Goal: Transaction & Acquisition: Book appointment/travel/reservation

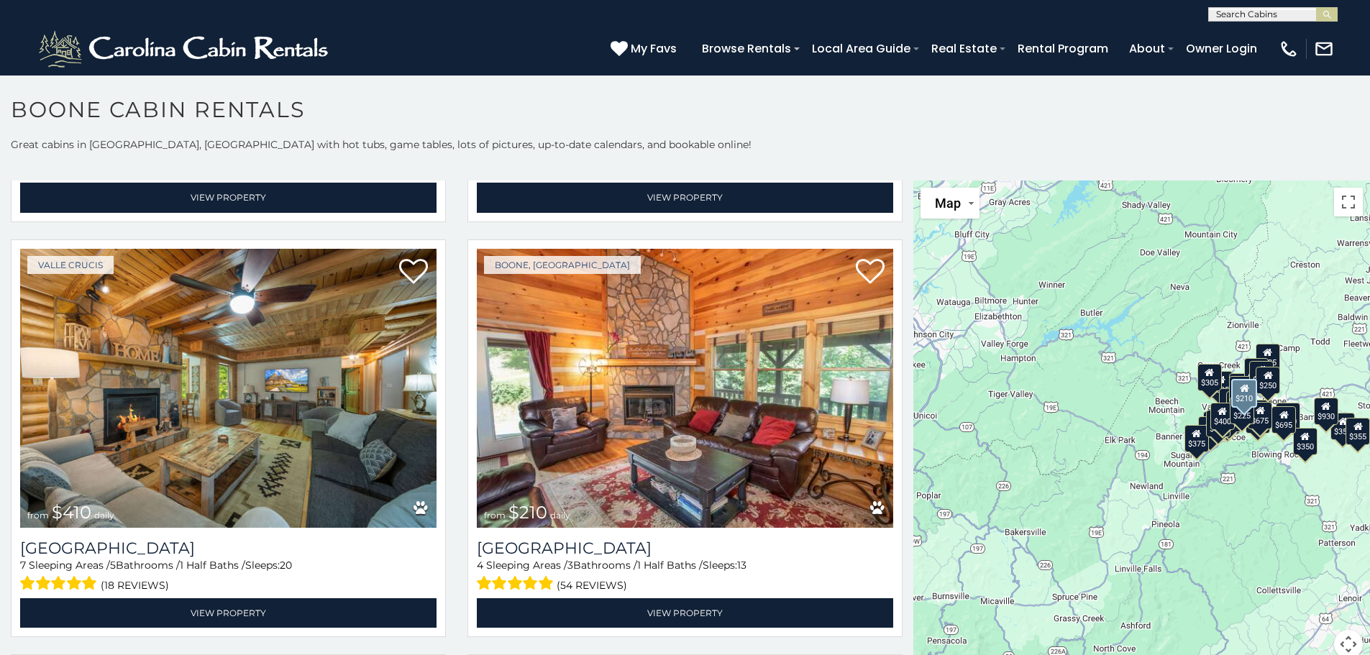
scroll to position [5392, 0]
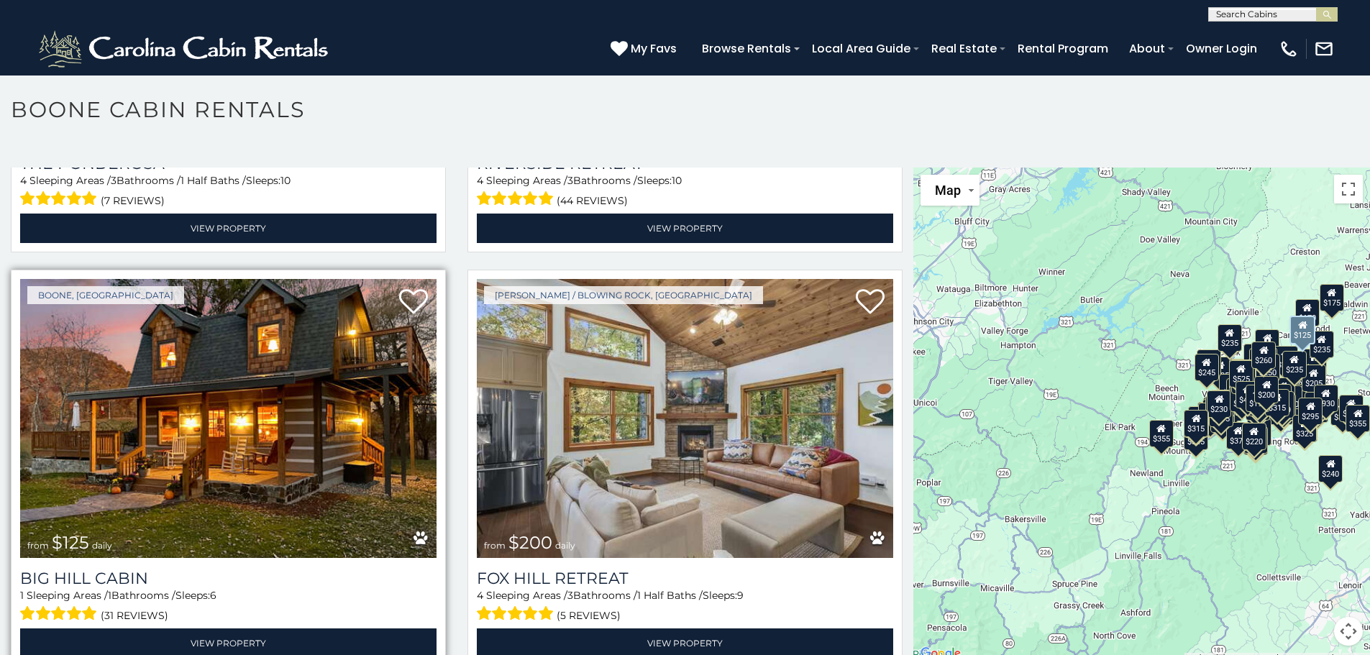
scroll to position [14379, 0]
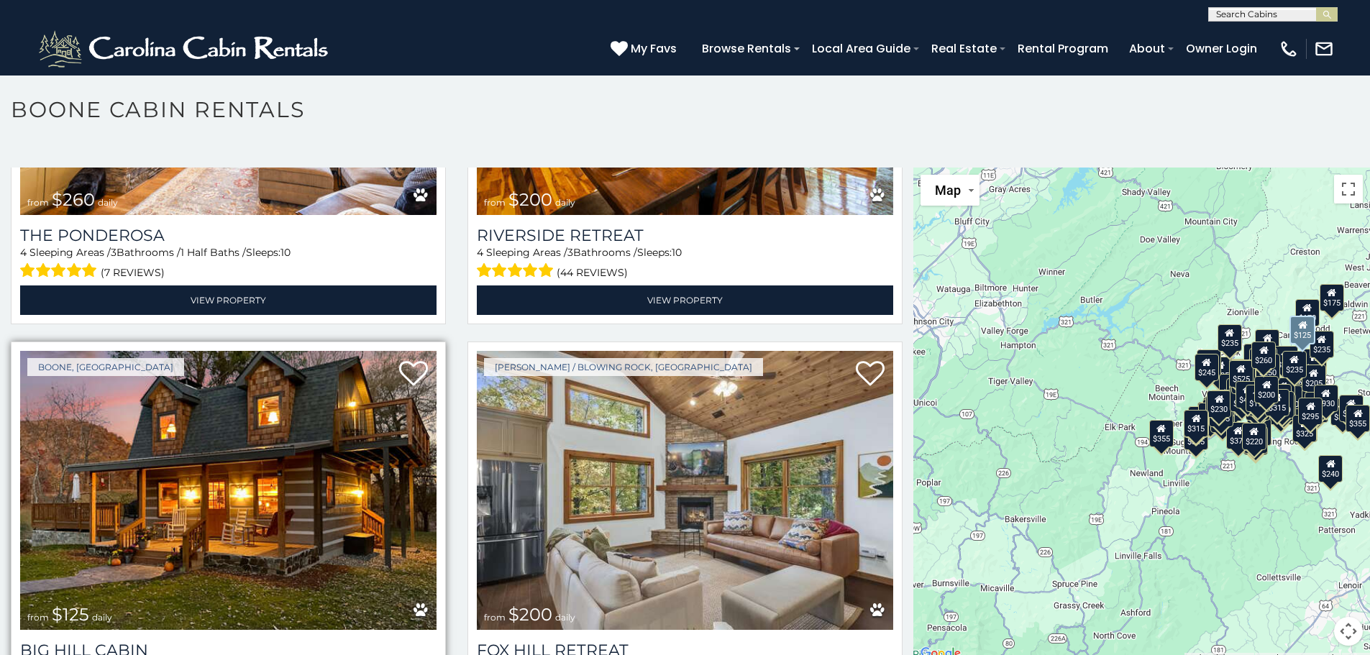
click at [230, 424] on img at bounding box center [228, 490] width 416 height 279
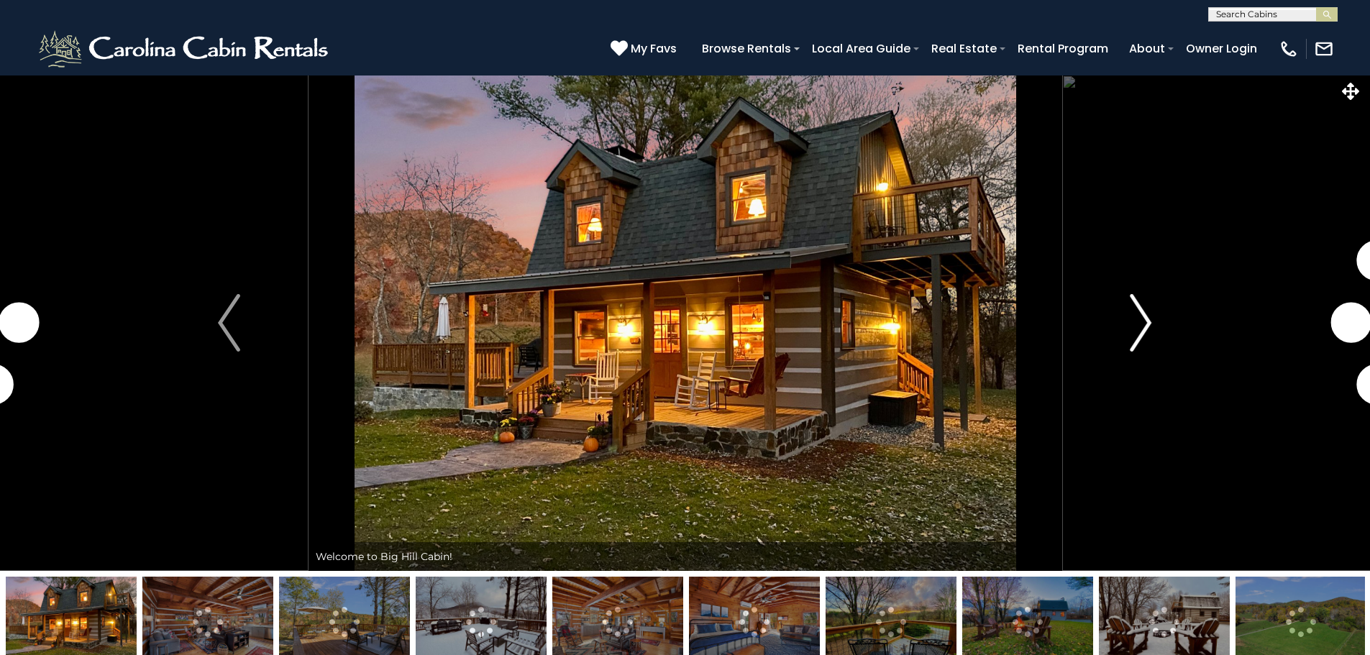
click at [1144, 322] on img "Next" at bounding box center [1140, 323] width 22 height 58
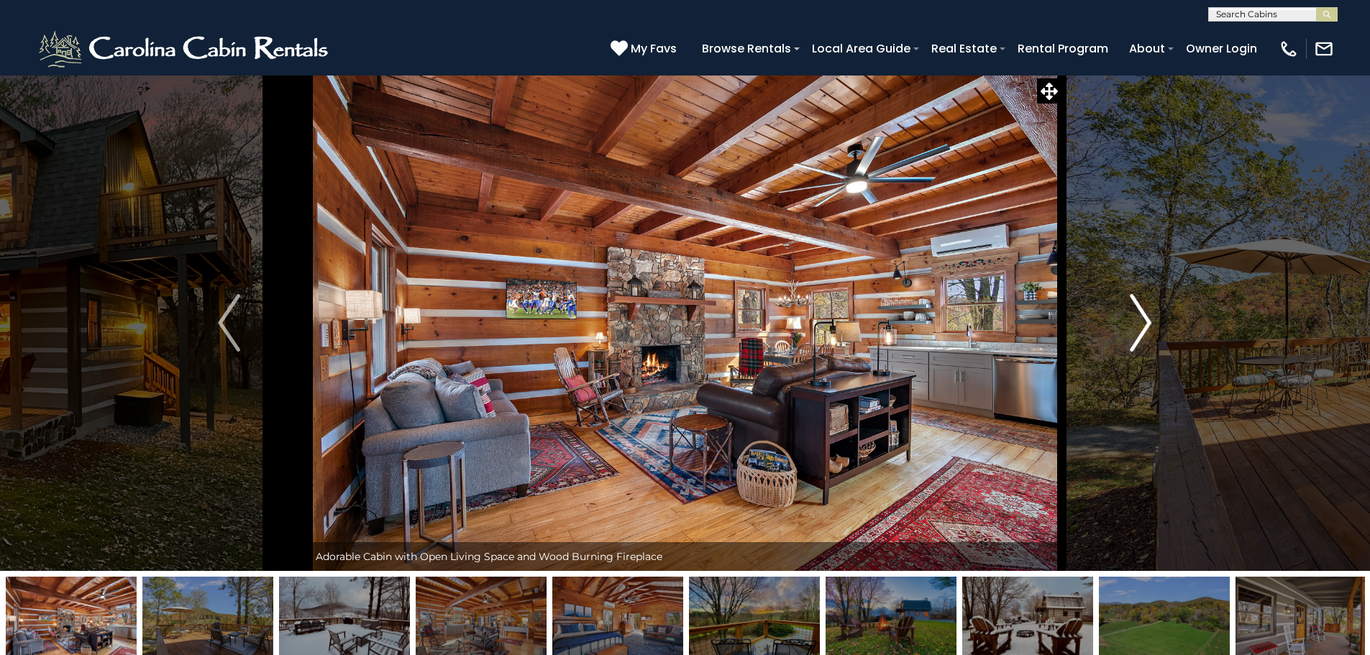
click at [1143, 320] on img "Next" at bounding box center [1140, 323] width 22 height 58
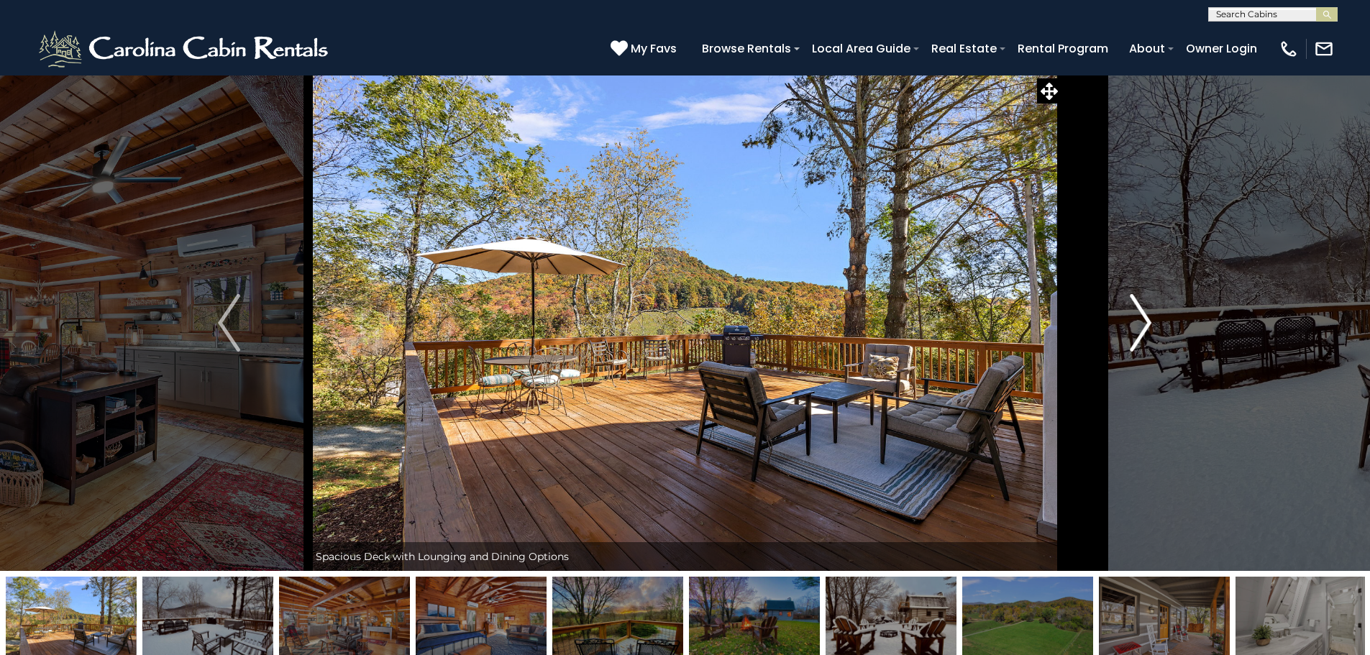
click at [1142, 322] on img "Next" at bounding box center [1140, 323] width 22 height 58
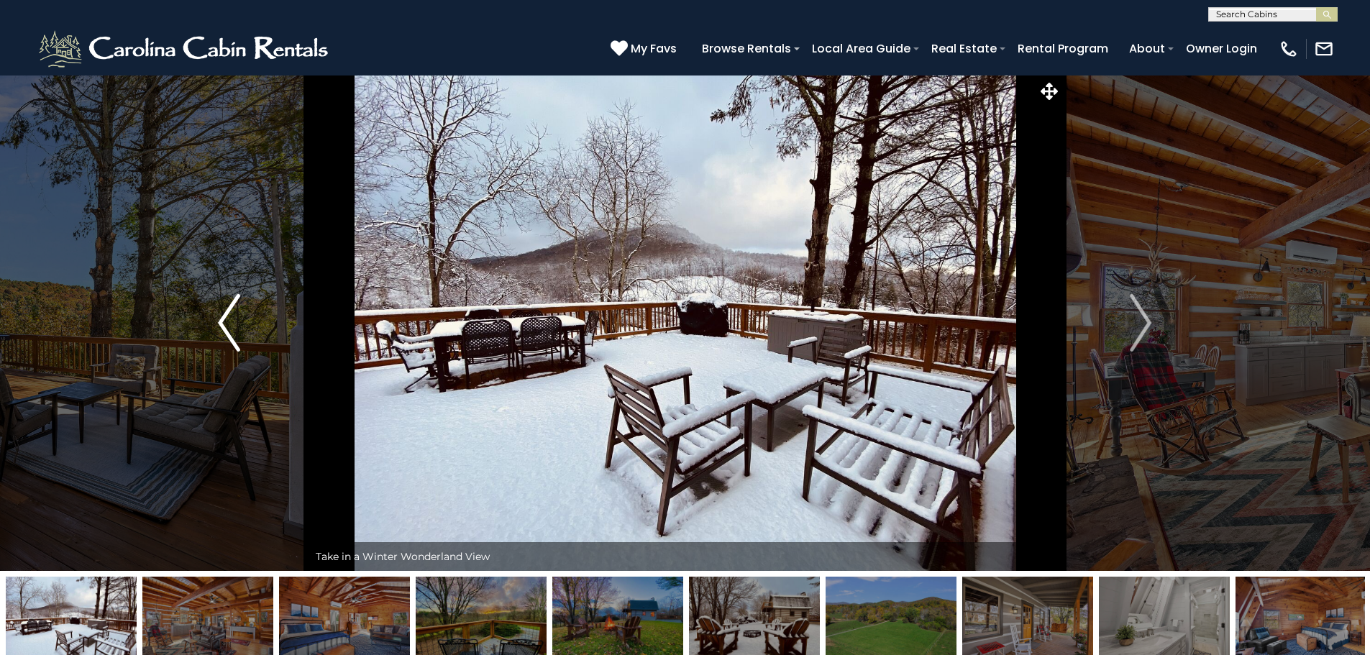
click at [239, 315] on img "Previous" at bounding box center [229, 323] width 22 height 58
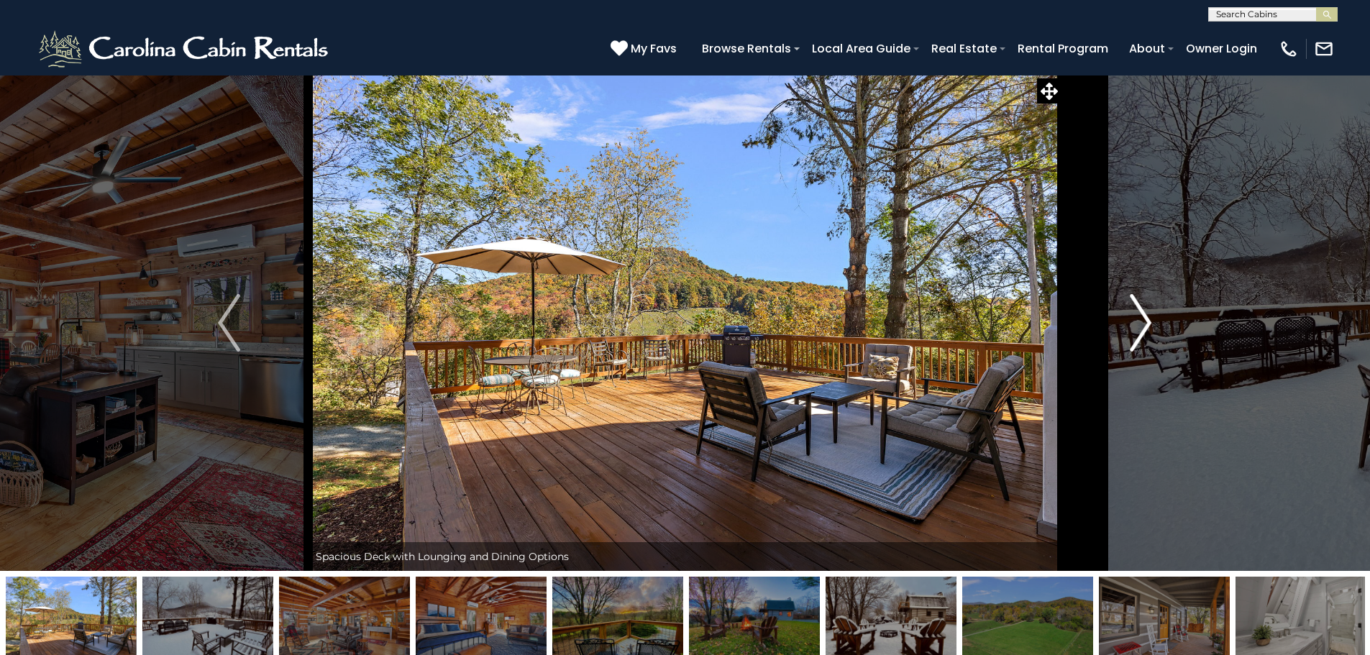
click at [1144, 320] on img "Next" at bounding box center [1140, 323] width 22 height 58
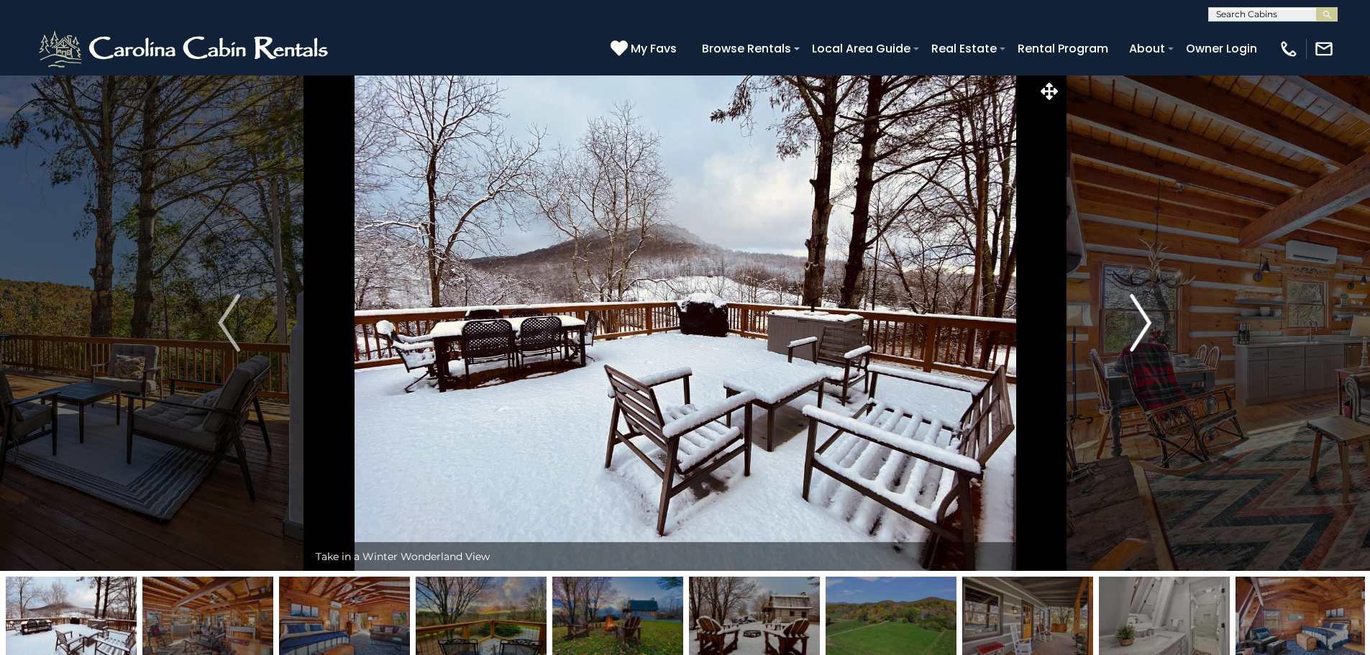
click at [1143, 320] on img "Next" at bounding box center [1140, 323] width 22 height 58
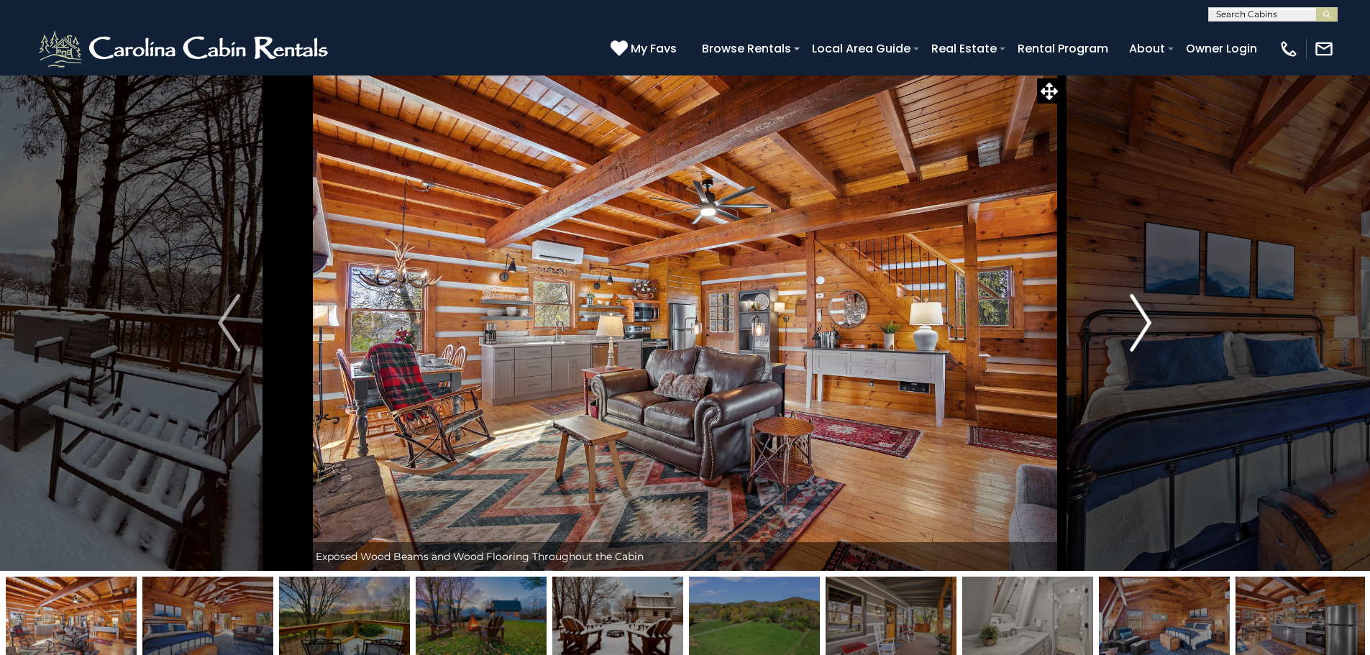
click at [1143, 320] on img "Next" at bounding box center [1140, 323] width 22 height 58
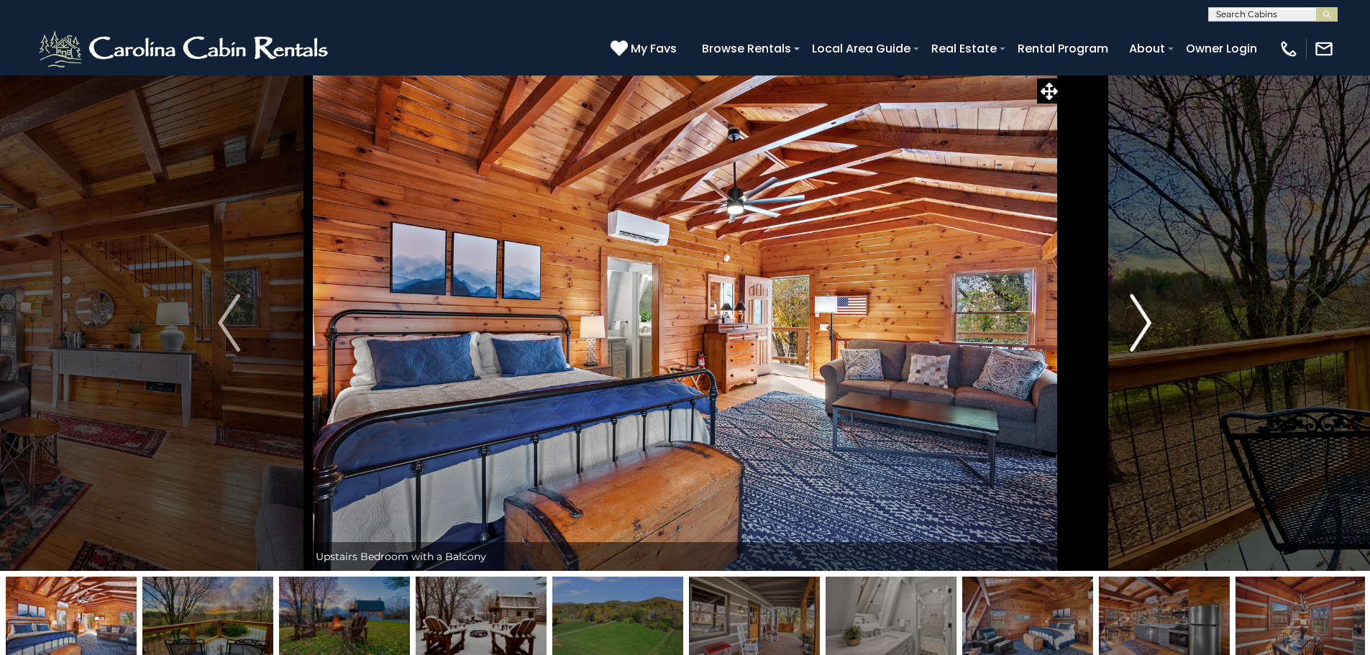
click at [1143, 320] on img "Next" at bounding box center [1140, 323] width 22 height 58
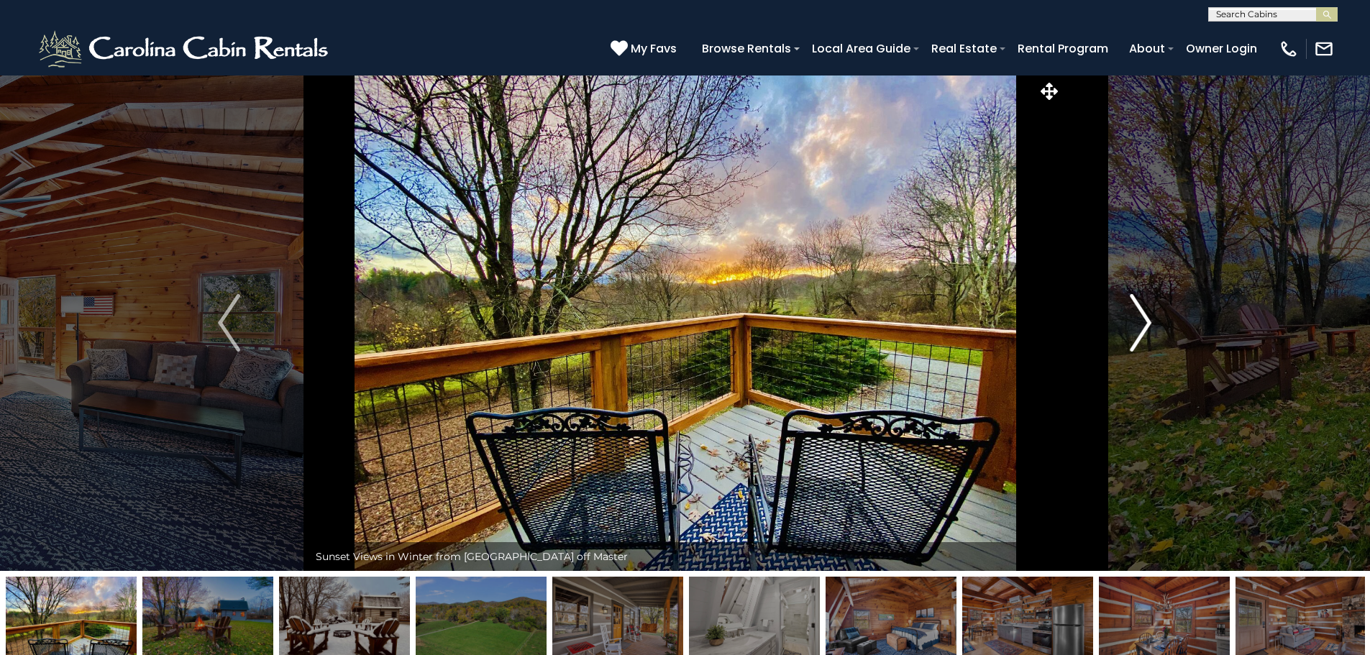
click at [1143, 320] on img "Next" at bounding box center [1140, 323] width 22 height 58
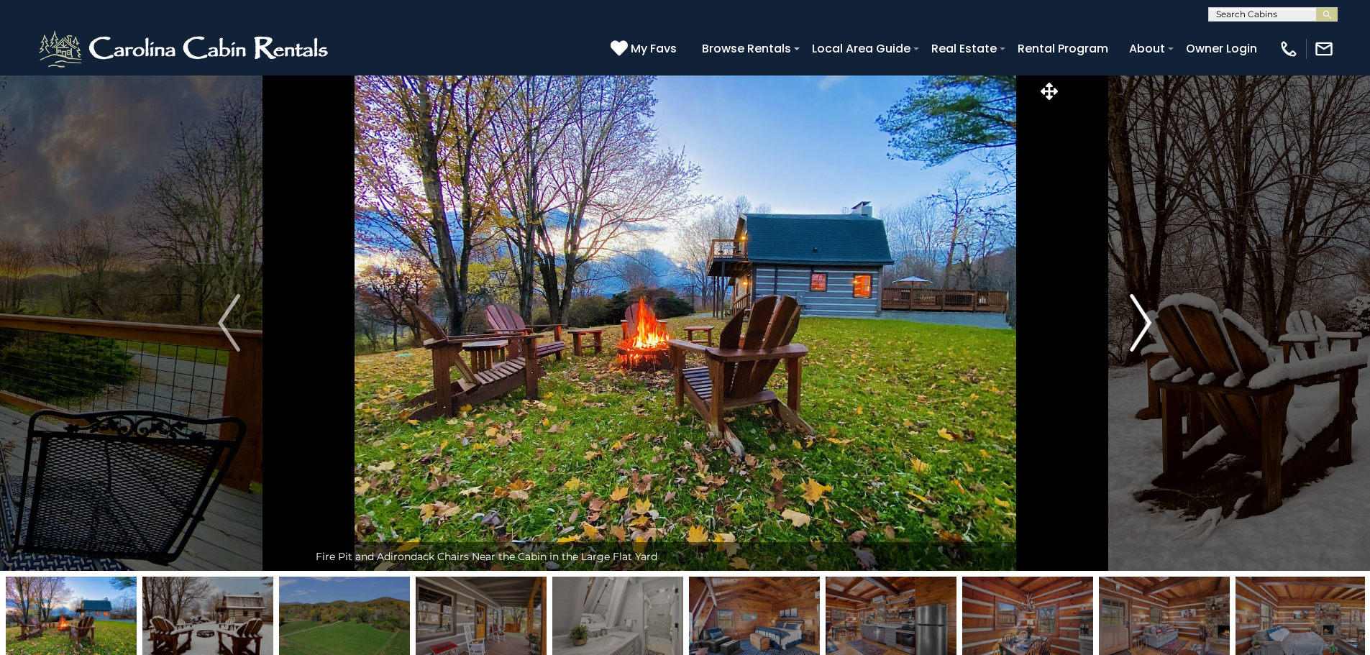
click at [1143, 320] on img "Next" at bounding box center [1140, 323] width 22 height 58
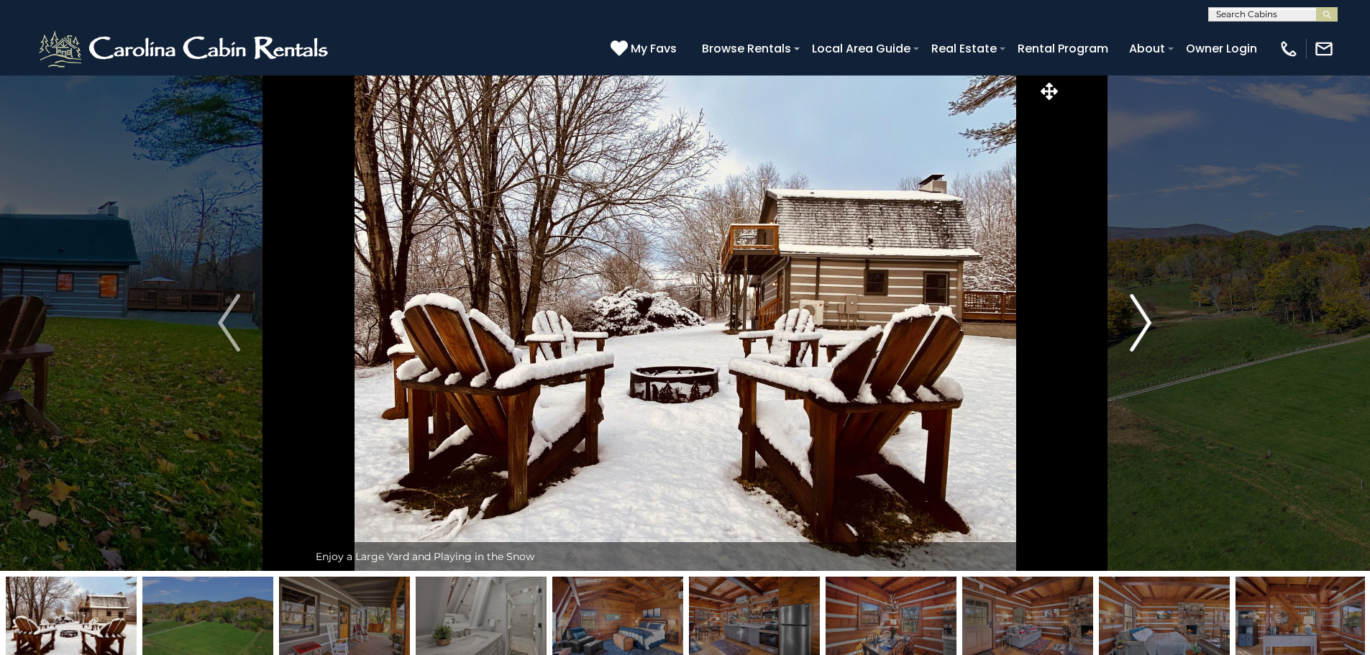
click at [1143, 320] on img "Next" at bounding box center [1140, 323] width 22 height 58
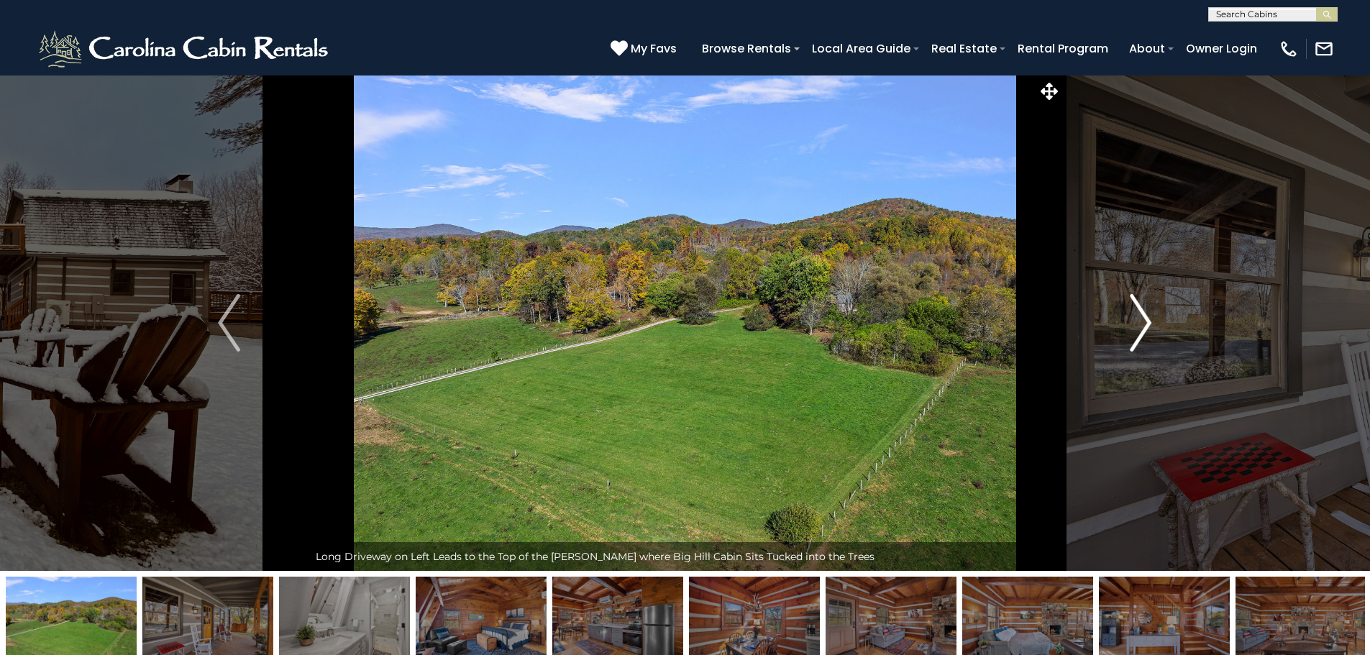
click at [1143, 320] on img "Next" at bounding box center [1140, 323] width 22 height 58
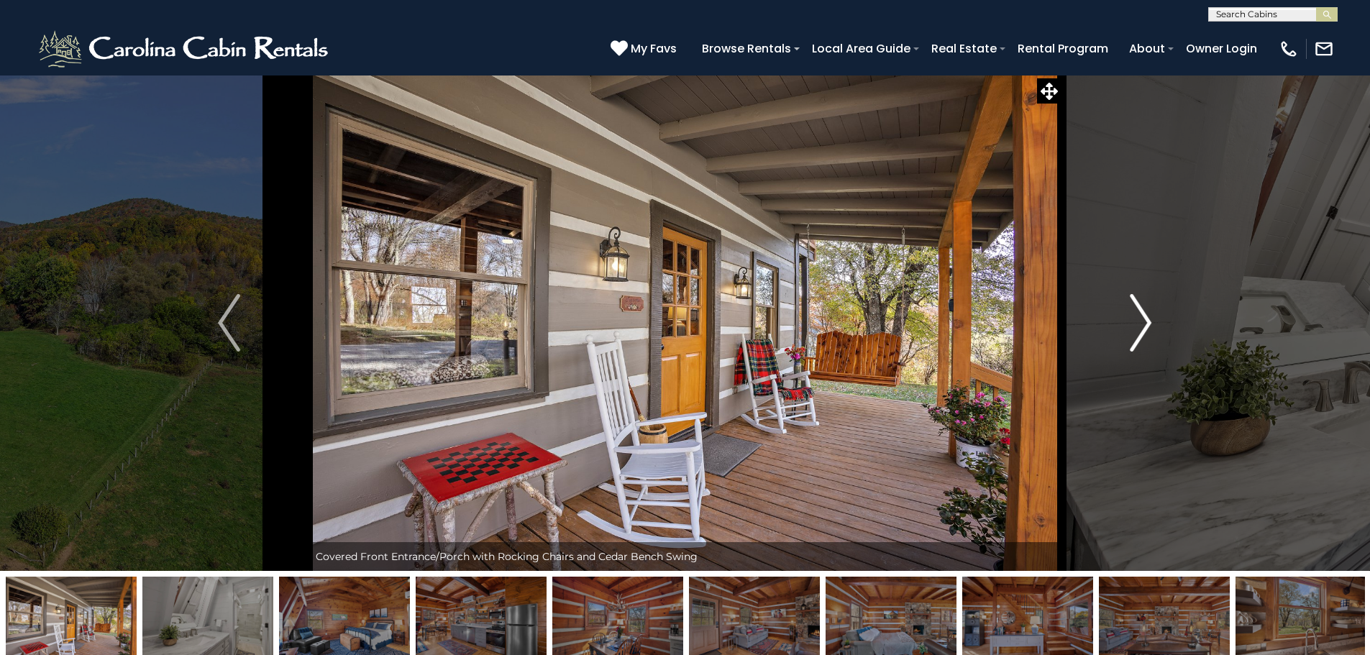
click at [1143, 320] on img "Next" at bounding box center [1140, 323] width 22 height 58
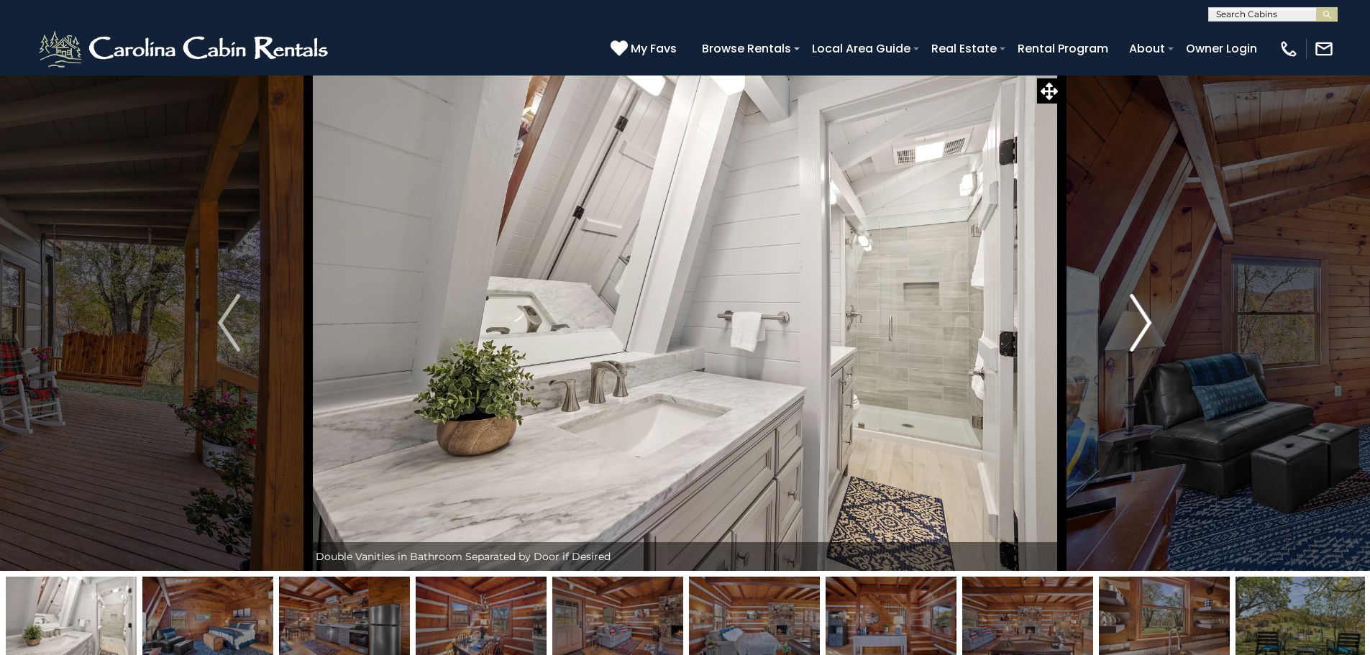
click at [1145, 324] on img "Next" at bounding box center [1140, 323] width 22 height 58
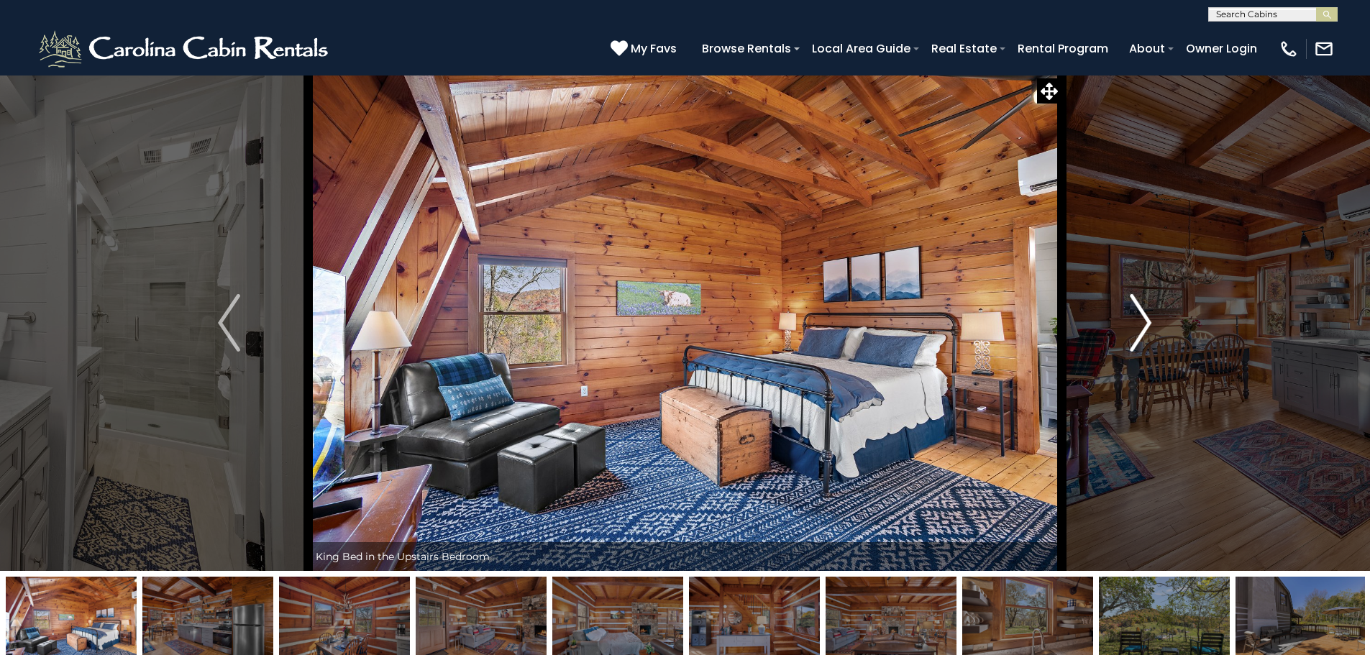
click at [1149, 316] on img "Next" at bounding box center [1140, 323] width 22 height 58
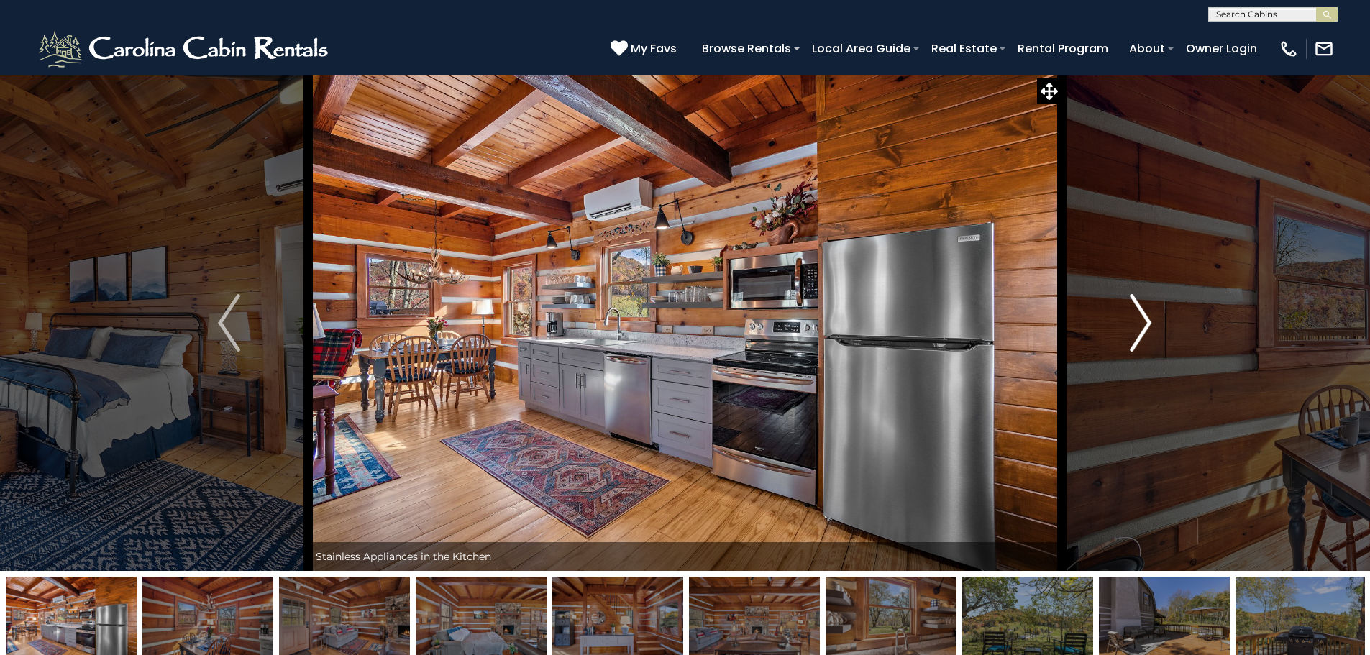
click at [1149, 316] on img "Next" at bounding box center [1140, 323] width 22 height 58
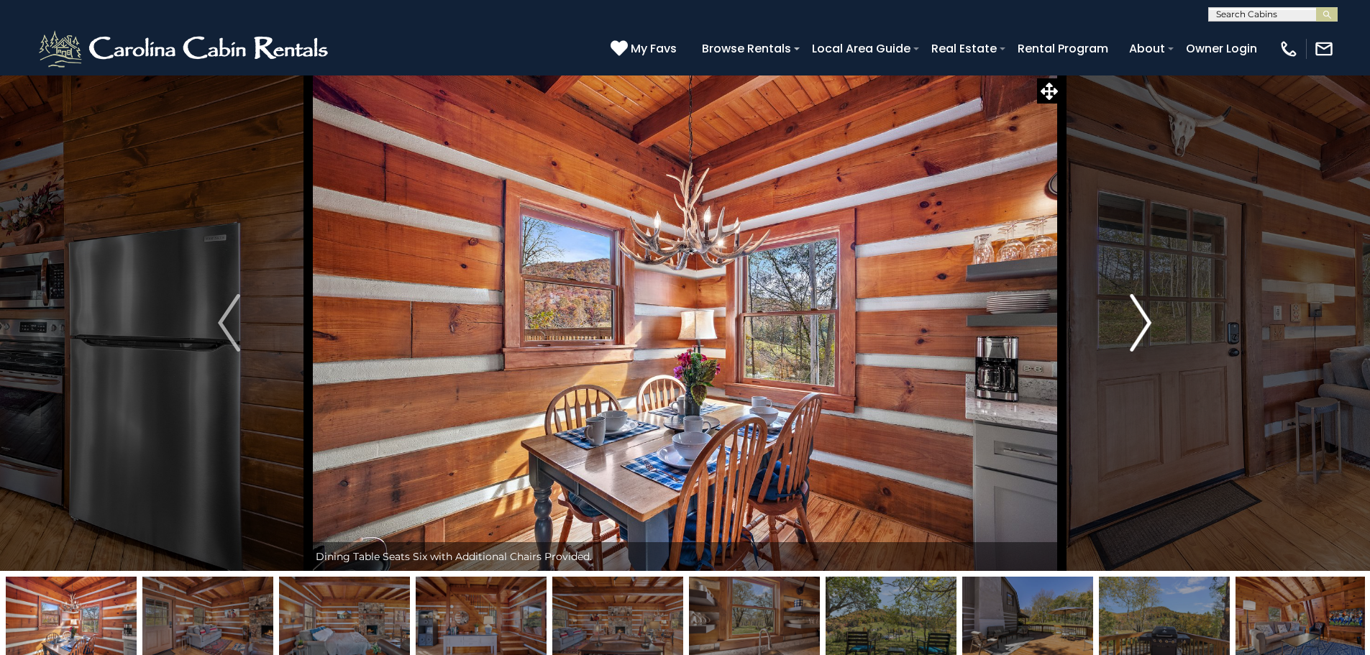
click at [1149, 316] on img "Next" at bounding box center [1140, 323] width 22 height 58
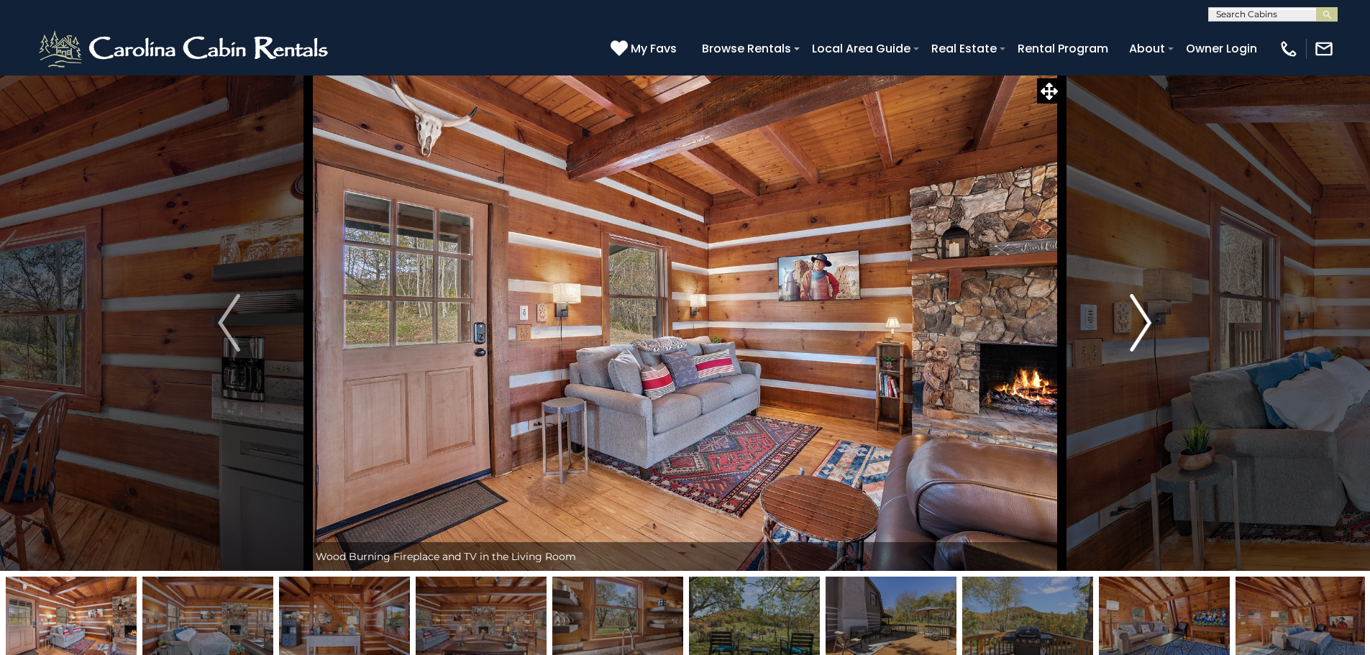
click at [1149, 316] on img "Next" at bounding box center [1140, 323] width 22 height 58
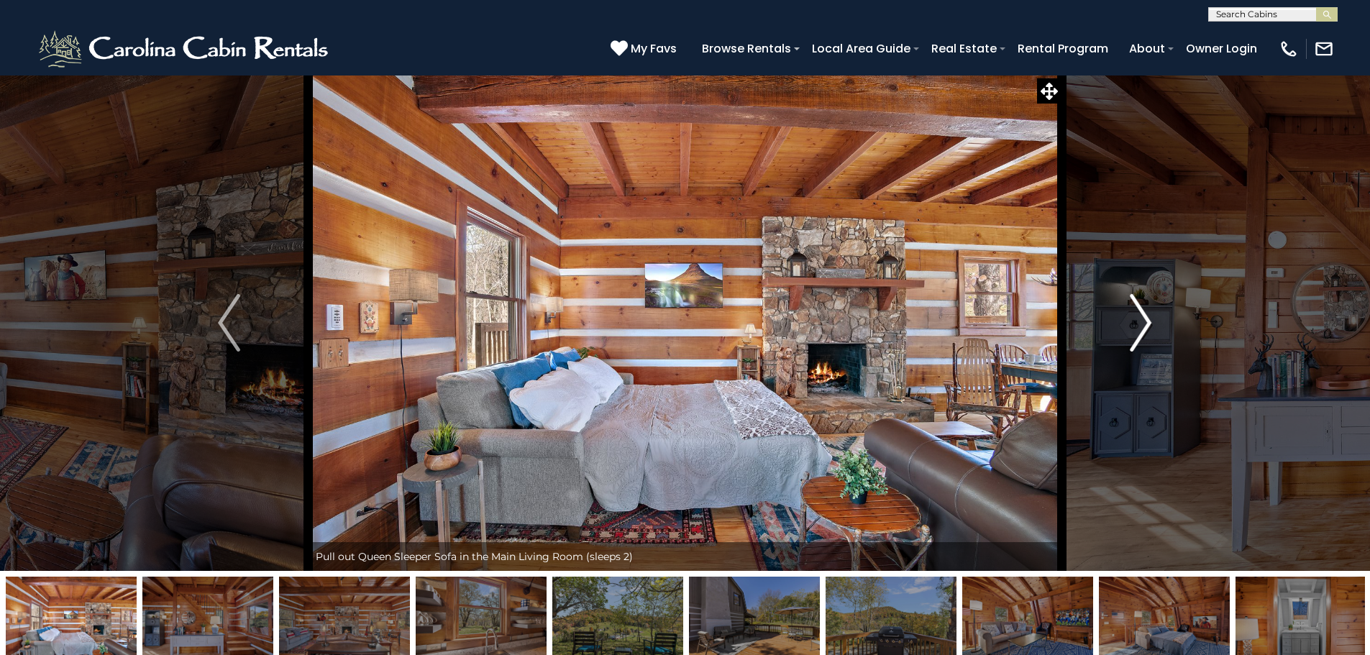
click at [1149, 316] on img "Next" at bounding box center [1140, 323] width 22 height 58
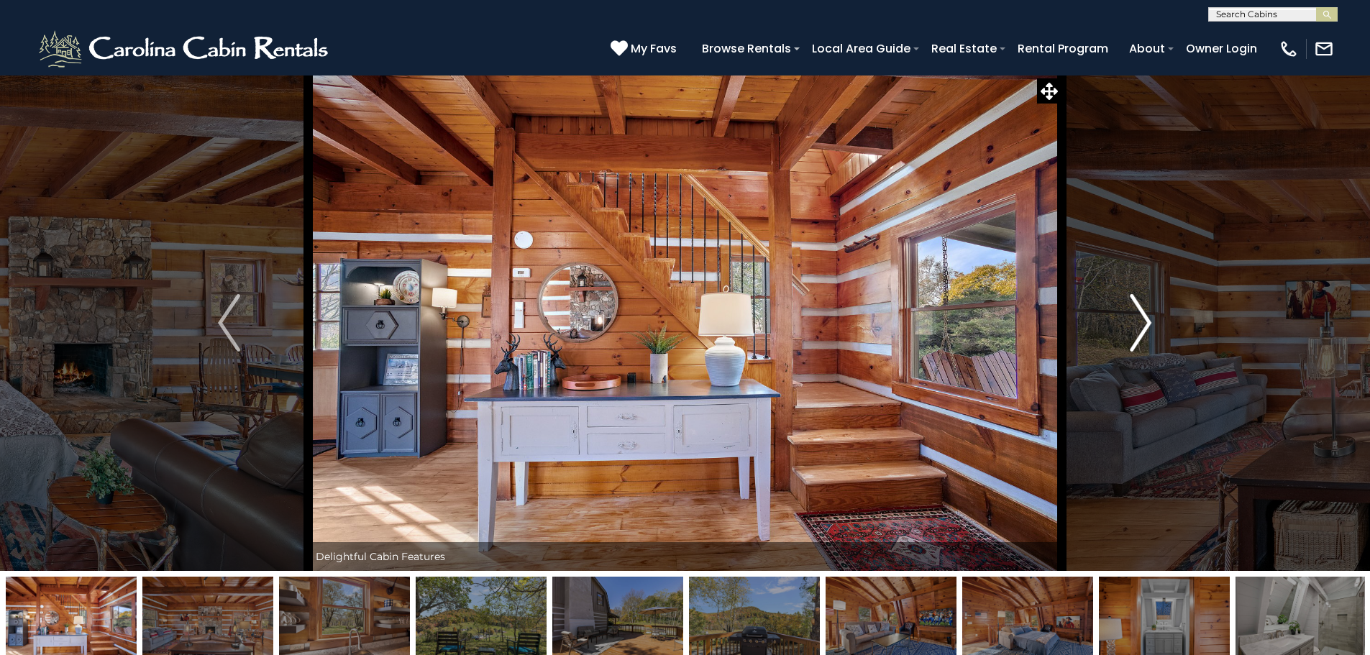
click at [1149, 316] on img "Next" at bounding box center [1140, 323] width 22 height 58
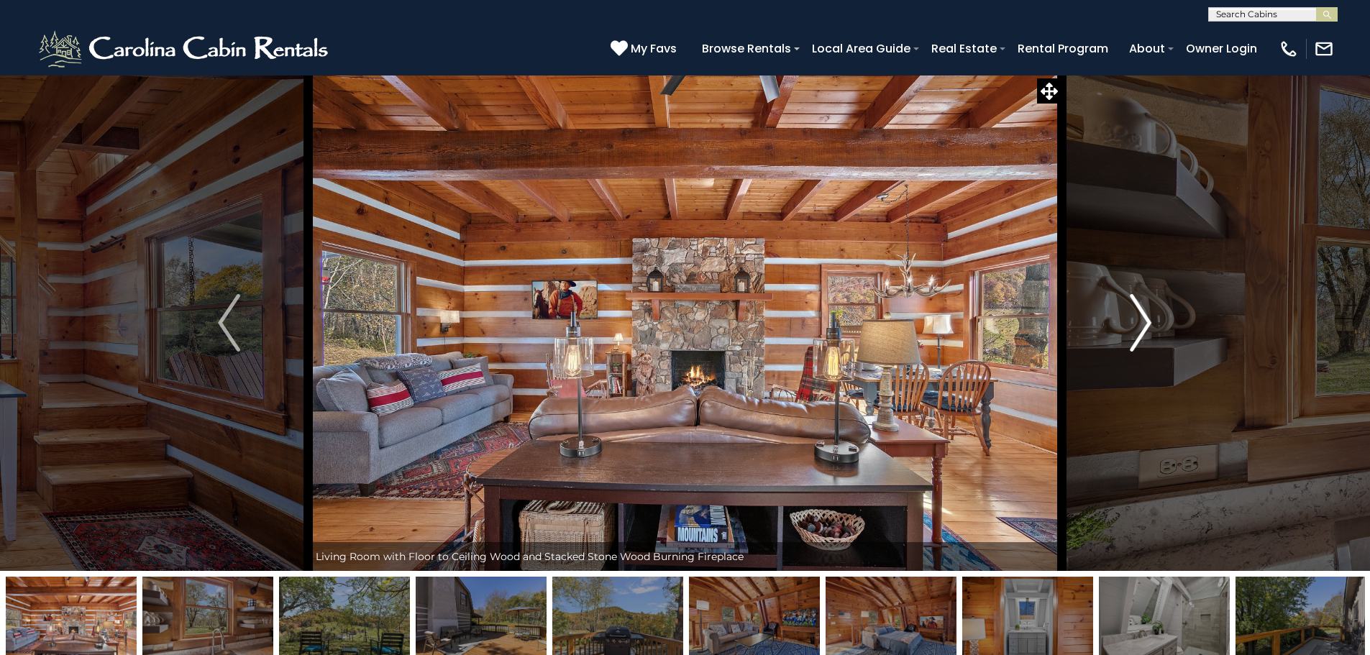
click at [1145, 323] on img "Next" at bounding box center [1140, 323] width 22 height 58
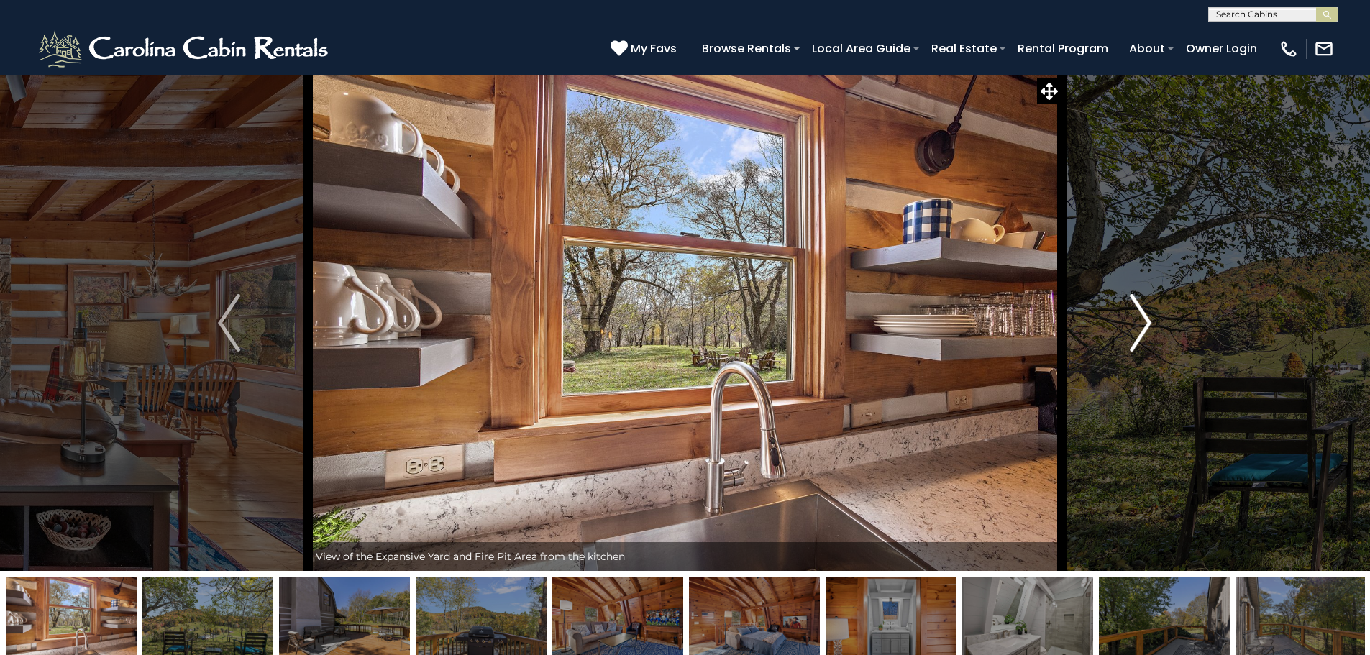
click at [1146, 321] on img "Next" at bounding box center [1140, 323] width 22 height 58
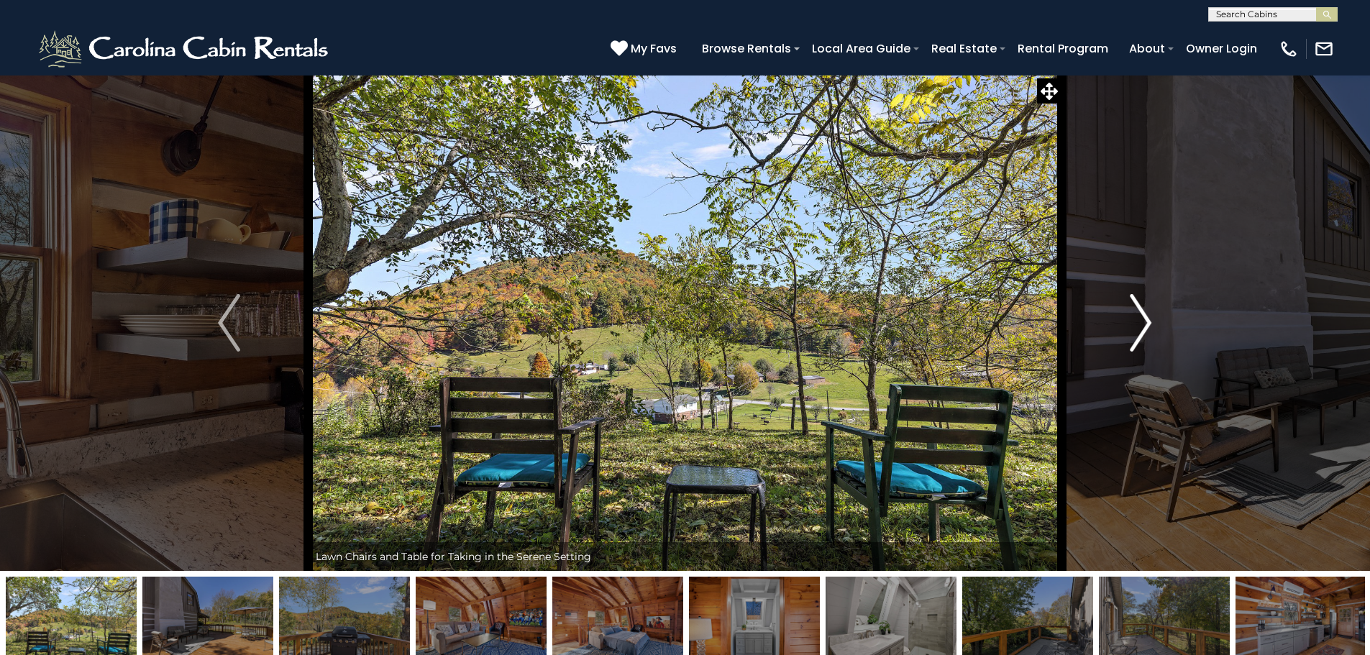
click at [1146, 321] on img "Next" at bounding box center [1140, 323] width 22 height 58
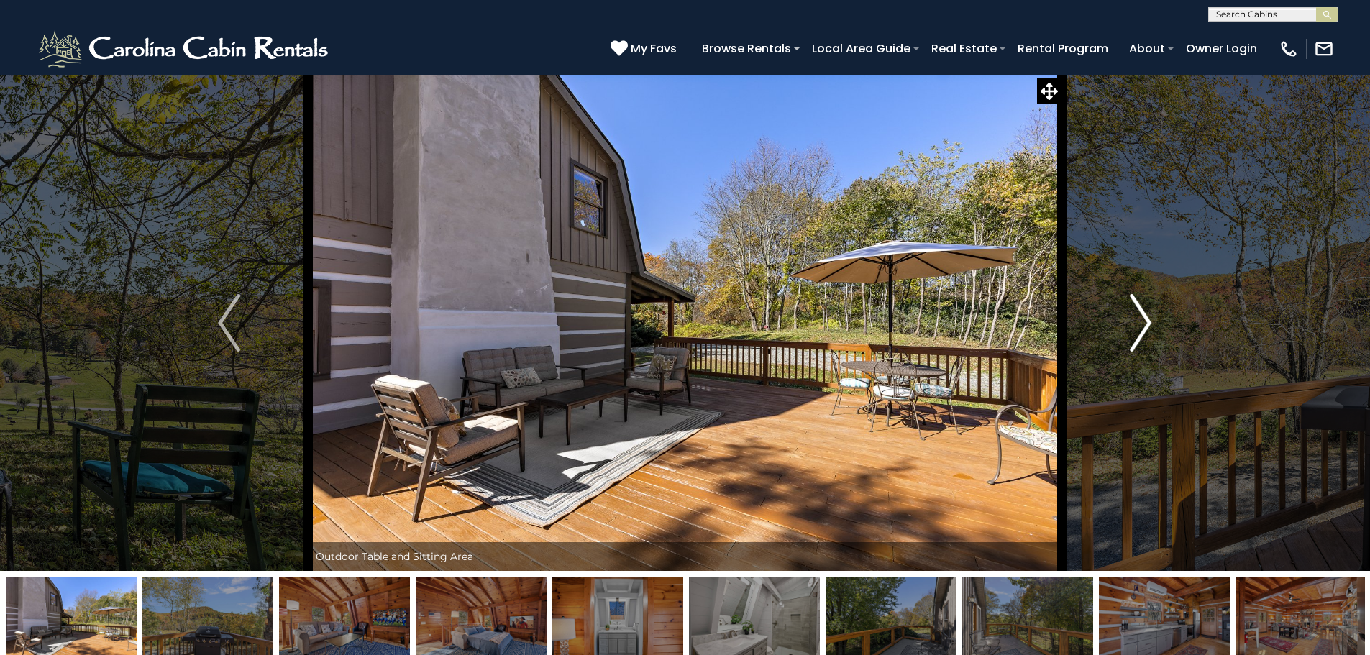
click at [1146, 321] on img "Next" at bounding box center [1140, 323] width 22 height 58
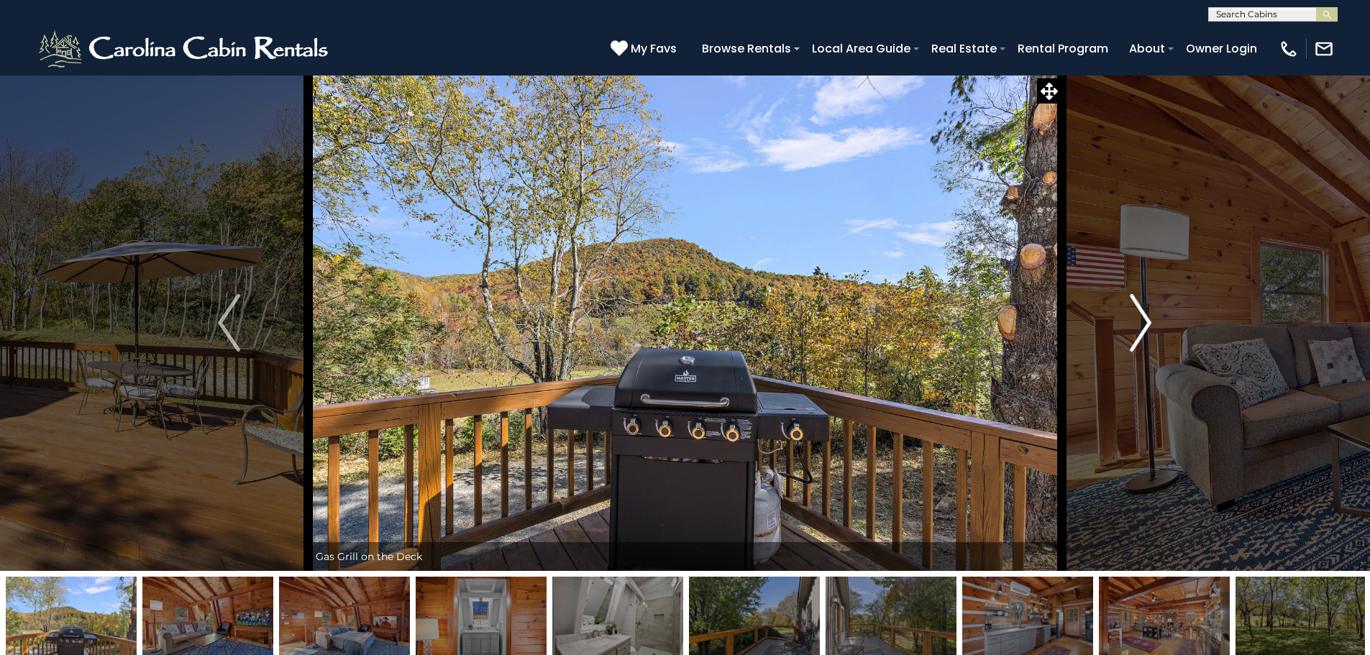
click at [1146, 321] on img "Next" at bounding box center [1140, 323] width 22 height 58
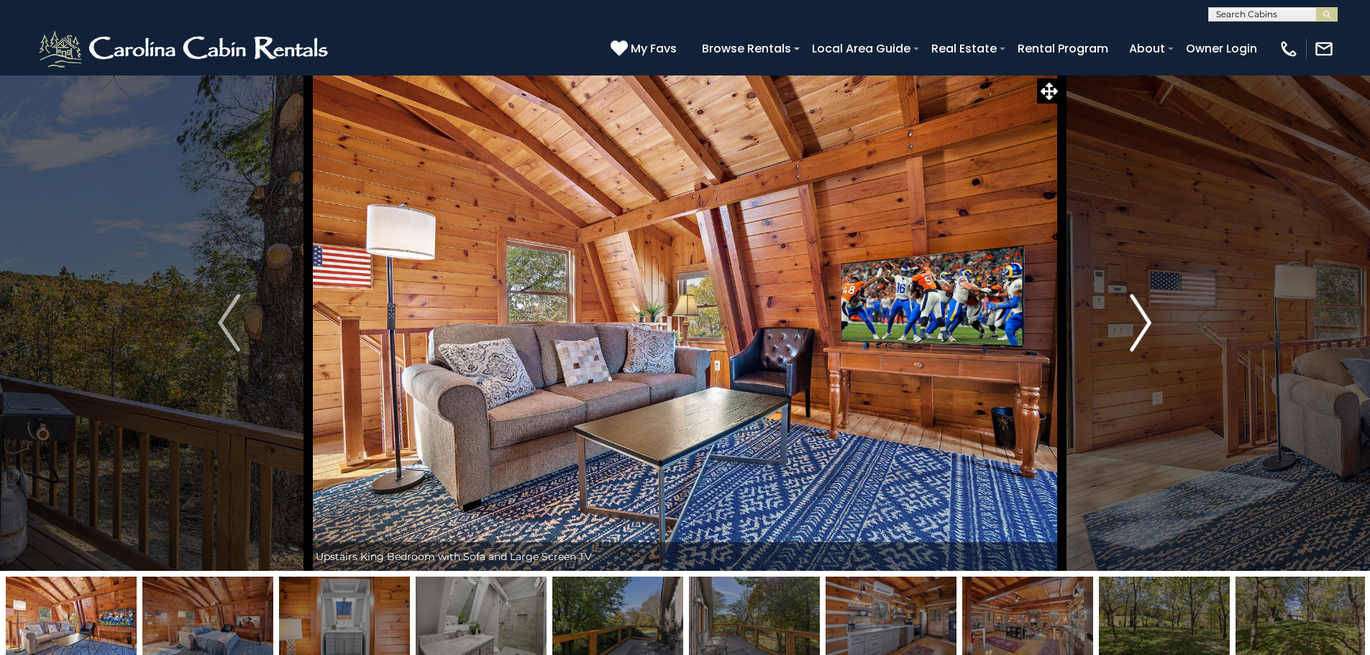
click at [1147, 321] on img "Next" at bounding box center [1140, 323] width 22 height 58
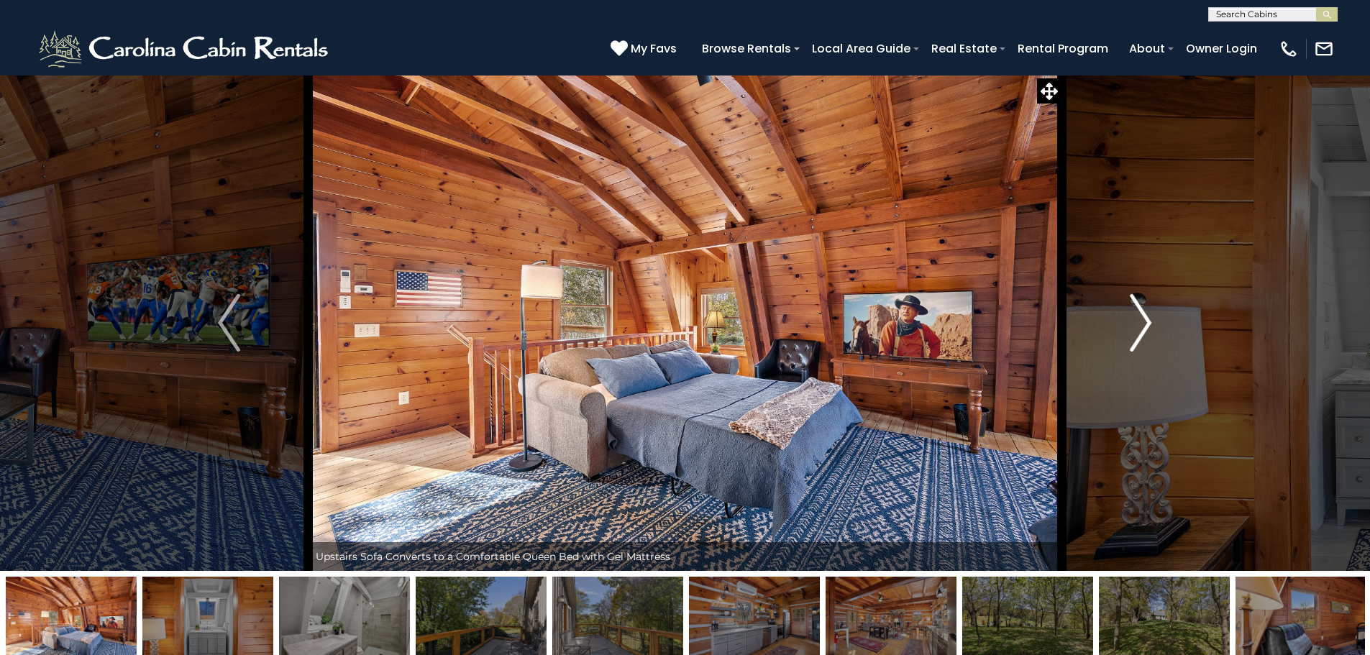
click at [1147, 321] on img "Next" at bounding box center [1140, 323] width 22 height 58
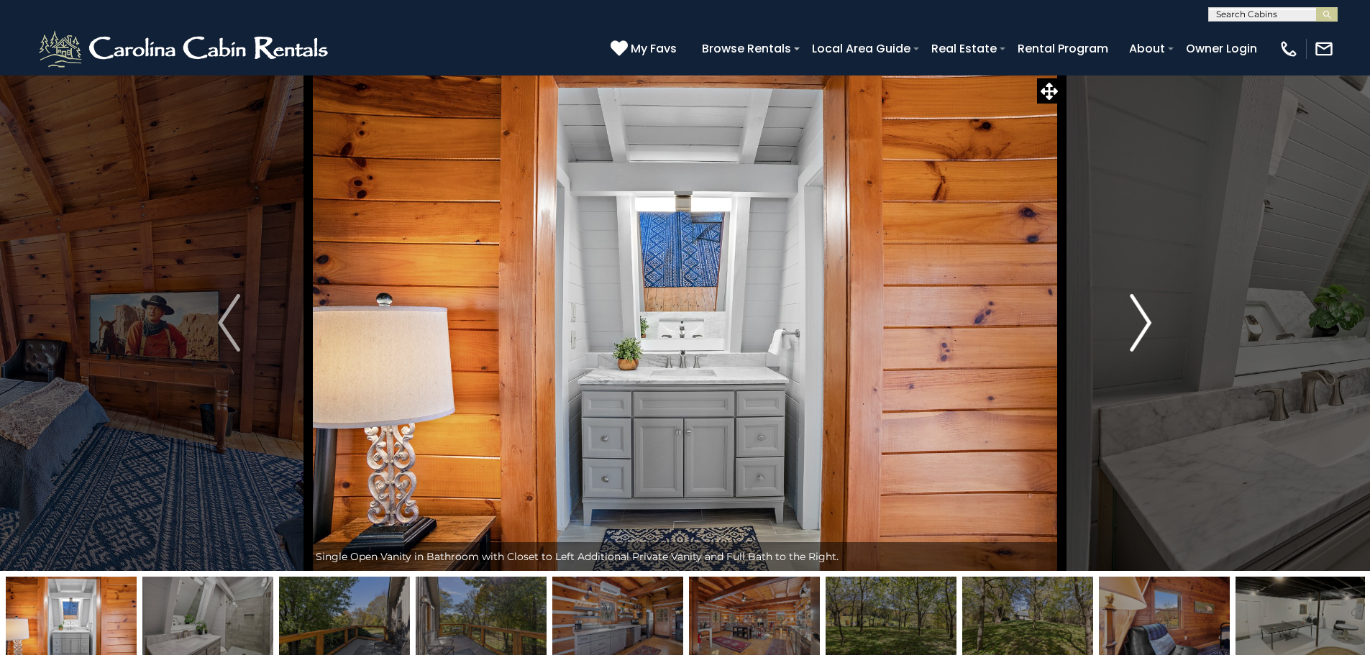
click at [1147, 321] on img "Next" at bounding box center [1140, 323] width 22 height 58
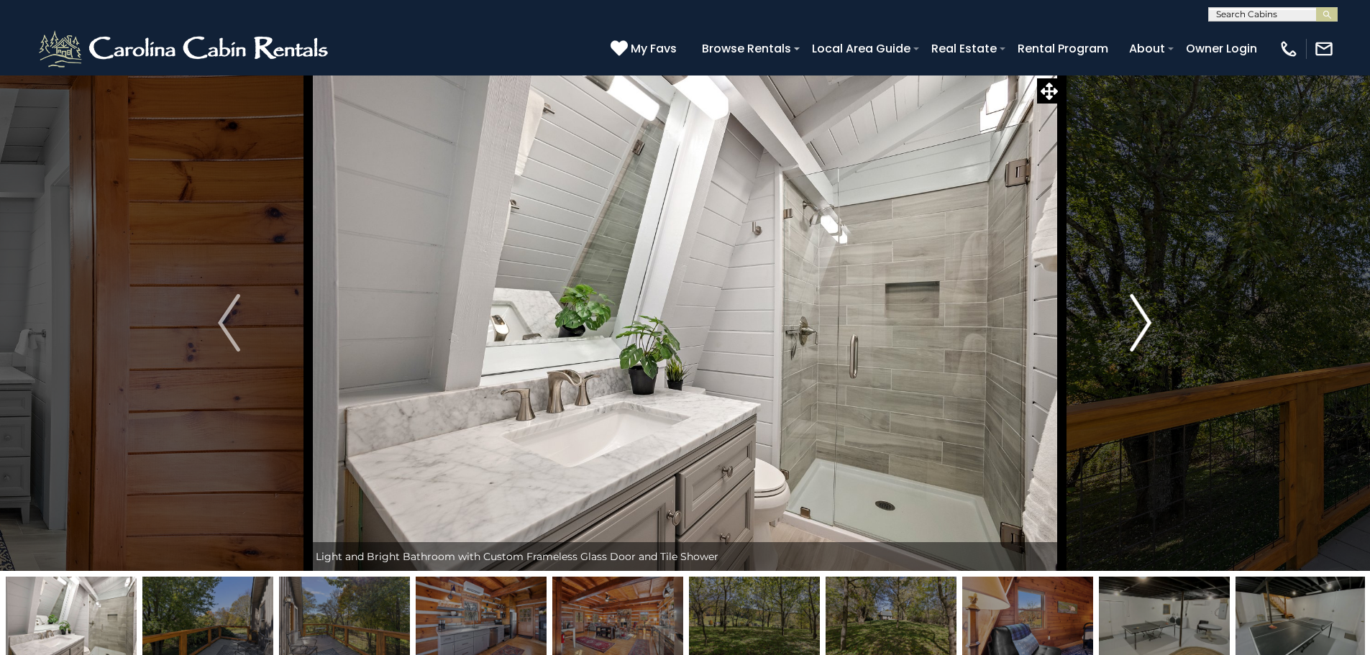
click at [1147, 321] on img "Next" at bounding box center [1140, 323] width 22 height 58
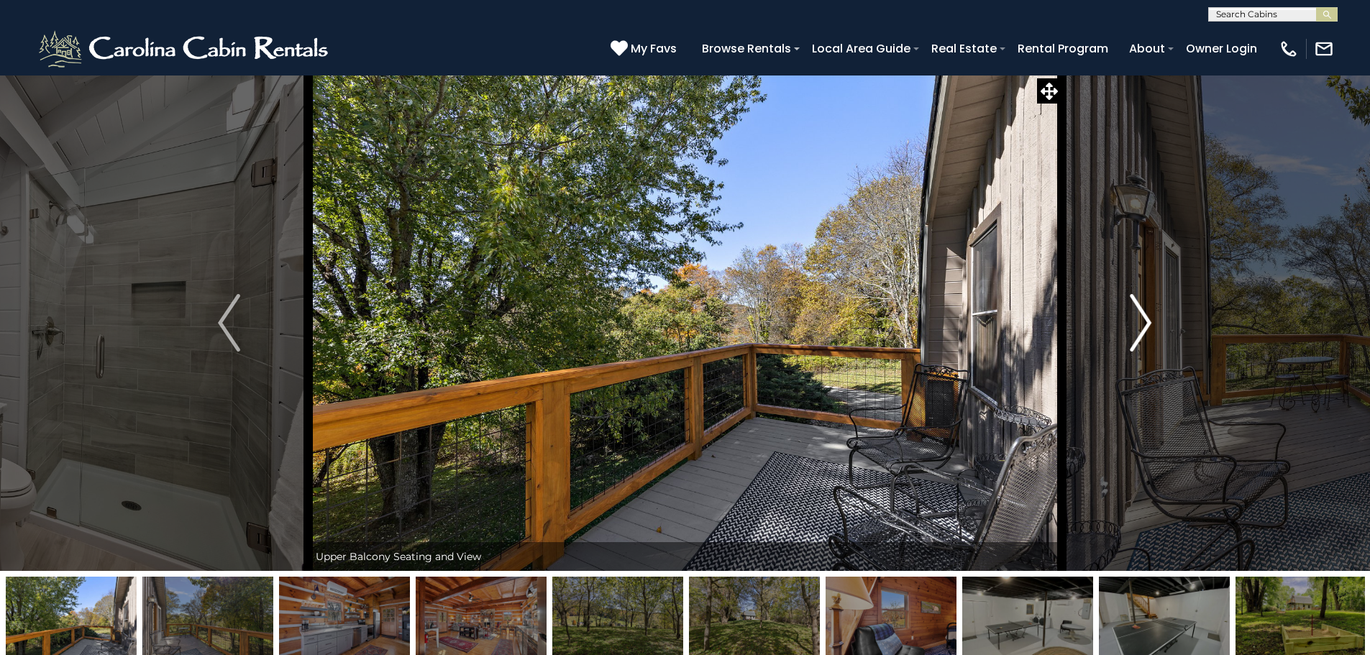
click at [1147, 321] on img "Next" at bounding box center [1140, 323] width 22 height 58
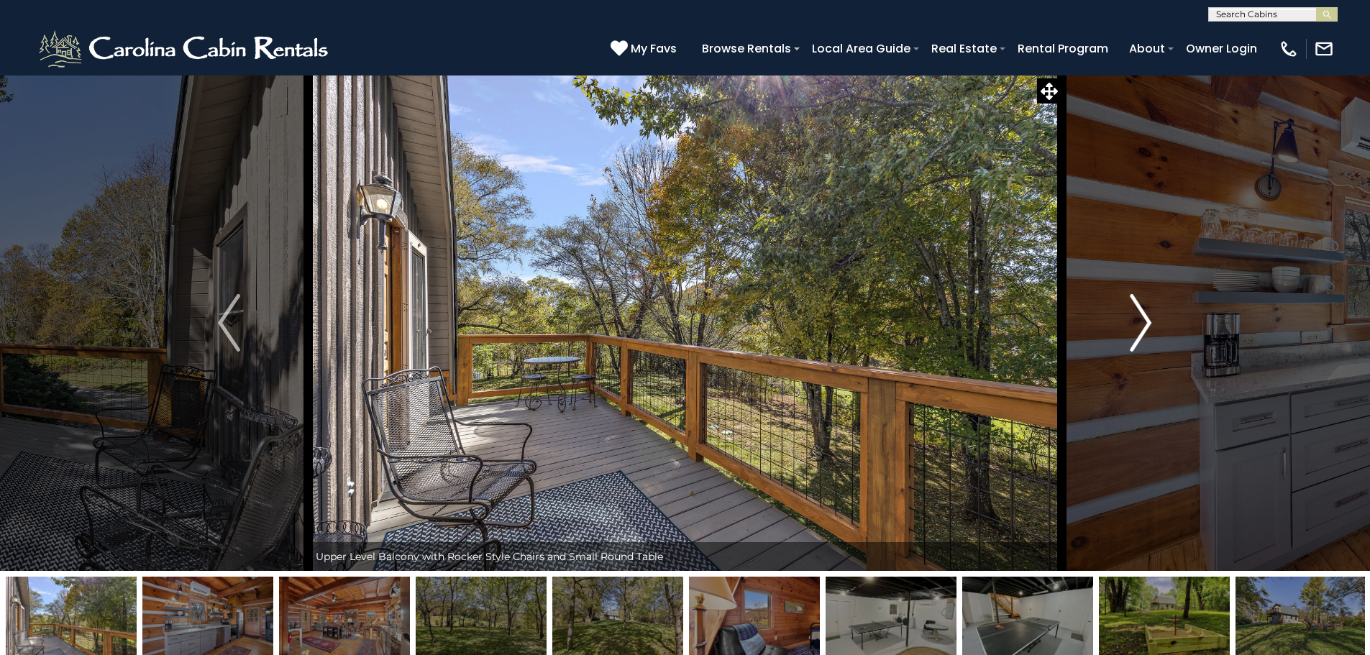
click at [1147, 321] on img "Next" at bounding box center [1140, 323] width 22 height 58
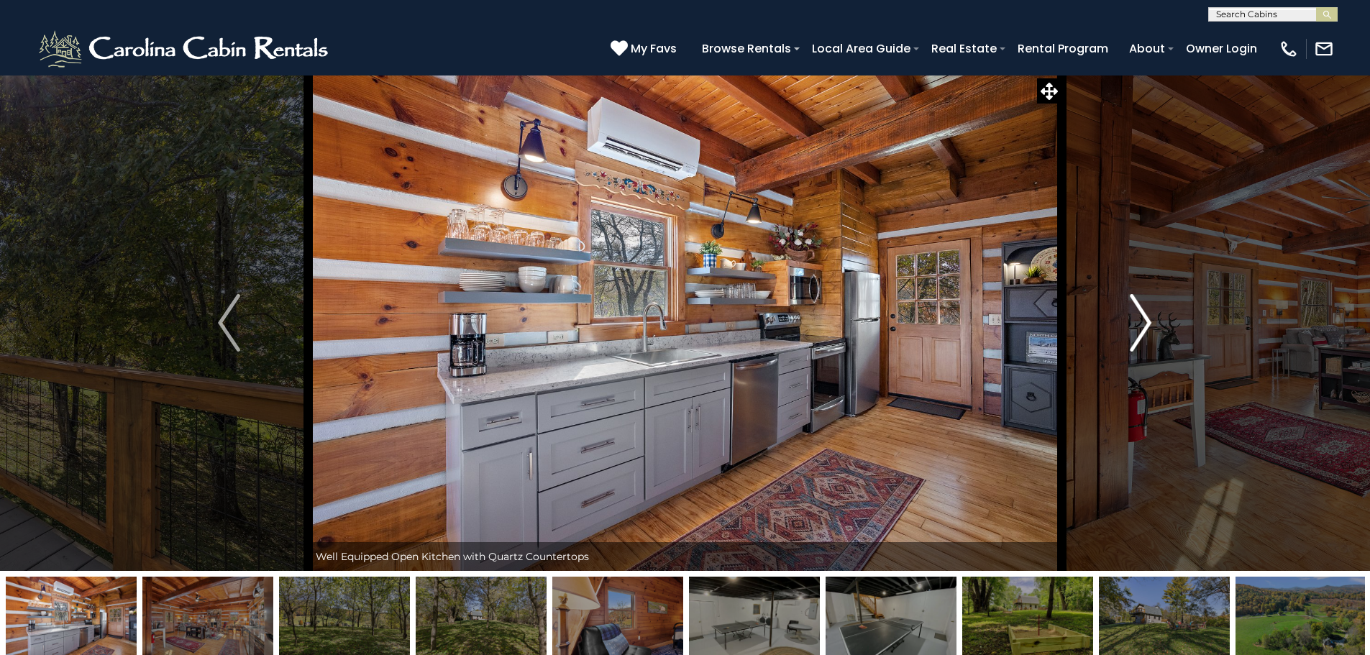
click at [1147, 321] on img "Next" at bounding box center [1140, 323] width 22 height 58
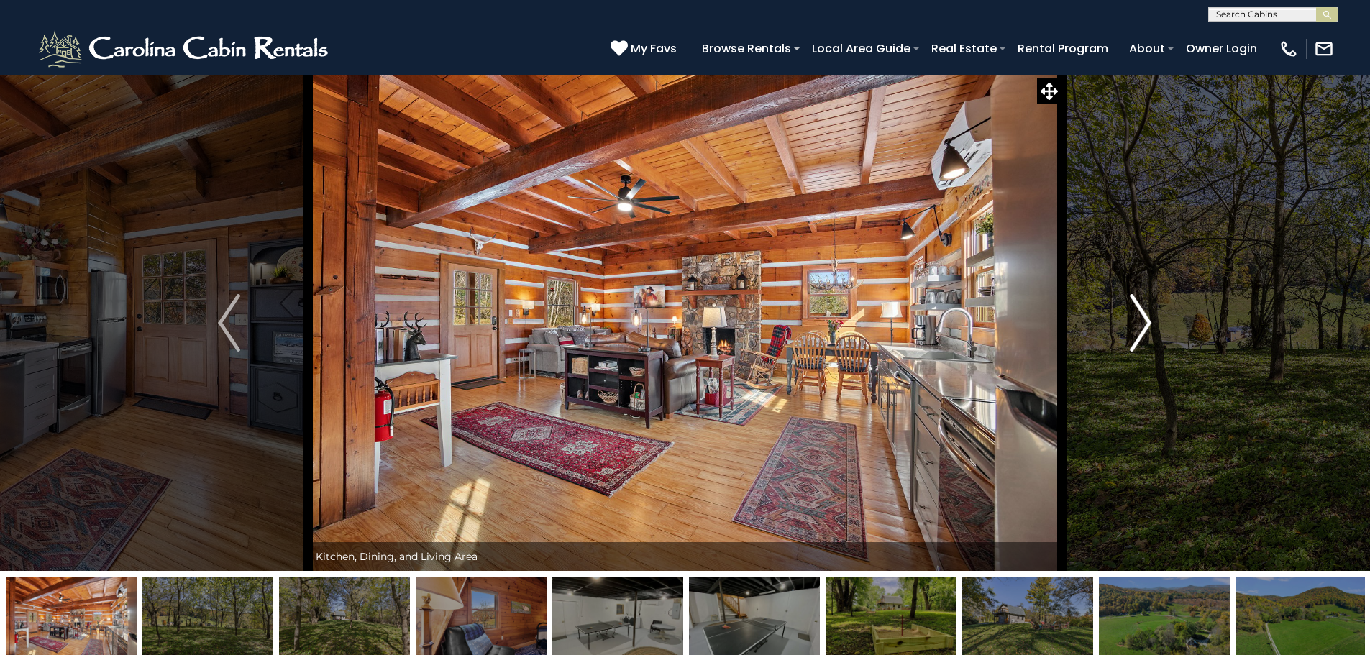
click at [1147, 321] on img "Next" at bounding box center [1140, 323] width 22 height 58
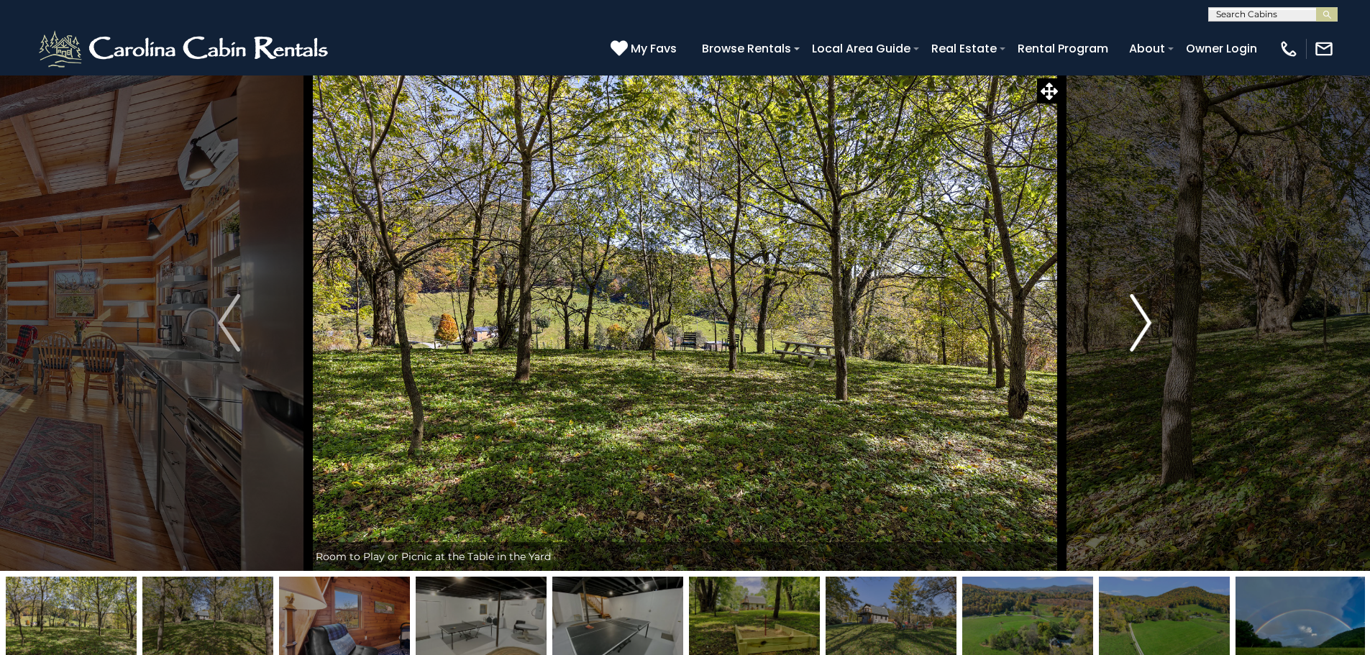
click at [1147, 321] on img "Next" at bounding box center [1140, 323] width 22 height 58
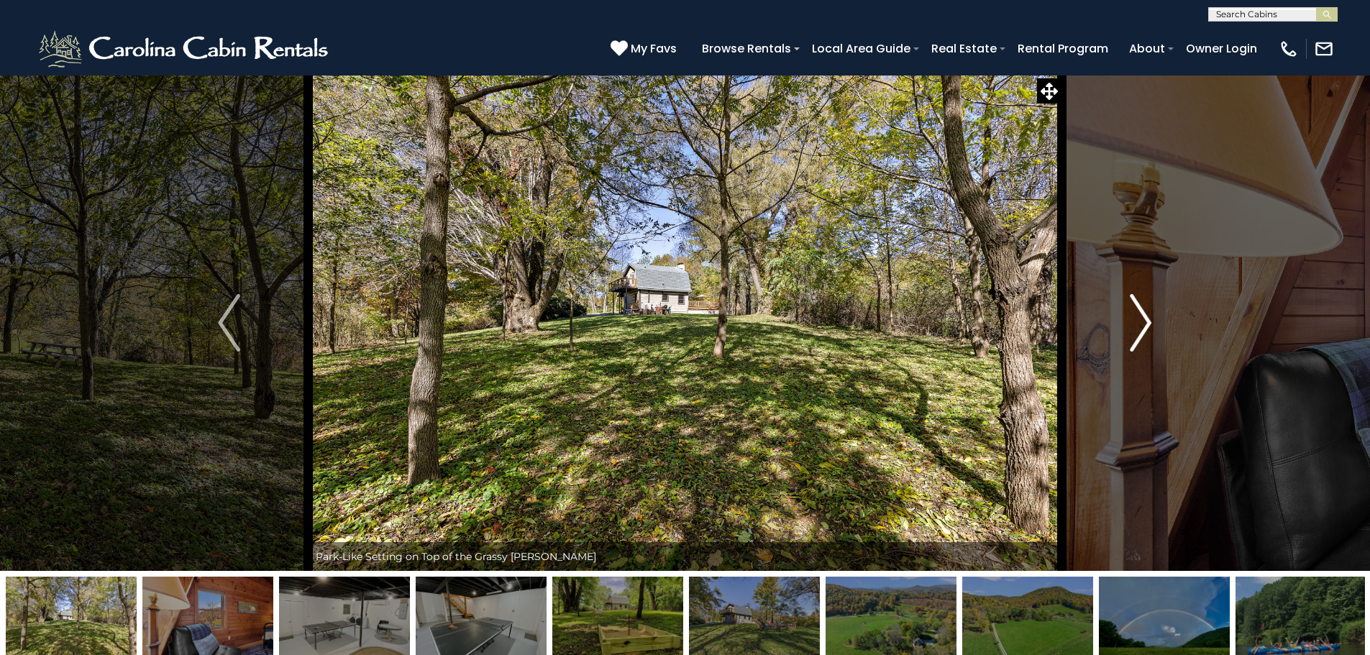
click at [1147, 321] on img "Next" at bounding box center [1140, 323] width 22 height 58
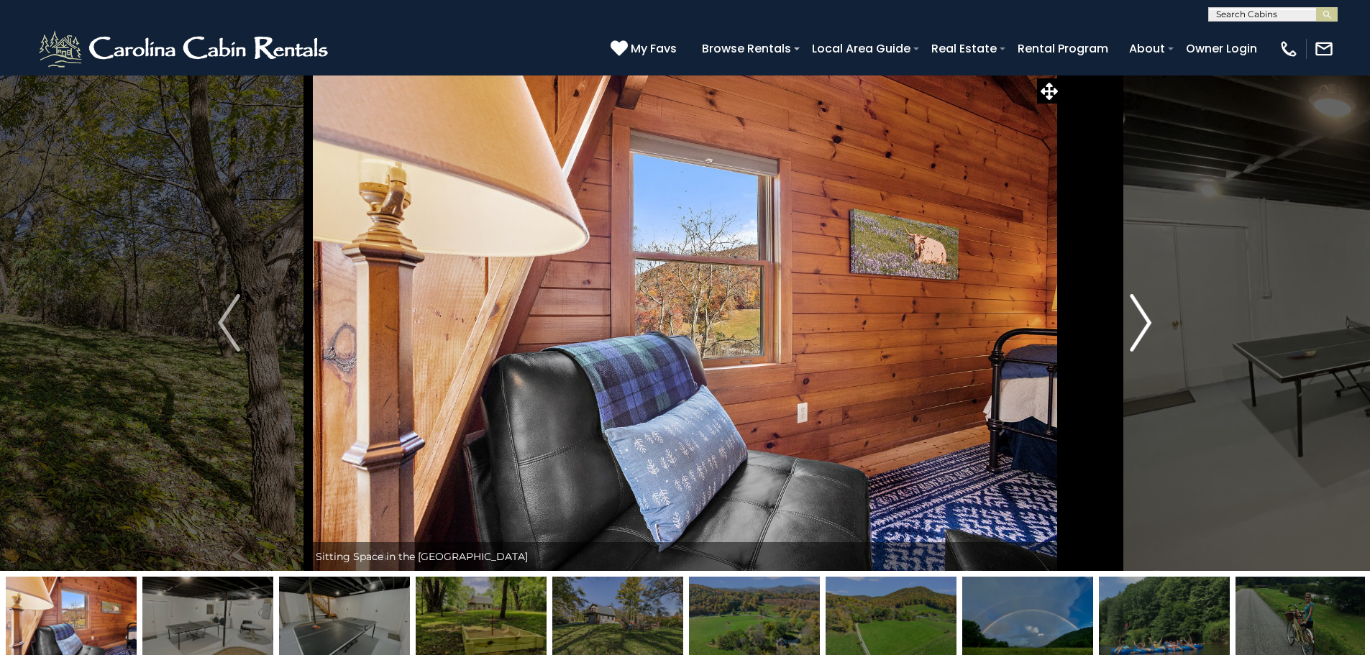
click at [1147, 321] on img "Next" at bounding box center [1140, 323] width 22 height 58
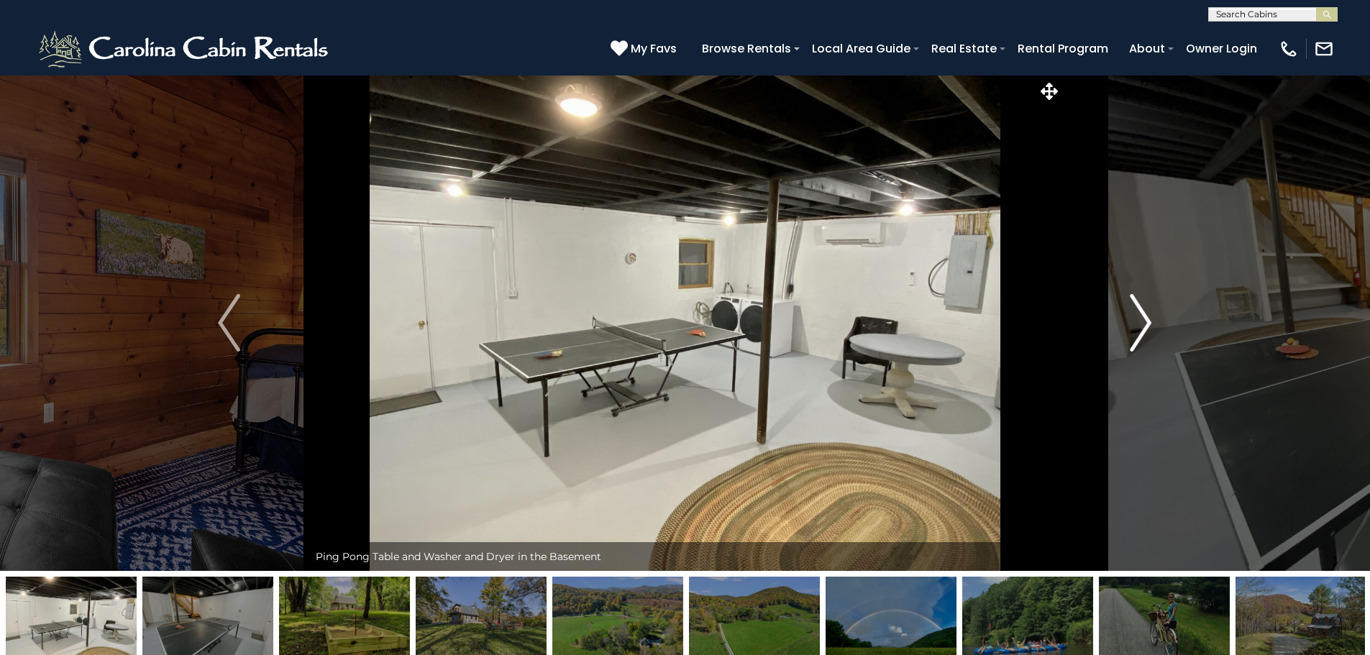
click at [1147, 321] on img "Next" at bounding box center [1140, 323] width 22 height 58
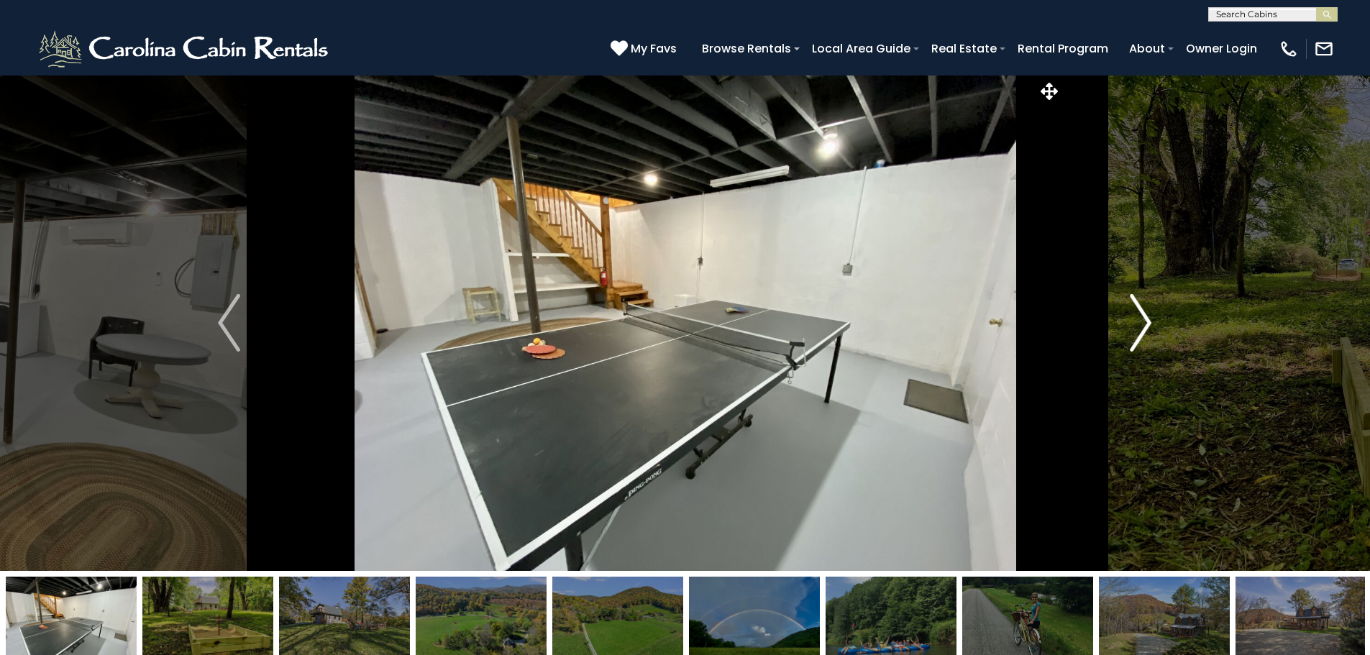
click at [1147, 321] on img "Next" at bounding box center [1140, 323] width 22 height 58
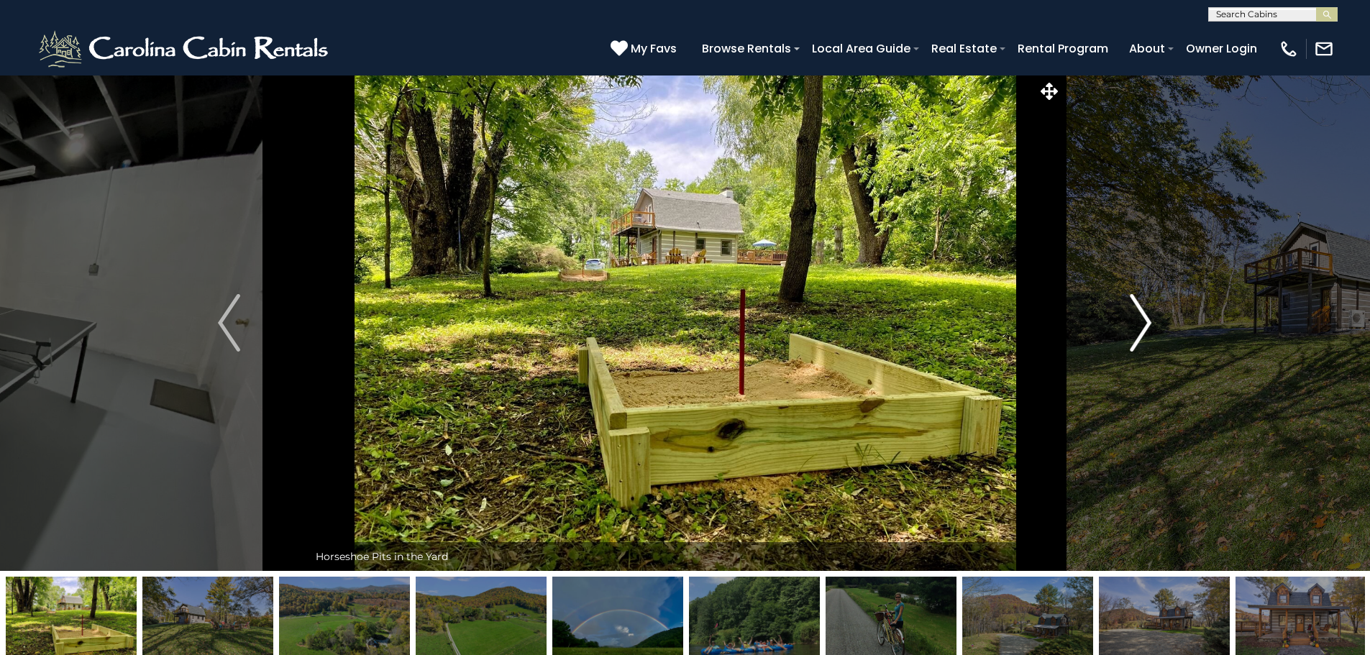
click at [1147, 321] on img "Next" at bounding box center [1140, 323] width 22 height 58
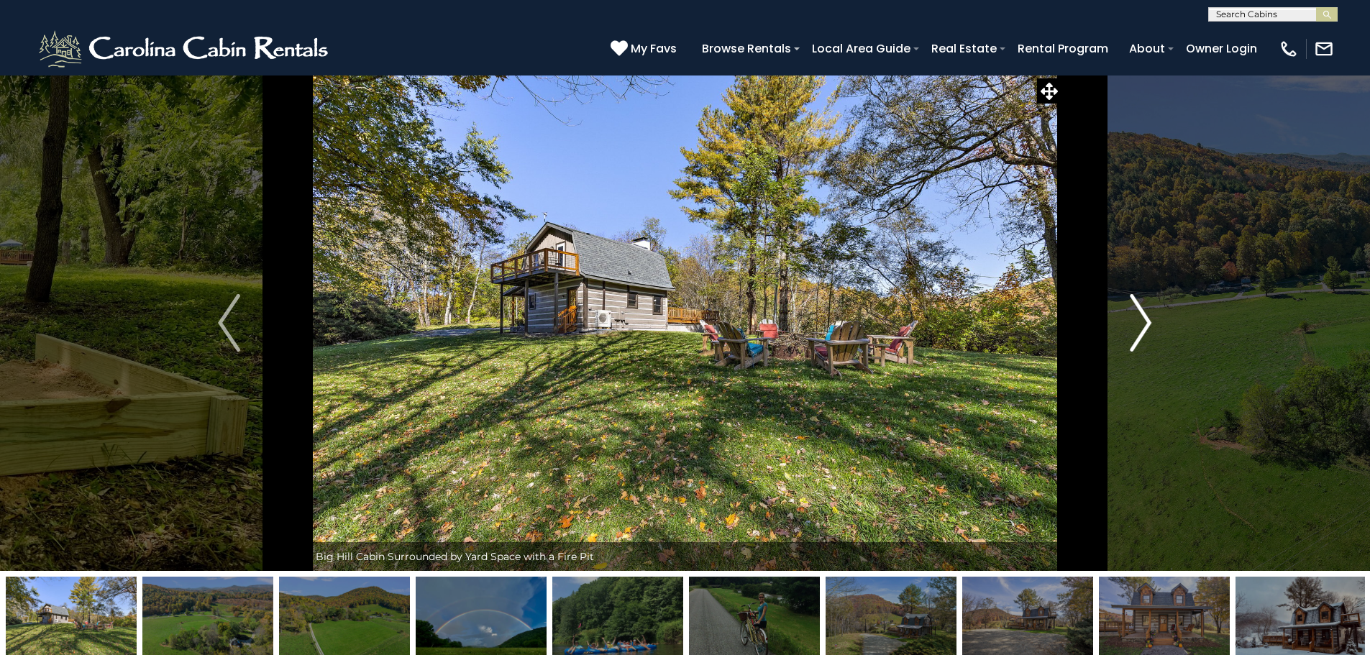
click at [1147, 321] on img "Next" at bounding box center [1140, 323] width 22 height 58
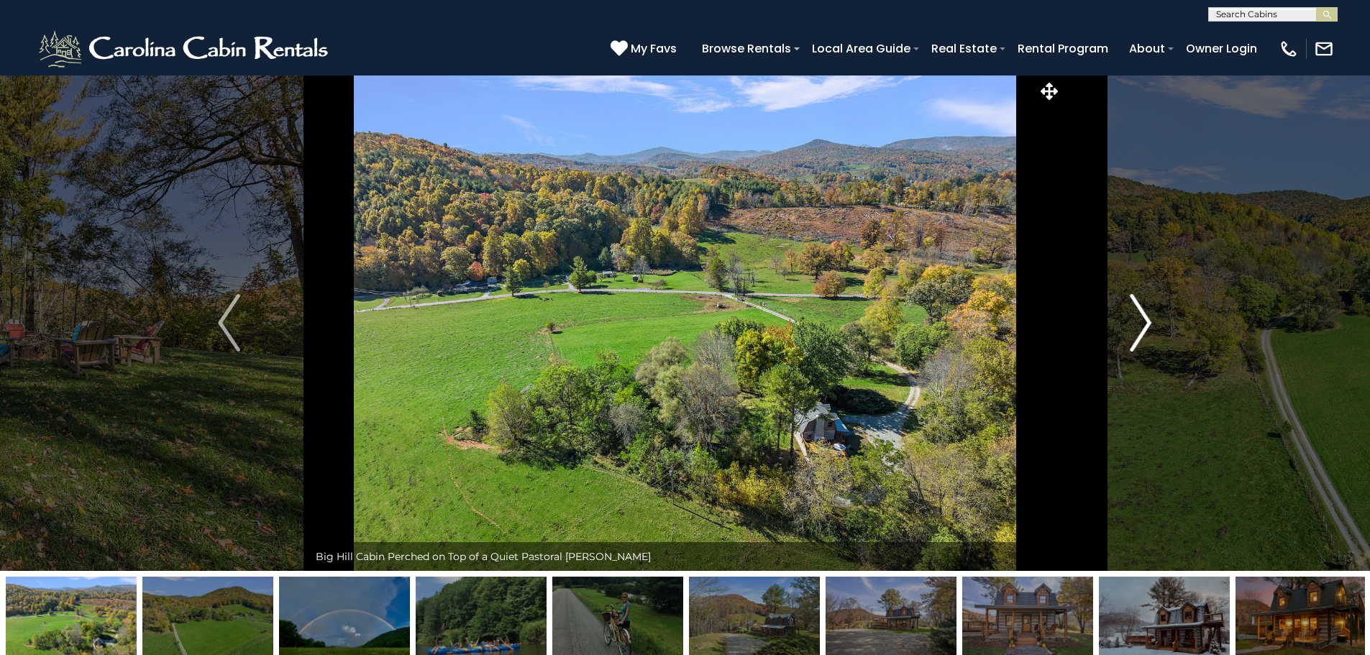
click at [1147, 321] on img "Next" at bounding box center [1140, 323] width 22 height 58
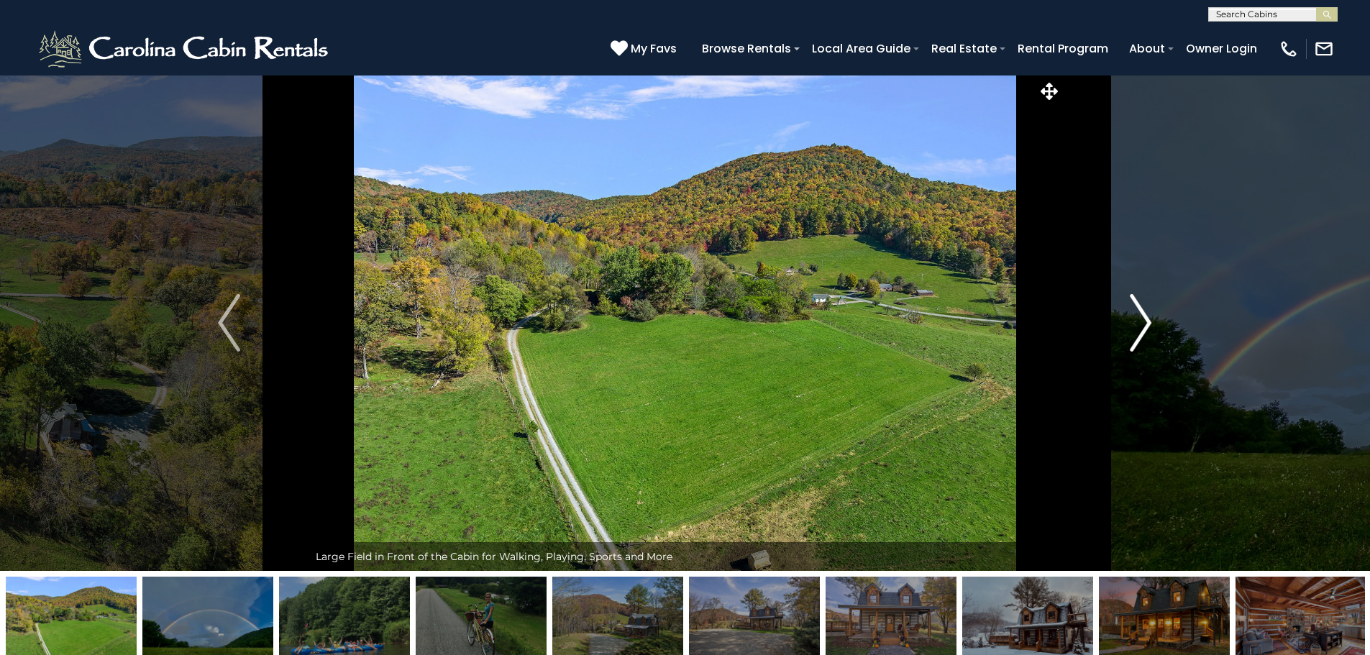
click at [1147, 321] on img "Next" at bounding box center [1140, 323] width 22 height 58
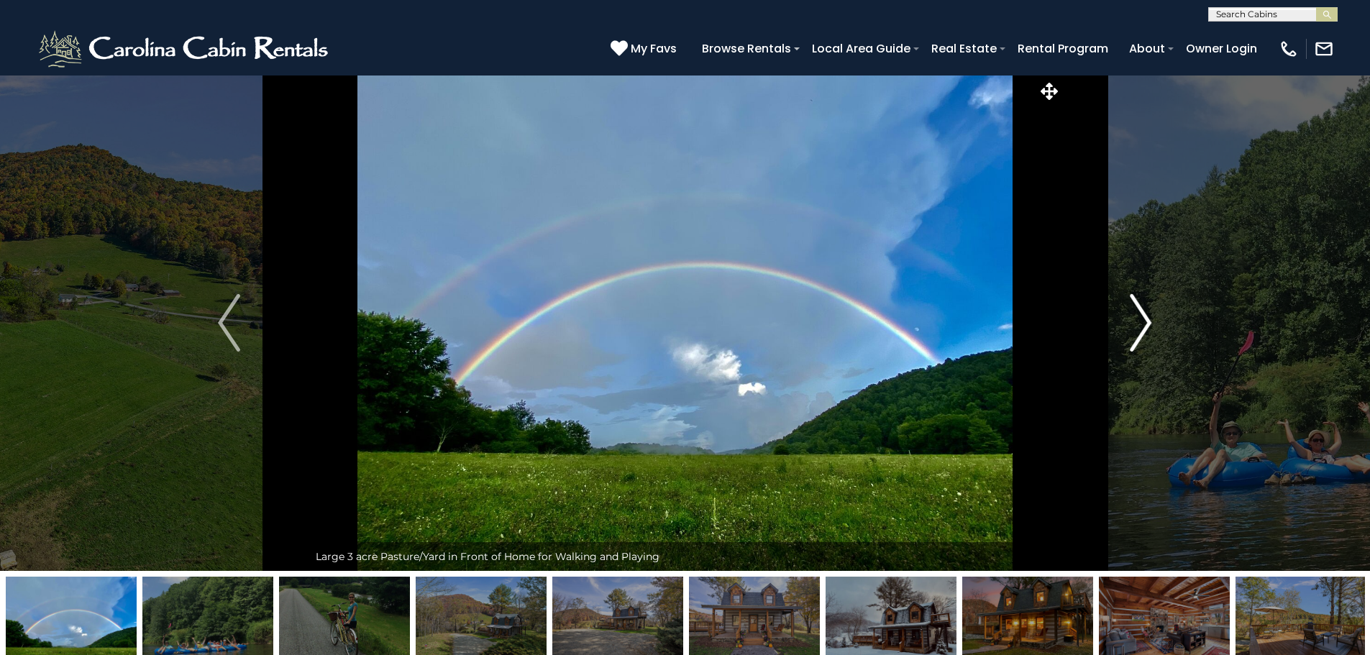
click at [1147, 321] on img "Next" at bounding box center [1140, 323] width 22 height 58
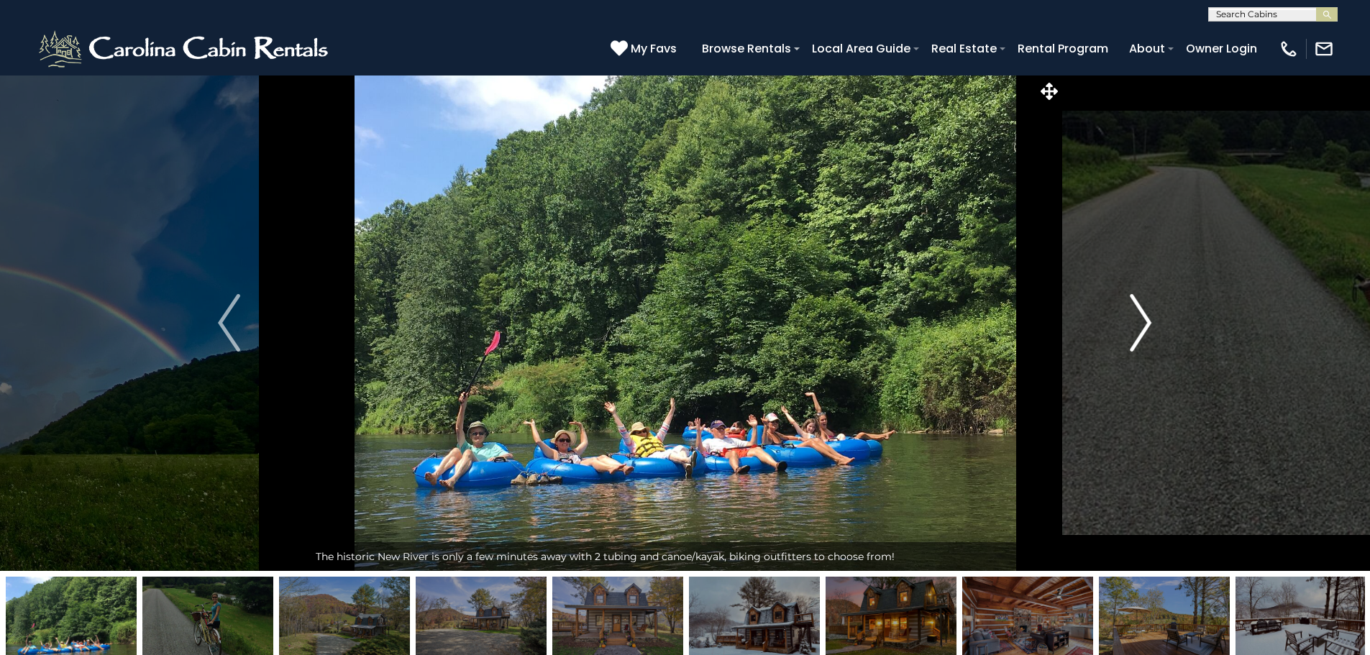
click at [1147, 321] on img "Next" at bounding box center [1140, 323] width 22 height 58
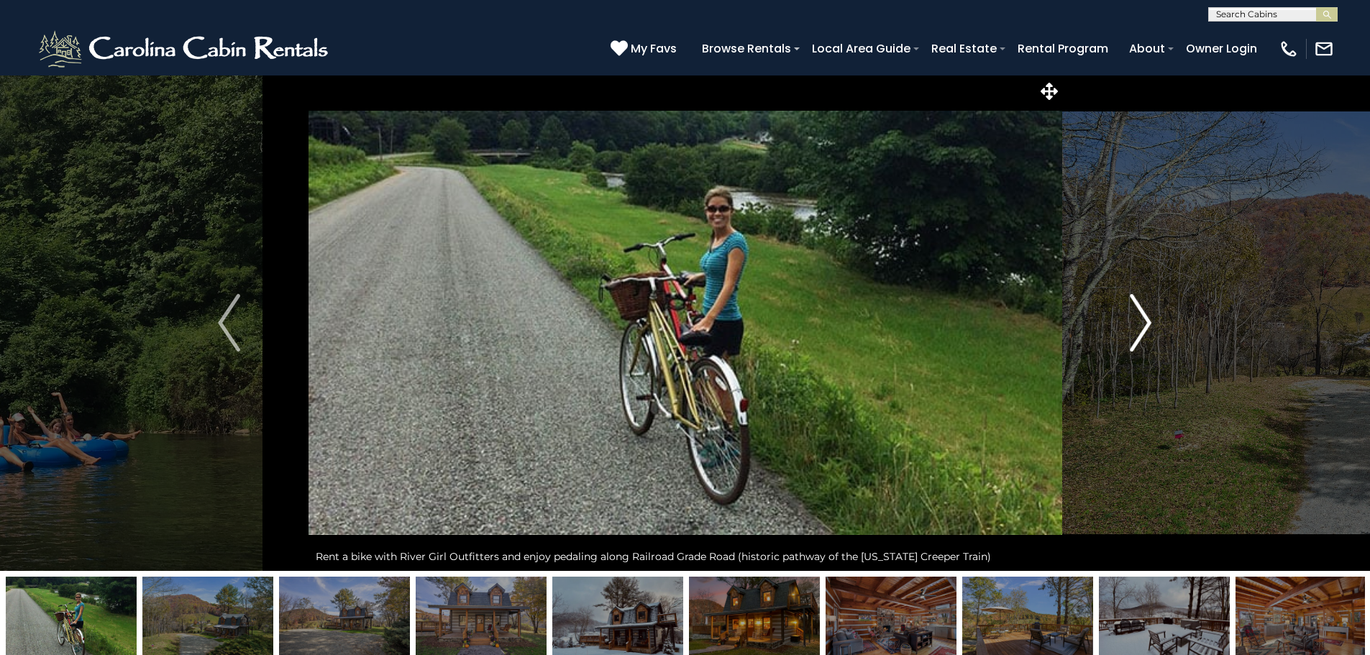
click at [1147, 321] on img "Next" at bounding box center [1140, 323] width 22 height 58
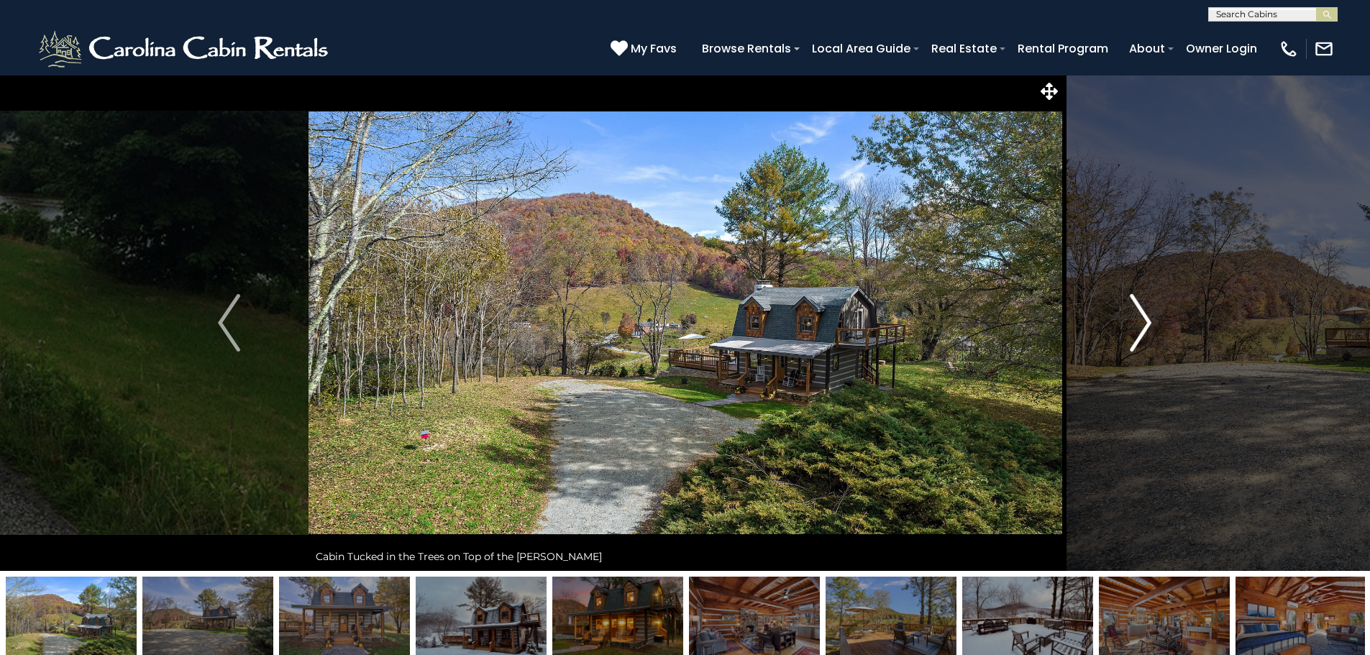
click at [1147, 321] on img "Next" at bounding box center [1140, 323] width 22 height 58
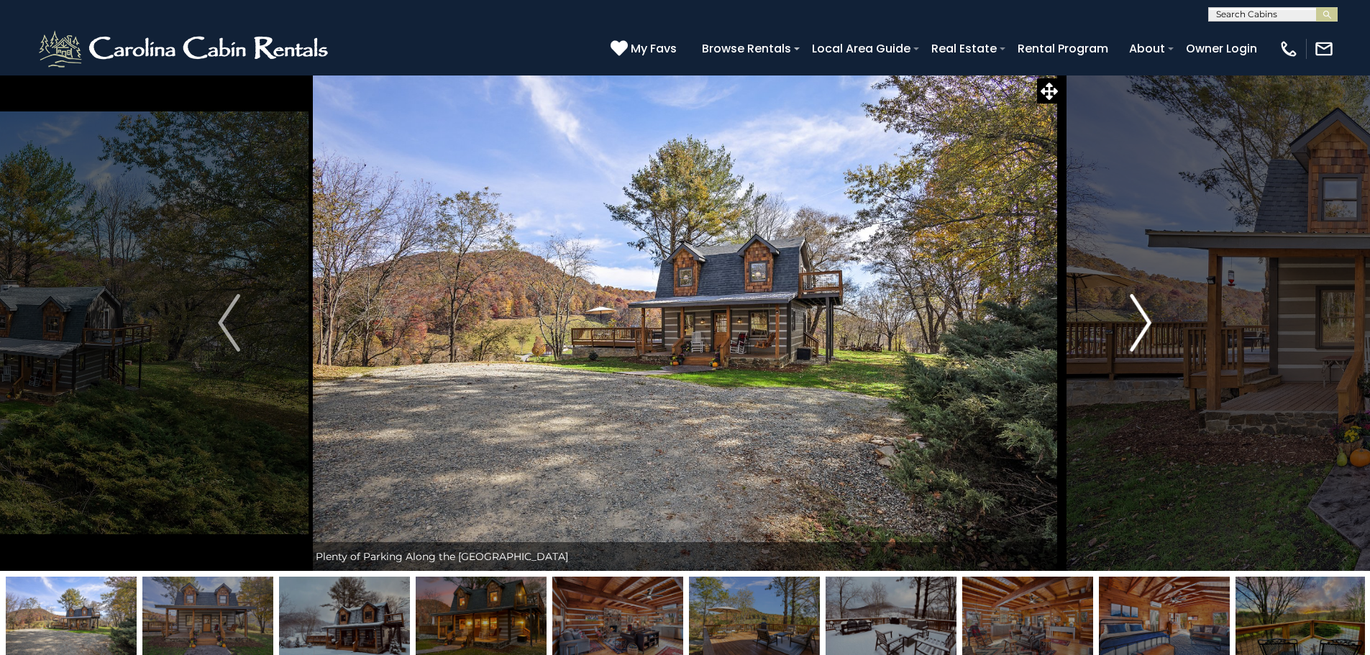
click at [1146, 321] on img "Next" at bounding box center [1140, 323] width 22 height 58
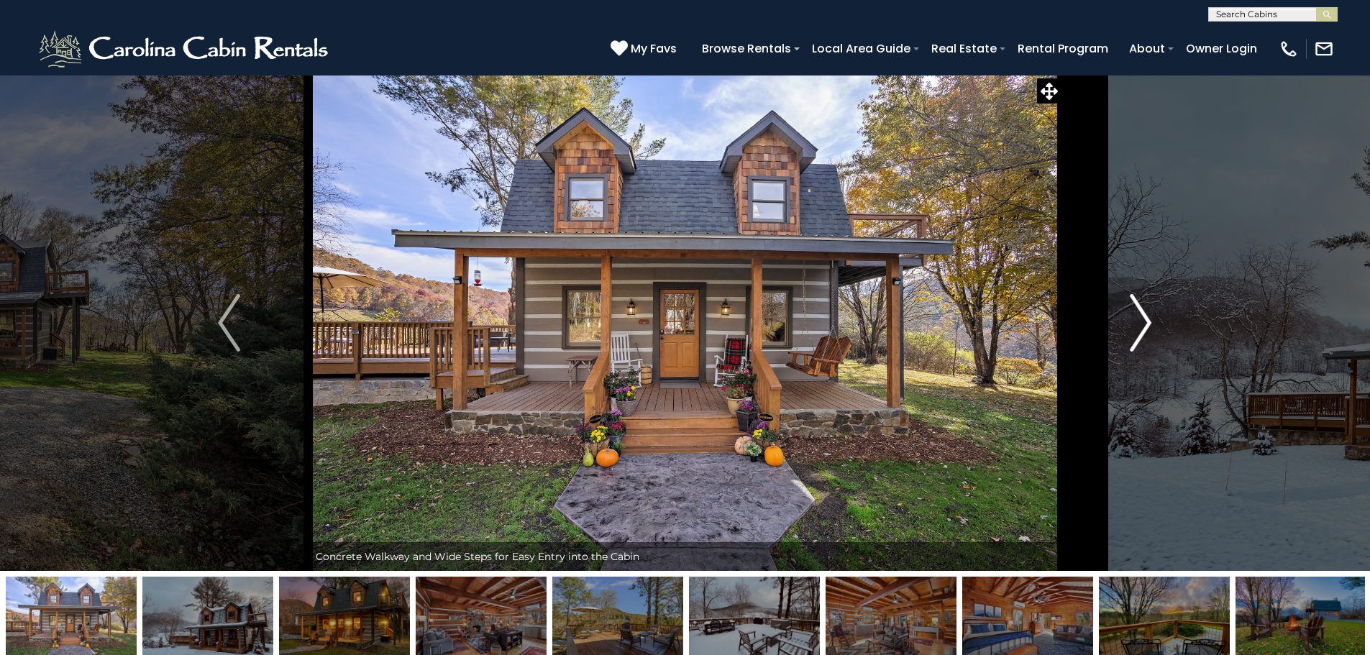
click at [1146, 321] on img "Next" at bounding box center [1140, 323] width 22 height 58
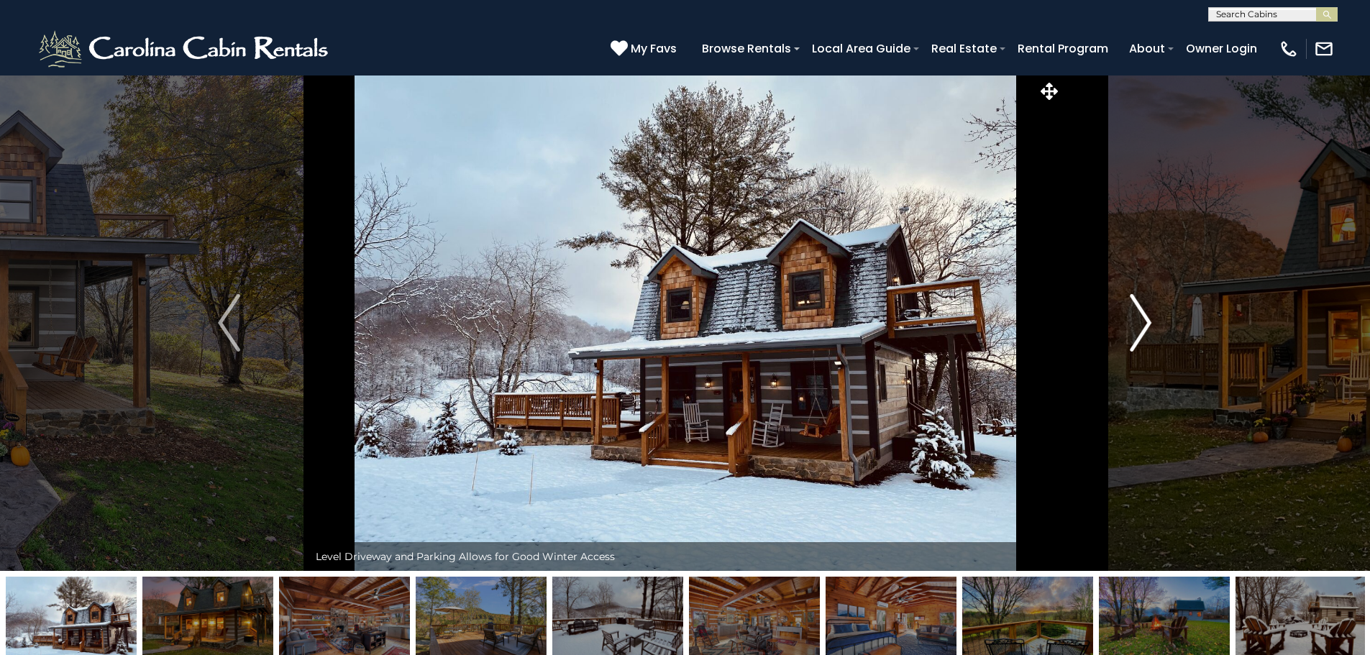
click at [1146, 321] on img "Next" at bounding box center [1140, 323] width 22 height 58
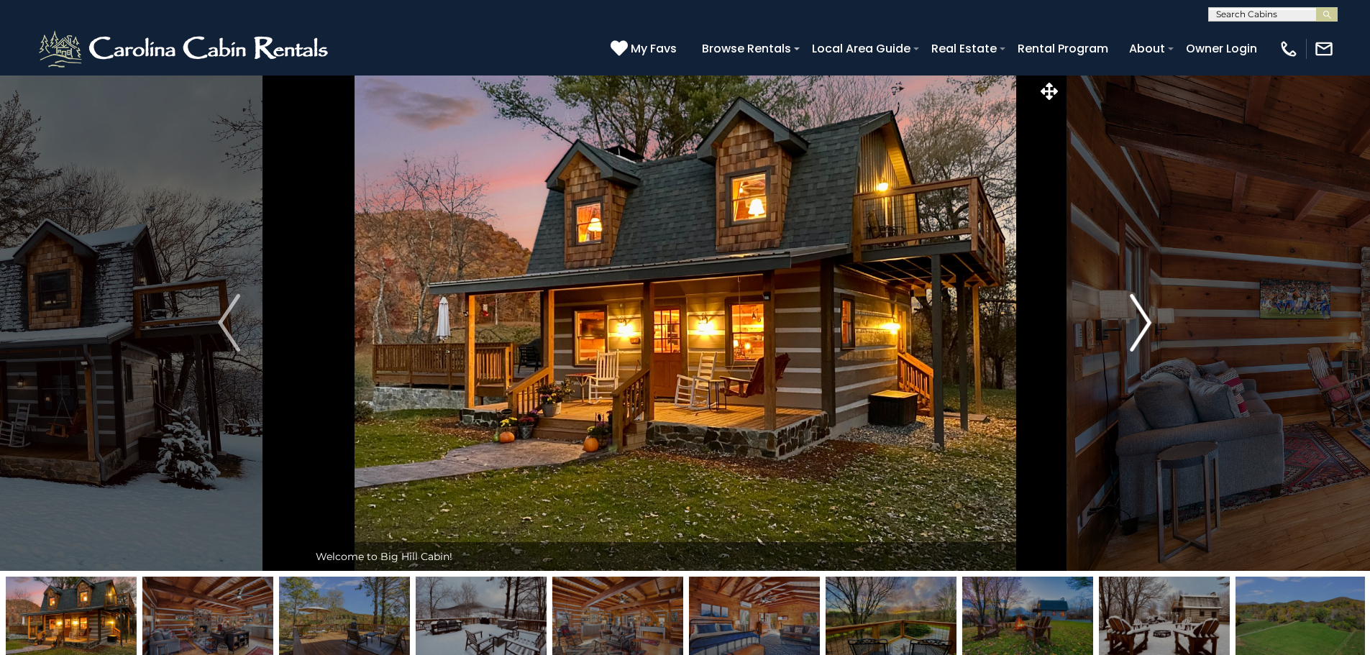
click at [1146, 321] on img "Next" at bounding box center [1140, 323] width 22 height 58
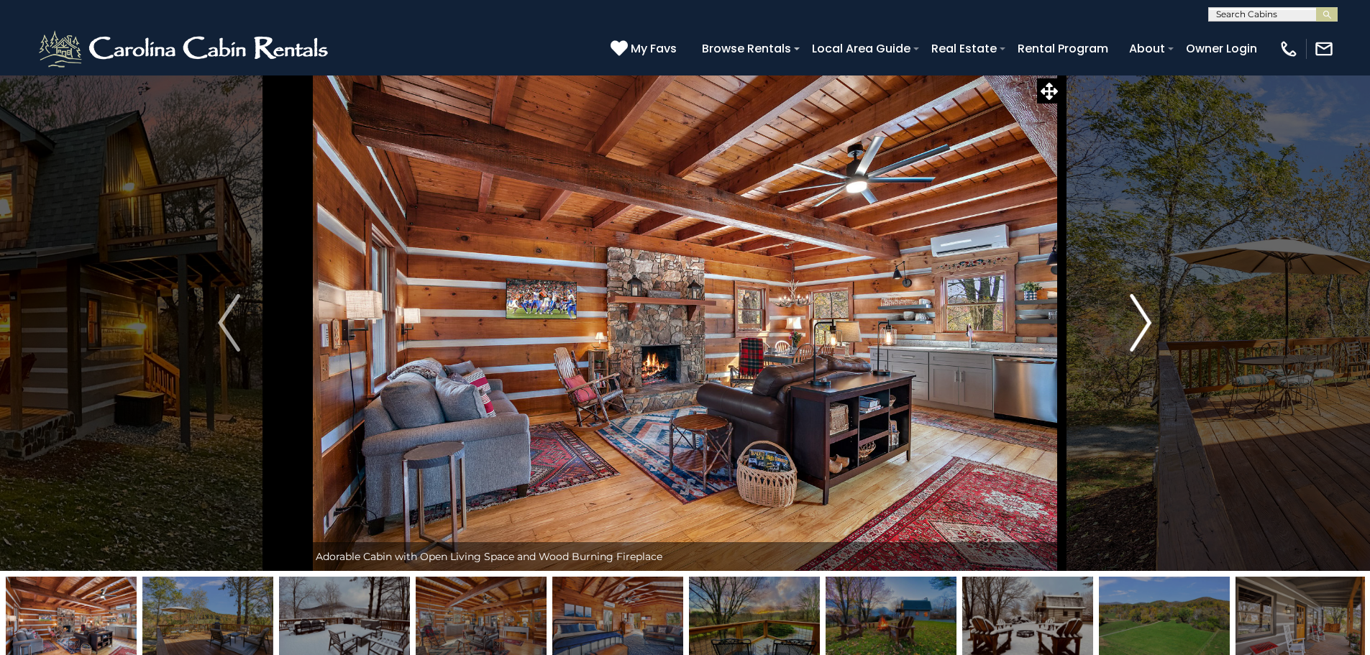
click at [1146, 320] on img "Next" at bounding box center [1140, 323] width 22 height 58
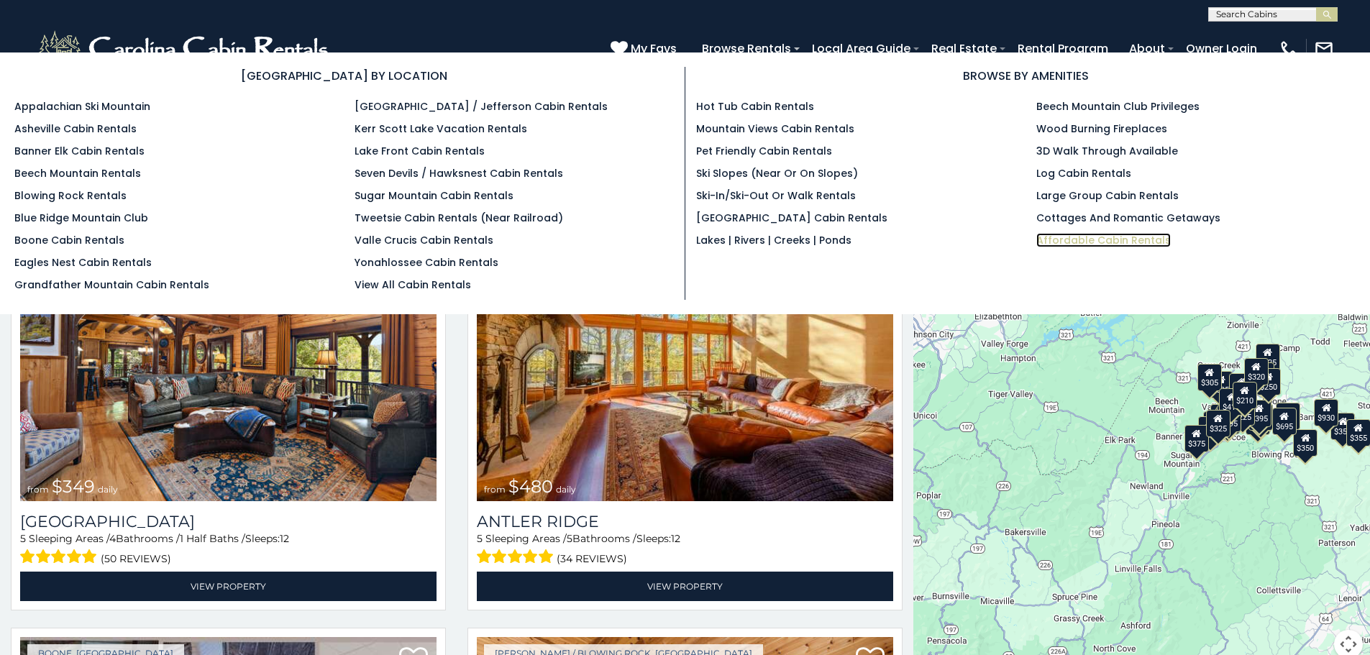
click at [1073, 240] on link "Affordable Cabin Rentals" at bounding box center [1103, 240] width 134 height 14
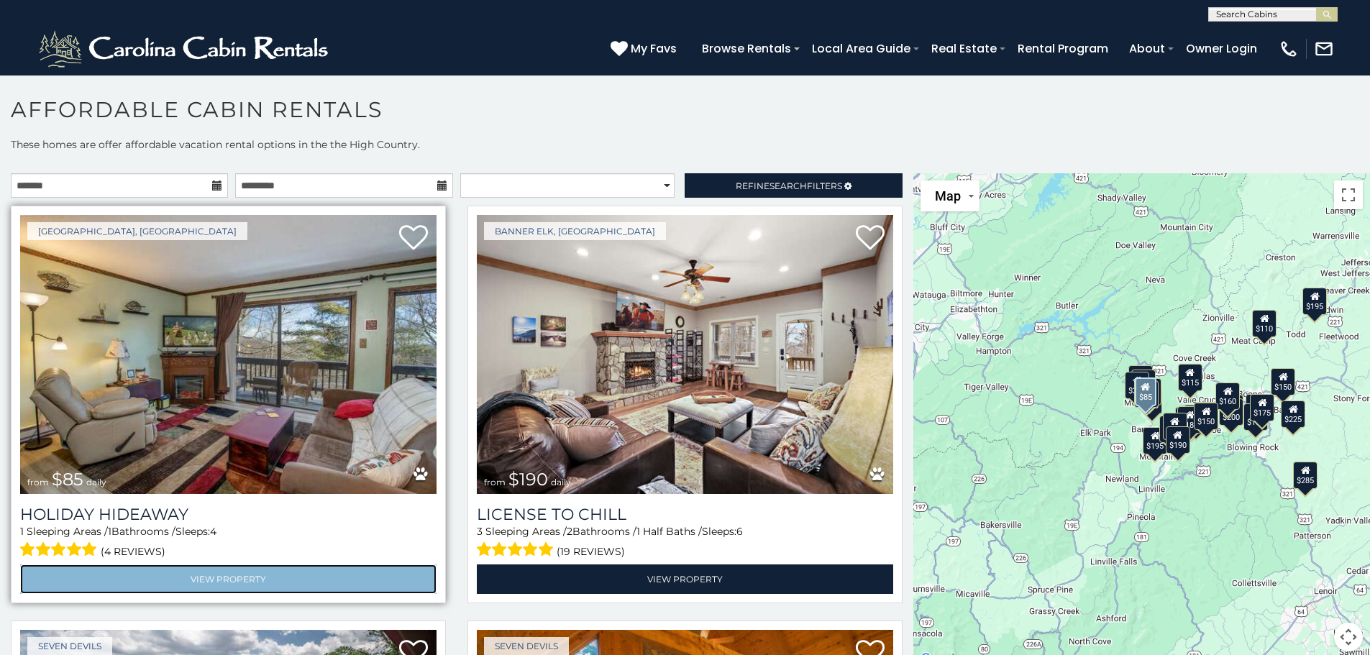
click at [256, 577] on link "View Property" at bounding box center [228, 578] width 416 height 29
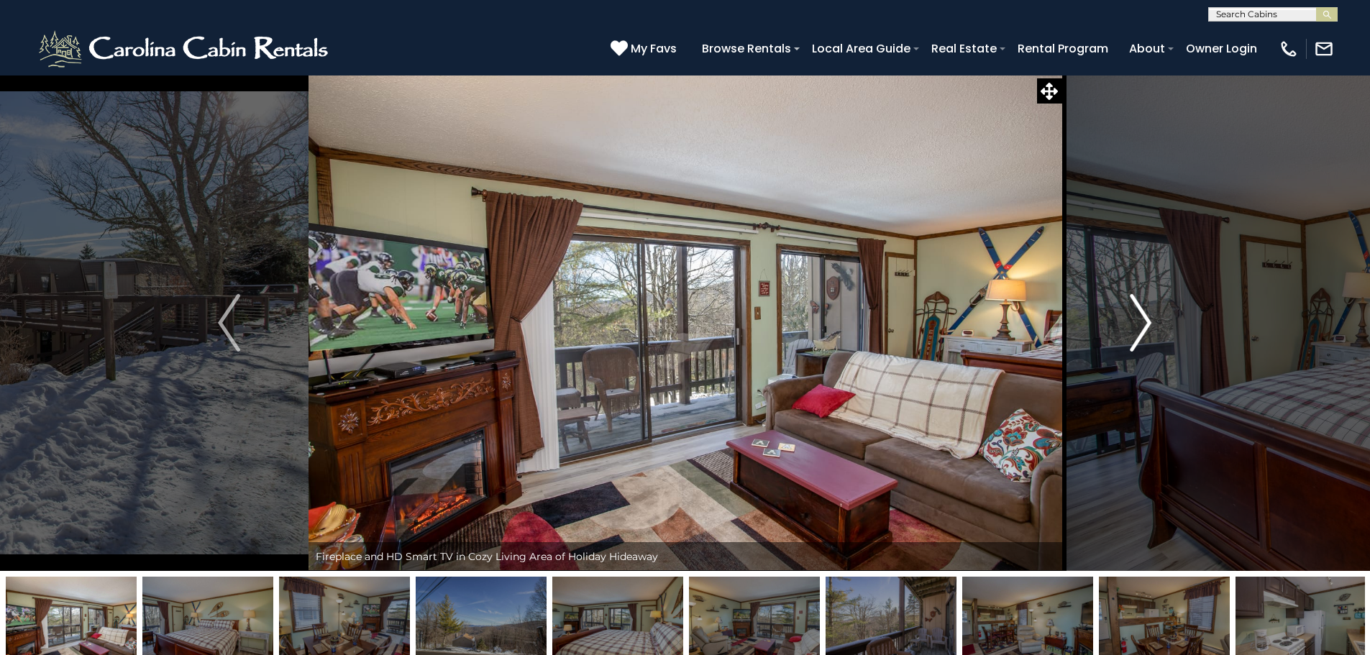
click at [1143, 315] on img "Next" at bounding box center [1140, 323] width 22 height 58
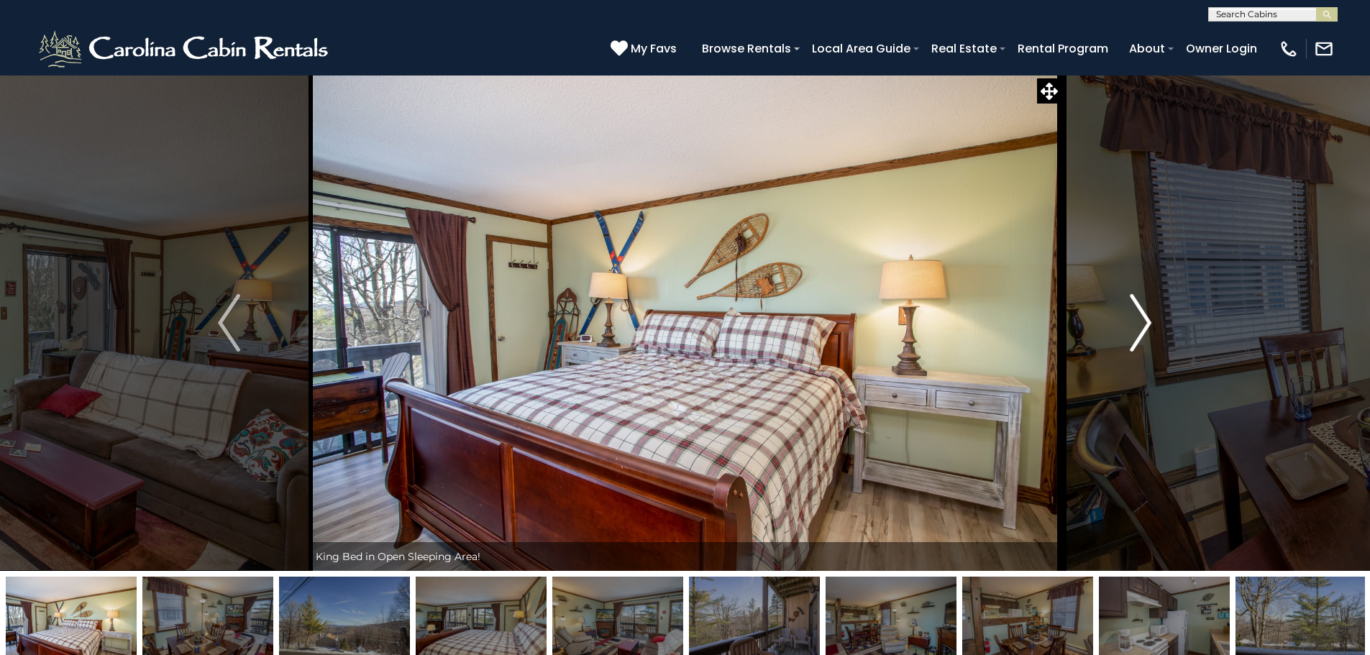
click at [1145, 328] on img "Next" at bounding box center [1140, 323] width 22 height 58
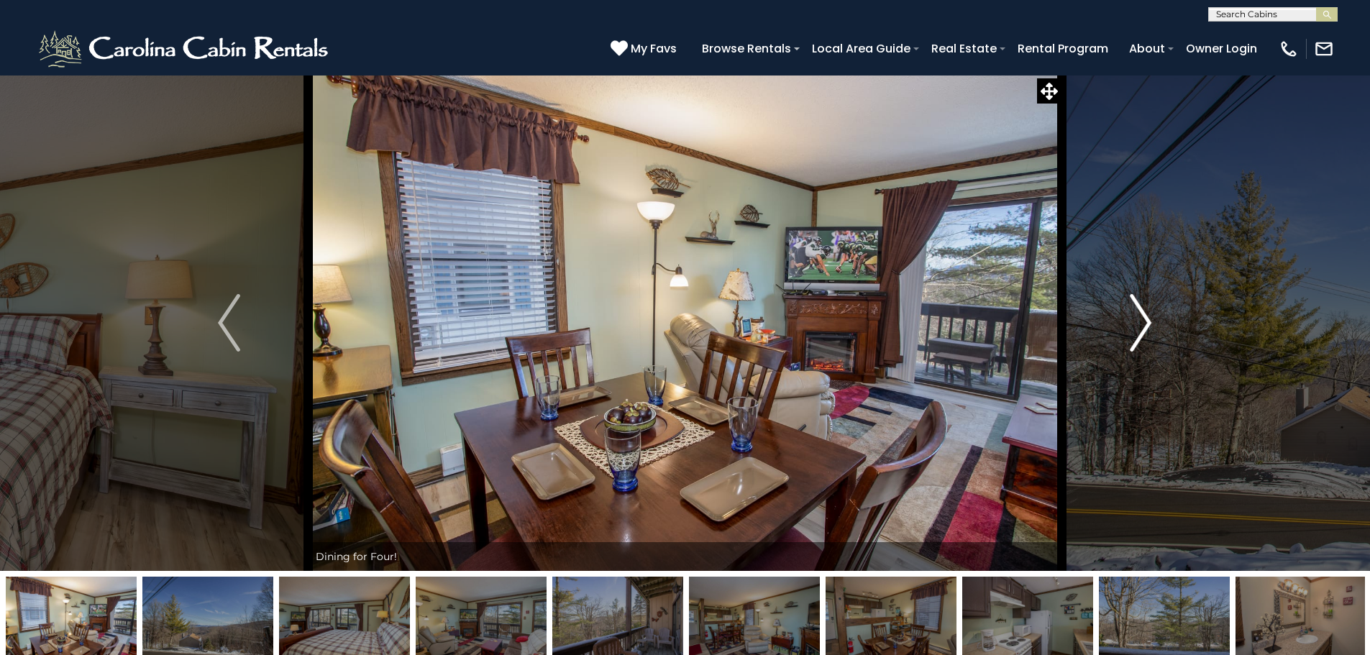
click at [1149, 318] on img "Next" at bounding box center [1140, 323] width 22 height 58
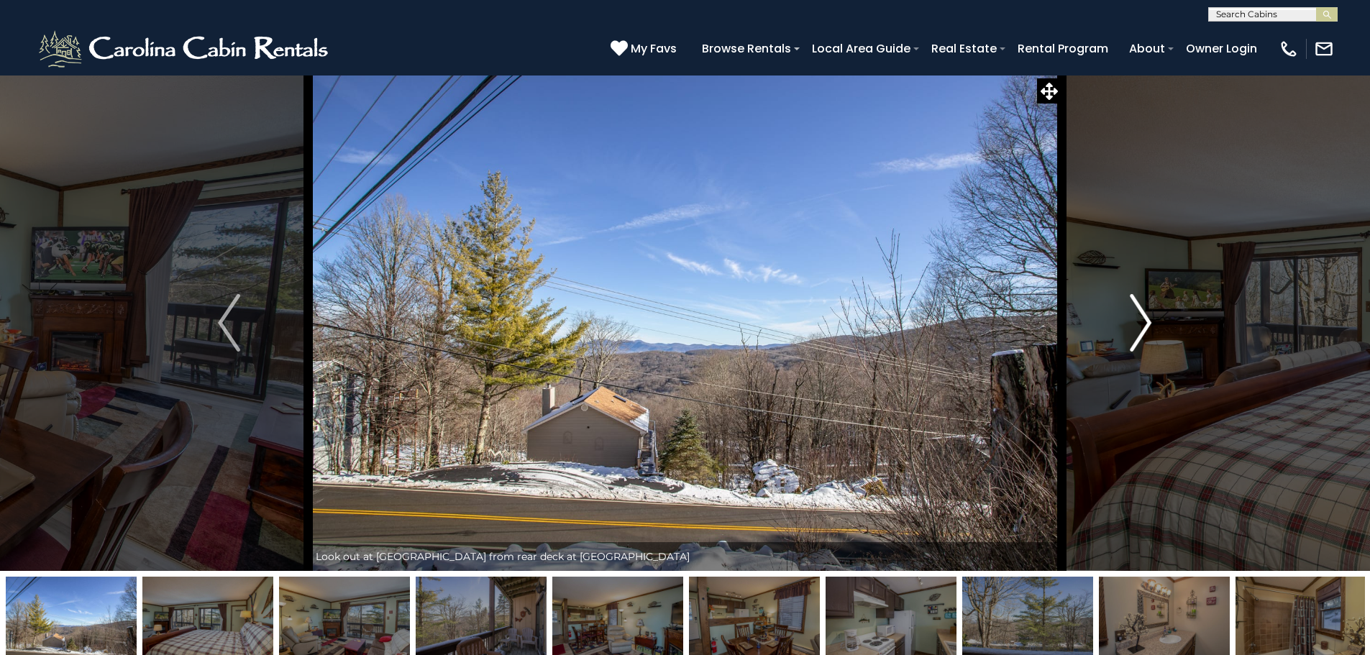
click at [1147, 319] on img "Next" at bounding box center [1140, 323] width 22 height 58
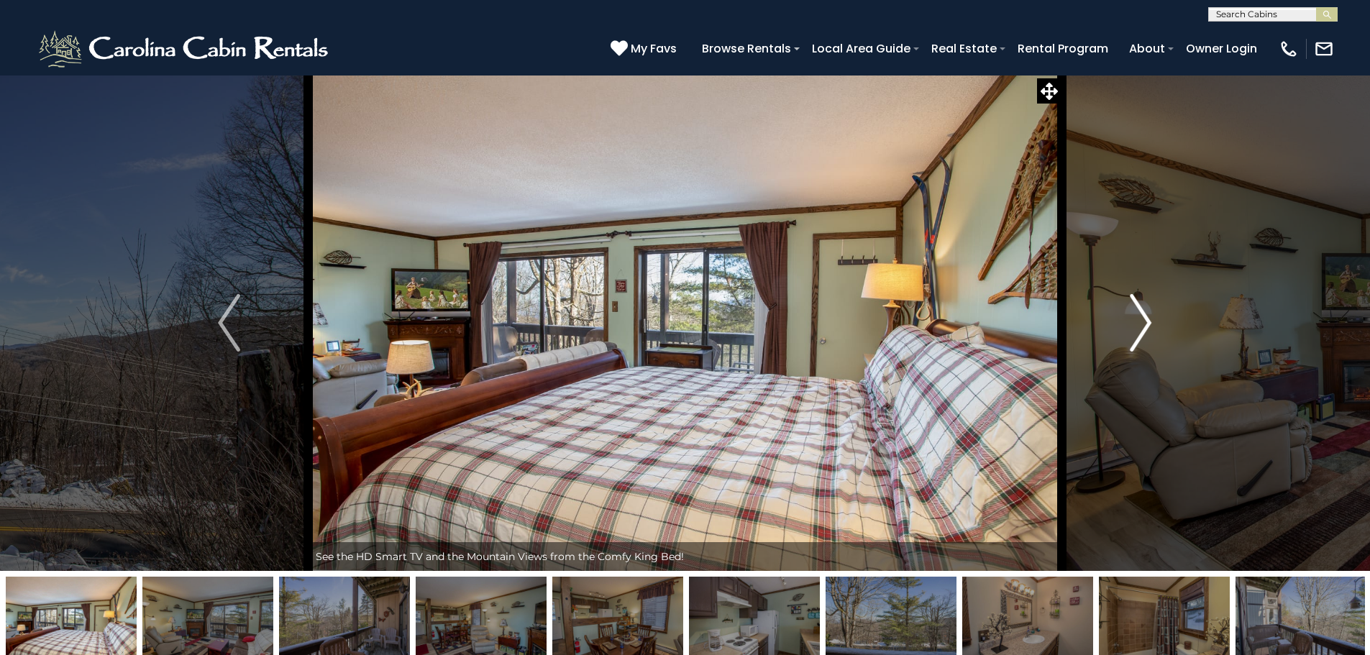
click at [1142, 321] on img "Next" at bounding box center [1140, 323] width 22 height 58
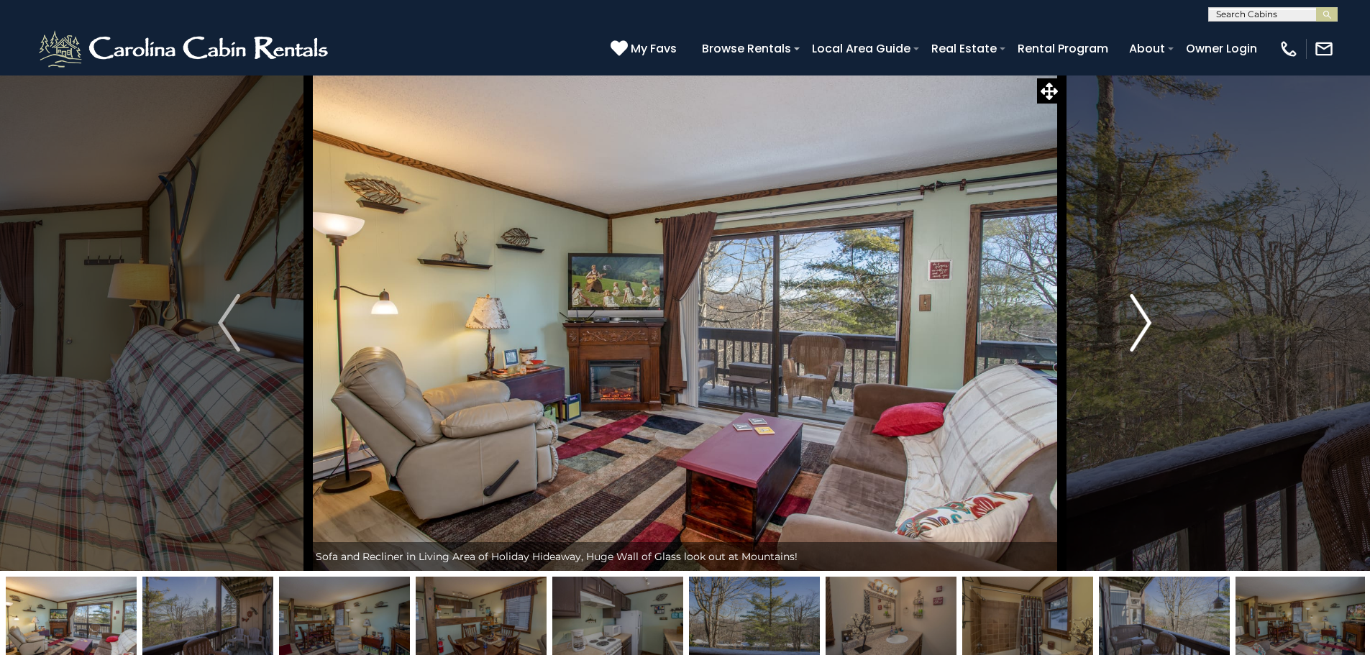
click at [1149, 317] on img "Next" at bounding box center [1140, 323] width 22 height 58
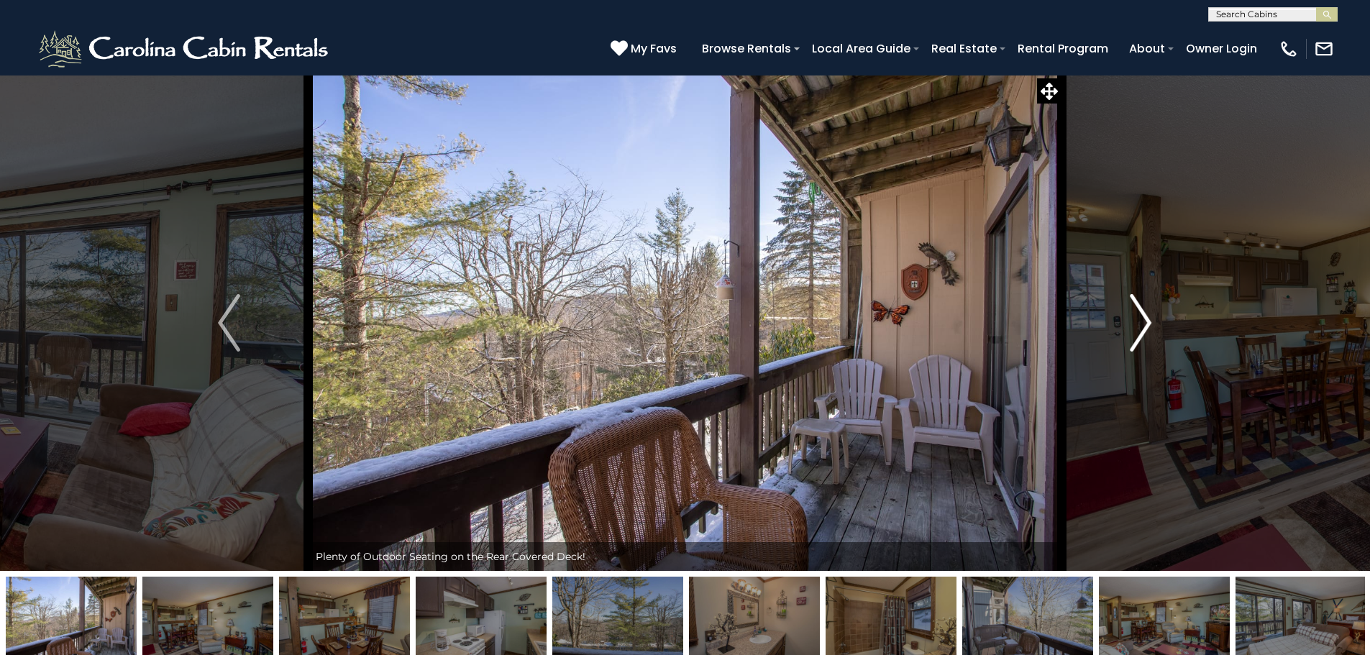
click at [1145, 320] on img "Next" at bounding box center [1140, 323] width 22 height 58
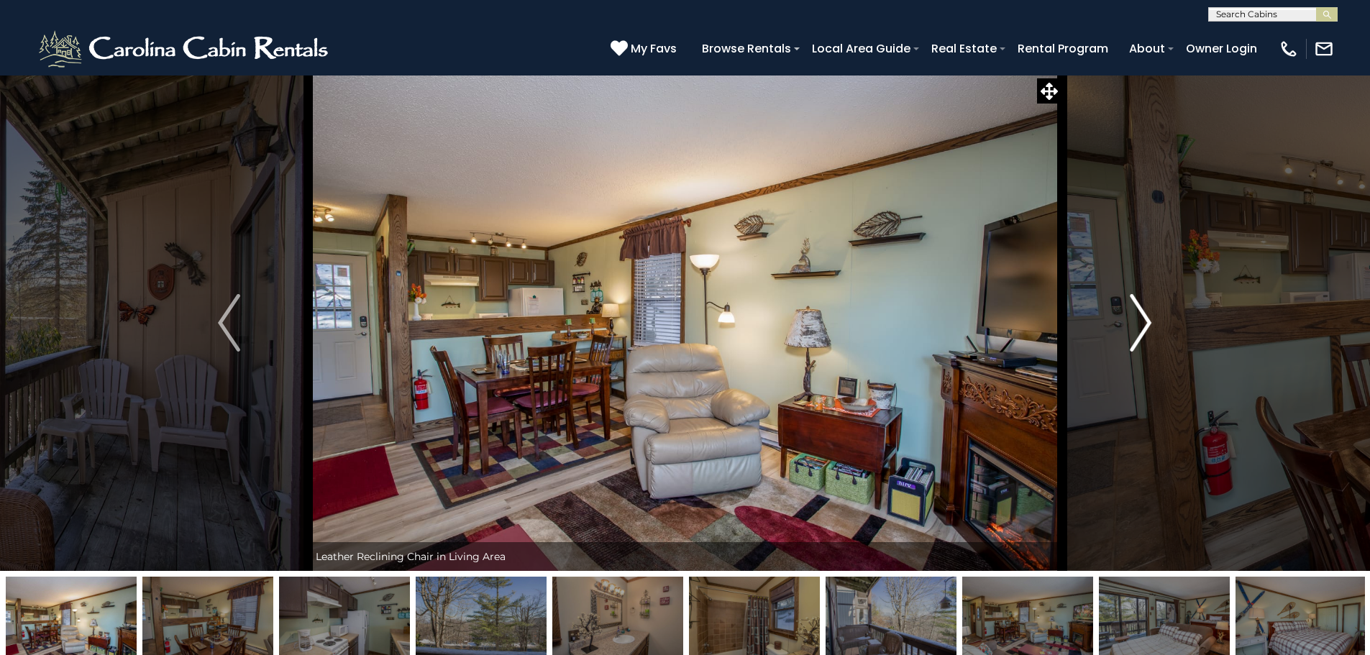
click at [1144, 320] on img "Next" at bounding box center [1140, 323] width 22 height 58
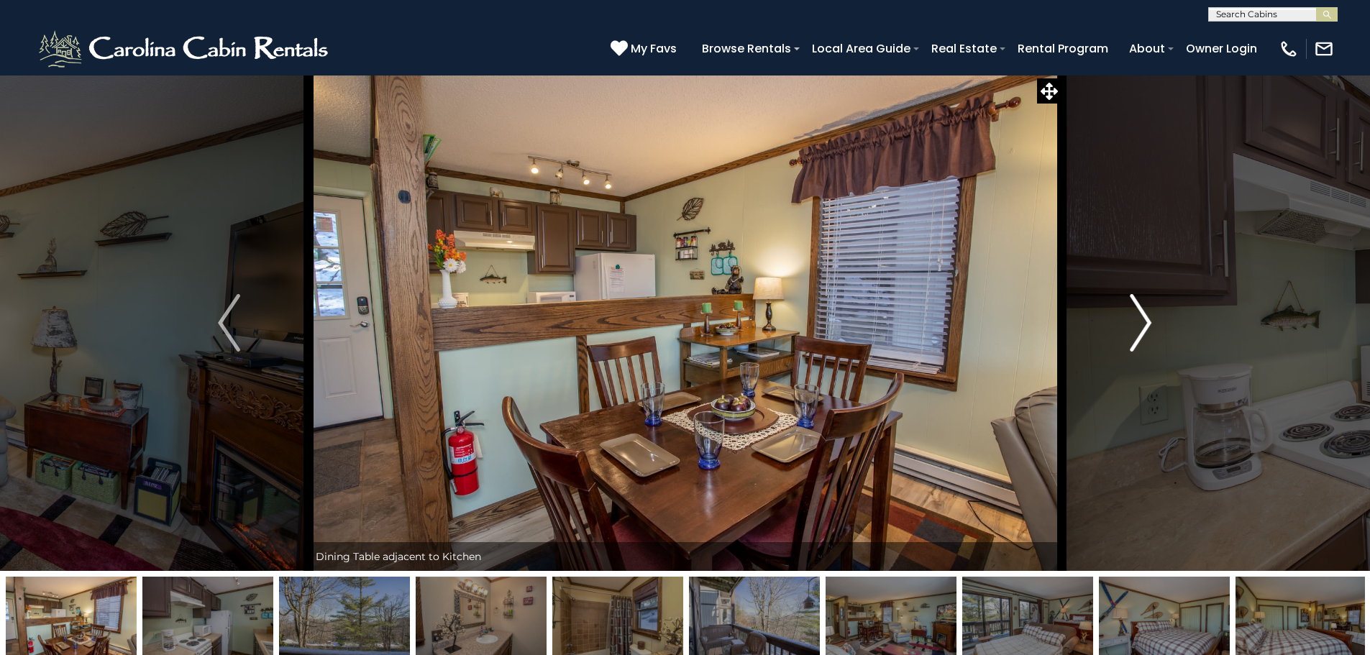
click at [1144, 320] on img "Next" at bounding box center [1140, 323] width 22 height 58
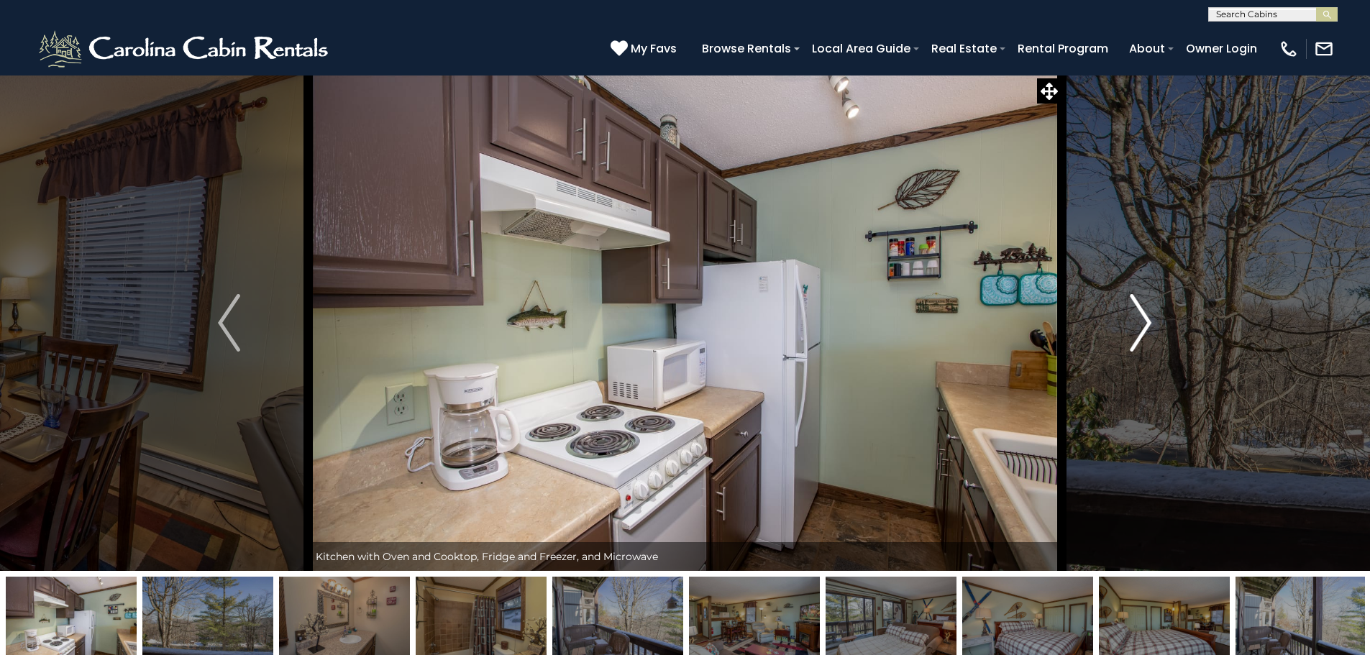
click at [1143, 319] on img "Next" at bounding box center [1140, 323] width 22 height 58
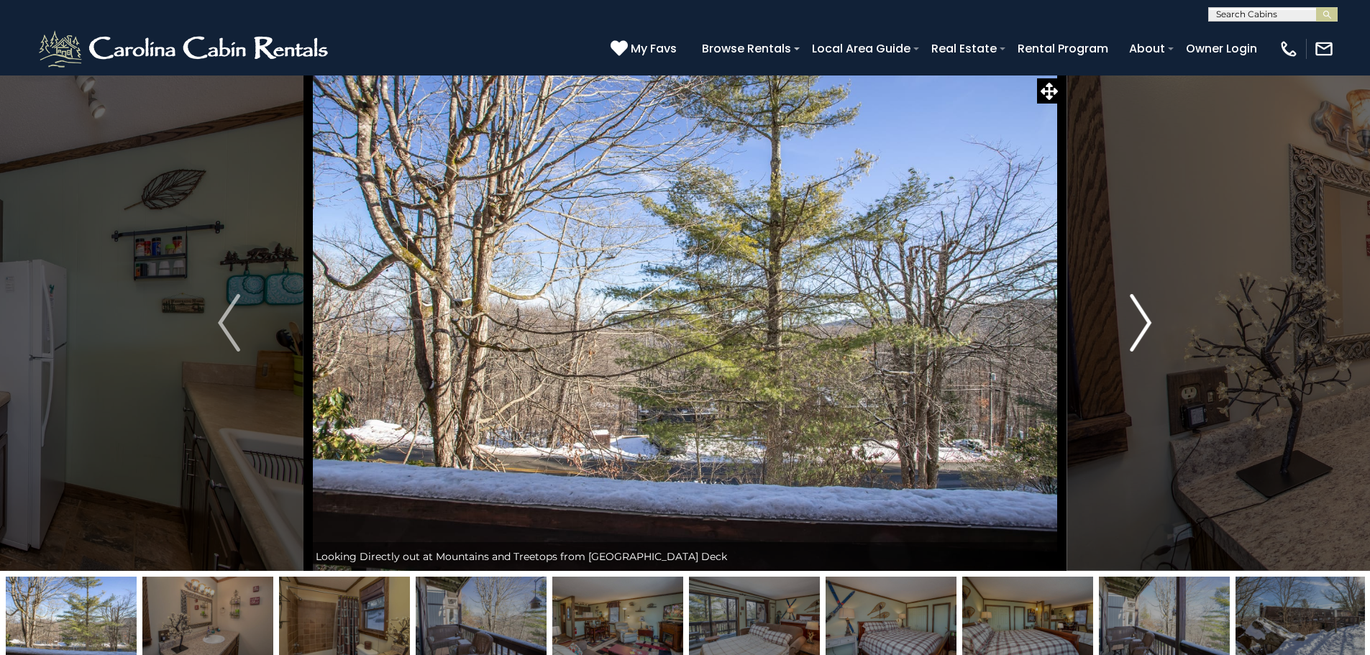
click at [1142, 319] on img "Next" at bounding box center [1140, 323] width 22 height 58
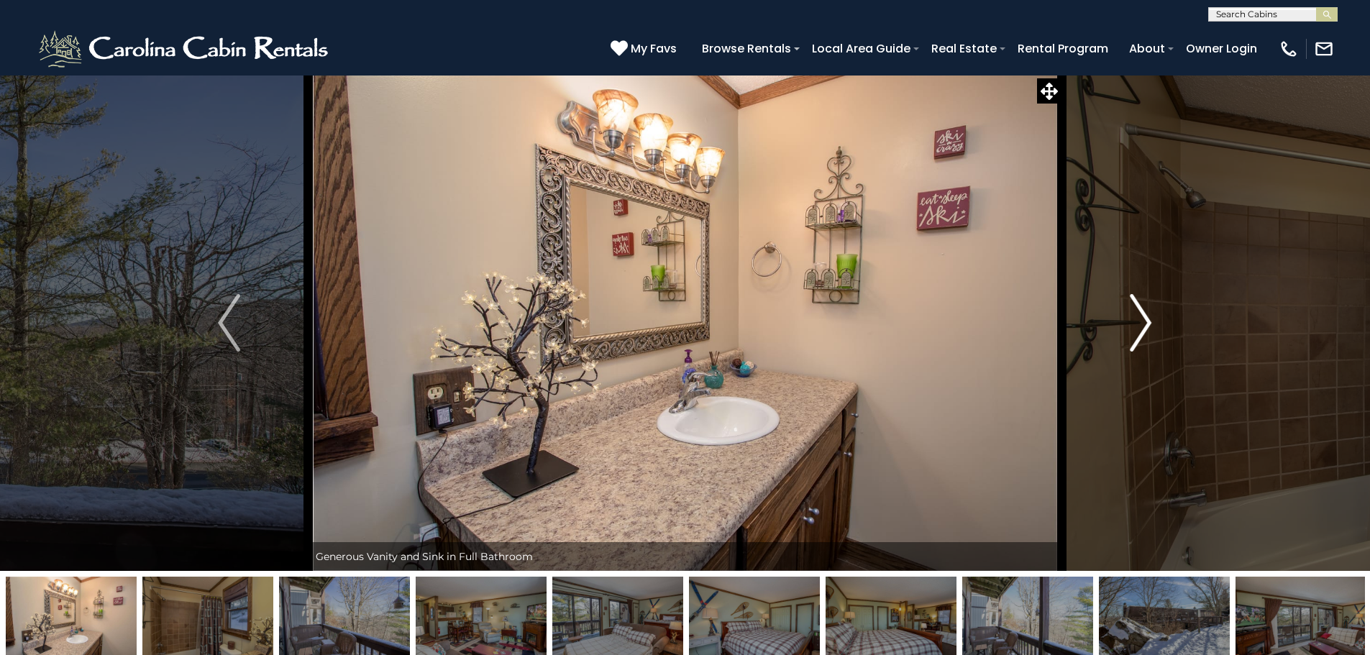
click at [1140, 316] on img "Next" at bounding box center [1140, 323] width 22 height 58
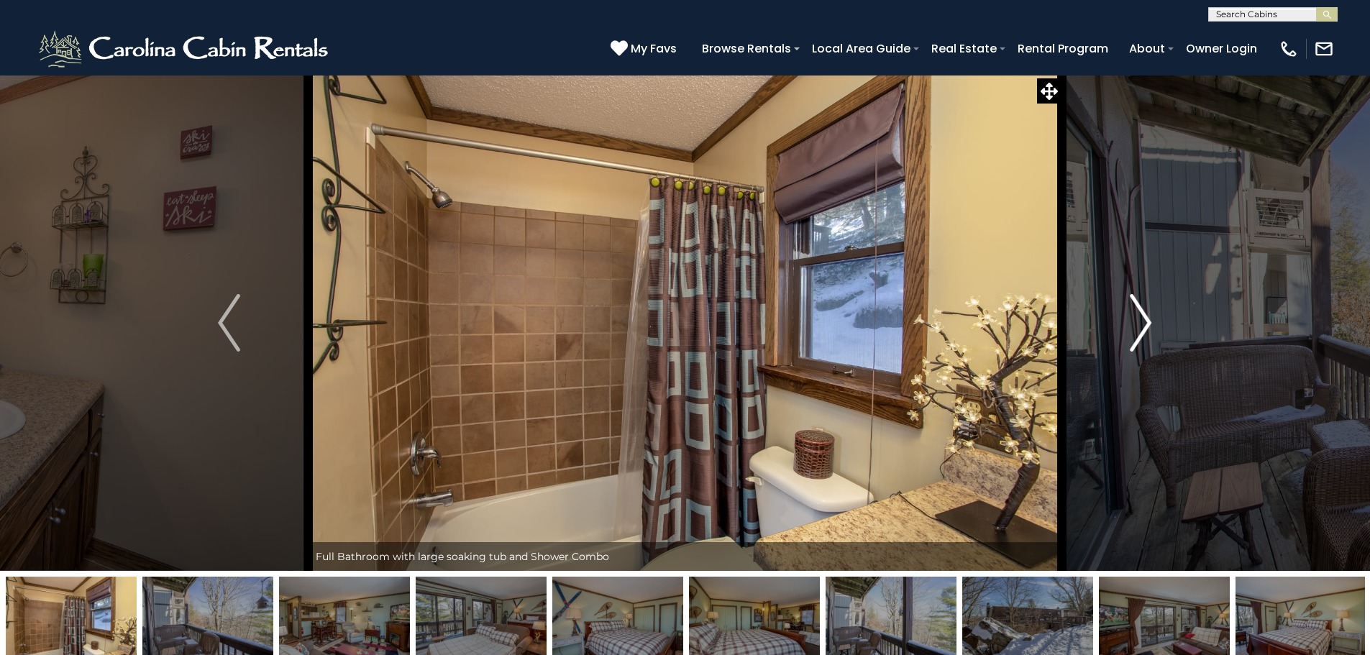
click at [1141, 313] on img "Next" at bounding box center [1140, 323] width 22 height 58
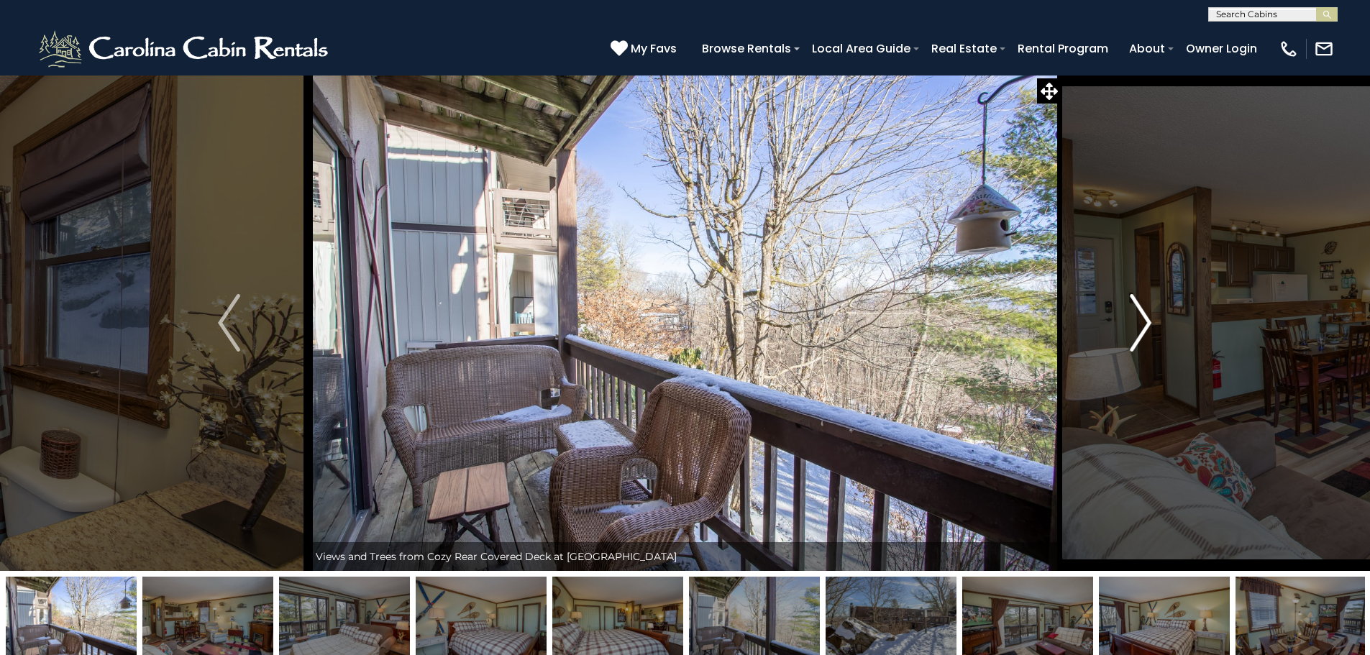
click at [1142, 312] on img "Next" at bounding box center [1140, 323] width 22 height 58
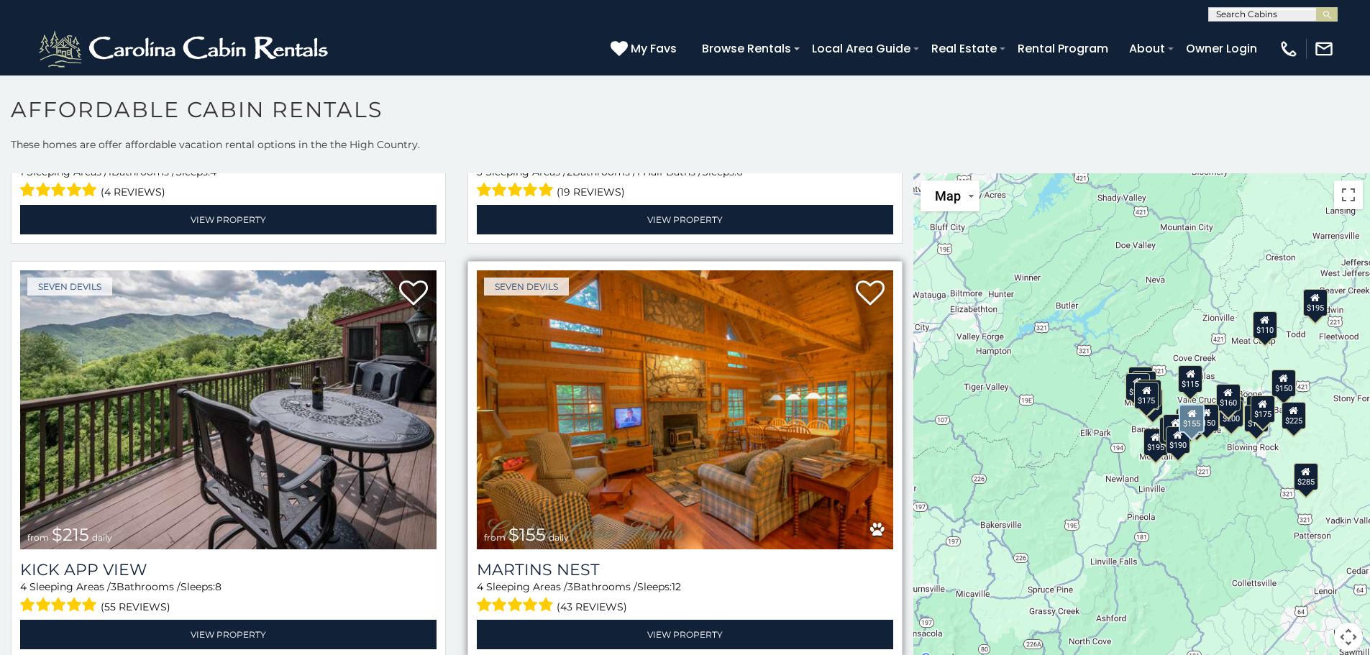
scroll to position [431, 0]
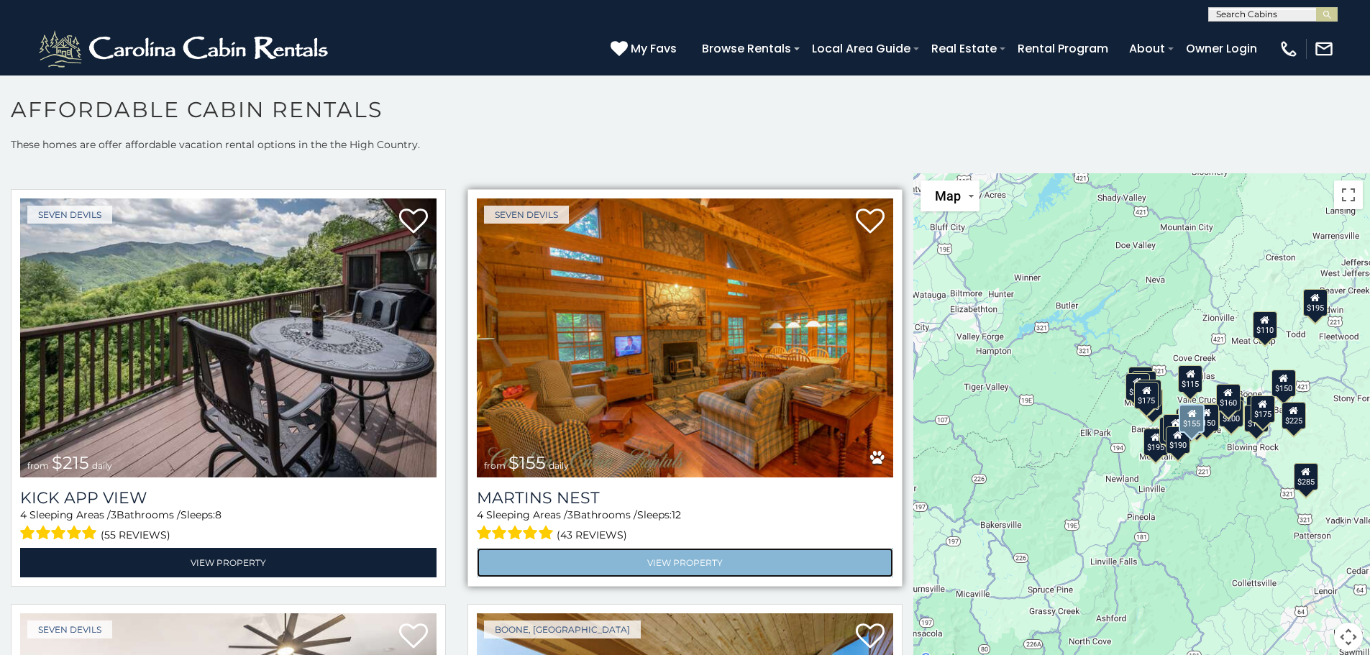
click at [674, 551] on link "View Property" at bounding box center [685, 562] width 416 height 29
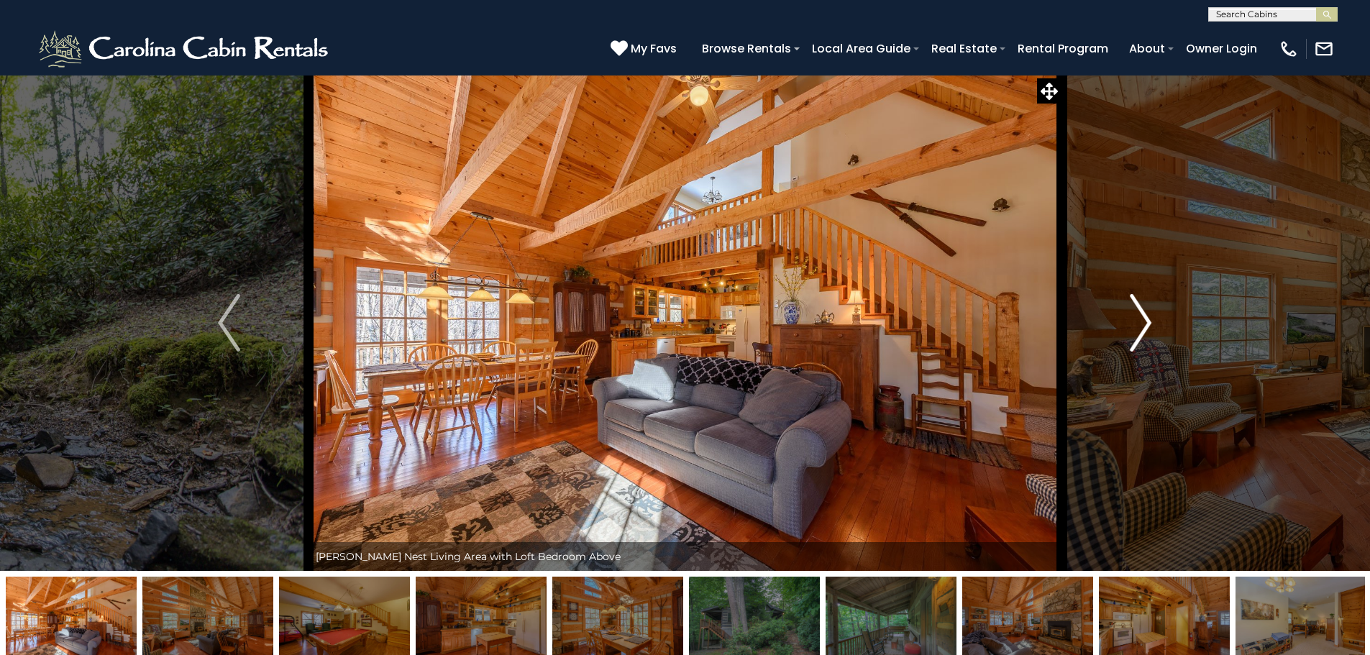
click at [1144, 320] on img "Next" at bounding box center [1140, 323] width 22 height 58
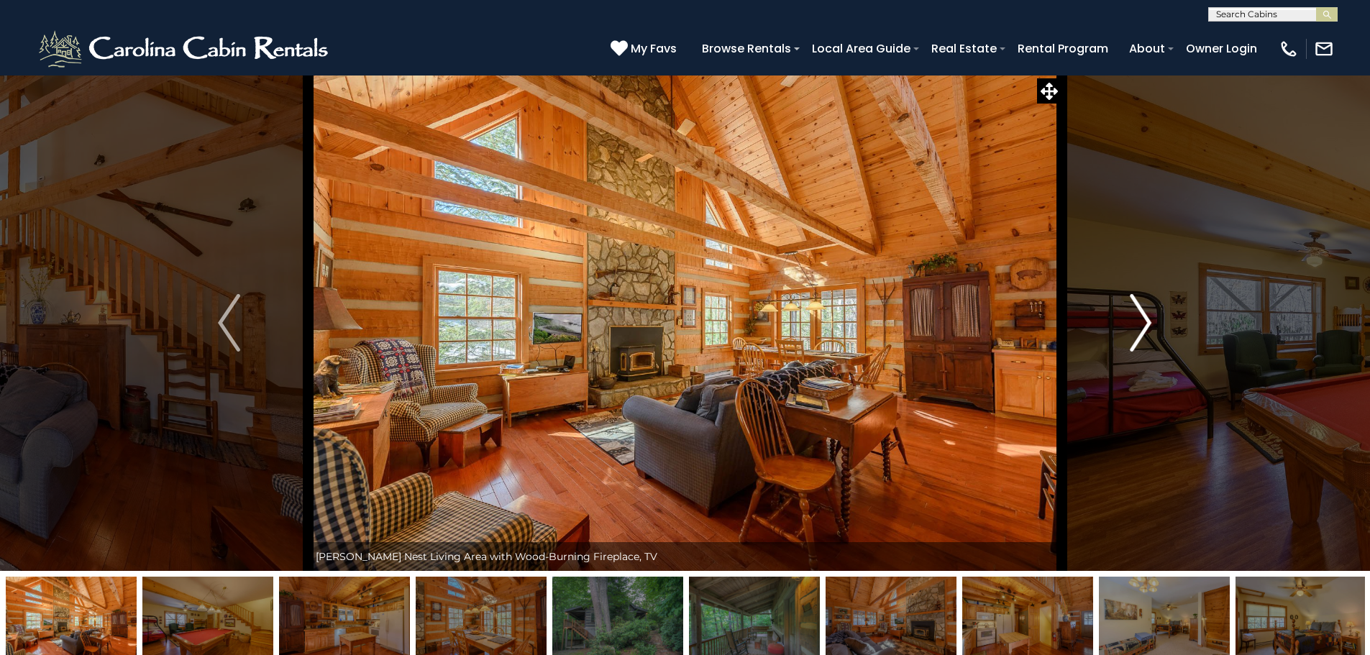
click at [1144, 320] on img "Next" at bounding box center [1140, 323] width 22 height 58
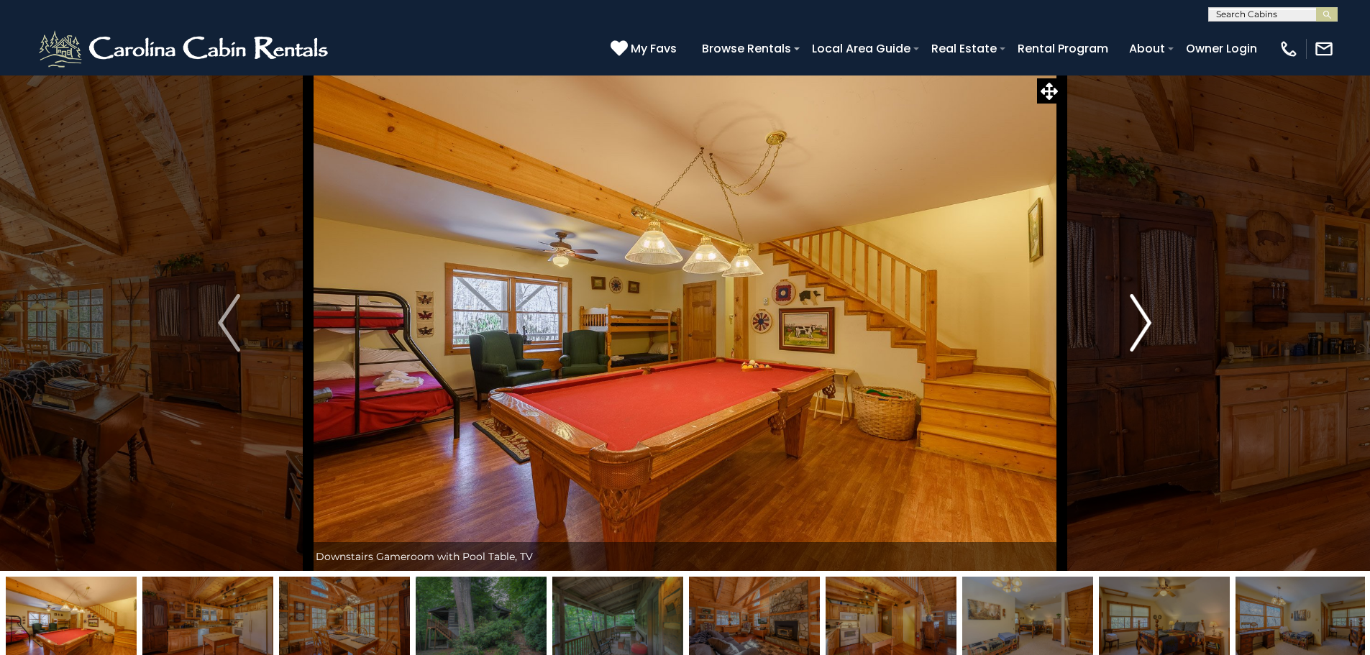
click at [1144, 316] on img "Next" at bounding box center [1140, 323] width 22 height 58
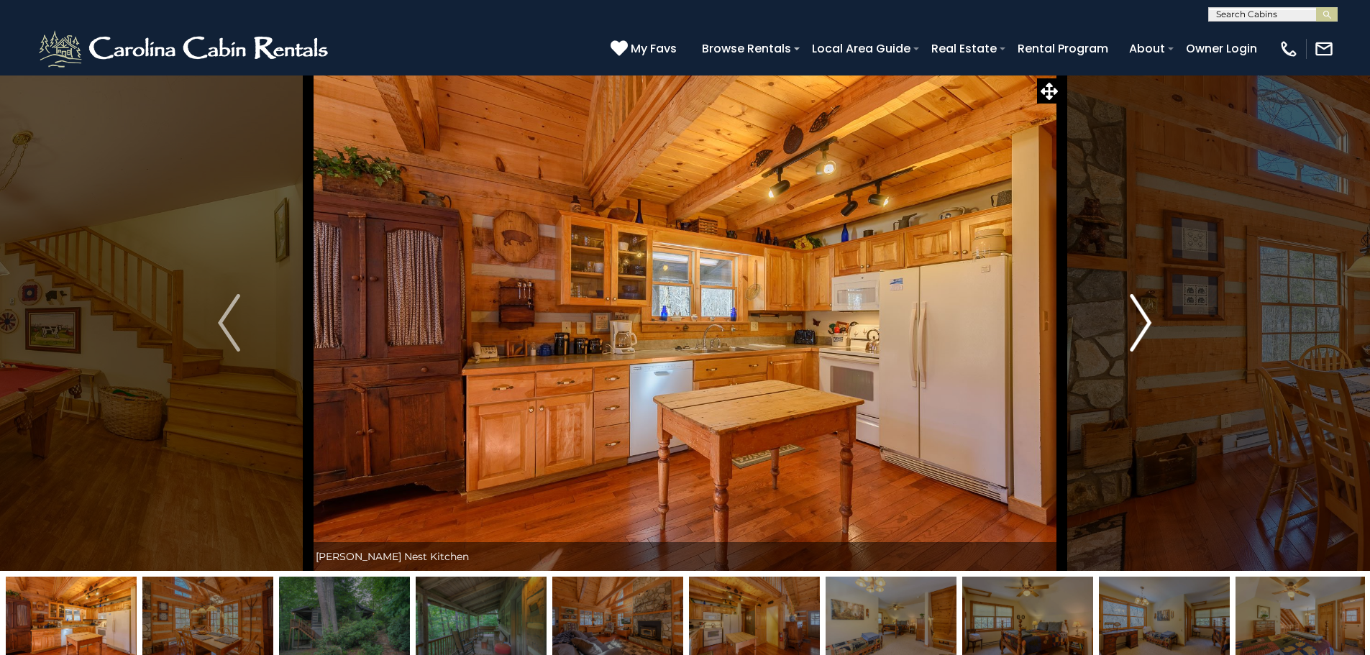
click at [1144, 316] on img "Next" at bounding box center [1140, 323] width 22 height 58
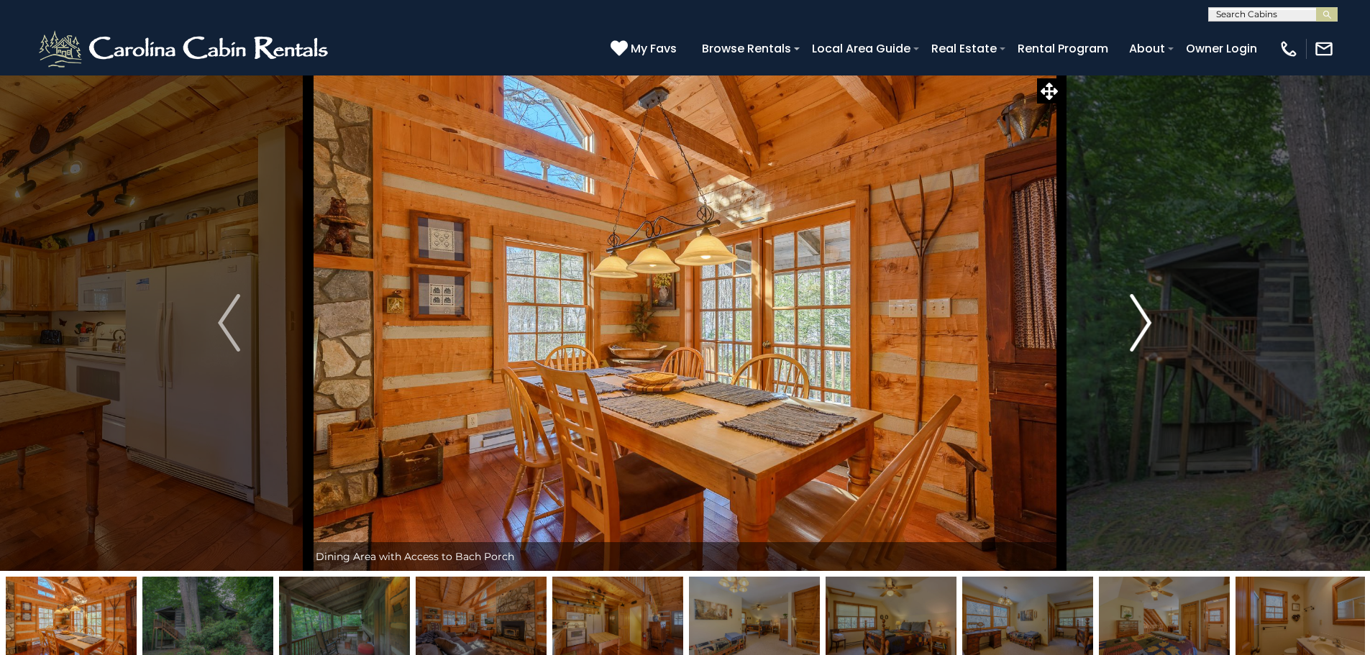
click at [1144, 316] on img "Next" at bounding box center [1140, 323] width 22 height 58
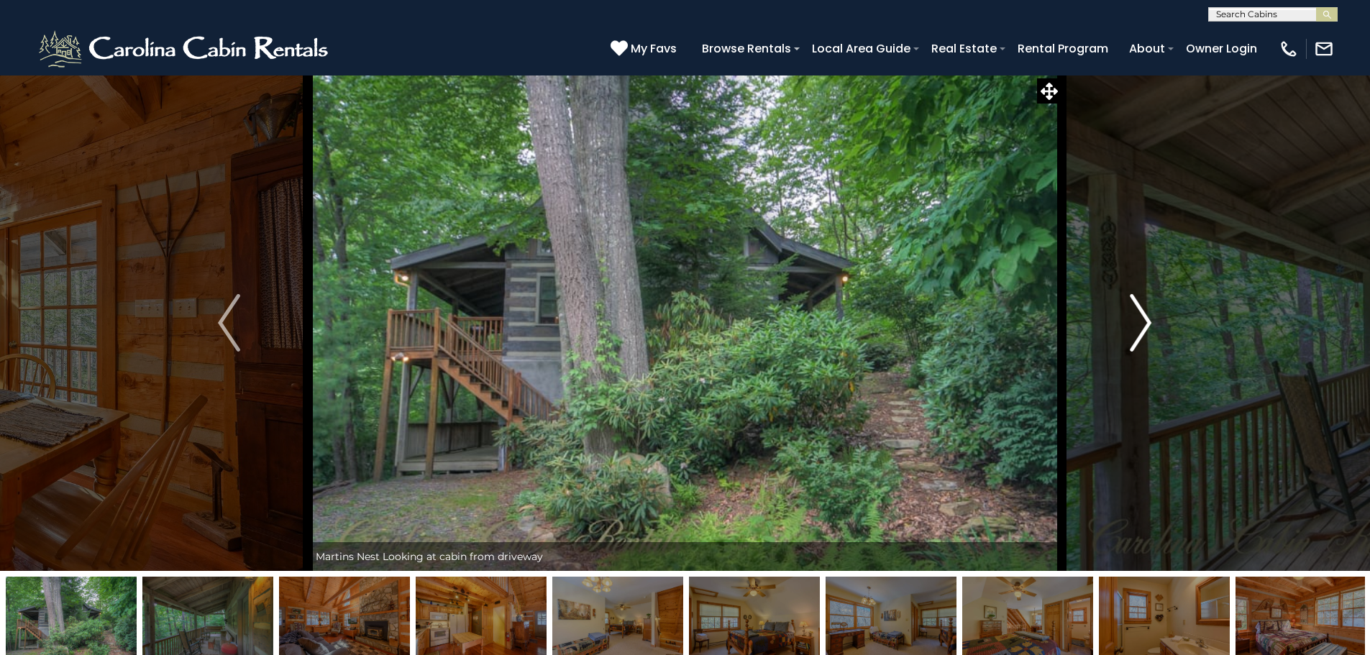
click at [1144, 316] on img "Next" at bounding box center [1140, 323] width 22 height 58
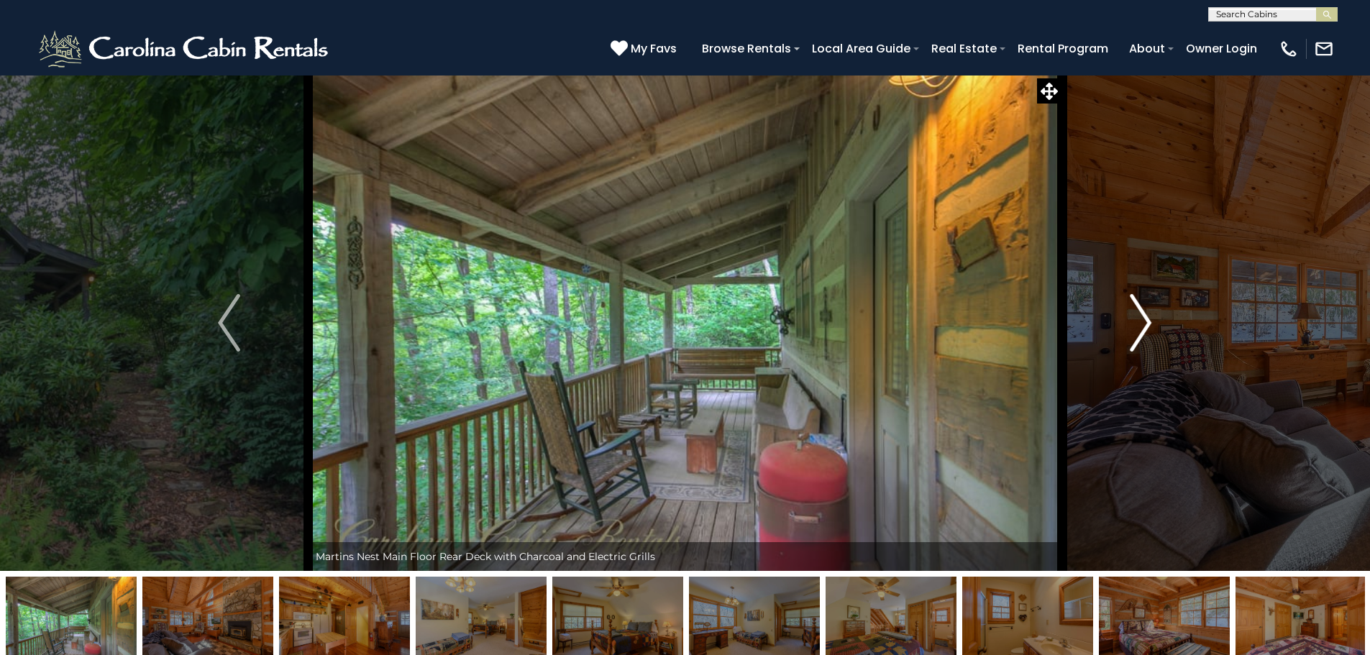
click at [1144, 316] on img "Next" at bounding box center [1140, 323] width 22 height 58
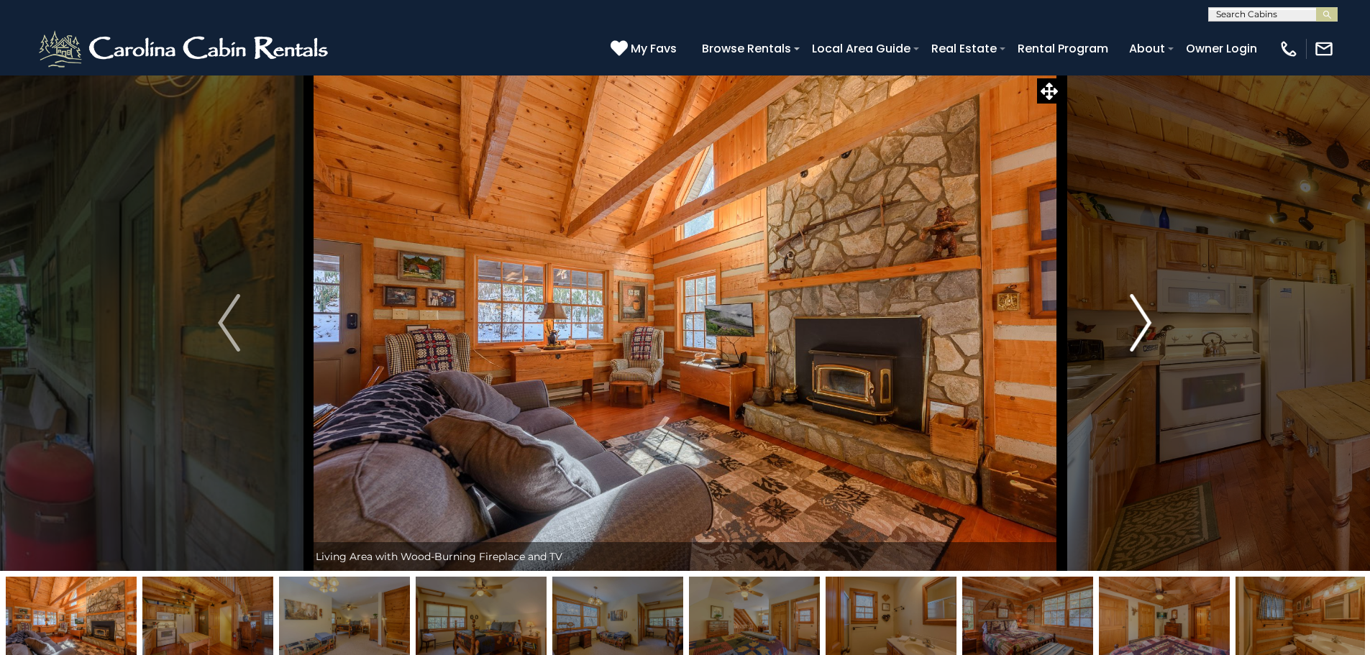
click at [1146, 323] on img "Next" at bounding box center [1140, 323] width 22 height 58
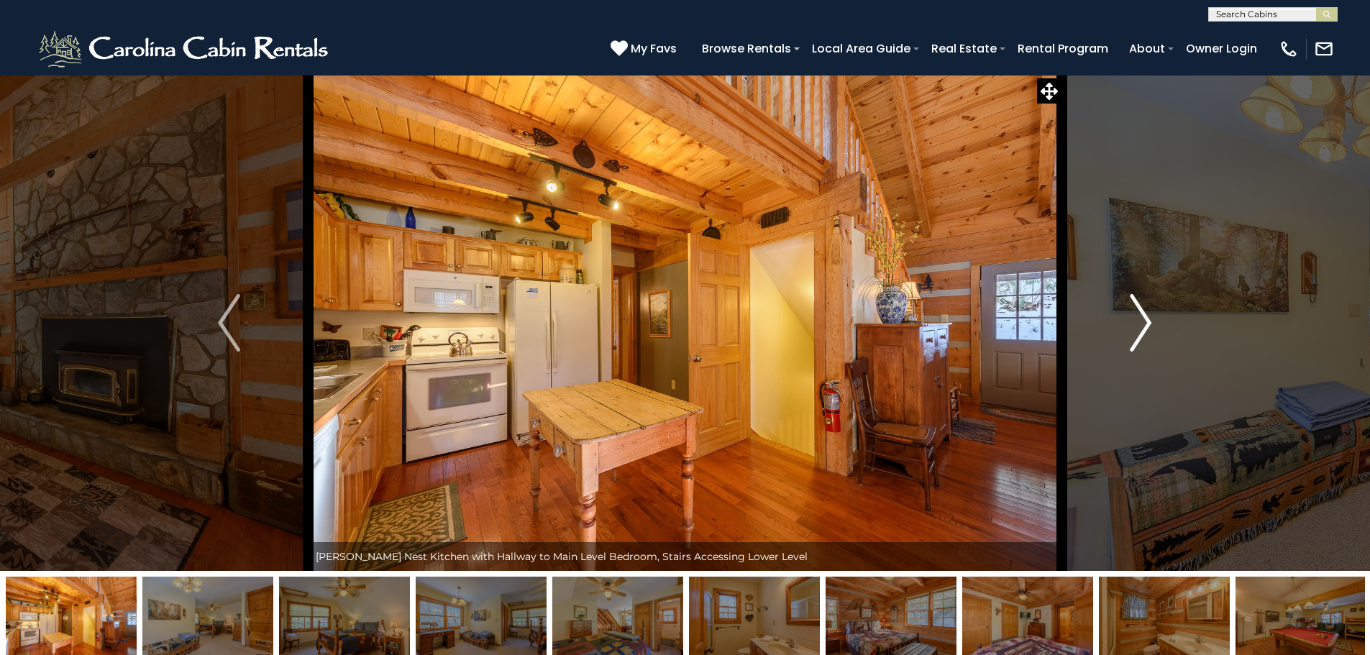
click at [1147, 323] on img "Next" at bounding box center [1140, 323] width 22 height 58
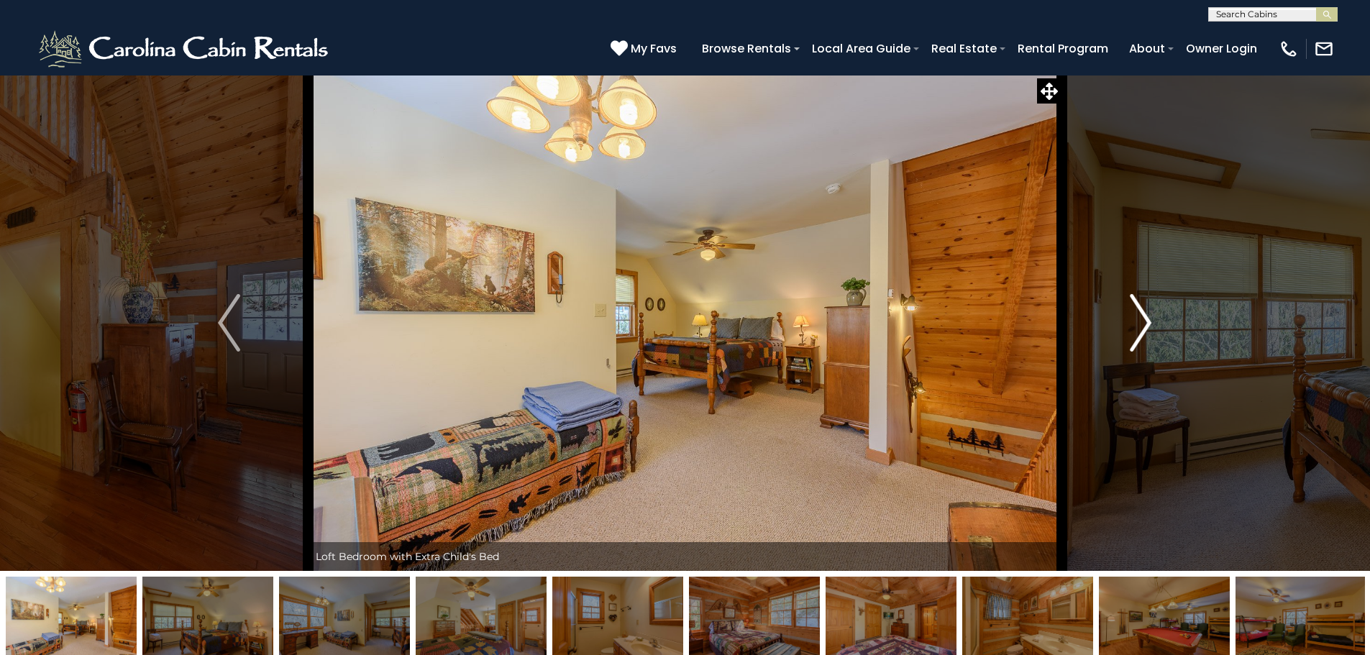
click at [1147, 323] on img "Next" at bounding box center [1140, 323] width 22 height 58
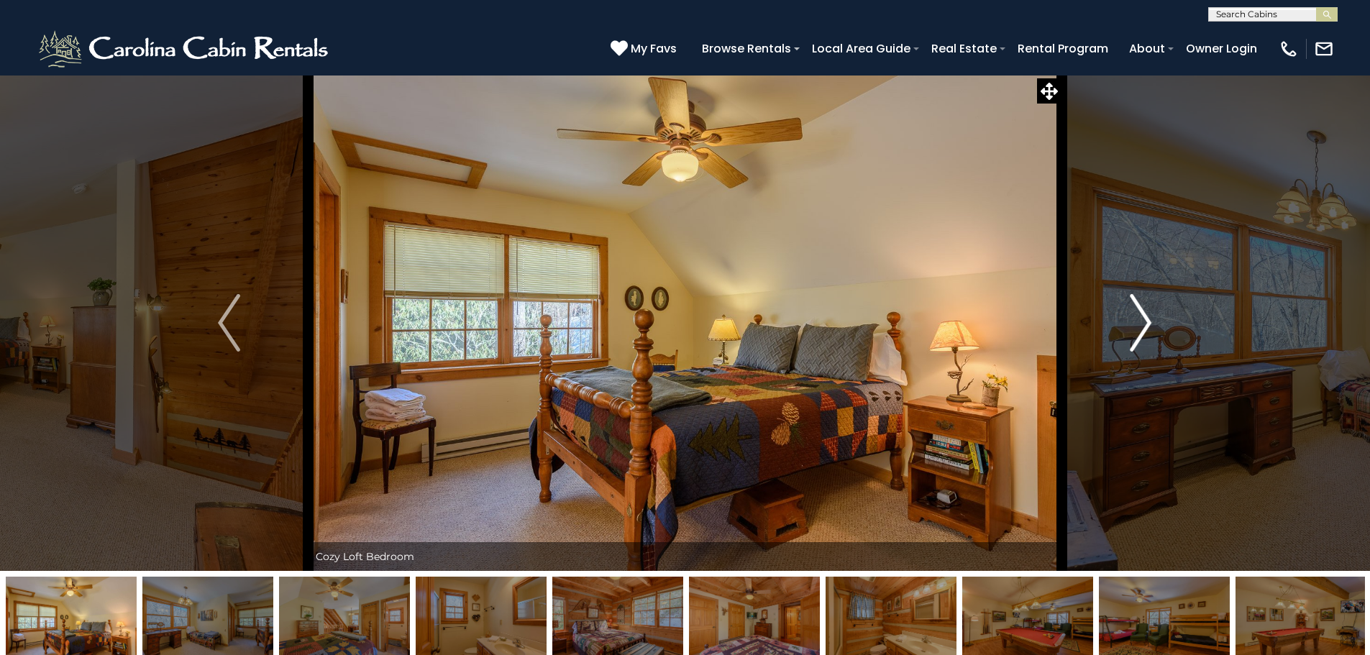
click at [1147, 323] on img "Next" at bounding box center [1140, 323] width 22 height 58
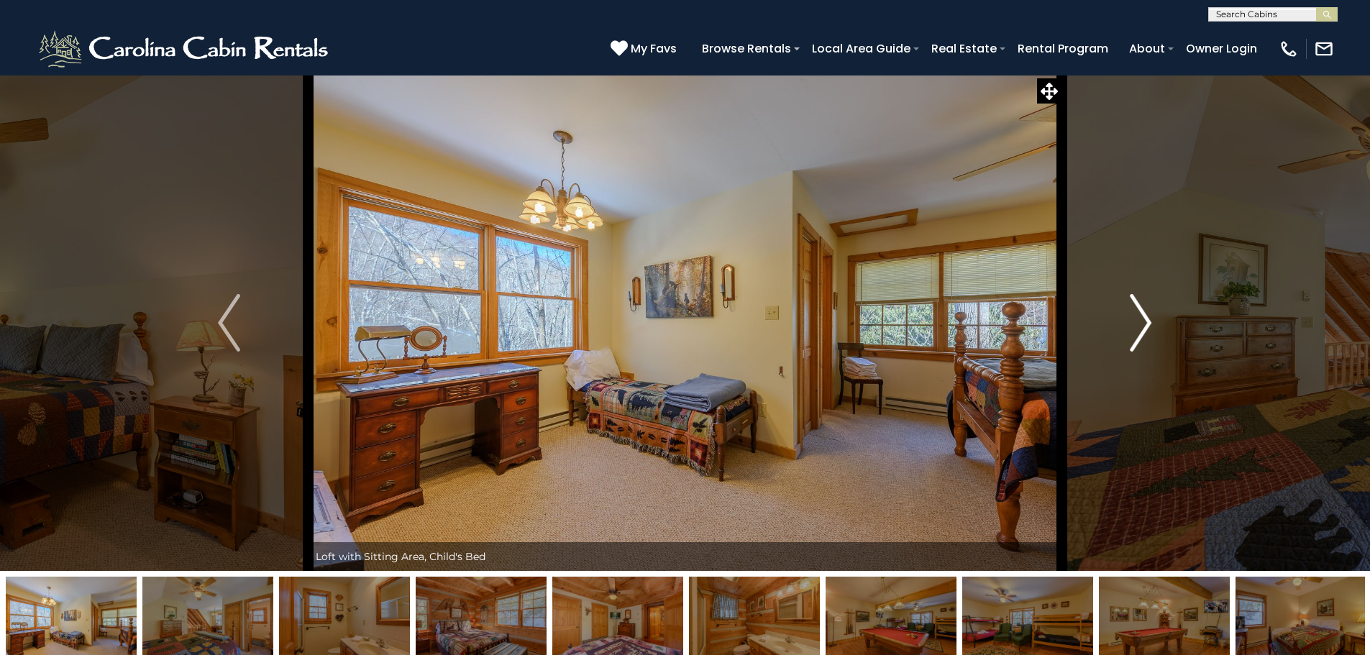
click at [1147, 323] on img "Next" at bounding box center [1140, 323] width 22 height 58
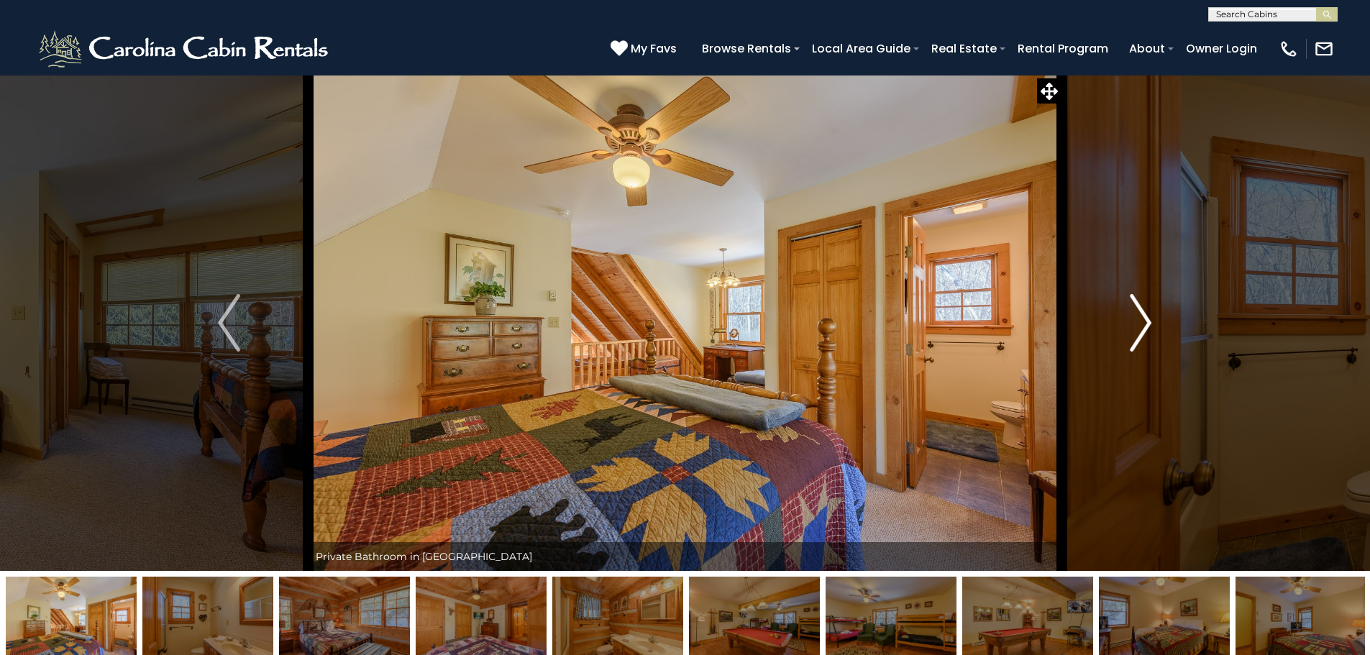
click at [1147, 323] on img "Next" at bounding box center [1140, 323] width 22 height 58
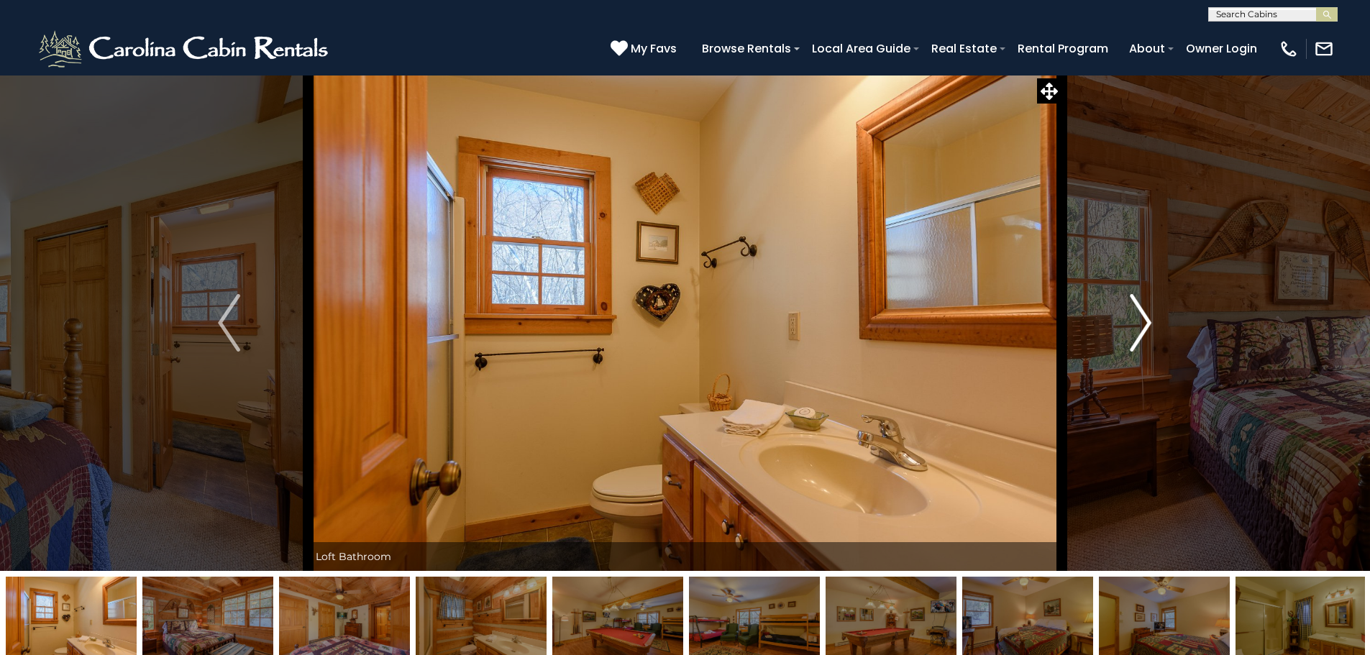
click at [1147, 323] on img "Next" at bounding box center [1140, 323] width 22 height 58
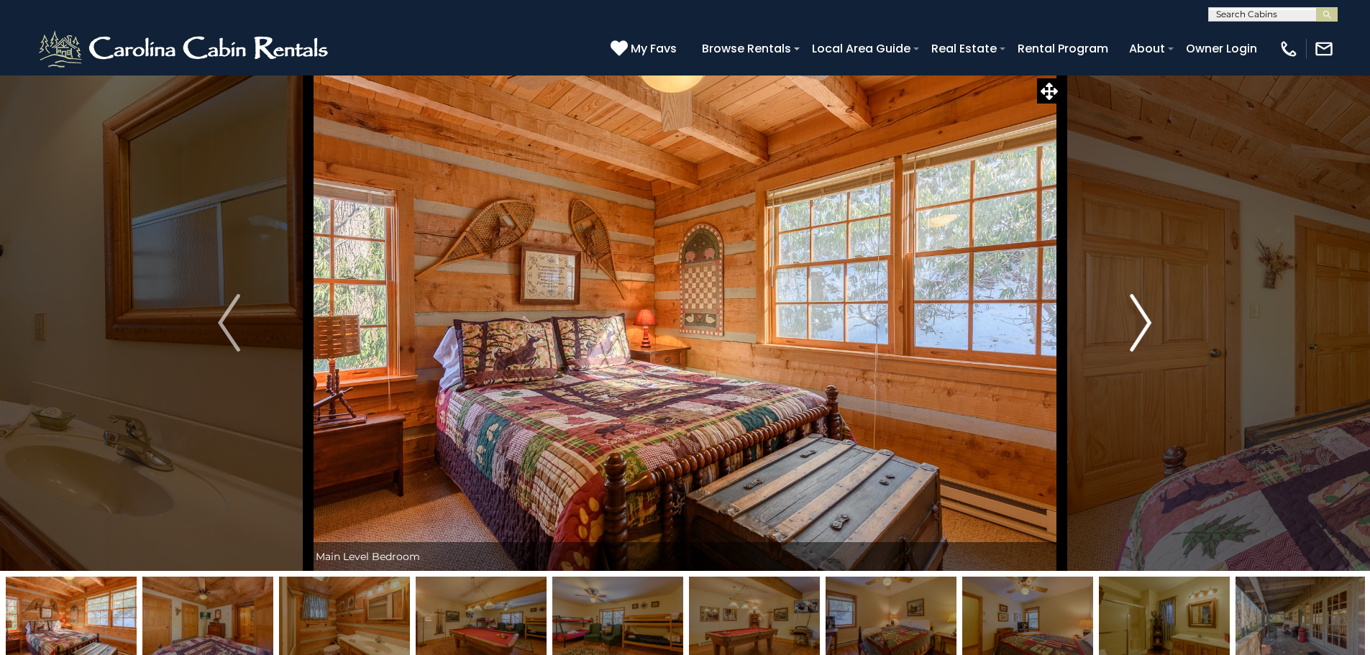
click at [1147, 323] on img "Next" at bounding box center [1140, 323] width 22 height 58
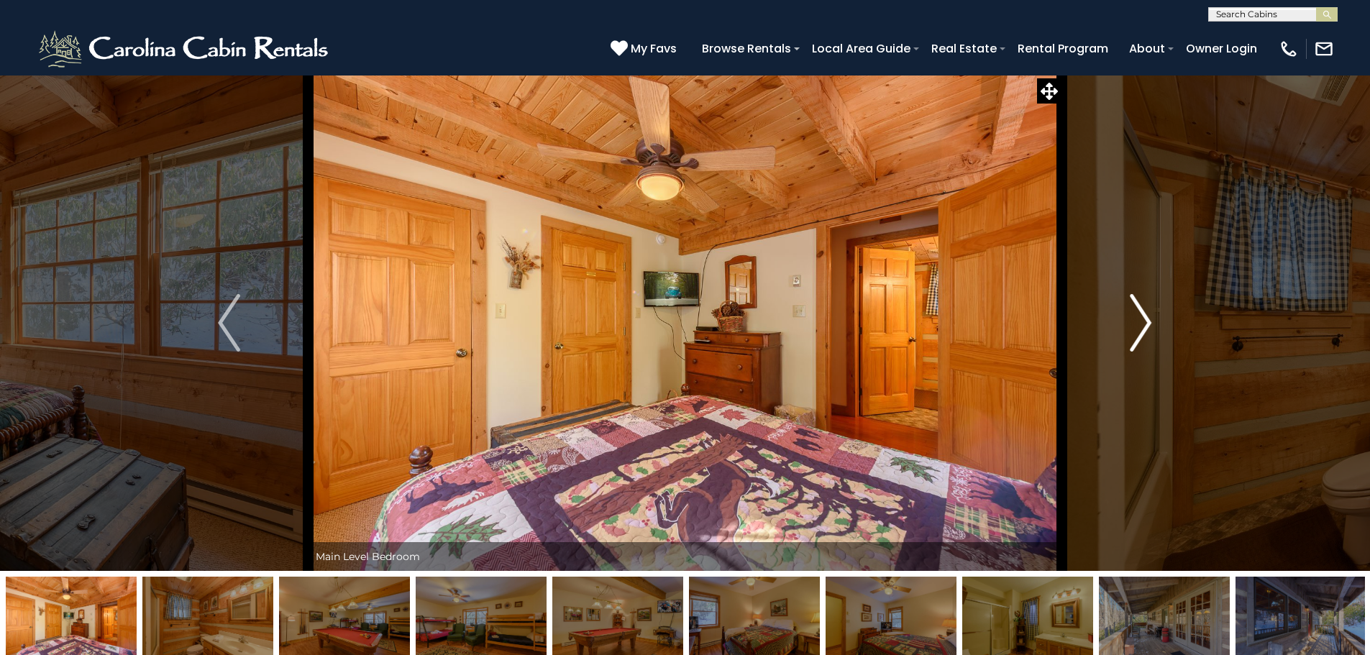
click at [1147, 323] on img "Next" at bounding box center [1140, 323] width 22 height 58
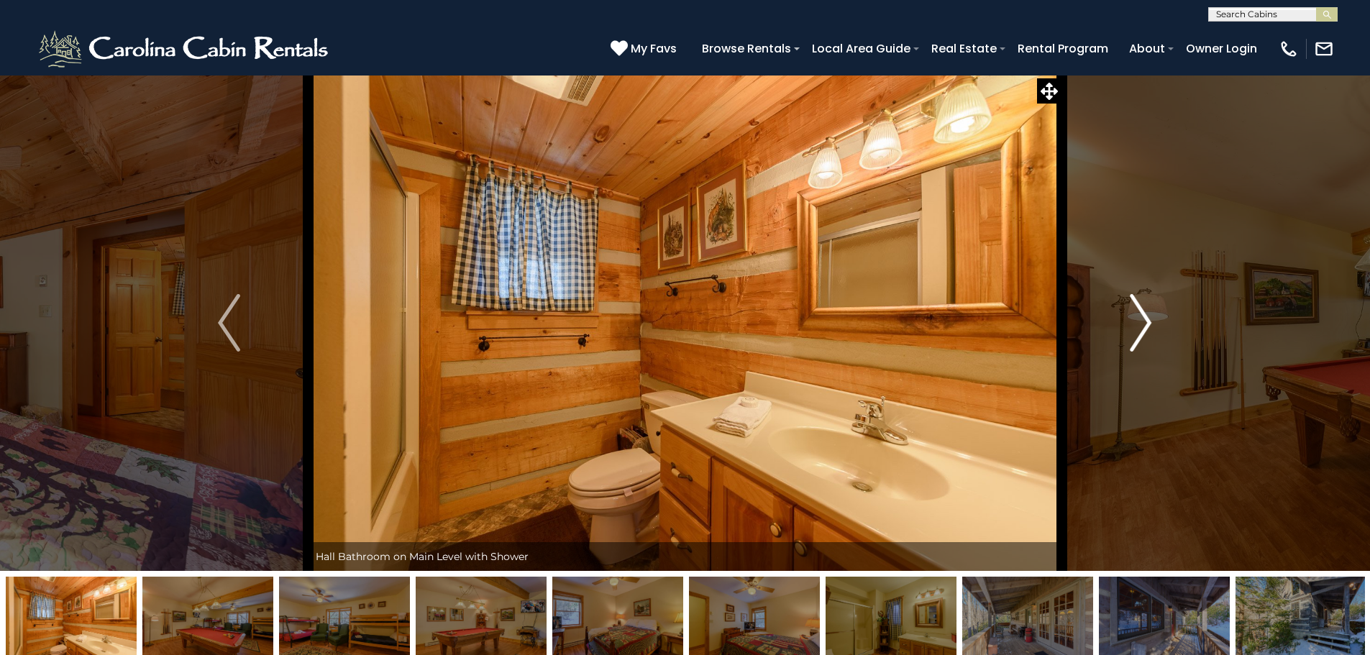
click at [1147, 323] on img "Next" at bounding box center [1140, 323] width 22 height 58
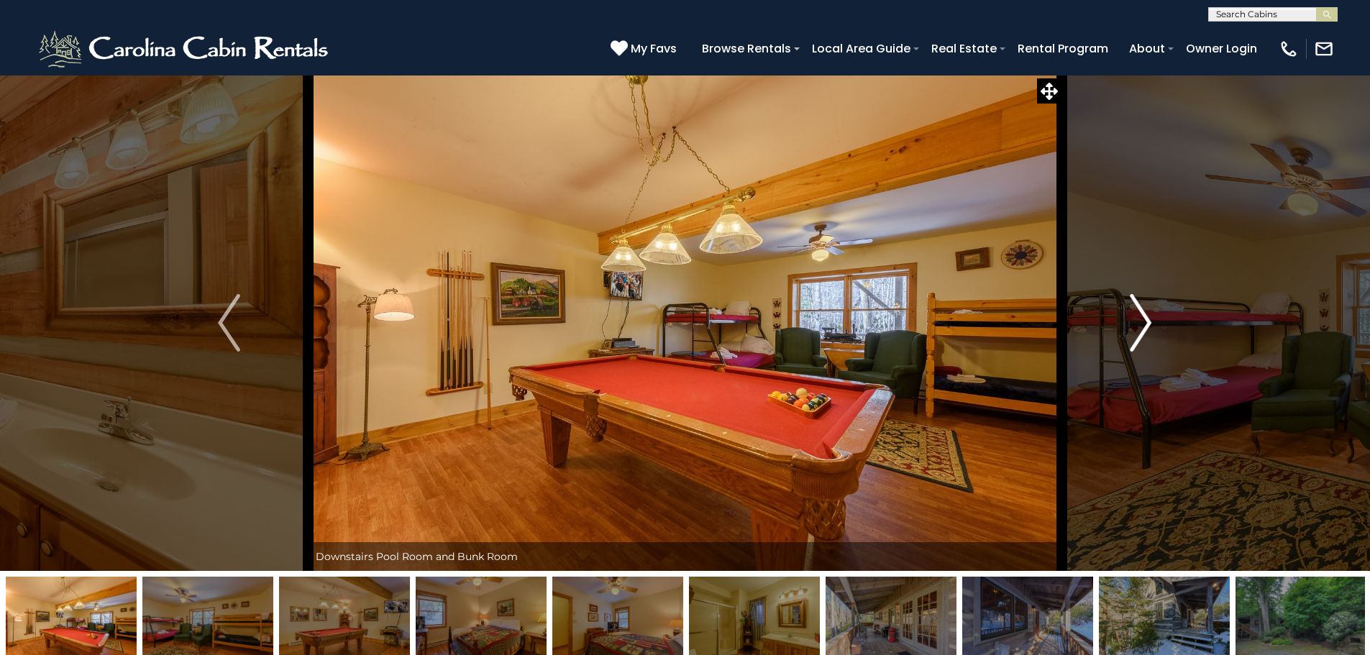
click at [1147, 323] on img "Next" at bounding box center [1140, 323] width 22 height 58
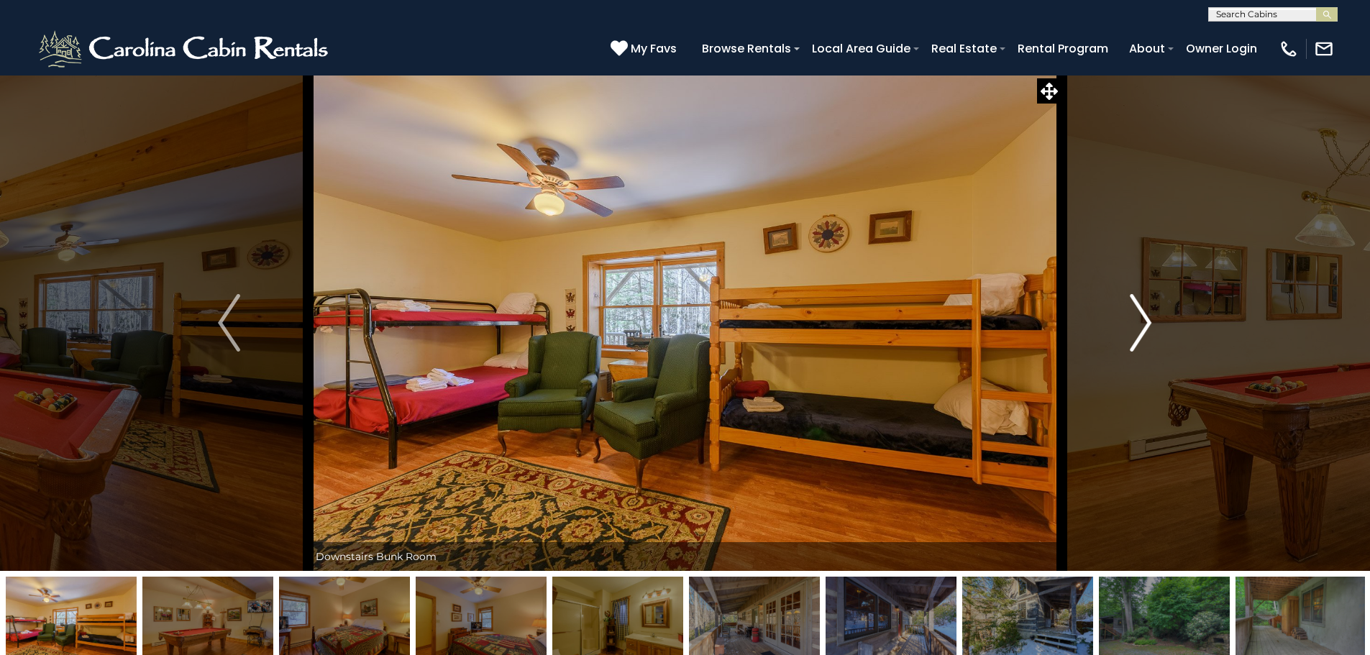
click at [1147, 323] on img "Next" at bounding box center [1140, 323] width 22 height 58
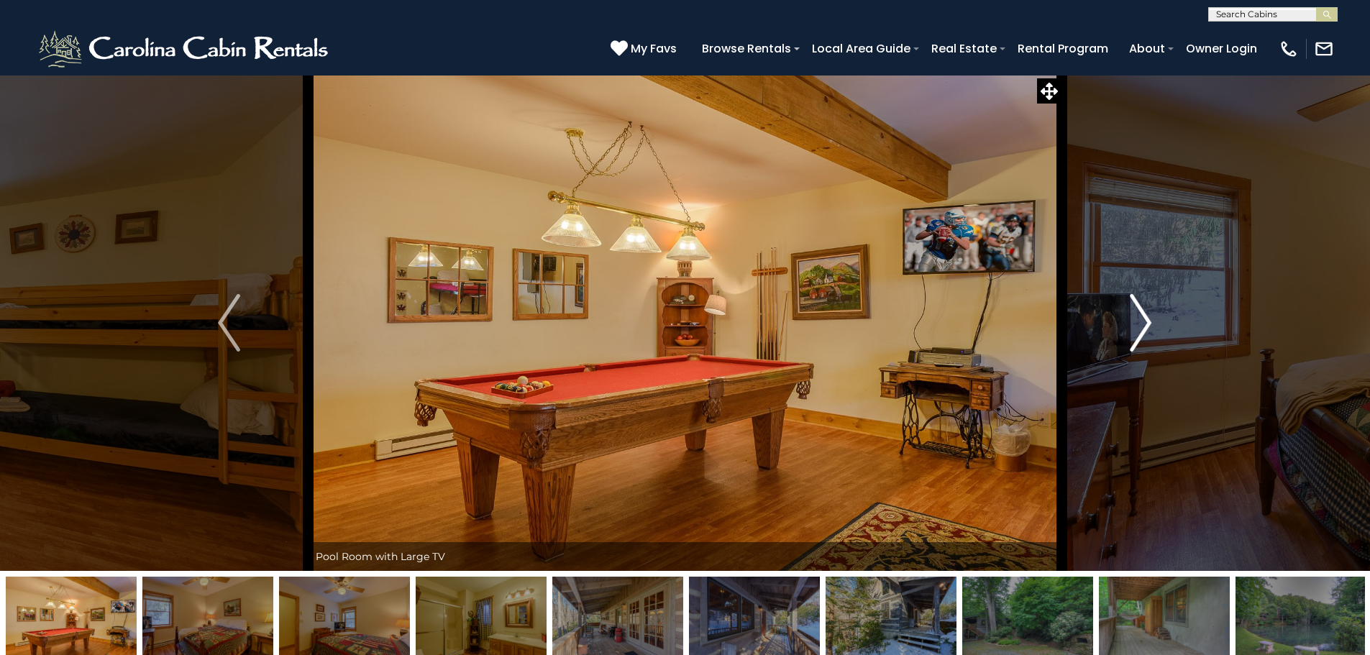
click at [1147, 323] on img "Next" at bounding box center [1140, 323] width 22 height 58
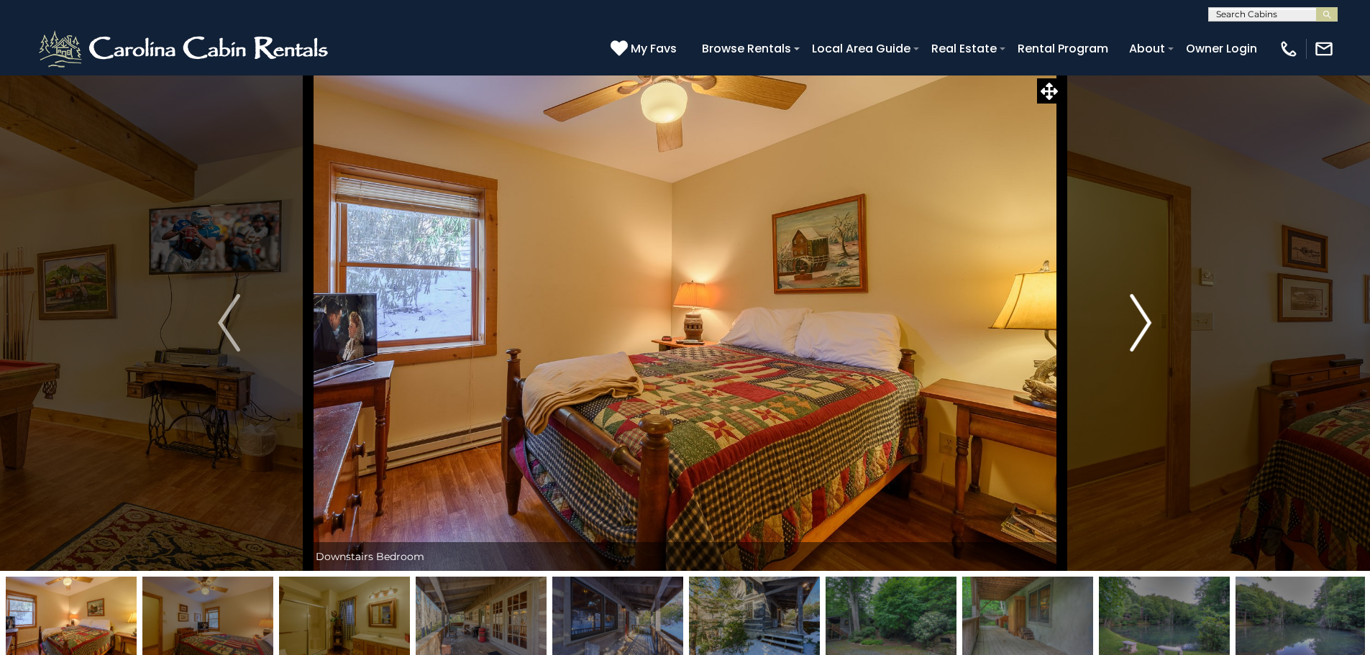
click at [1143, 321] on img "Next" at bounding box center [1140, 323] width 22 height 58
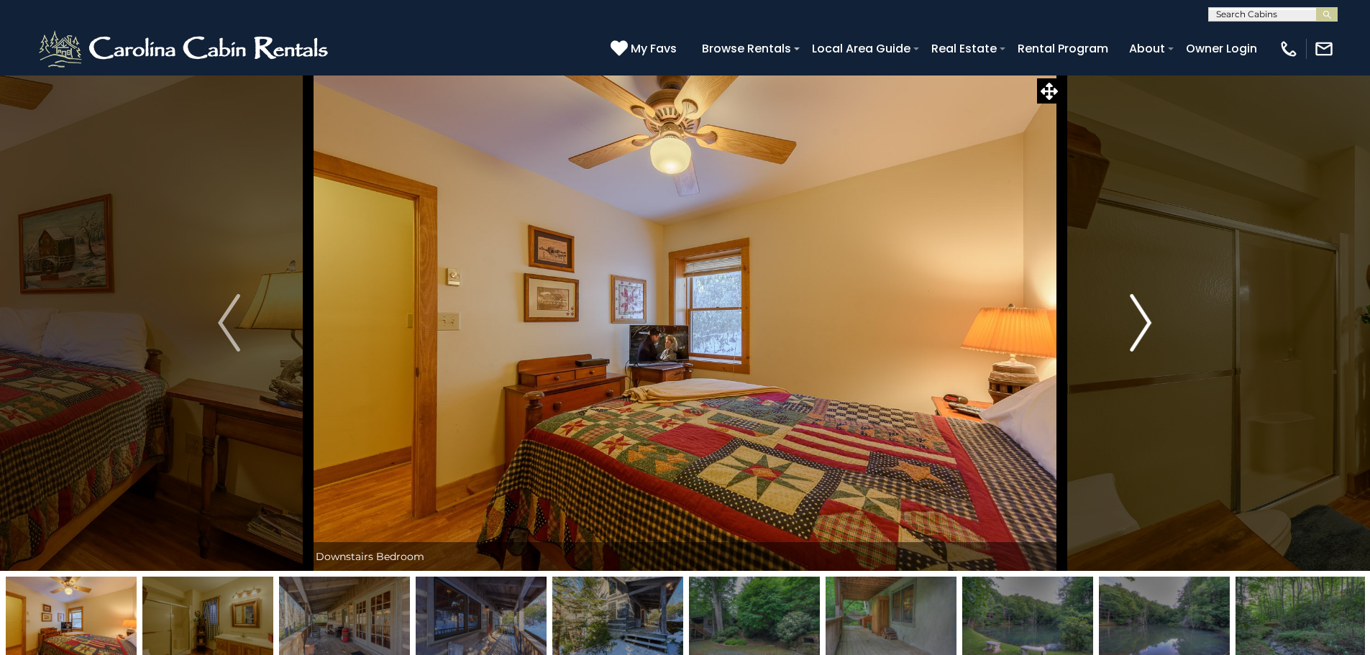
click at [1146, 322] on img "Next" at bounding box center [1140, 323] width 22 height 58
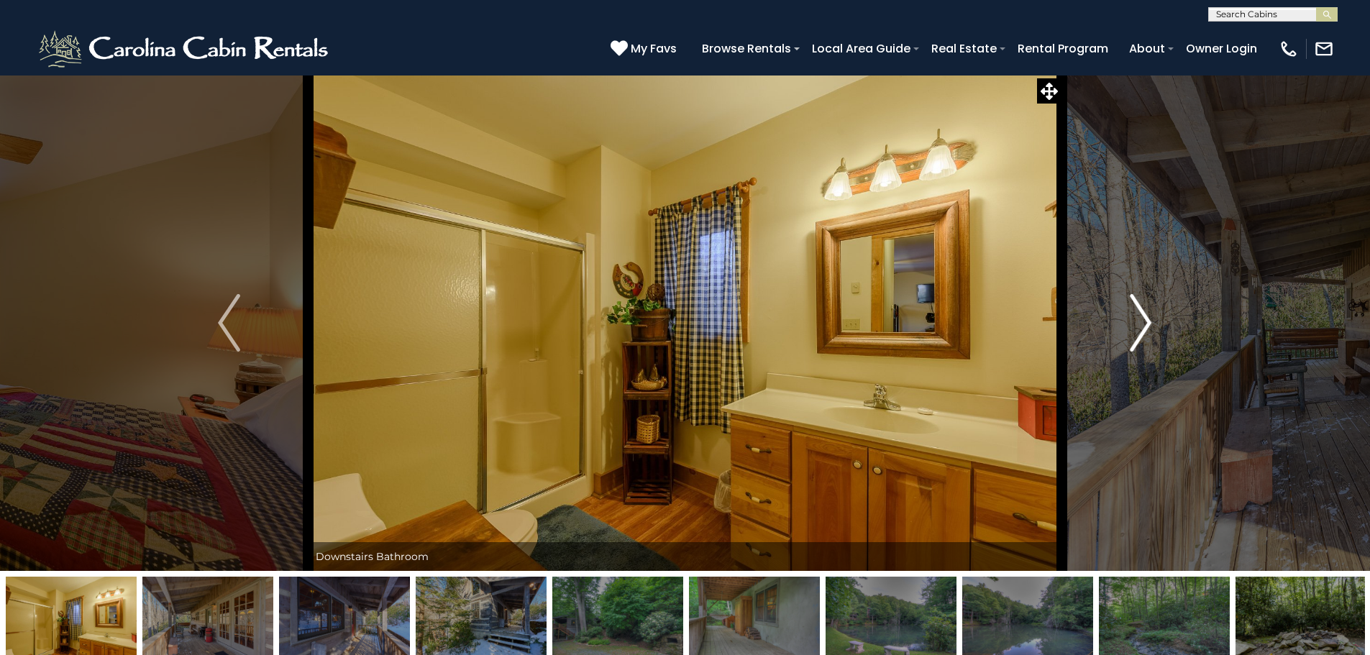
click at [1146, 322] on img "Next" at bounding box center [1140, 323] width 22 height 58
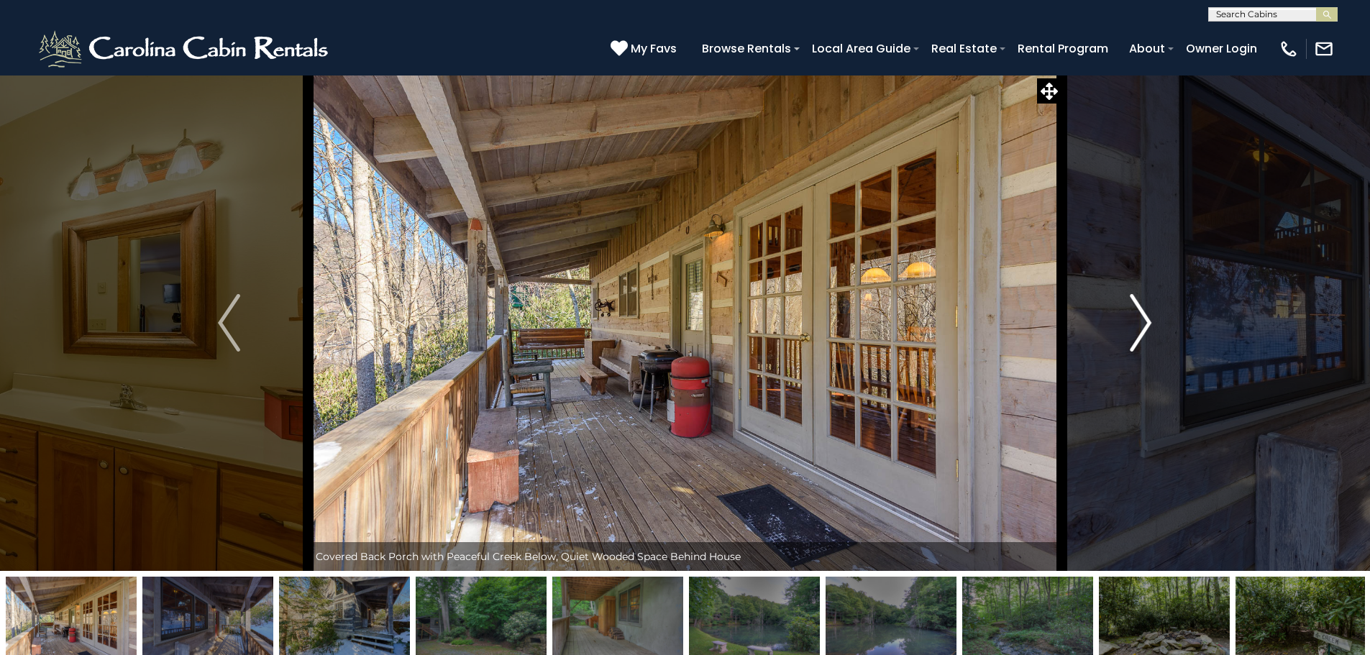
click at [1145, 322] on img "Next" at bounding box center [1140, 323] width 22 height 58
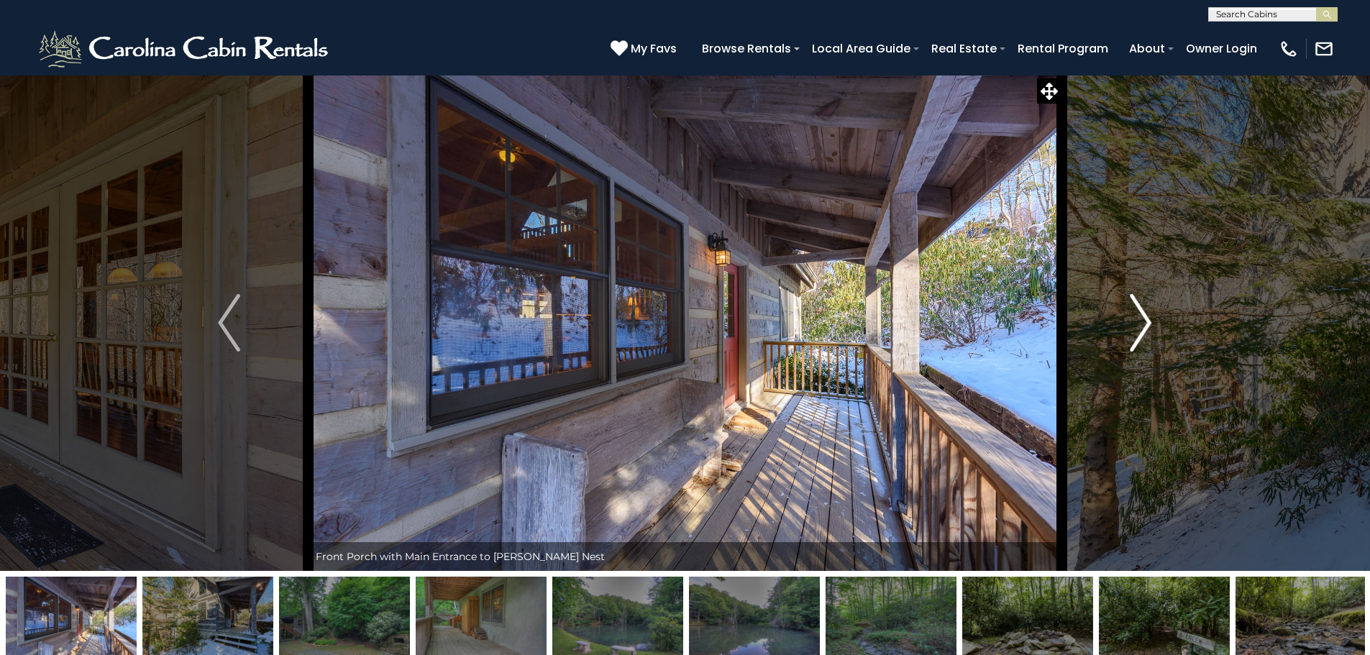
click at [1145, 322] on img "Next" at bounding box center [1140, 323] width 22 height 58
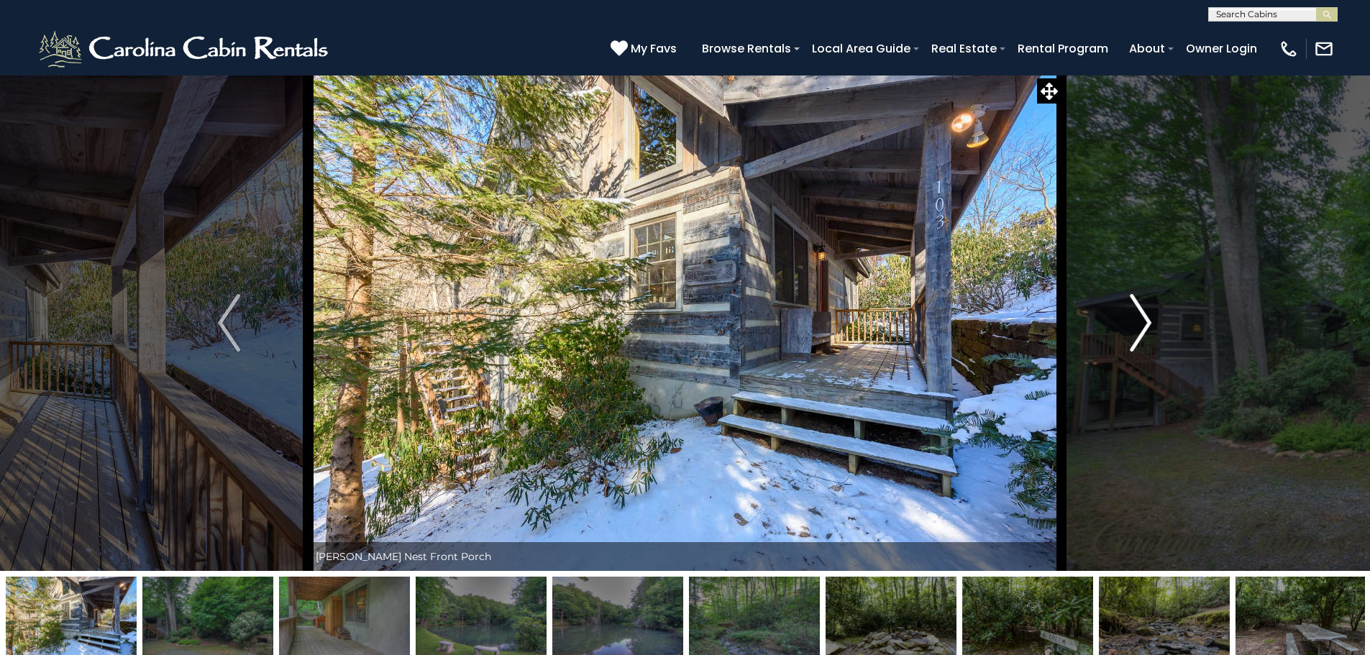
click at [1144, 322] on img "Next" at bounding box center [1140, 323] width 22 height 58
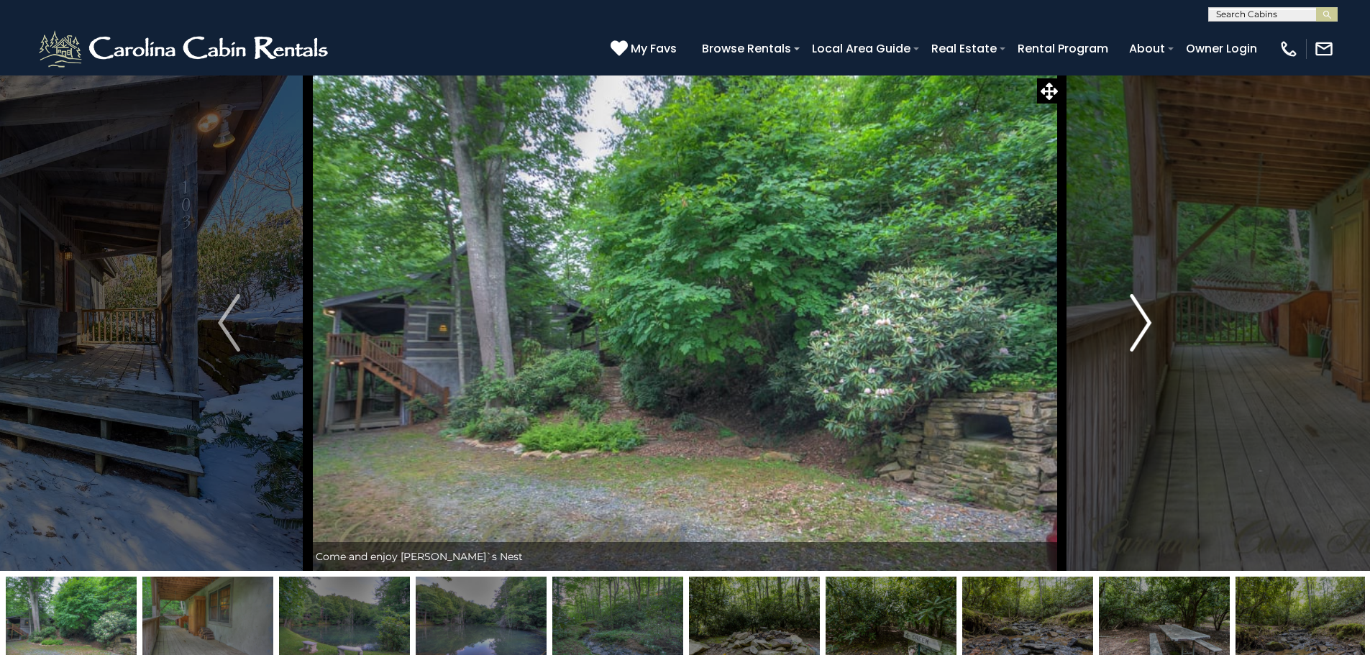
click at [1144, 322] on img "Next" at bounding box center [1140, 323] width 22 height 58
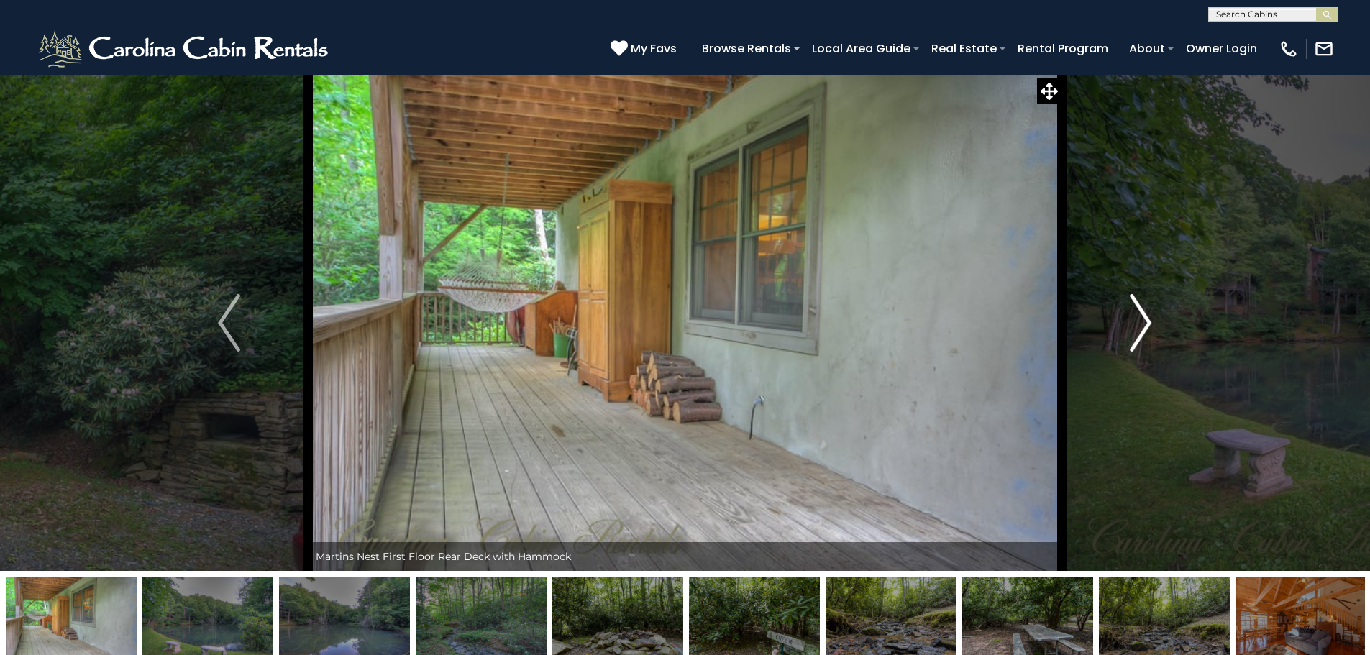
click at [1144, 322] on img "Next" at bounding box center [1140, 323] width 22 height 58
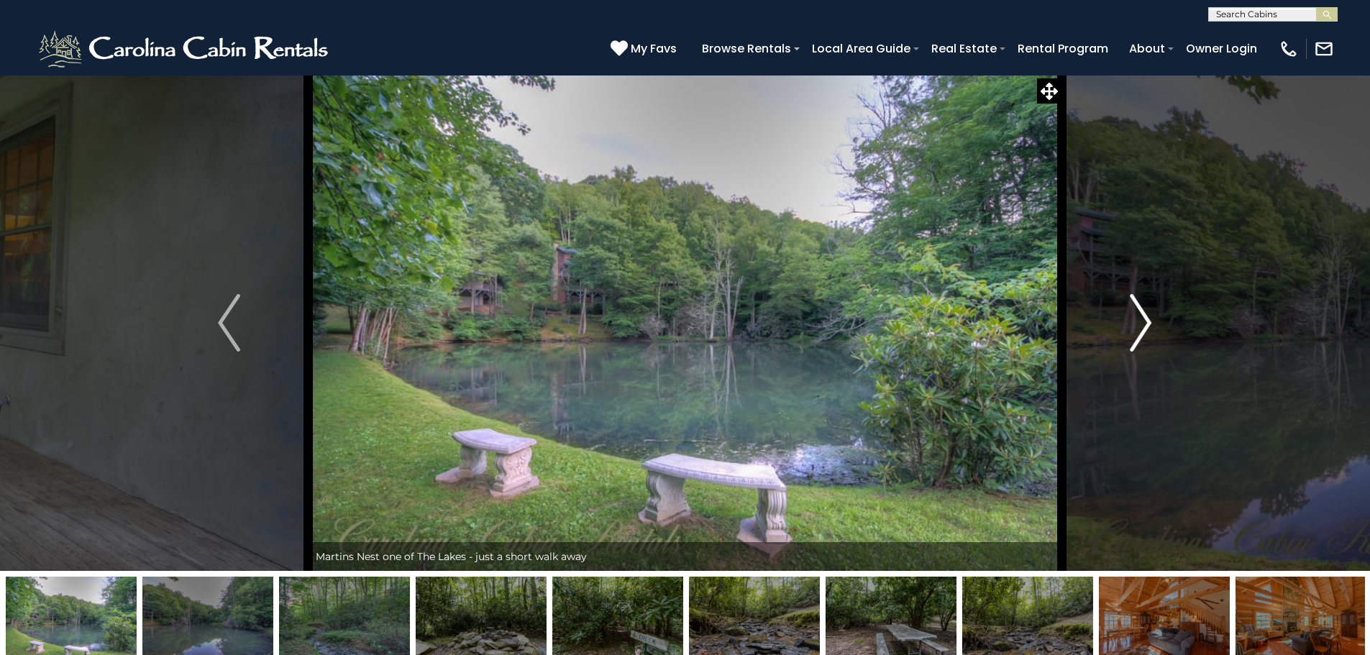
click at [1144, 322] on img "Next" at bounding box center [1140, 323] width 22 height 58
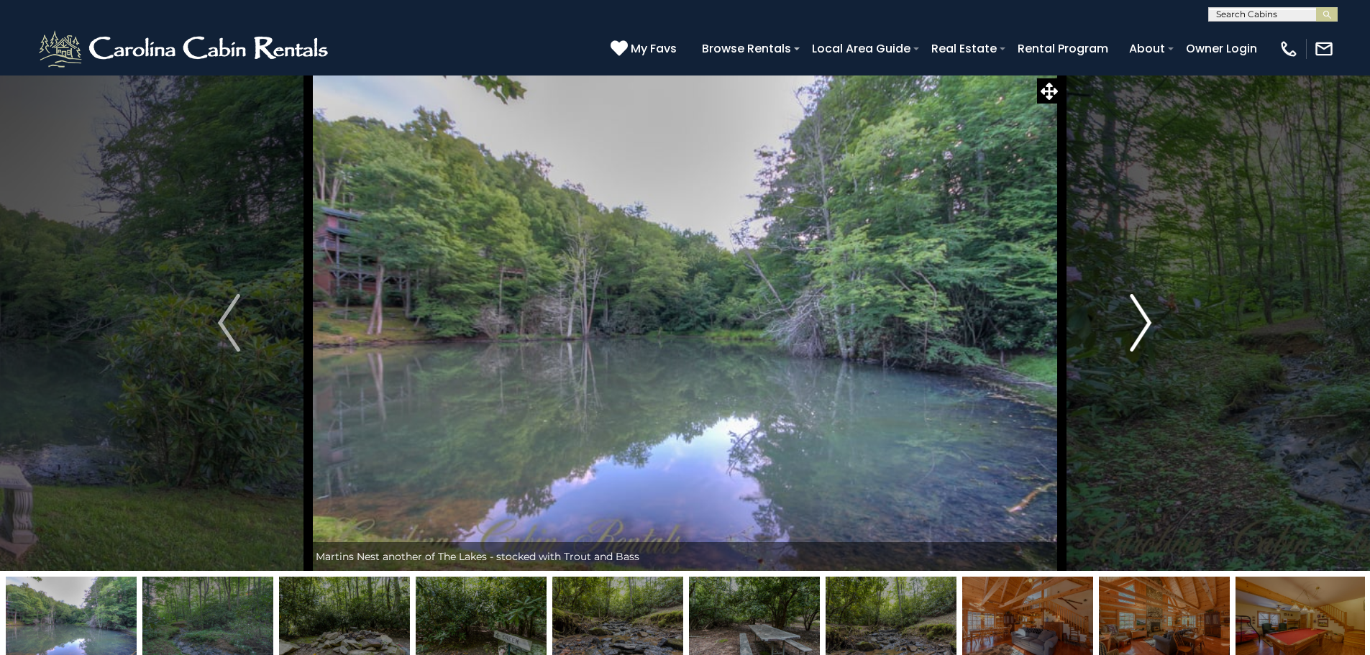
click at [1144, 322] on img "Next" at bounding box center [1140, 323] width 22 height 58
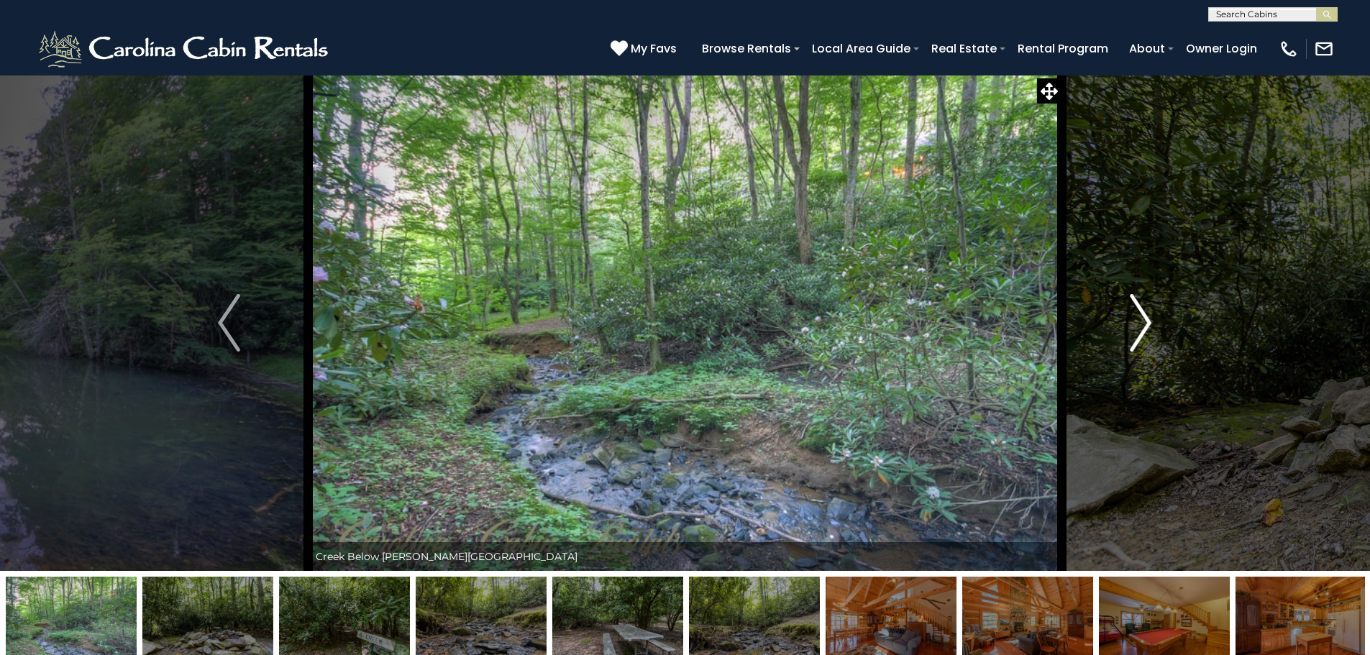
click at [1144, 322] on img "Next" at bounding box center [1140, 323] width 22 height 58
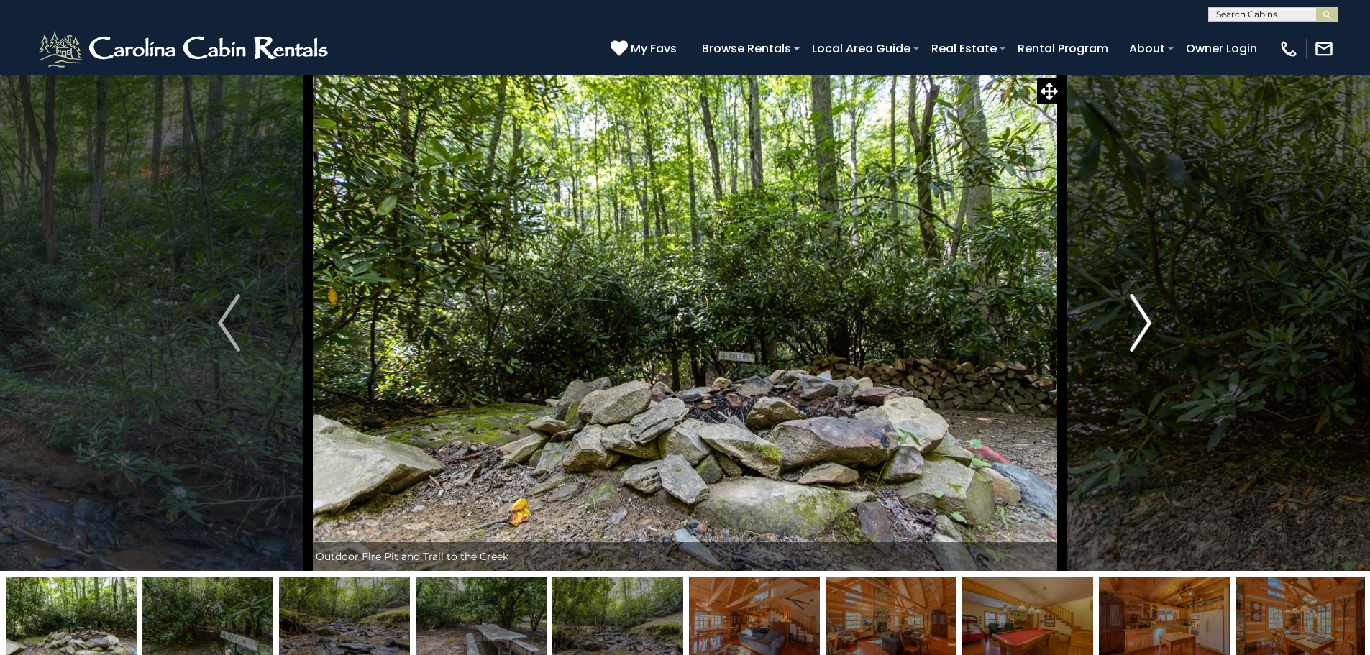
click at [1144, 322] on img "Next" at bounding box center [1140, 323] width 22 height 58
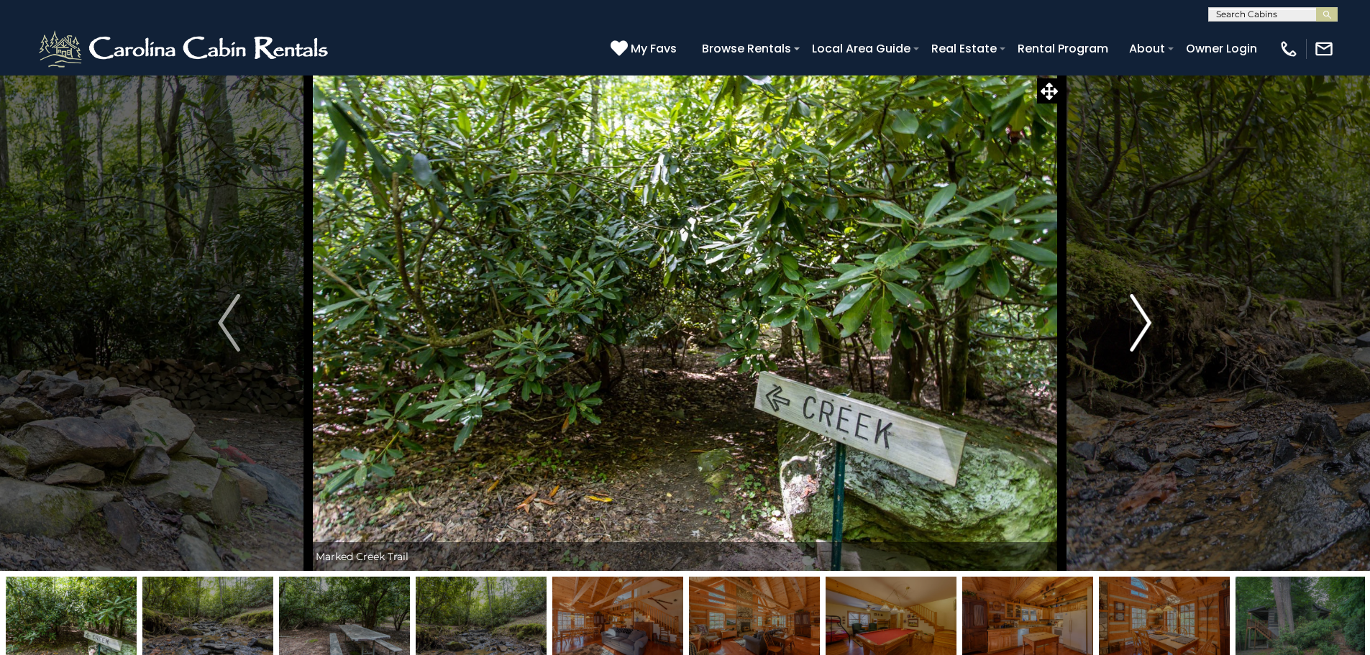
click at [1144, 322] on img "Next" at bounding box center [1140, 323] width 22 height 58
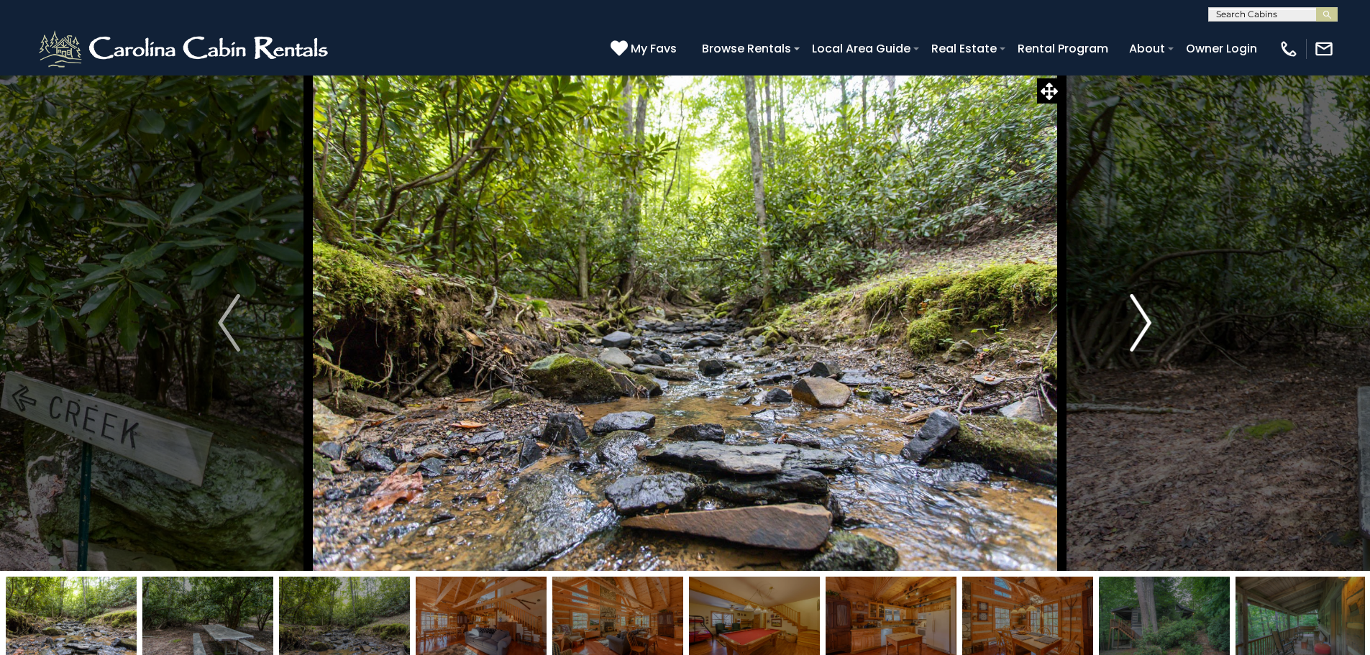
click at [1144, 322] on img "Next" at bounding box center [1140, 323] width 22 height 58
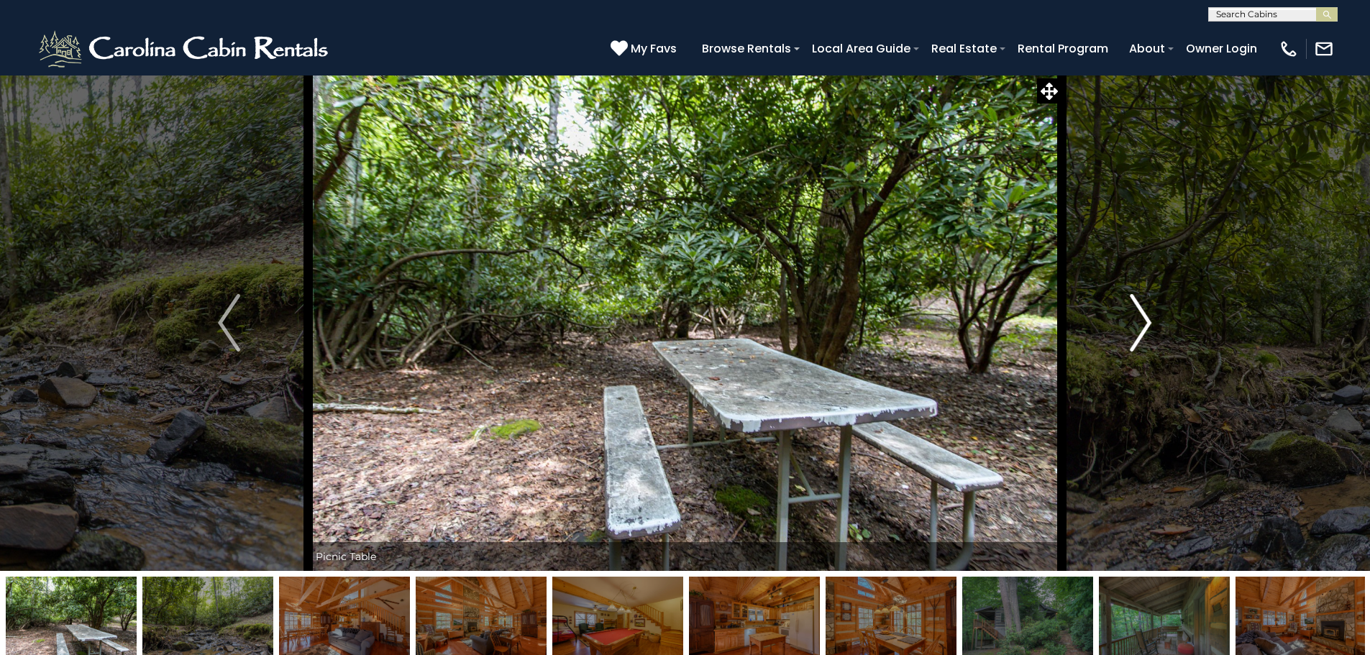
click at [1144, 322] on img "Next" at bounding box center [1140, 323] width 22 height 58
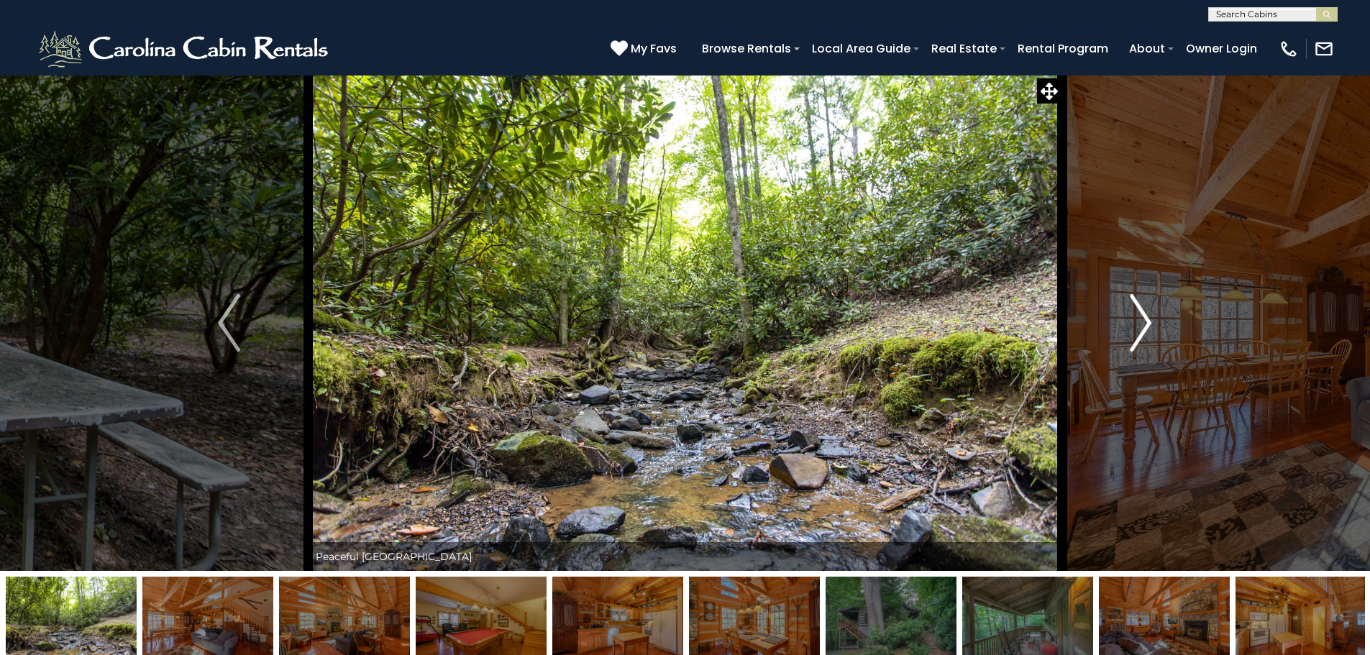
click at [1144, 322] on img "Next" at bounding box center [1140, 323] width 22 height 58
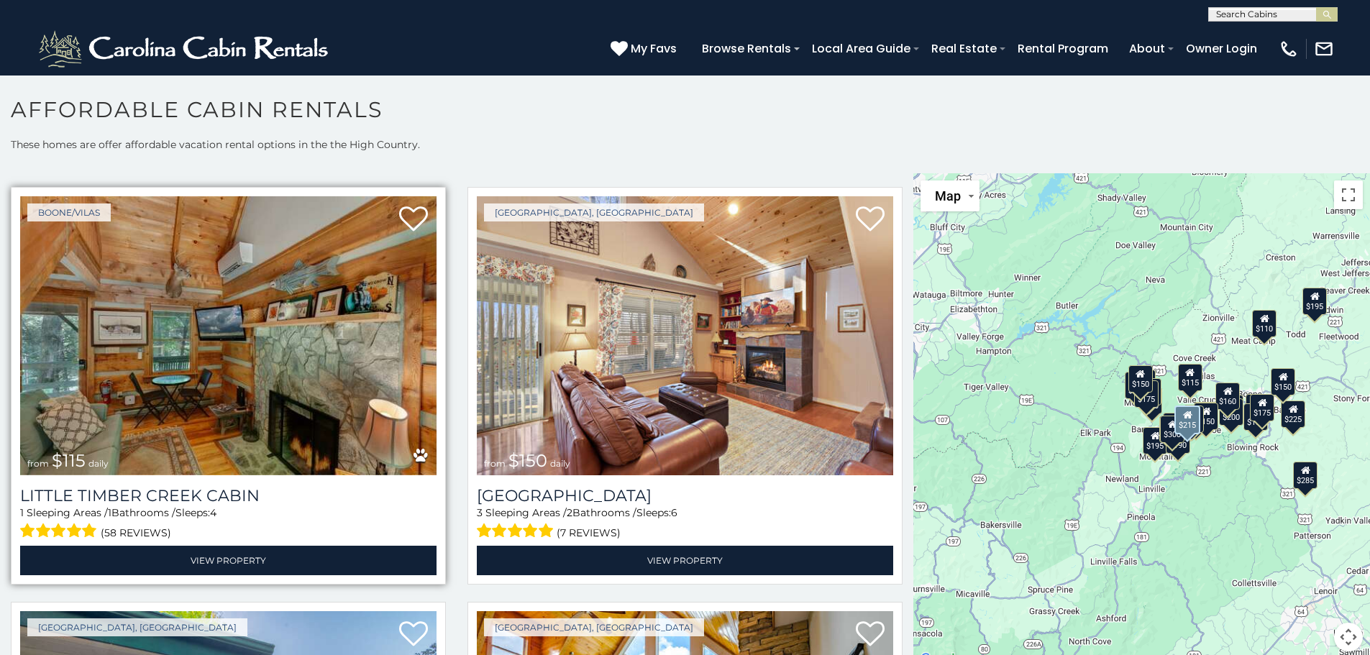
scroll to position [1294, 0]
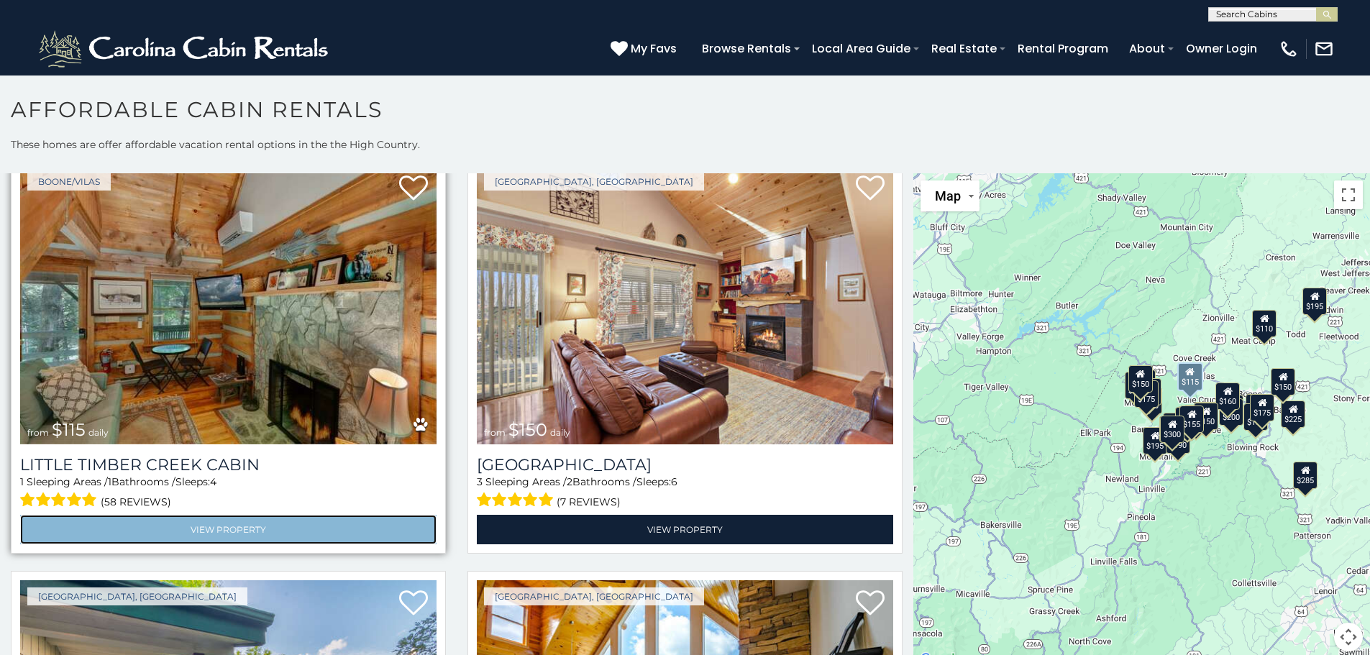
click at [211, 515] on link "View Property" at bounding box center [228, 529] width 416 height 29
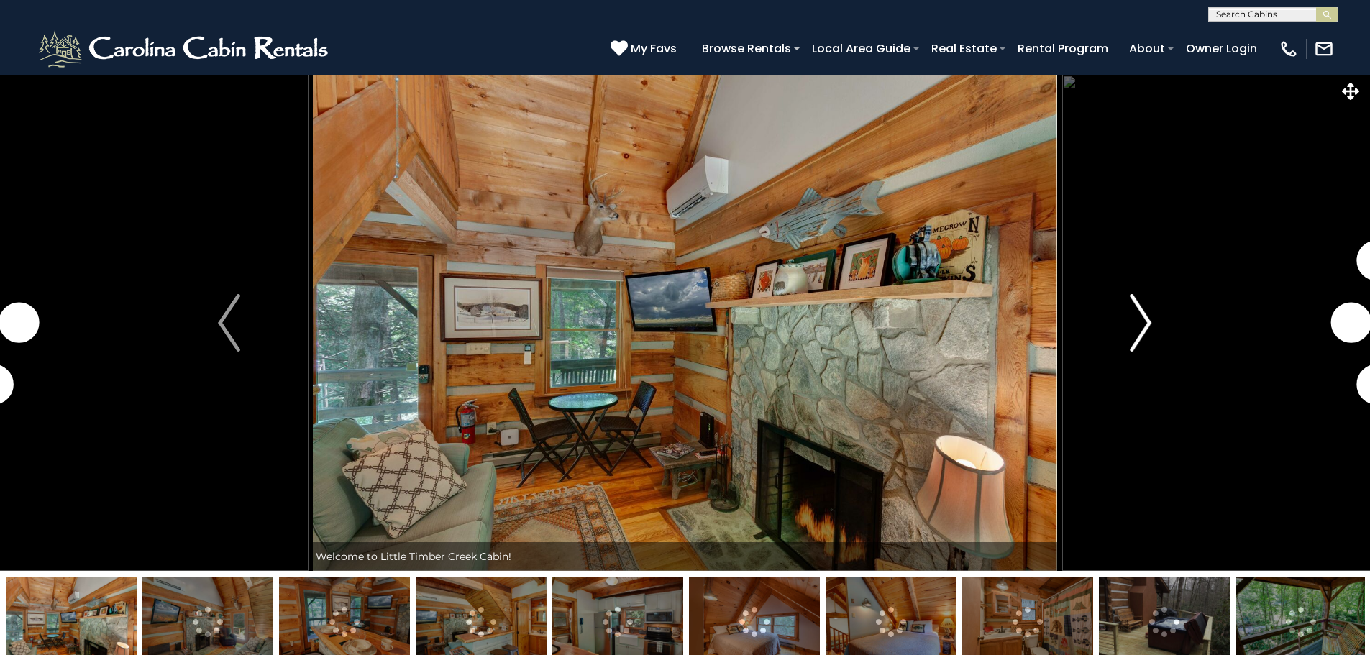
click at [1141, 320] on img "Next" at bounding box center [1140, 323] width 22 height 58
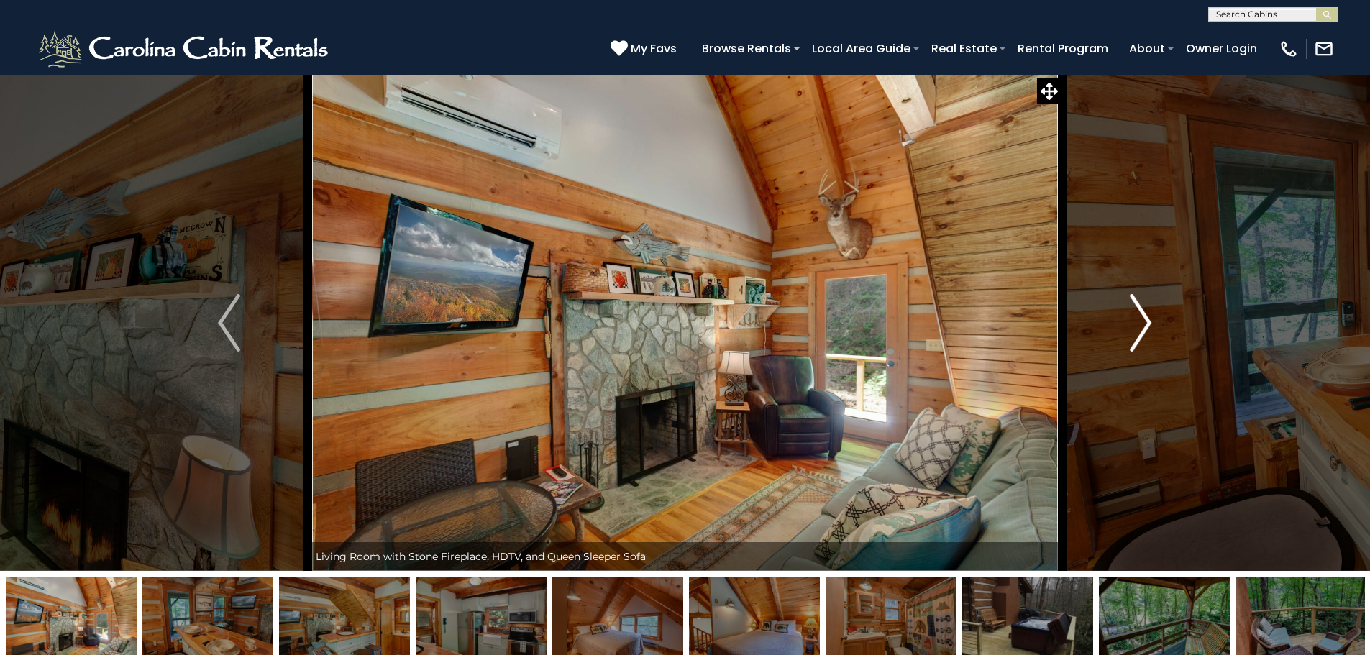
click at [1144, 322] on img "Next" at bounding box center [1140, 323] width 22 height 58
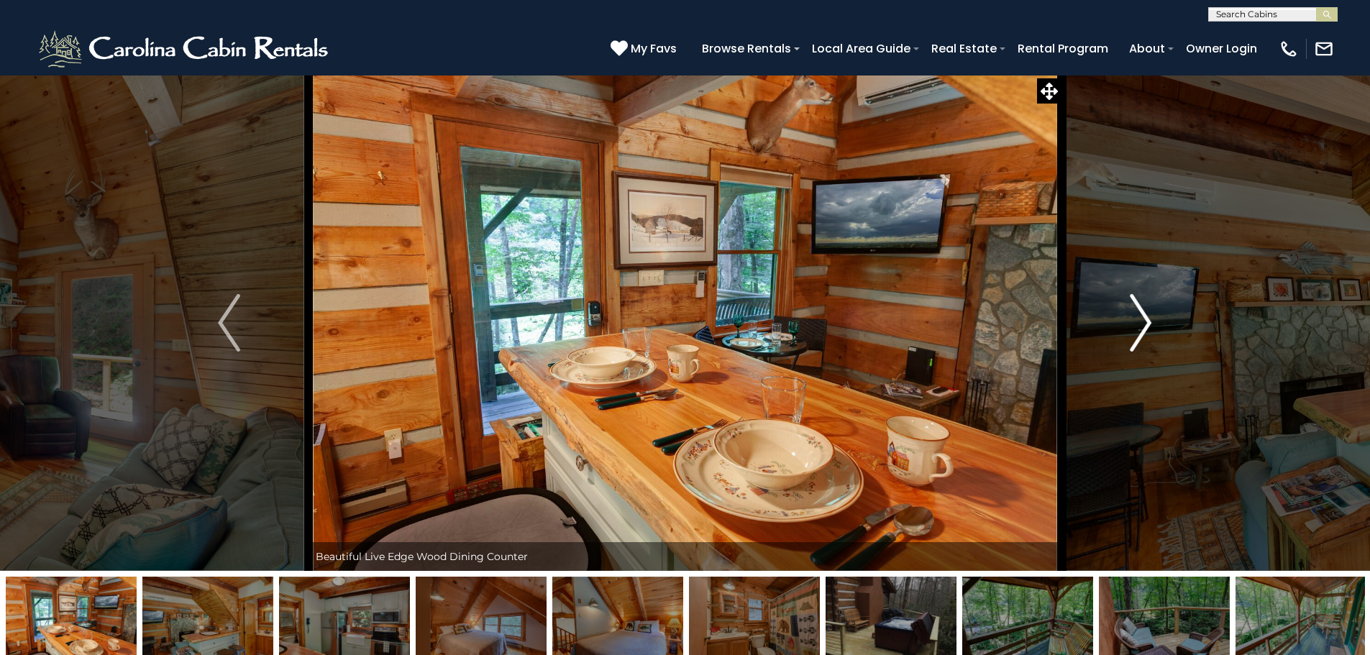
click at [1144, 322] on img "Next" at bounding box center [1140, 323] width 22 height 58
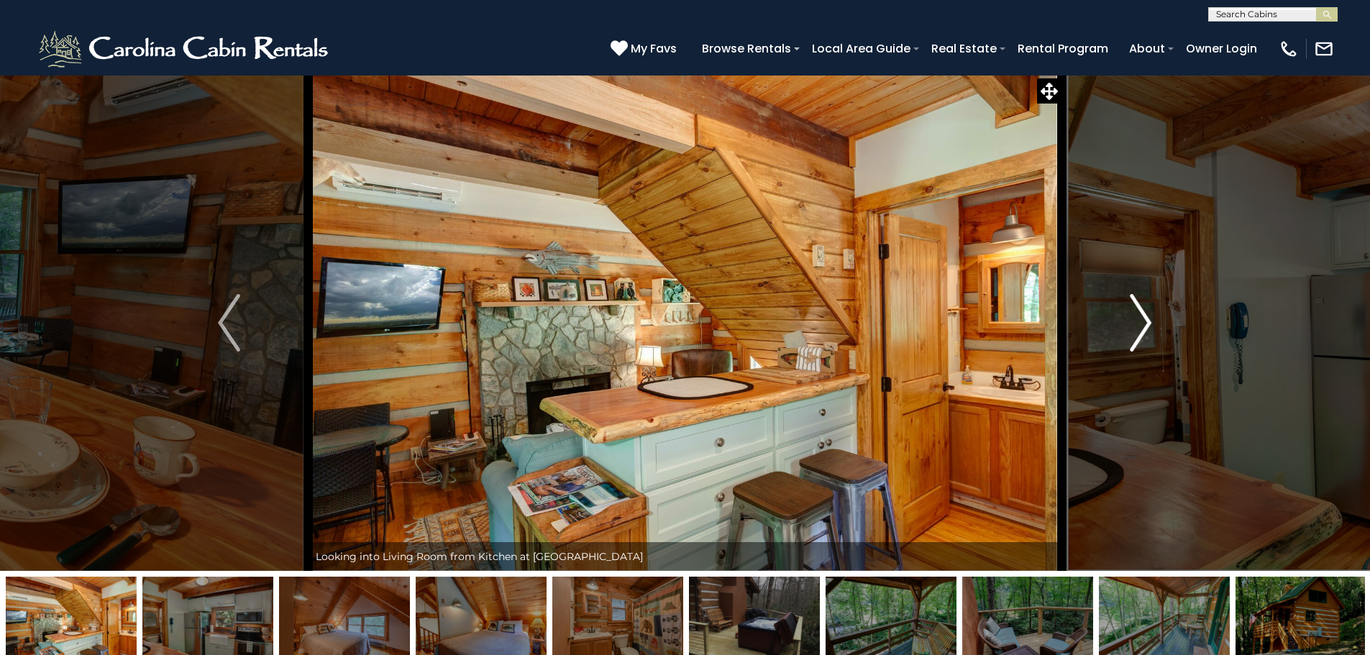
click at [1146, 324] on img "Next" at bounding box center [1140, 323] width 22 height 58
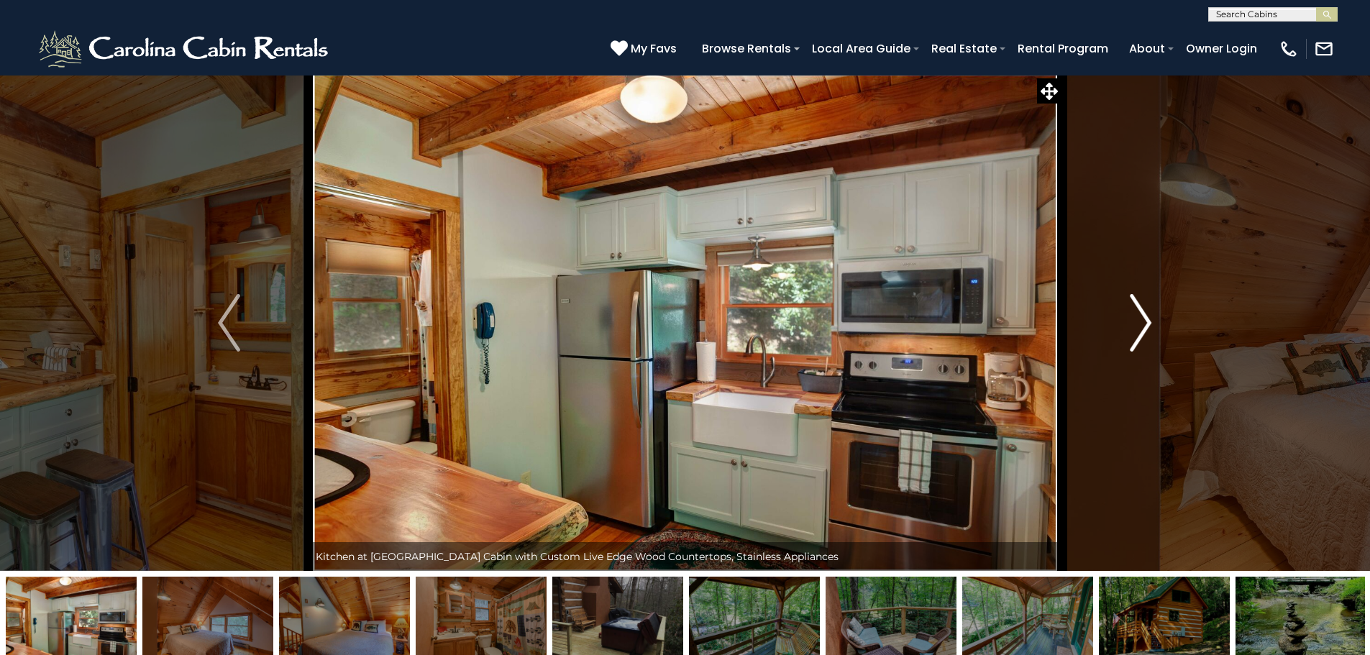
click at [1145, 324] on img "Next" at bounding box center [1140, 323] width 22 height 58
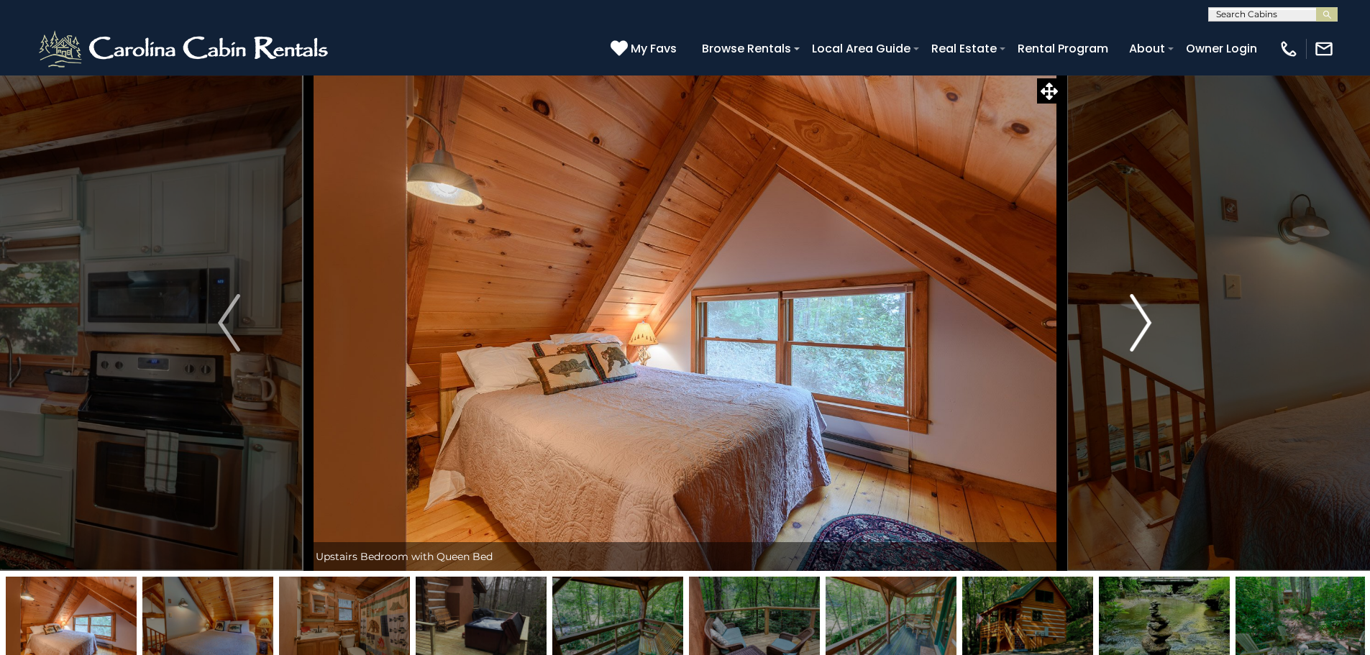
click at [1147, 321] on img "Next" at bounding box center [1140, 323] width 22 height 58
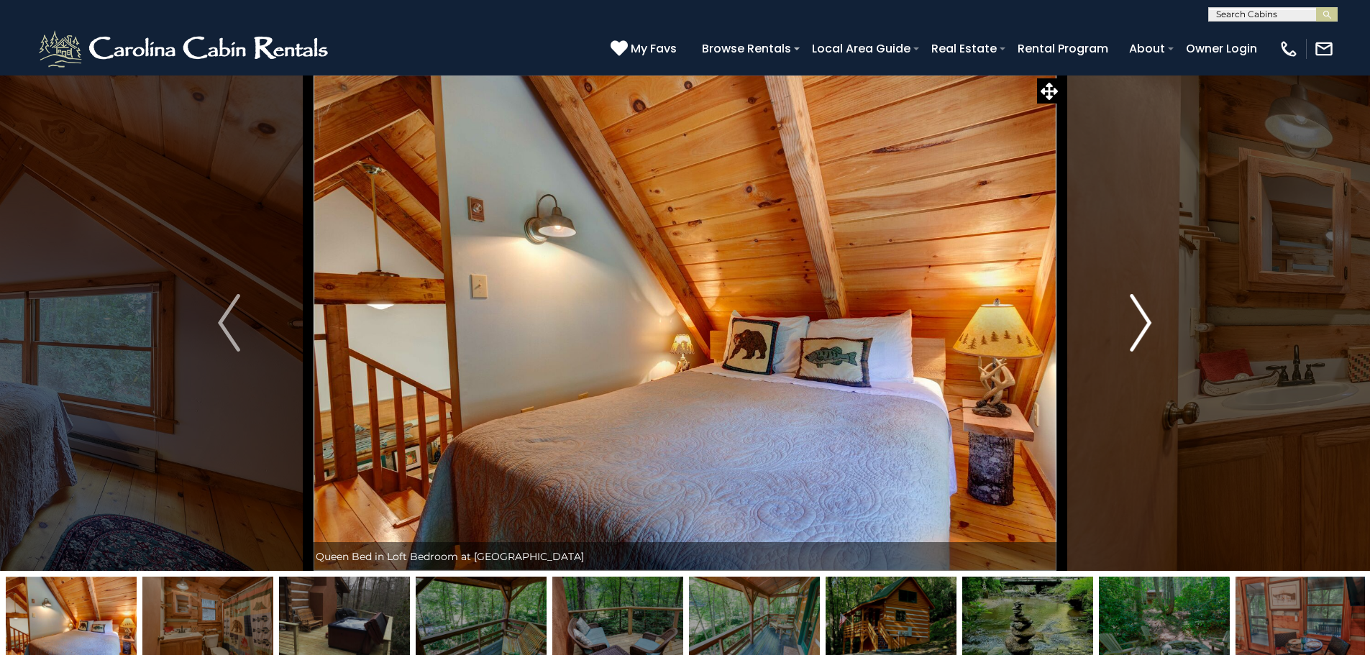
click at [1147, 321] on img "Next" at bounding box center [1140, 323] width 22 height 58
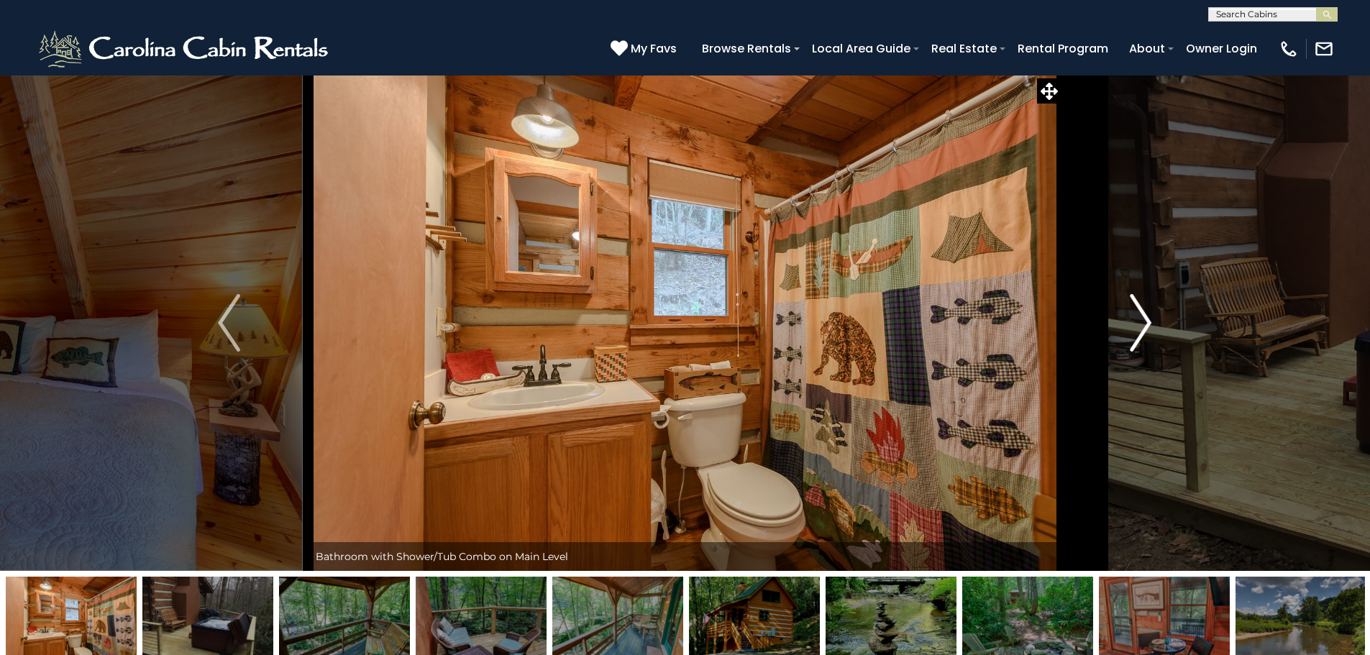
click at [1145, 321] on img "Next" at bounding box center [1140, 323] width 22 height 58
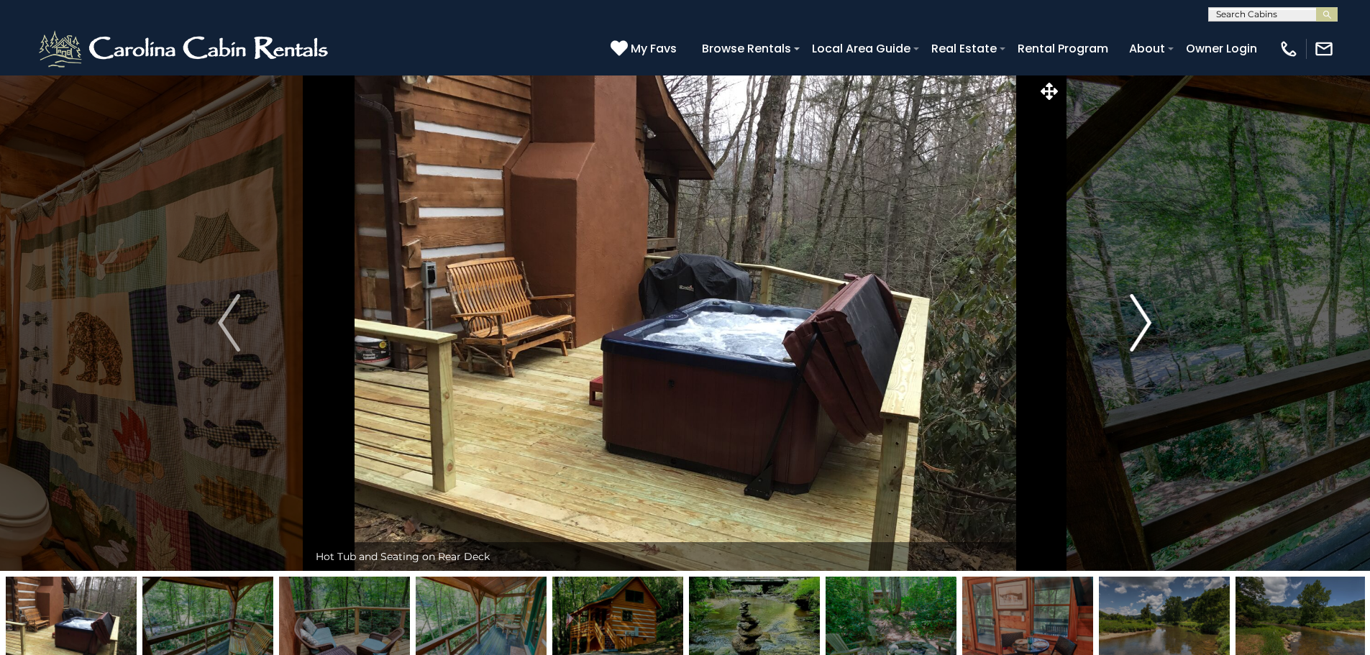
click at [1145, 321] on img "Next" at bounding box center [1140, 323] width 22 height 58
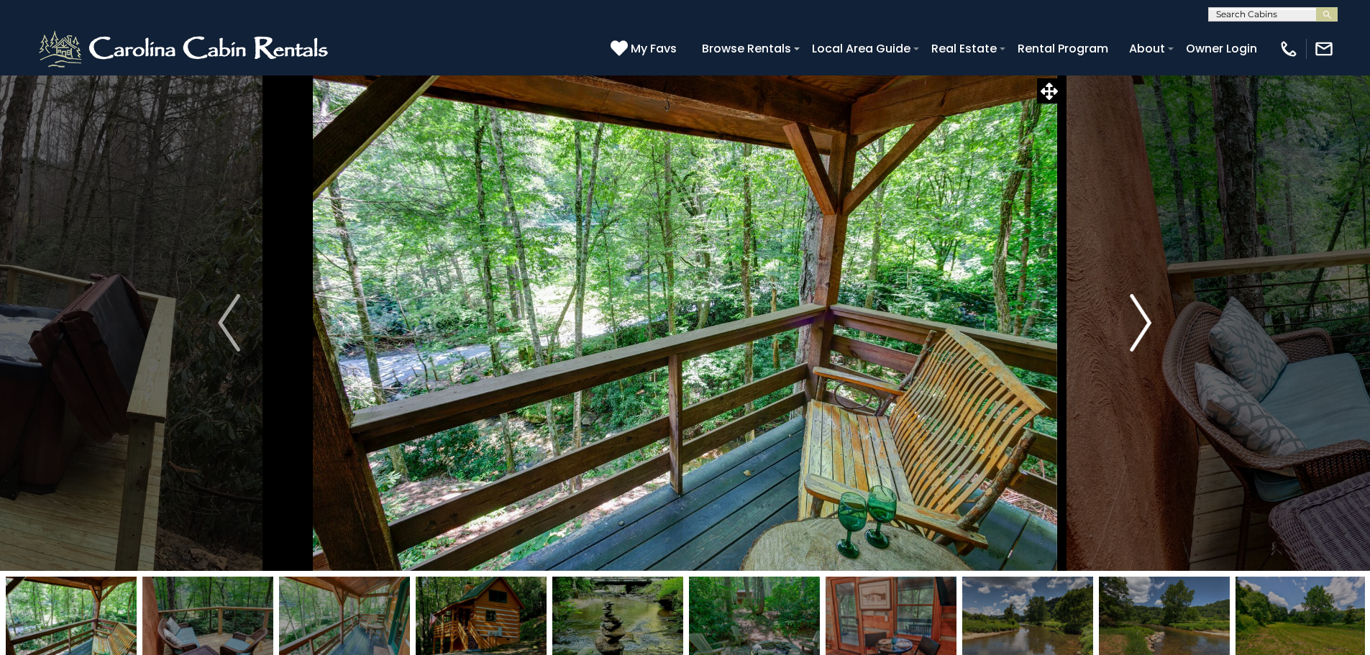
click at [1145, 321] on img "Next" at bounding box center [1140, 323] width 22 height 58
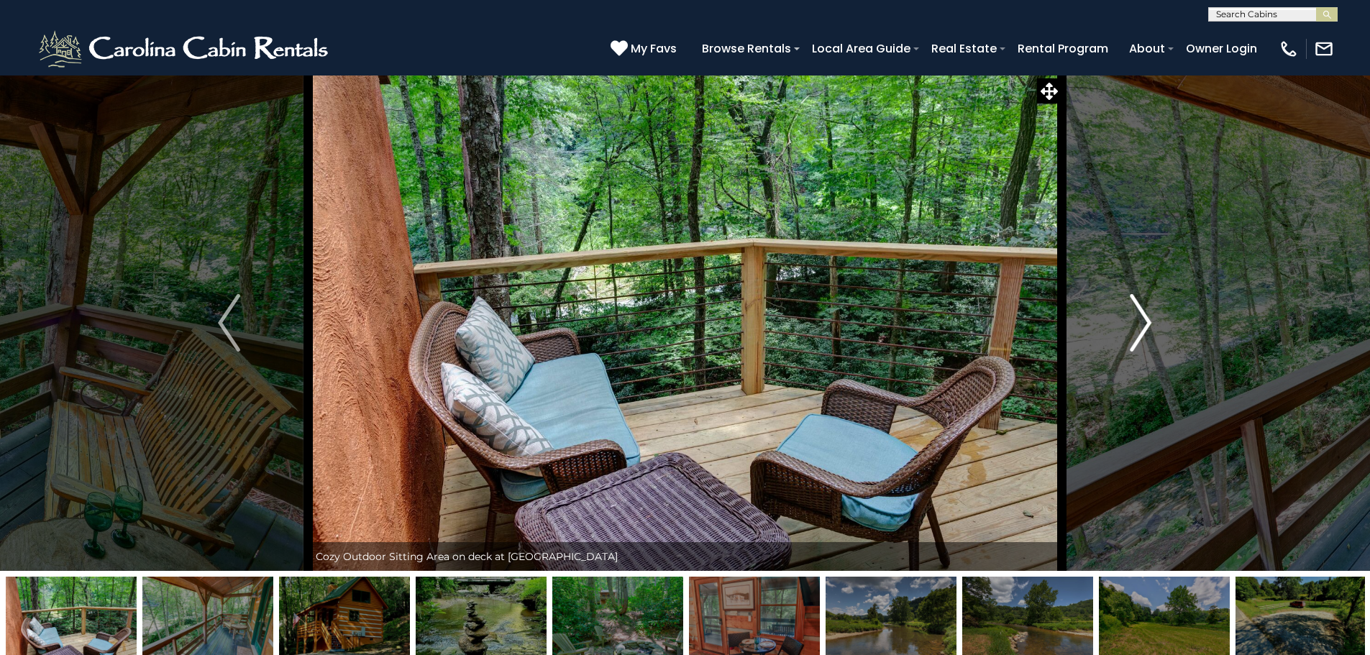
click at [1145, 321] on img "Next" at bounding box center [1140, 323] width 22 height 58
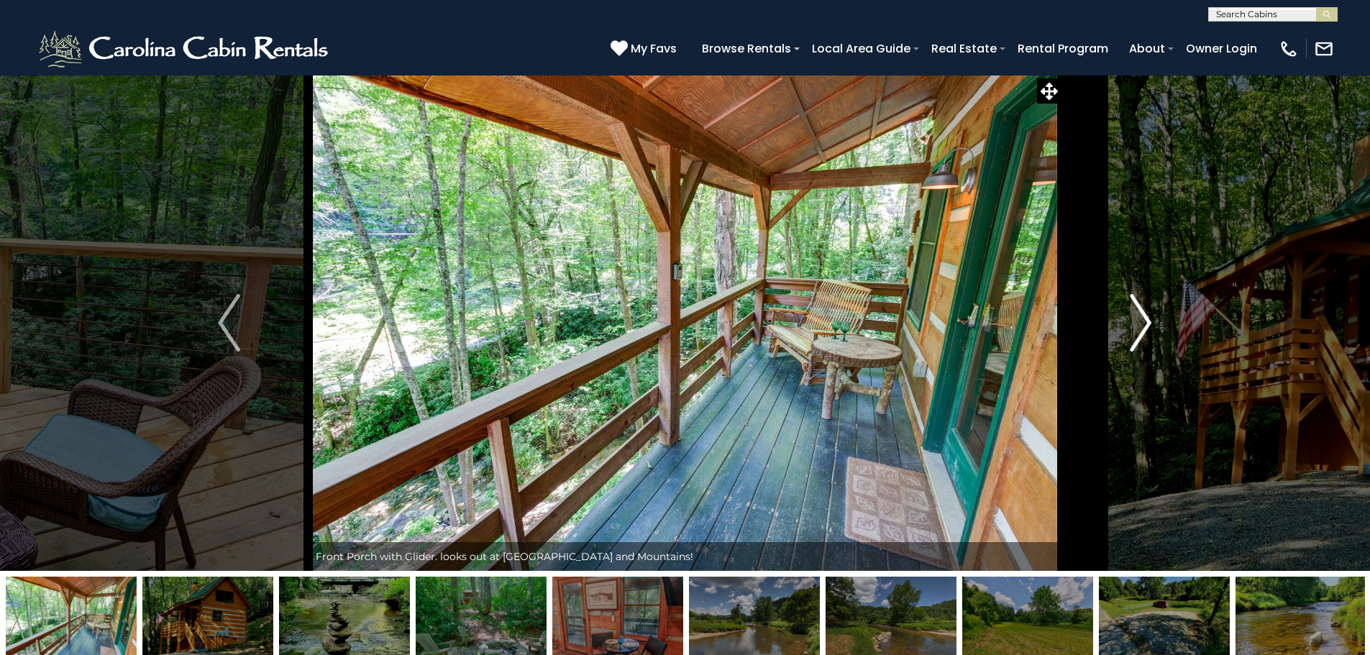
click at [1145, 321] on img "Next" at bounding box center [1140, 323] width 22 height 58
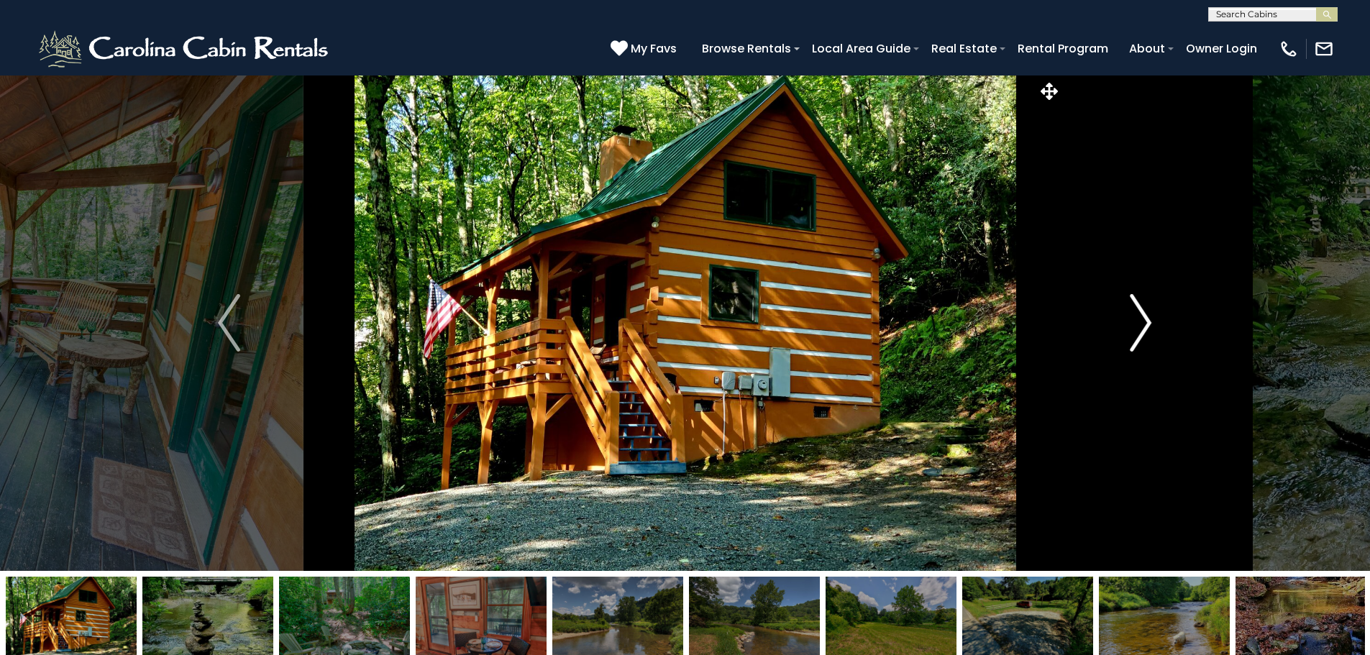
click at [1145, 321] on img "Next" at bounding box center [1140, 323] width 22 height 58
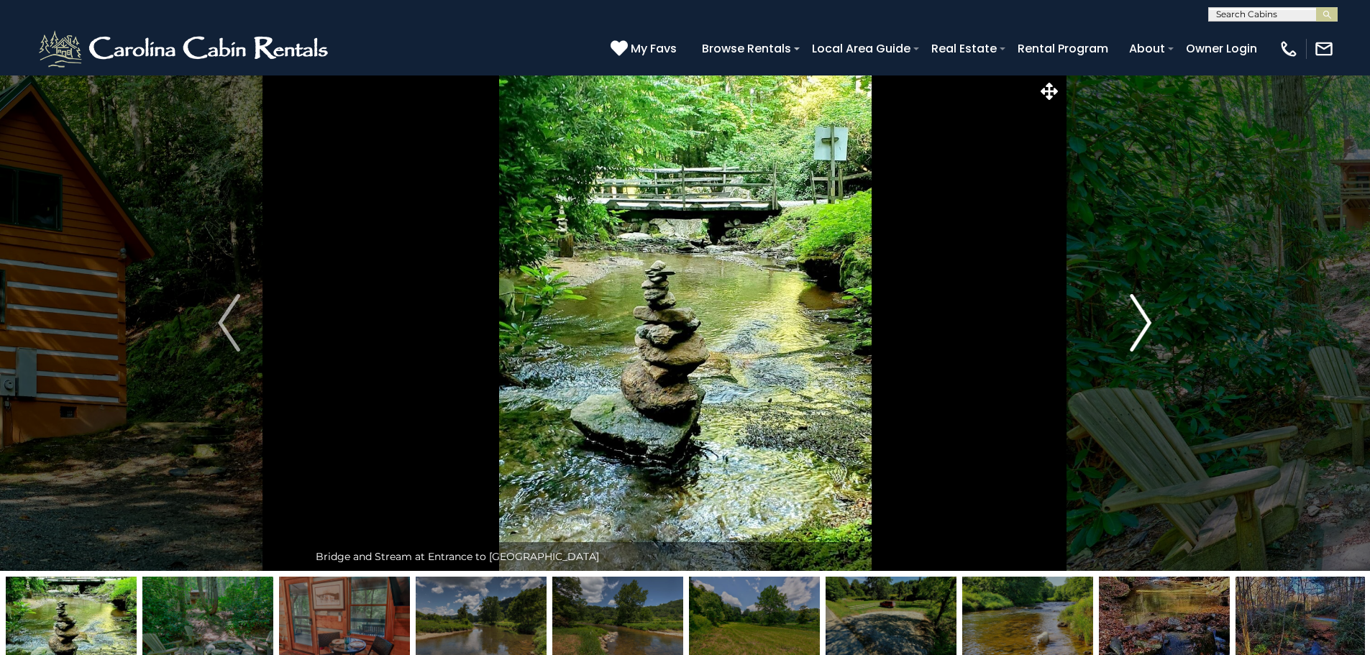
click at [1145, 321] on img "Next" at bounding box center [1140, 323] width 22 height 58
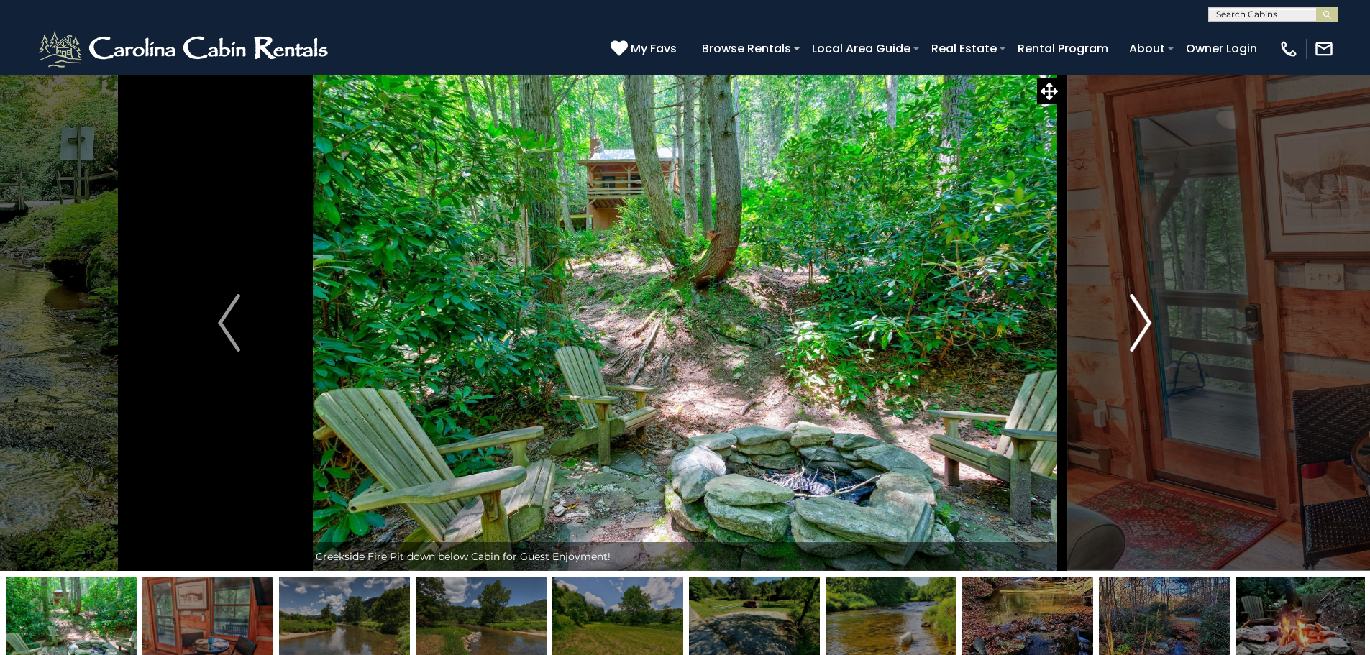
click at [1145, 321] on img "Next" at bounding box center [1140, 323] width 22 height 58
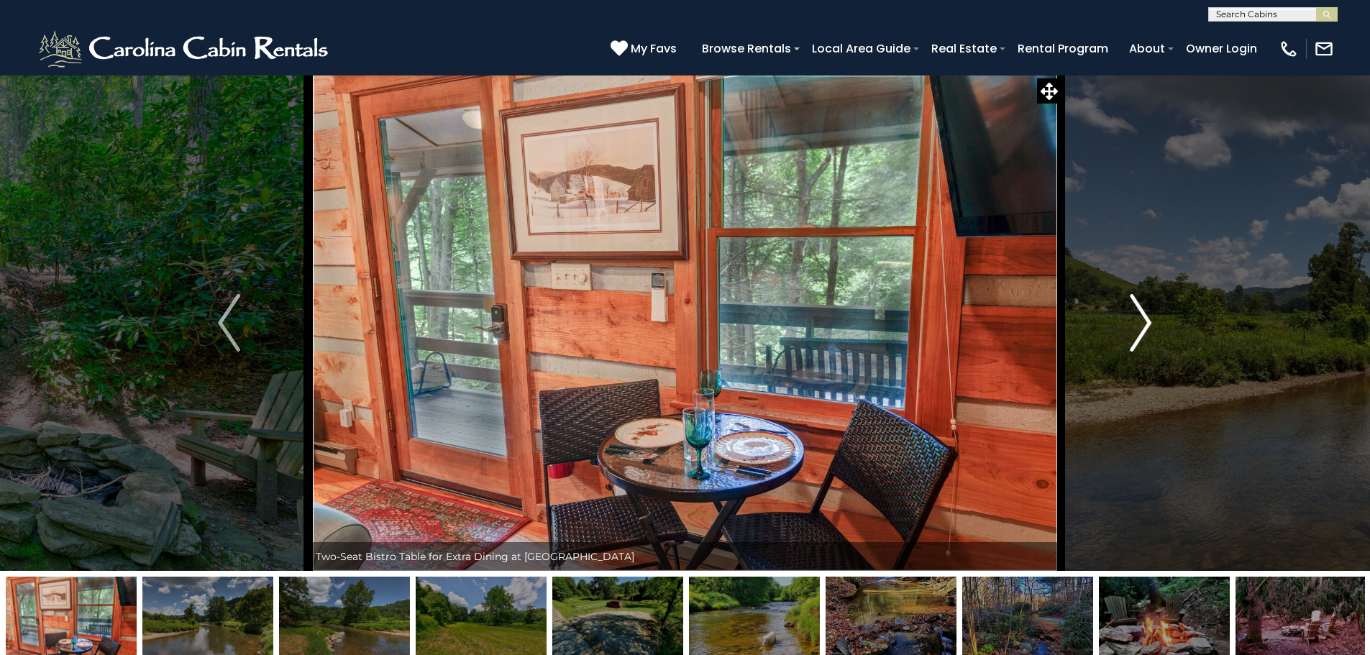
click at [1142, 321] on img "Next" at bounding box center [1140, 323] width 22 height 58
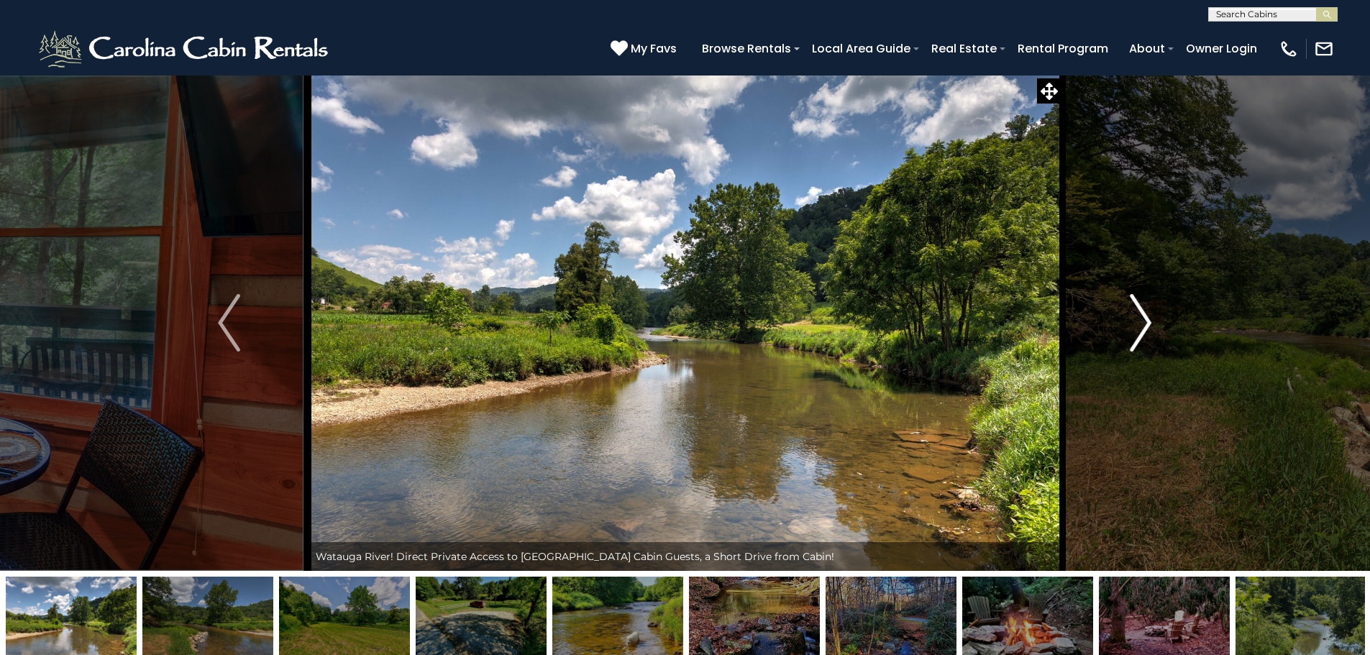
click at [1142, 321] on img "Next" at bounding box center [1140, 323] width 22 height 58
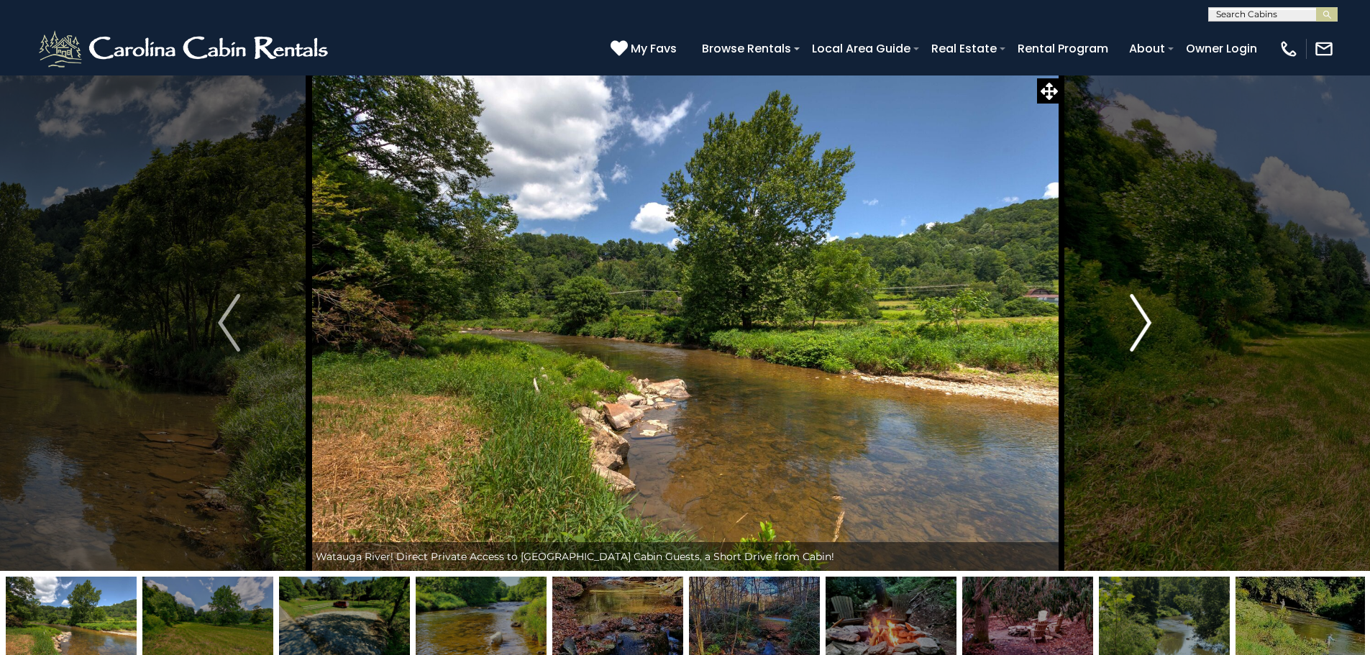
click at [1142, 321] on img "Next" at bounding box center [1140, 323] width 22 height 58
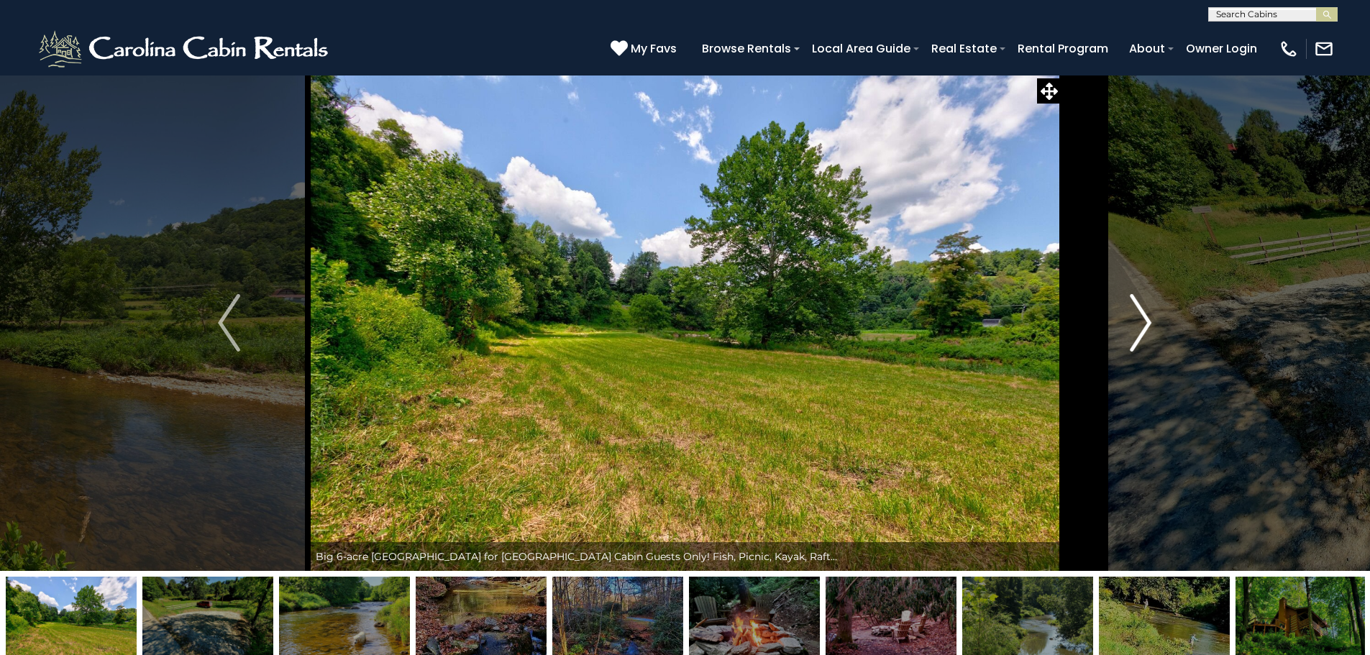
click at [1142, 321] on img "Next" at bounding box center [1140, 323] width 22 height 58
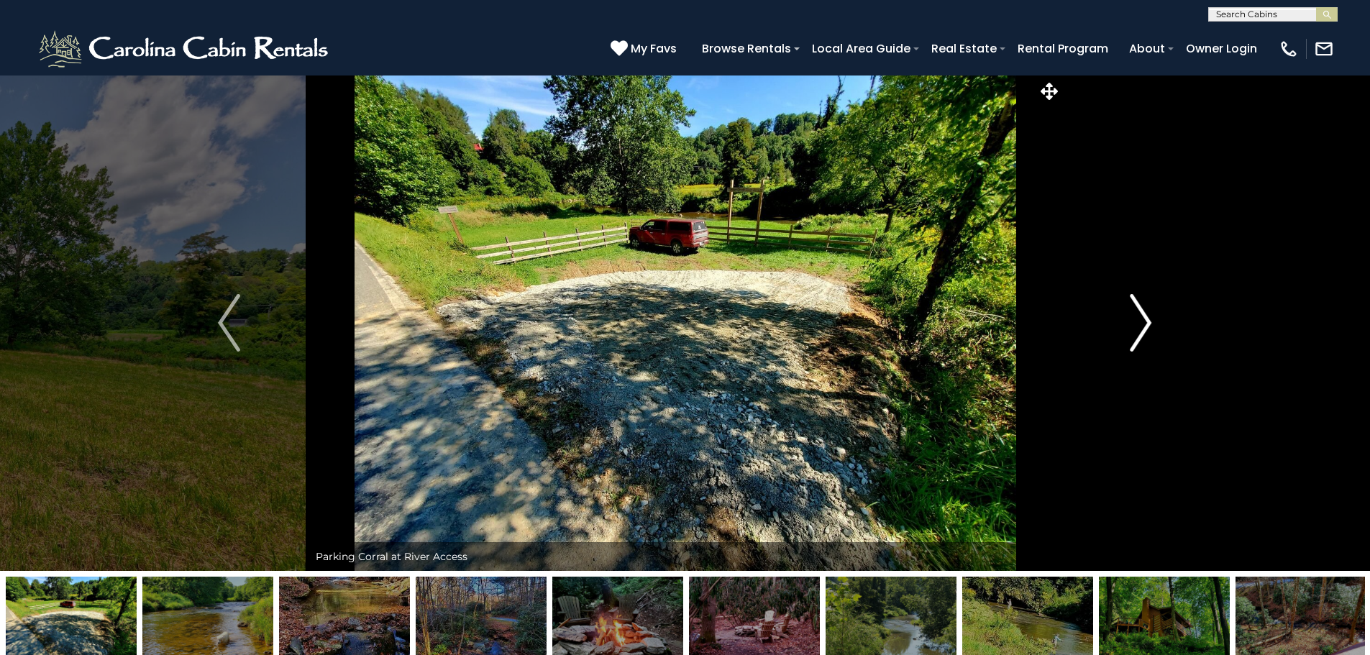
click at [1142, 321] on img "Next" at bounding box center [1140, 323] width 22 height 58
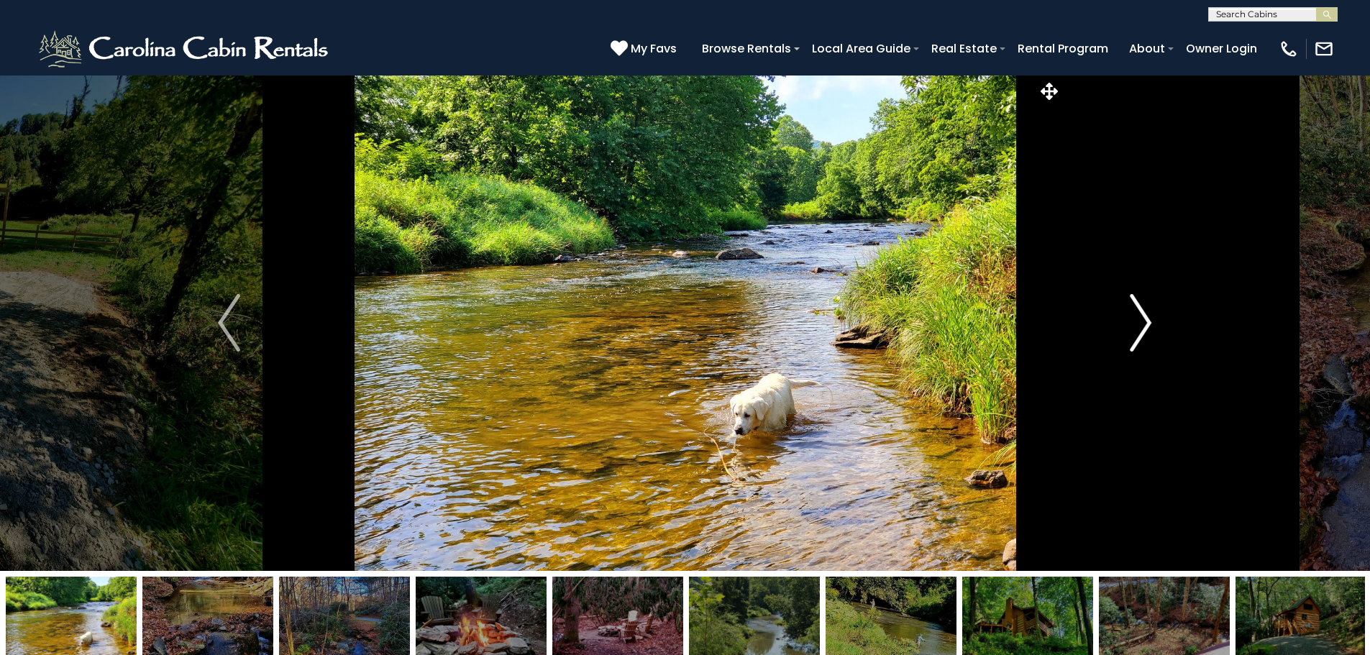
click at [1142, 321] on img "Next" at bounding box center [1140, 323] width 22 height 58
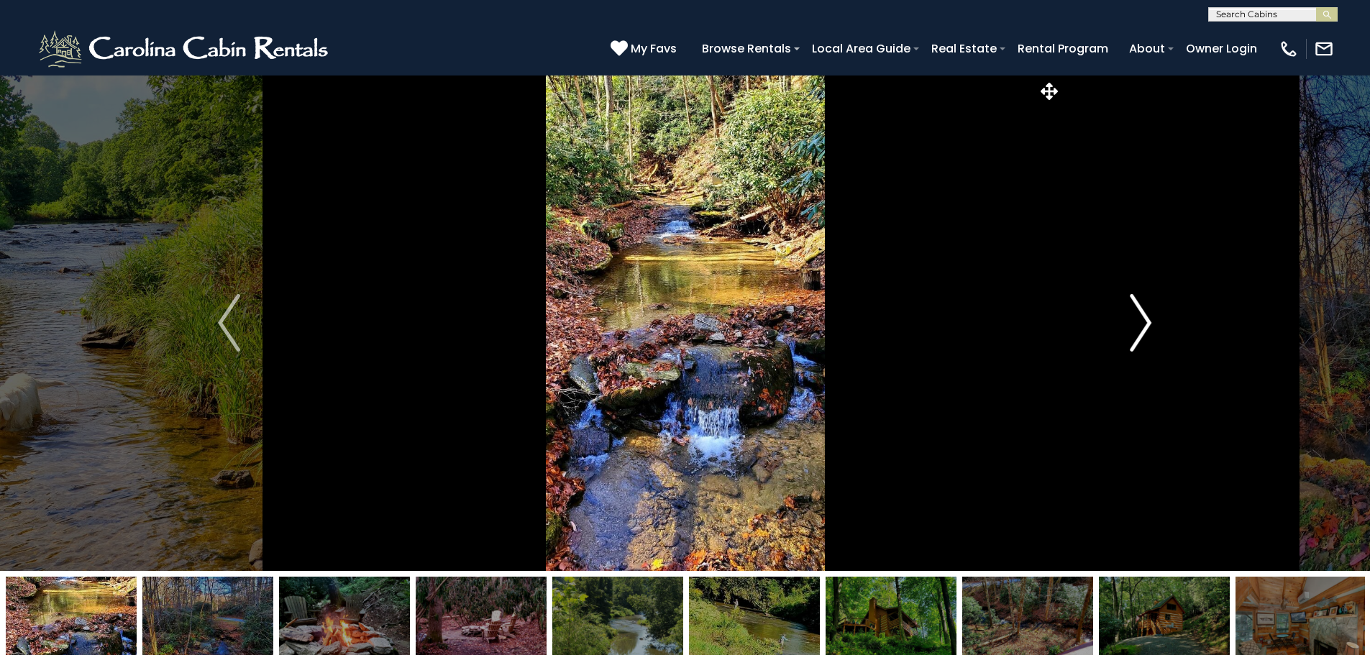
click at [1142, 321] on img "Next" at bounding box center [1140, 323] width 22 height 58
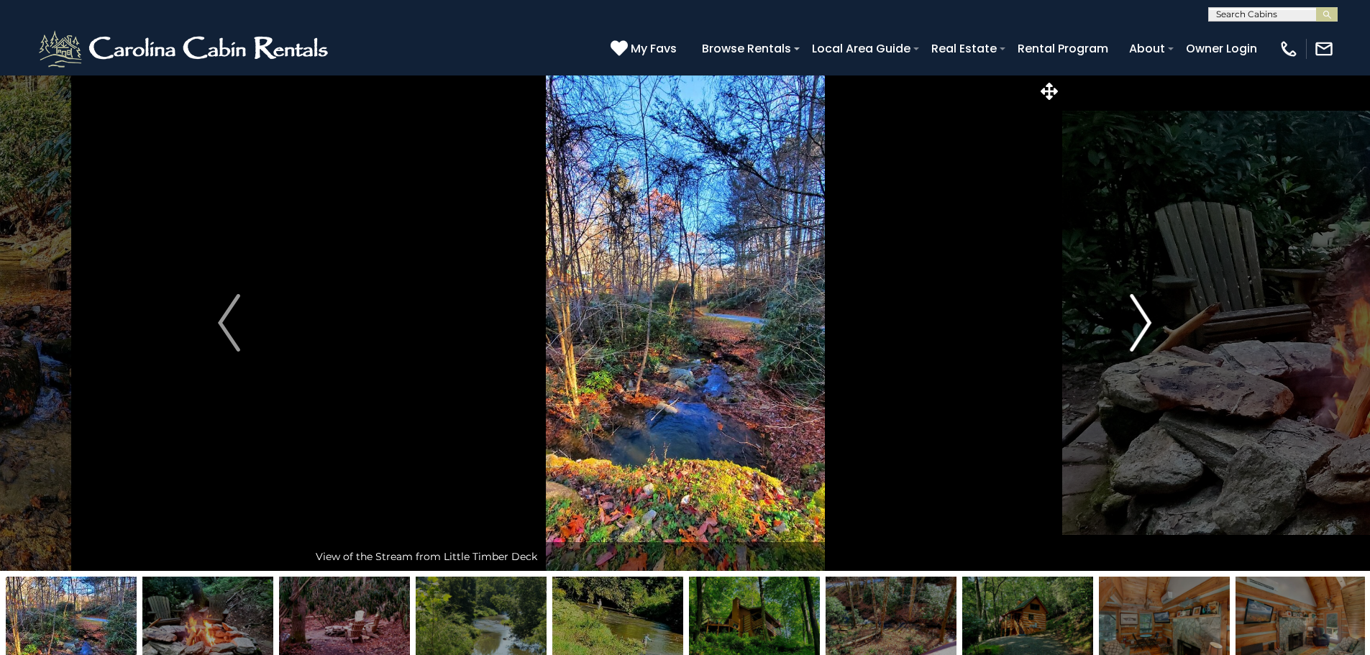
click at [1142, 321] on img "Next" at bounding box center [1140, 323] width 22 height 58
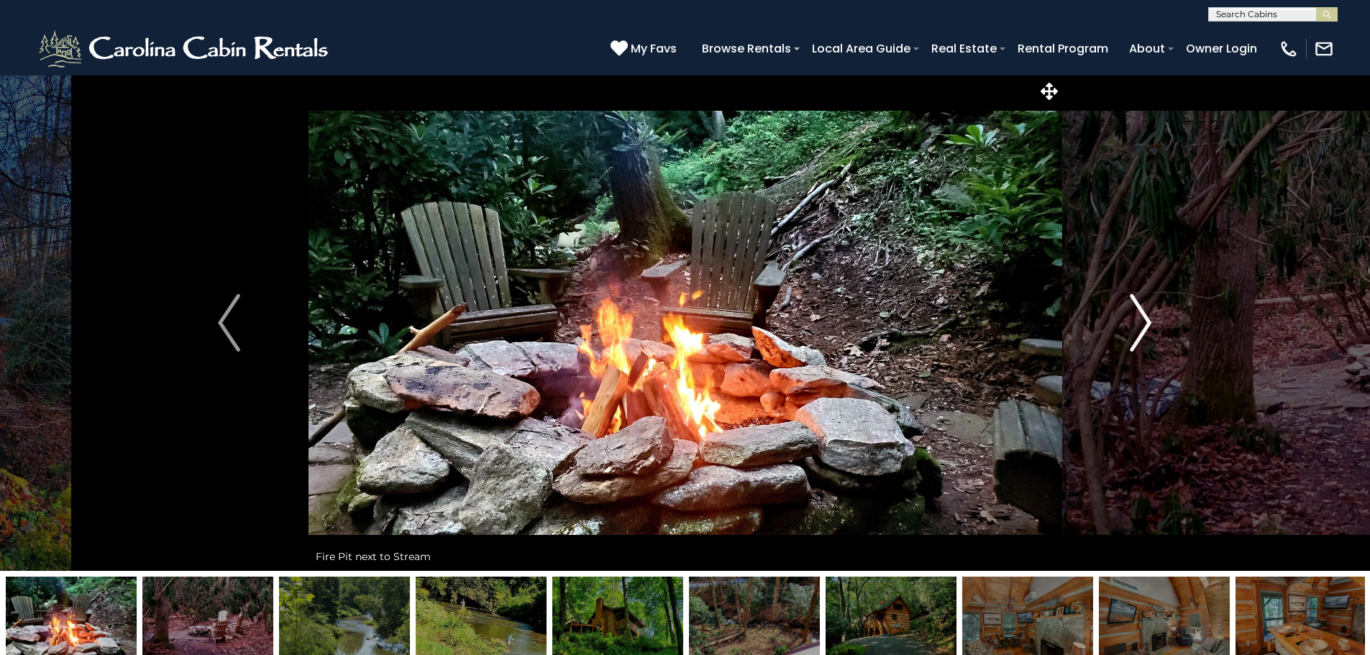
click at [1142, 321] on img "Next" at bounding box center [1140, 323] width 22 height 58
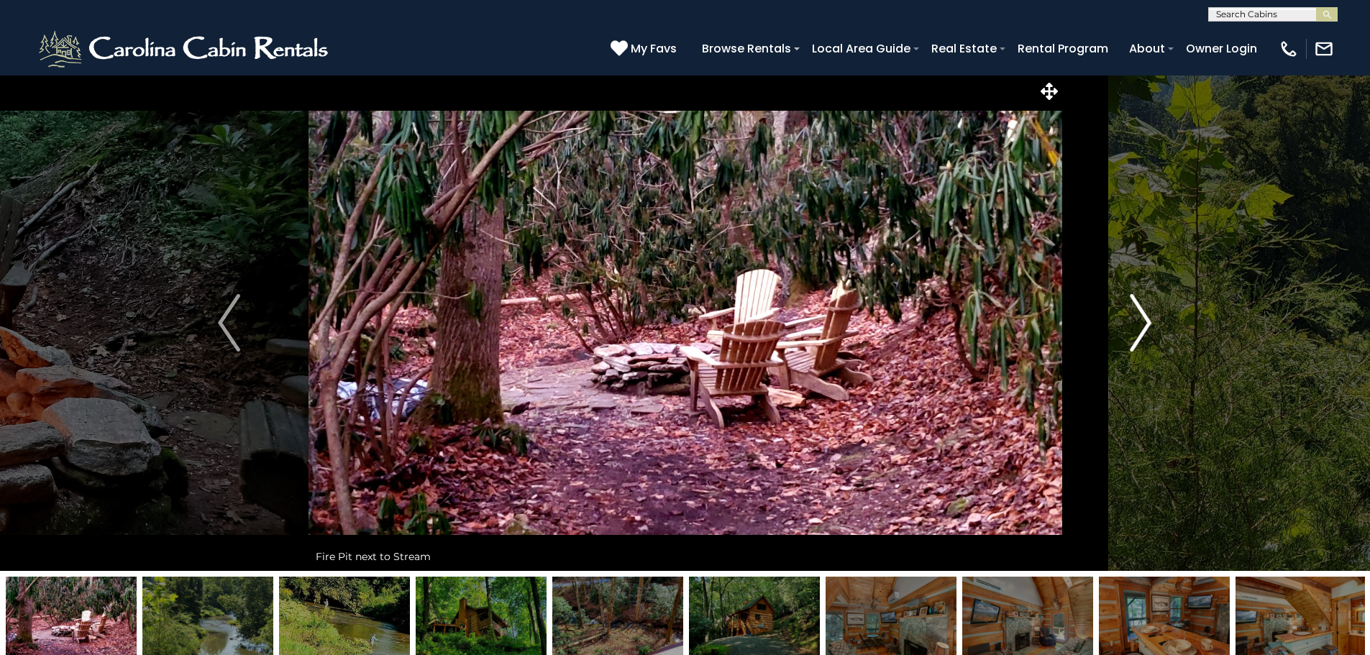
click at [1142, 319] on img "Next" at bounding box center [1140, 323] width 22 height 58
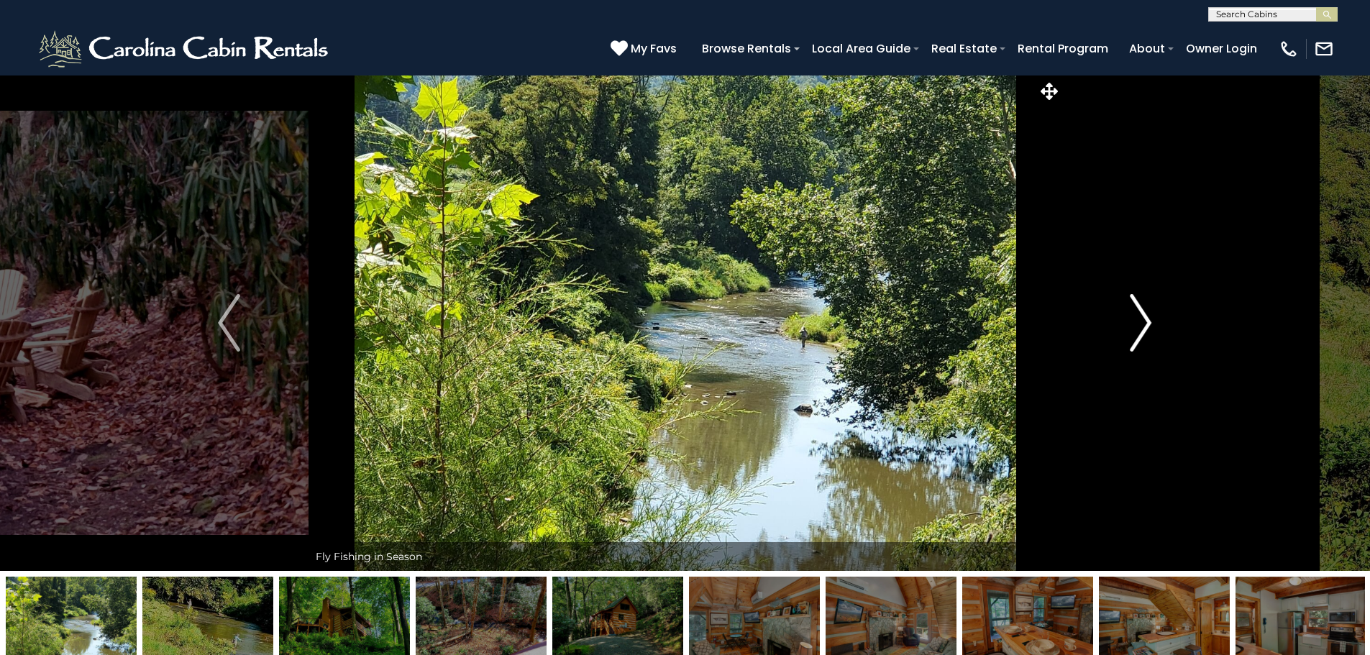
click at [1142, 319] on img "Next" at bounding box center [1140, 323] width 22 height 58
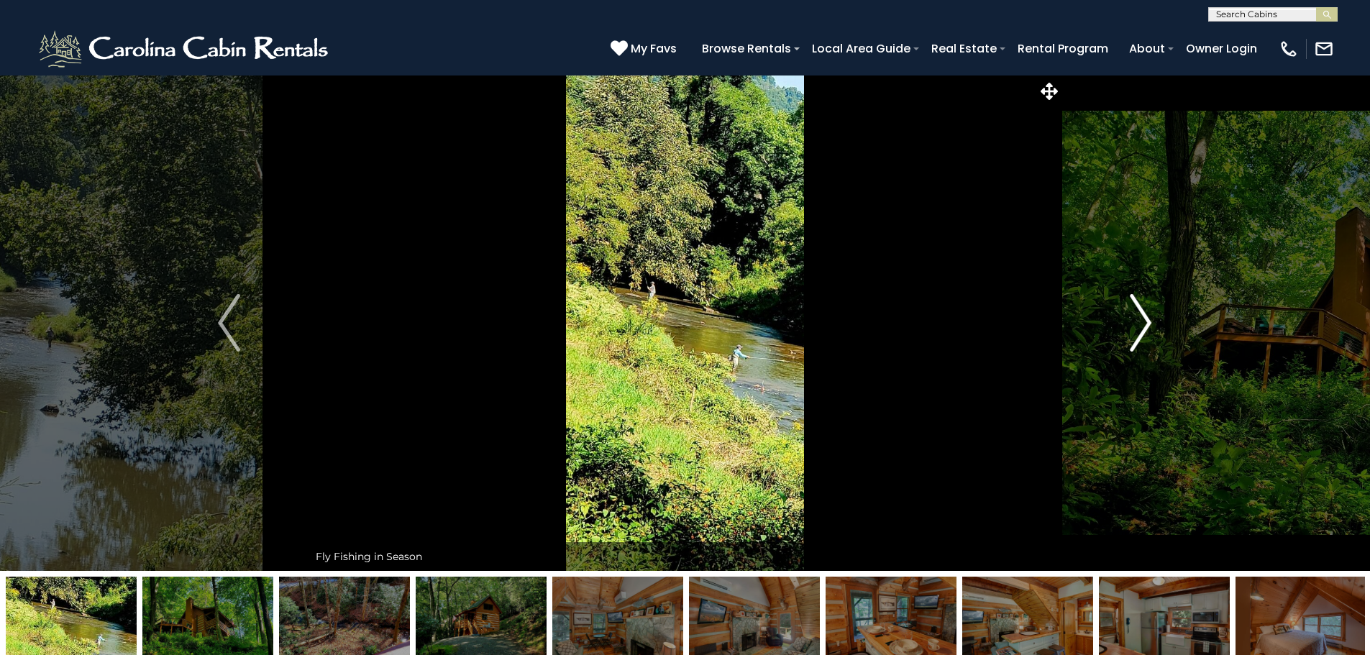
click at [1142, 319] on img "Next" at bounding box center [1140, 323] width 22 height 58
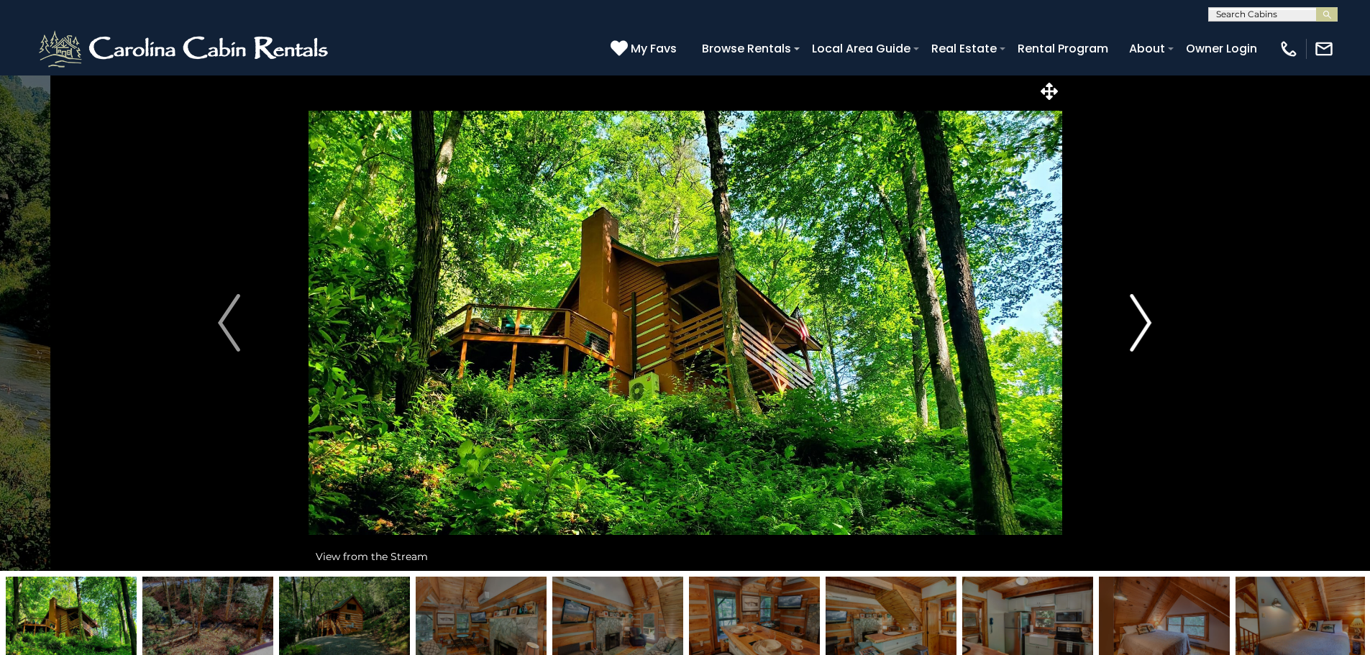
click at [1142, 319] on img "Next" at bounding box center [1140, 323] width 22 height 58
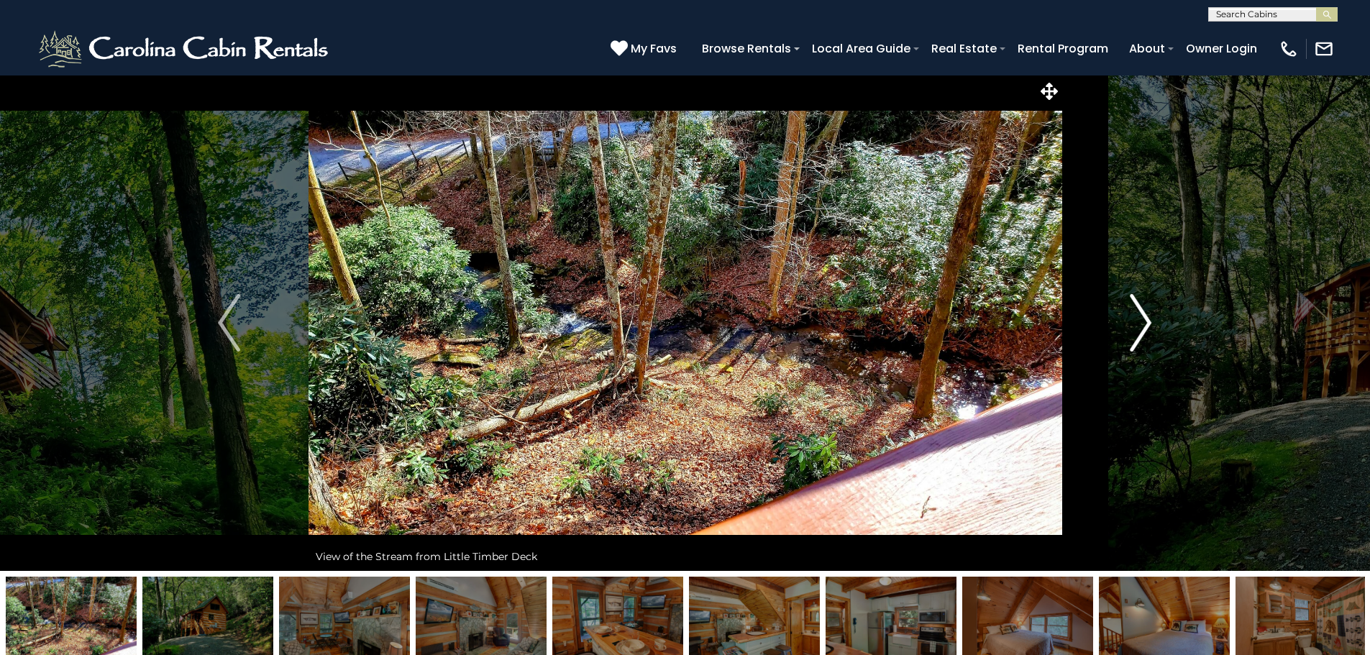
click at [1142, 319] on img "Next" at bounding box center [1140, 323] width 22 height 58
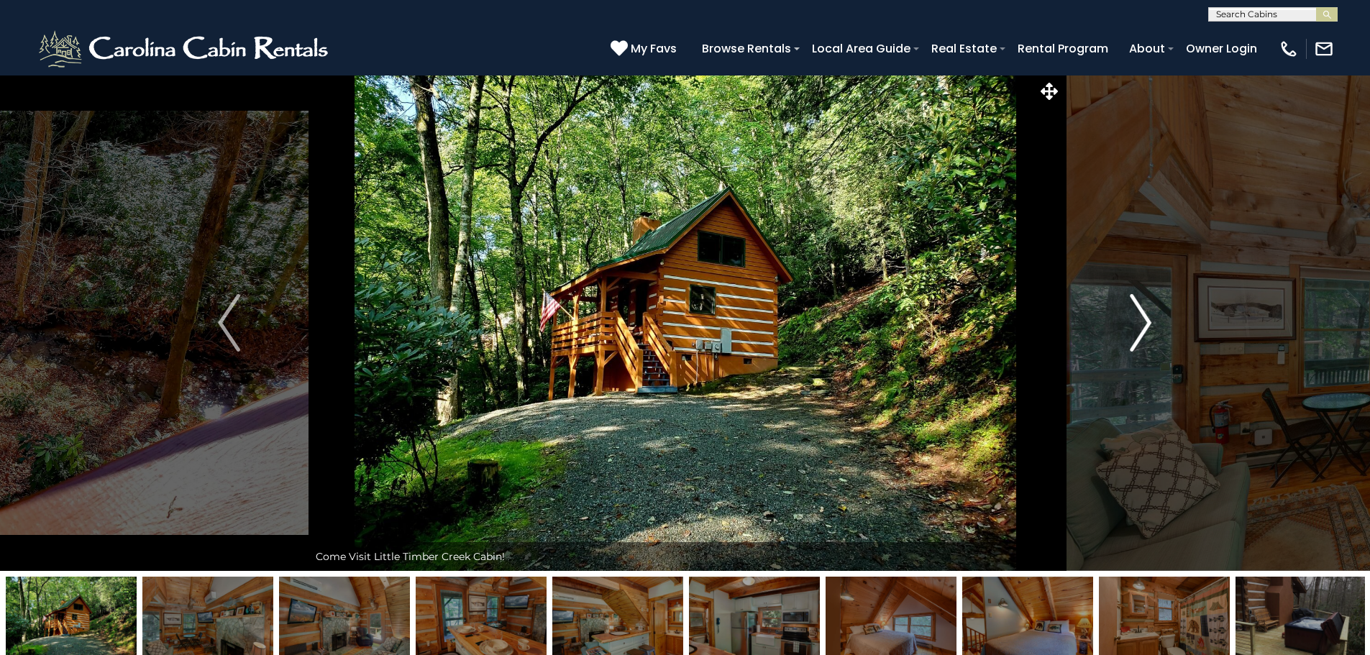
click at [1142, 319] on img "Next" at bounding box center [1140, 323] width 22 height 58
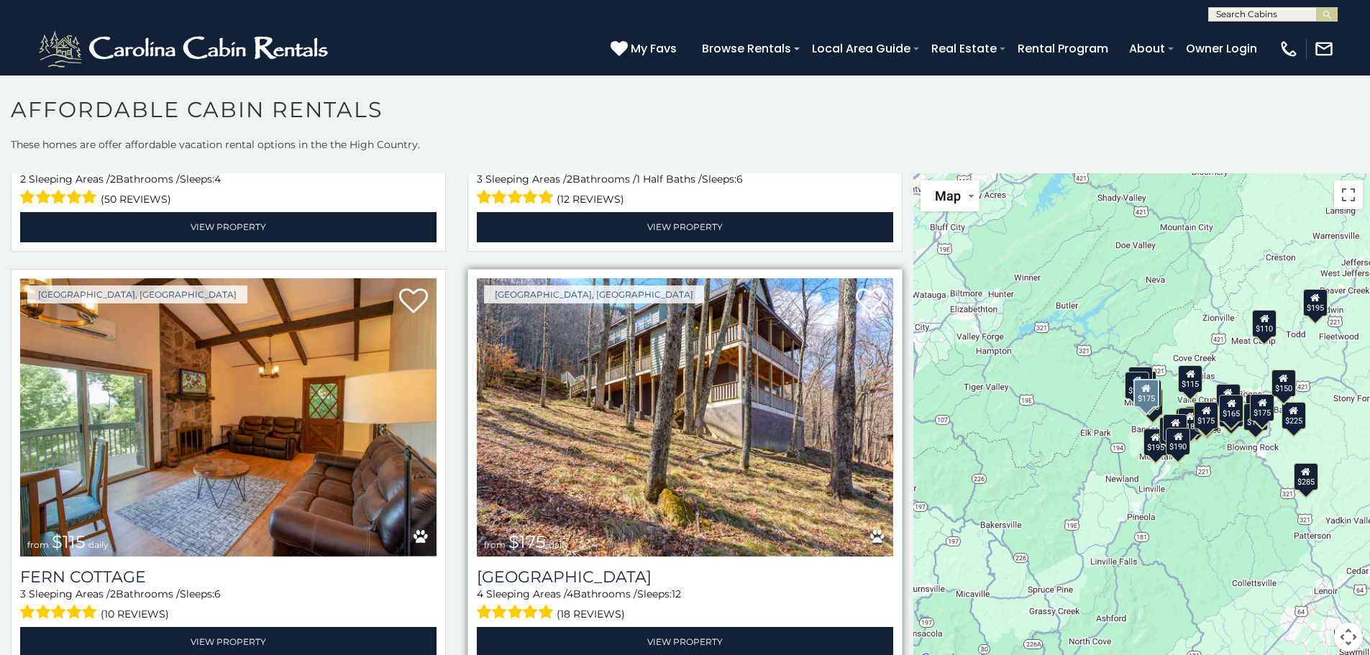
scroll to position [4529, 0]
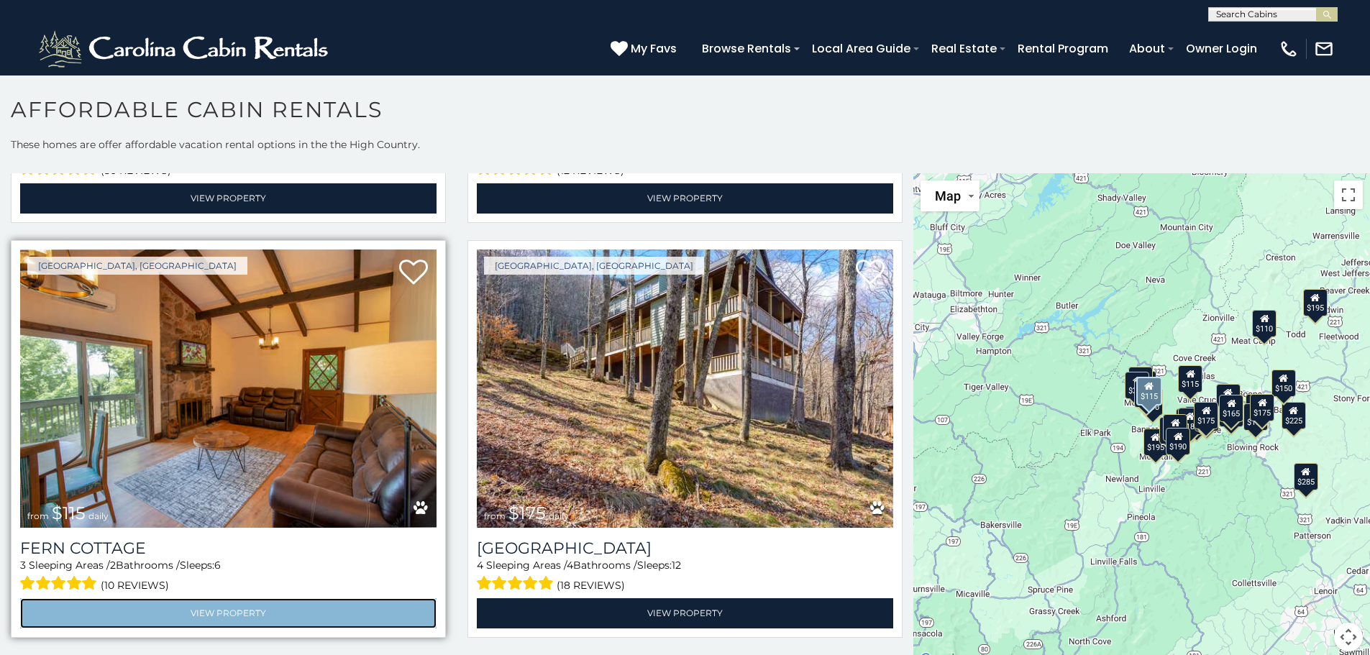
click at [218, 598] on link "View Property" at bounding box center [228, 612] width 416 height 29
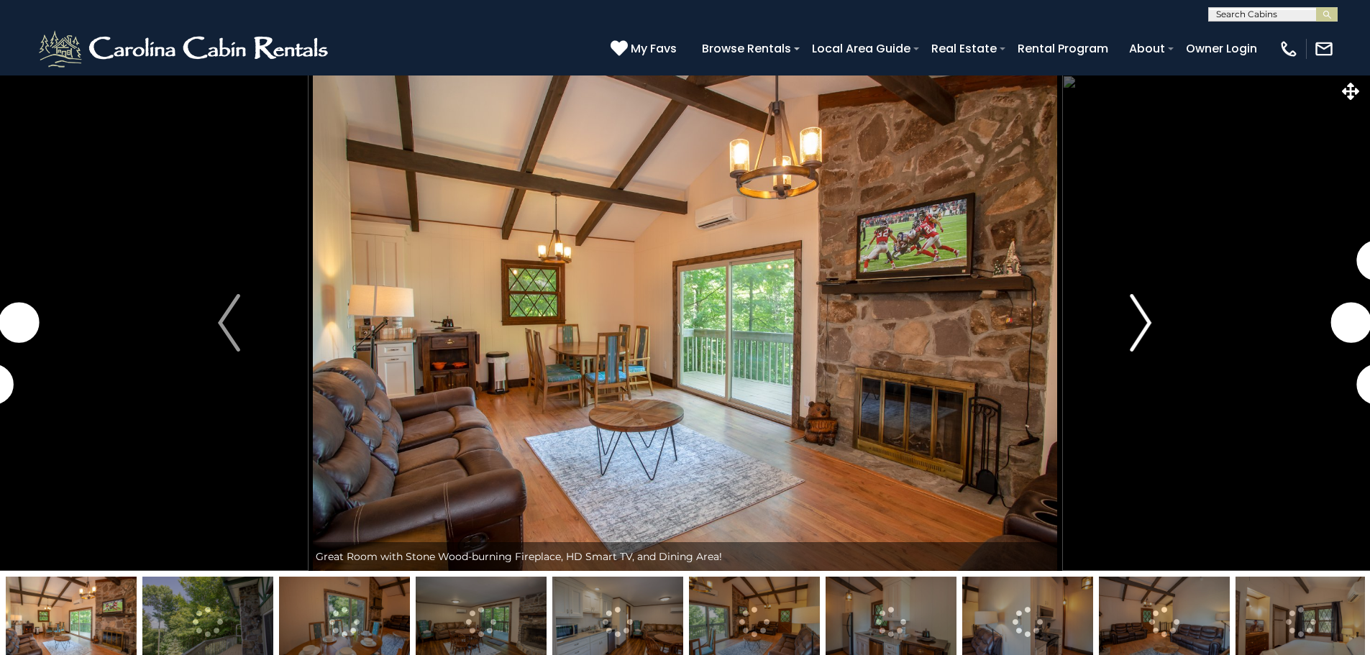
click at [1146, 326] on img "Next" at bounding box center [1140, 323] width 22 height 58
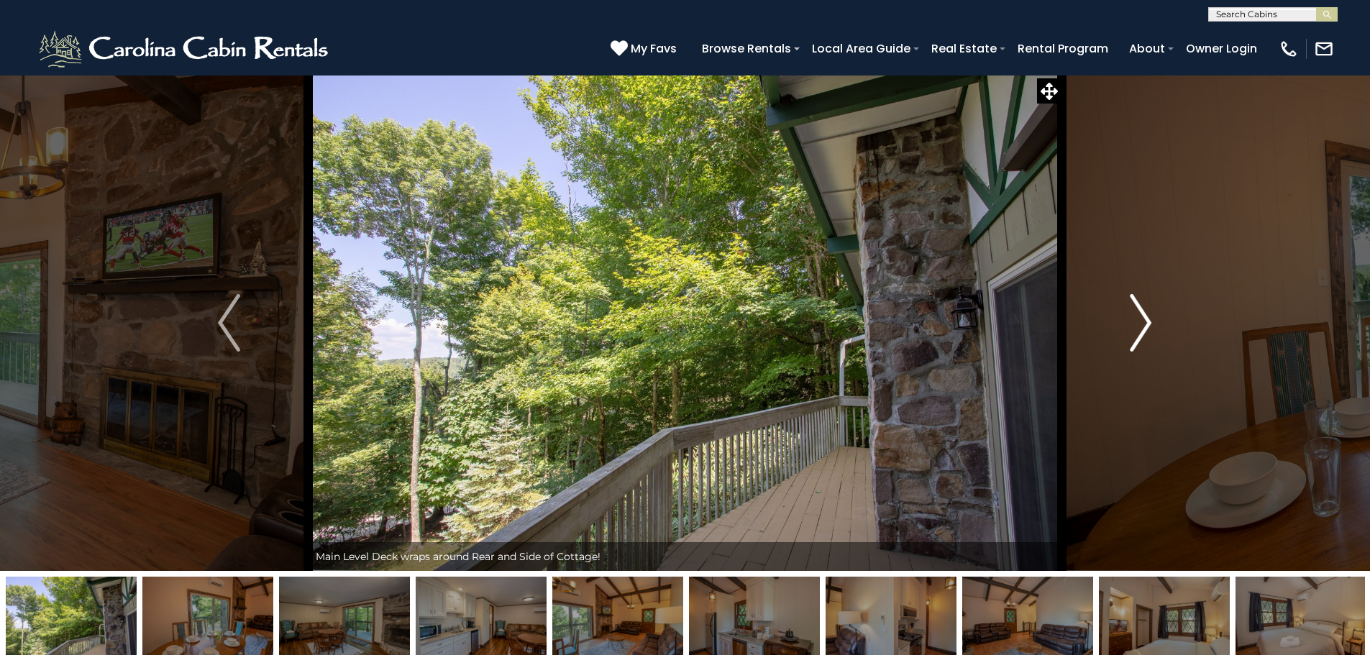
click at [1146, 326] on img "Next" at bounding box center [1140, 323] width 22 height 58
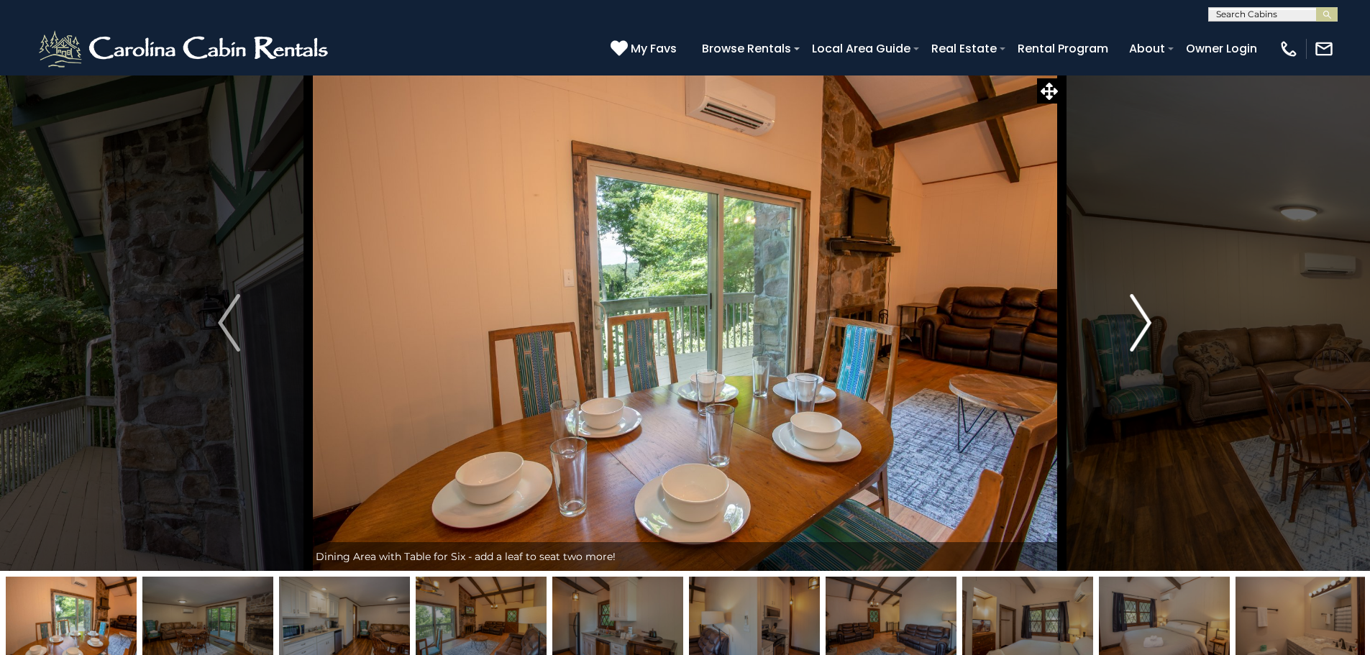
click at [1144, 326] on img "Next" at bounding box center [1140, 323] width 22 height 58
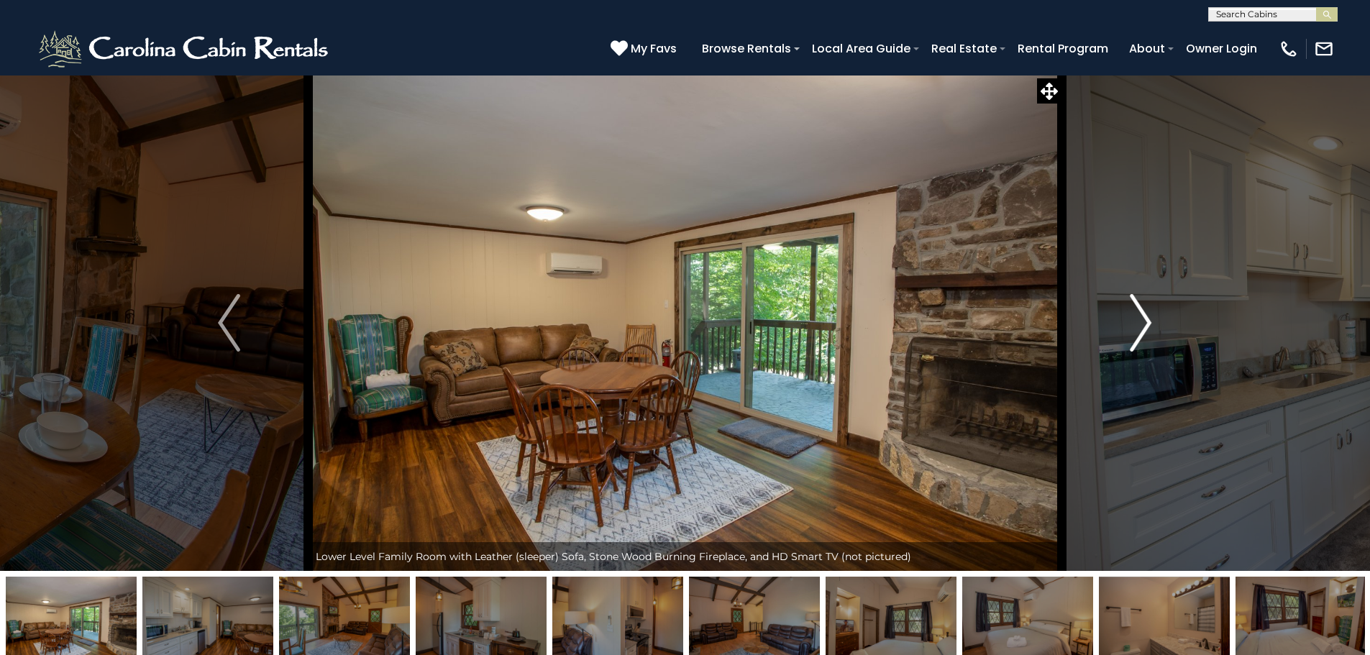
click at [1144, 327] on img "Next" at bounding box center [1140, 323] width 22 height 58
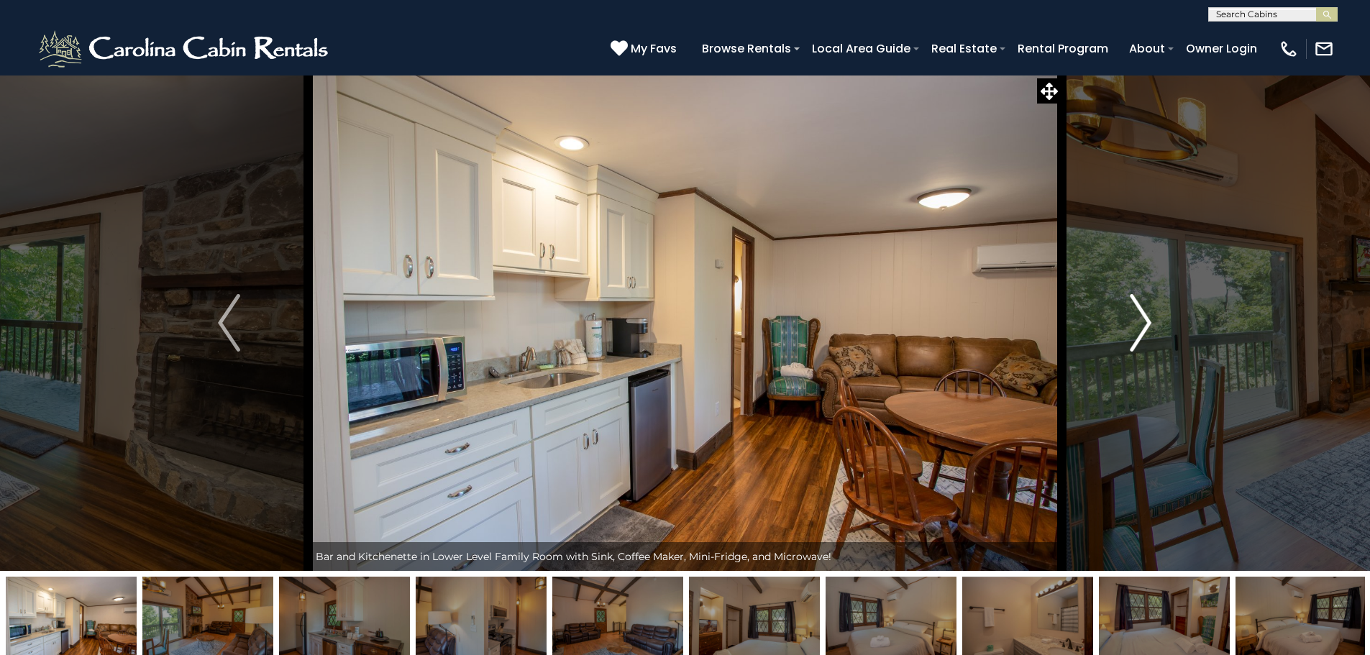
click at [1144, 327] on img "Next" at bounding box center [1140, 323] width 22 height 58
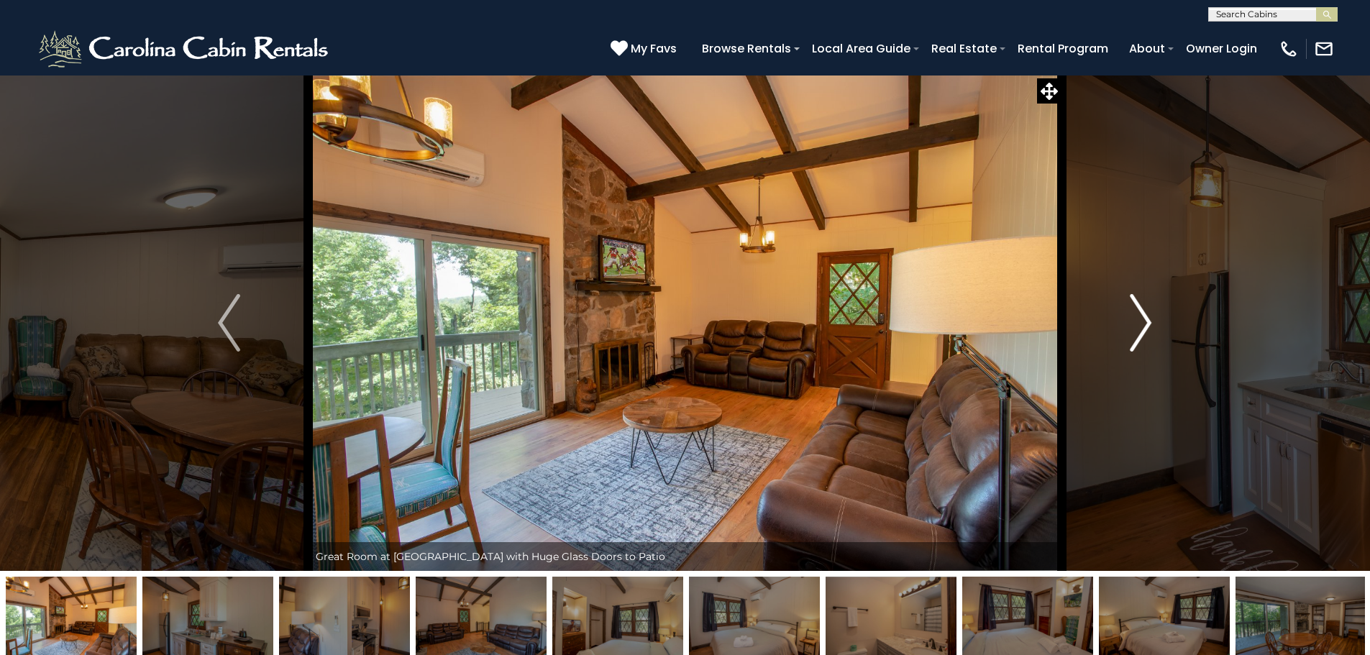
click at [1144, 327] on img "Next" at bounding box center [1140, 323] width 22 height 58
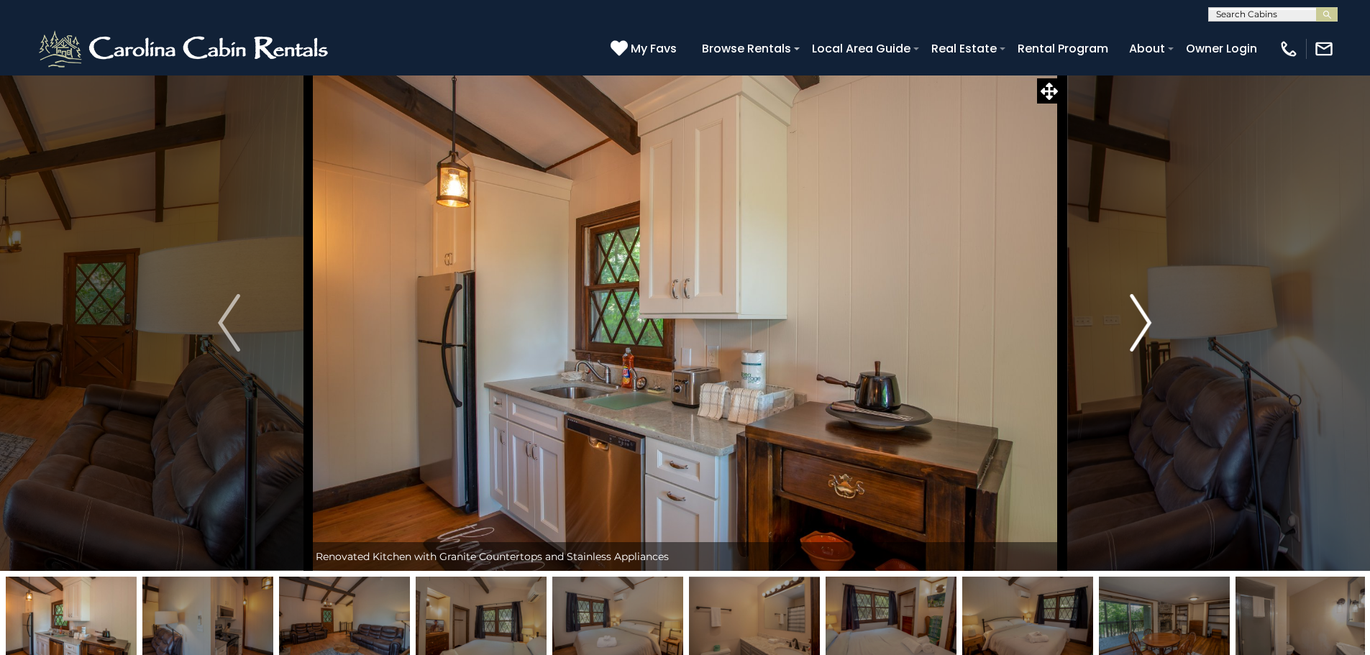
click at [1144, 327] on img "Next" at bounding box center [1140, 323] width 22 height 58
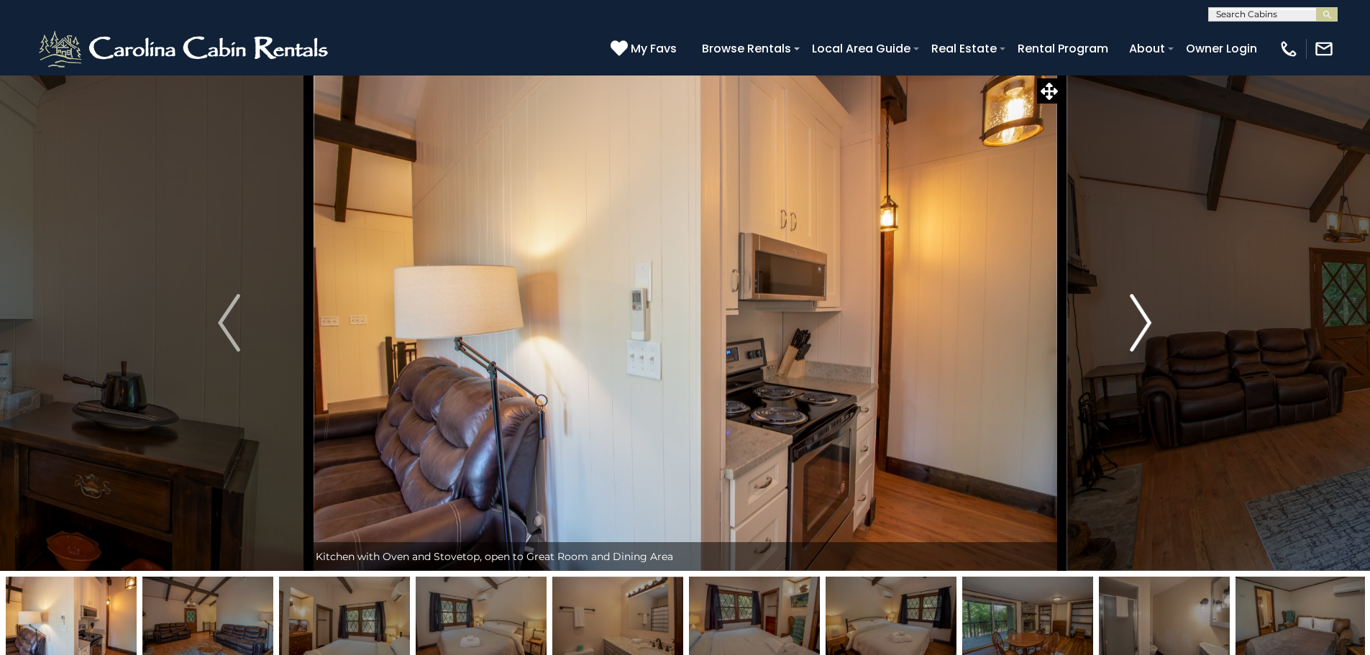
click at [1144, 327] on img "Next" at bounding box center [1140, 323] width 22 height 58
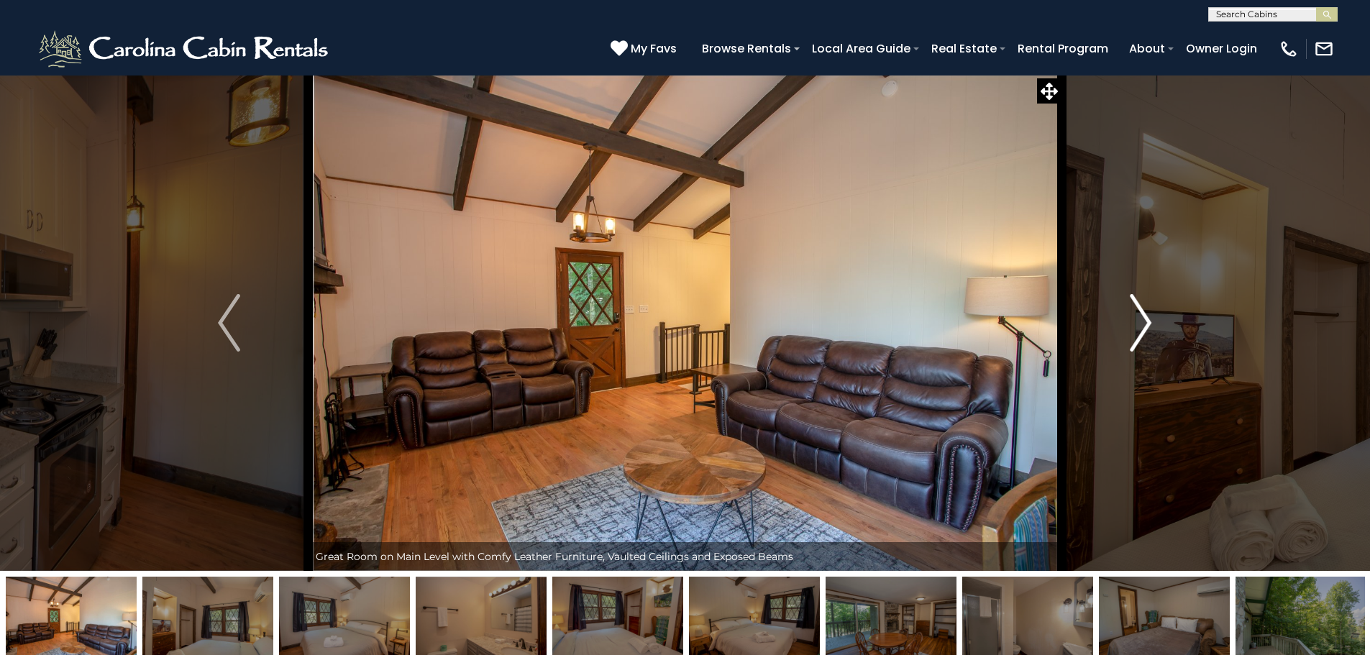
click at [1144, 327] on img "Next" at bounding box center [1140, 323] width 22 height 58
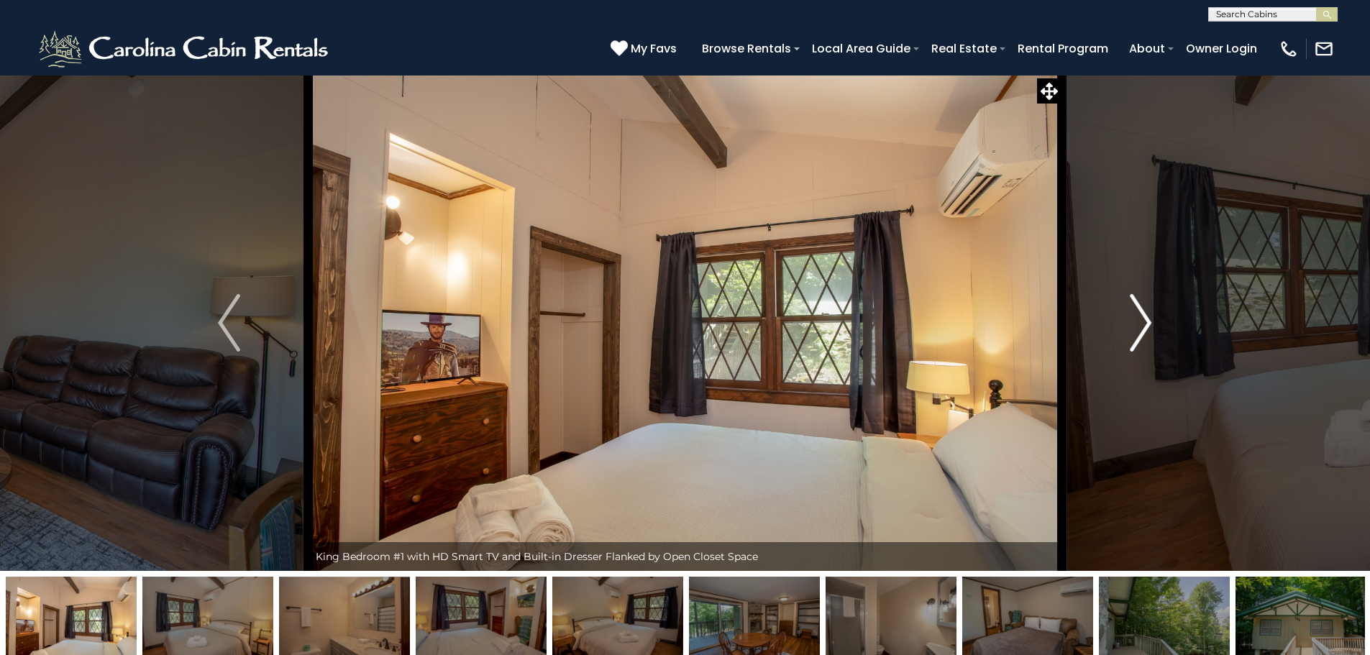
click at [1143, 326] on img "Next" at bounding box center [1140, 323] width 22 height 58
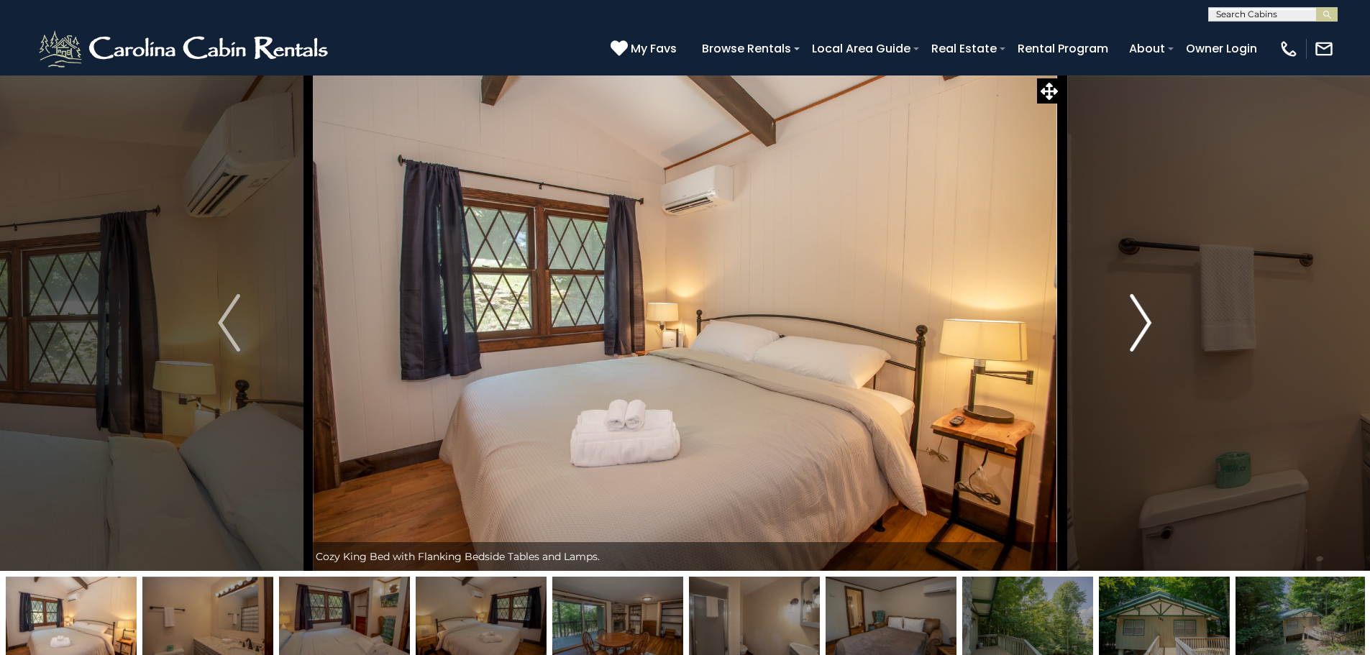
click at [1143, 326] on img "Next" at bounding box center [1140, 323] width 22 height 58
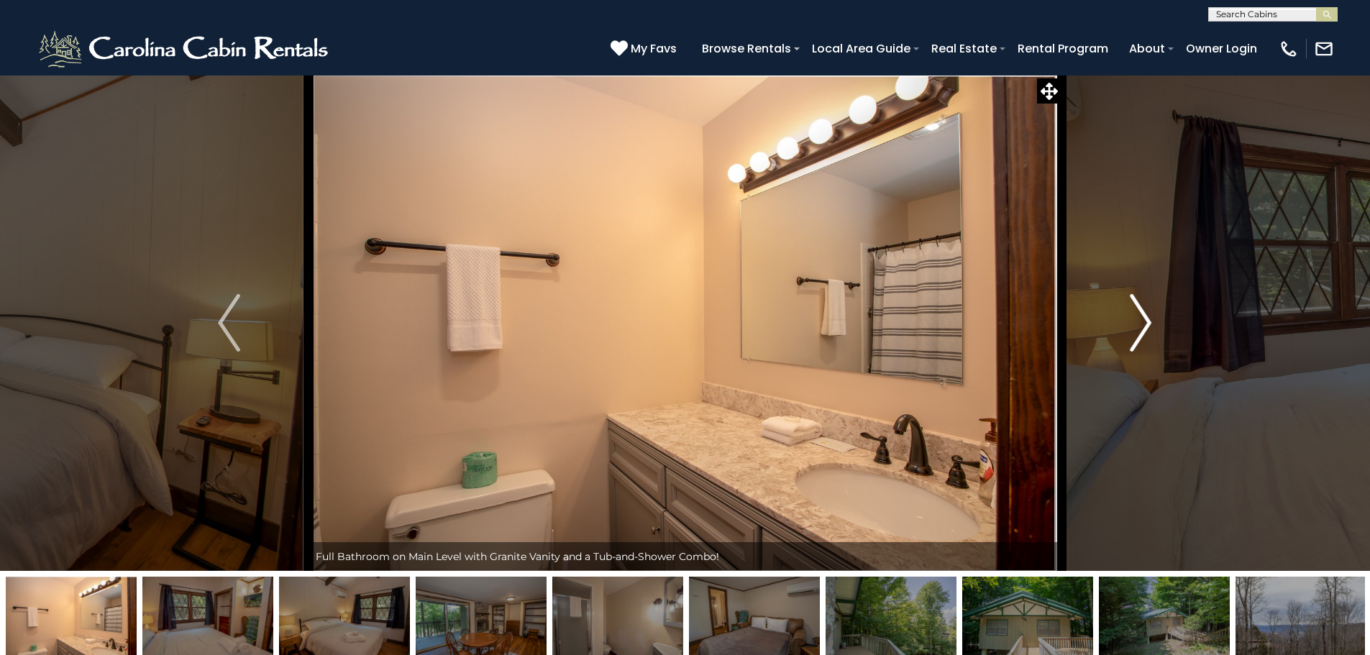
click at [1143, 326] on img "Next" at bounding box center [1140, 323] width 22 height 58
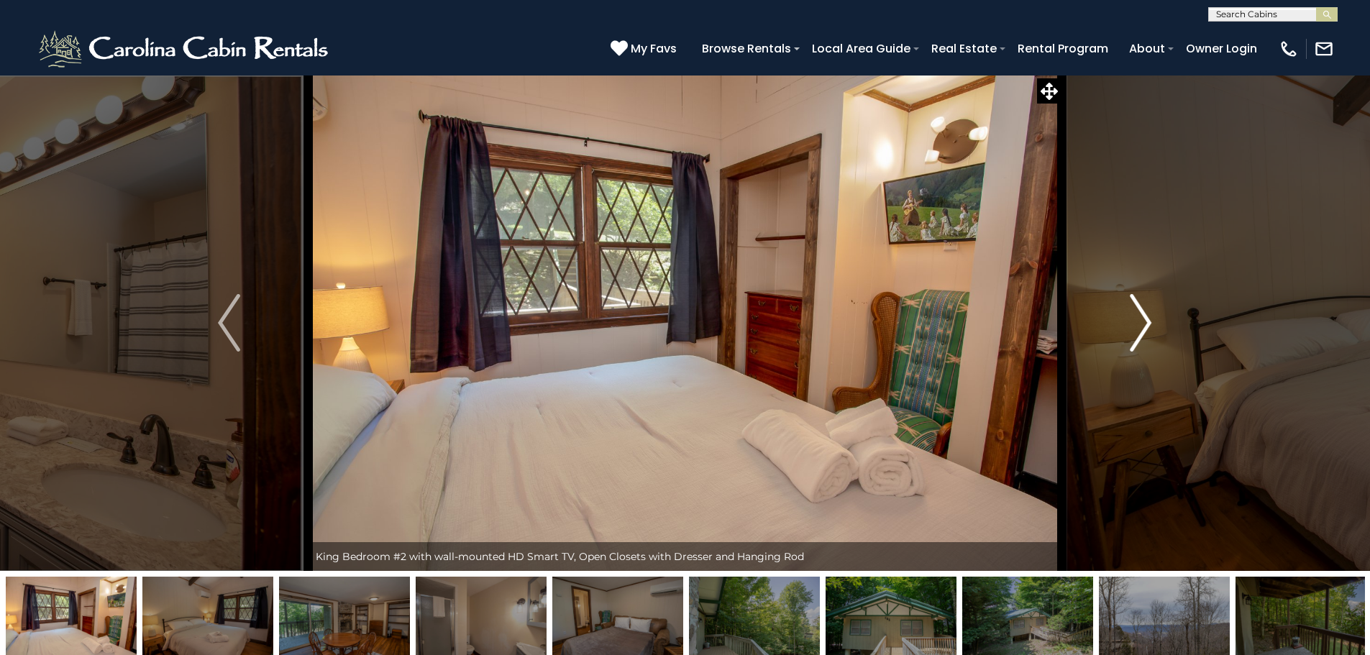
click at [1142, 326] on img "Next" at bounding box center [1140, 323] width 22 height 58
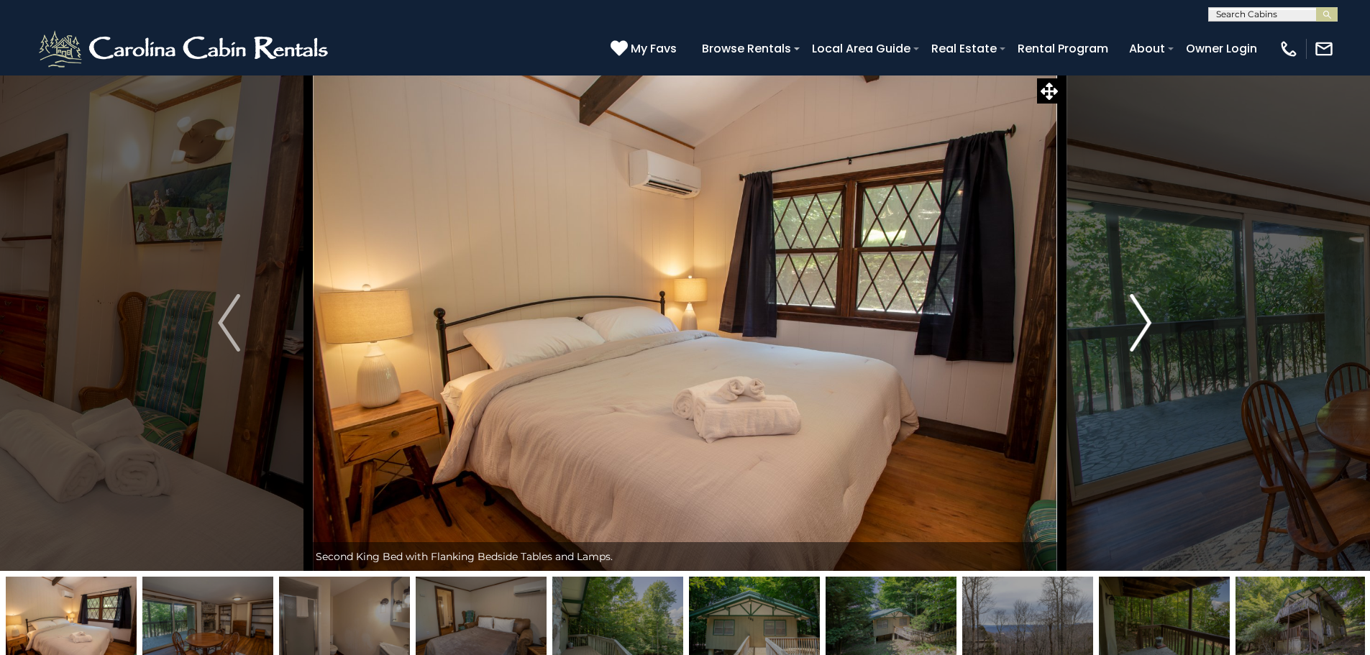
click at [1142, 326] on img "Next" at bounding box center [1140, 323] width 22 height 58
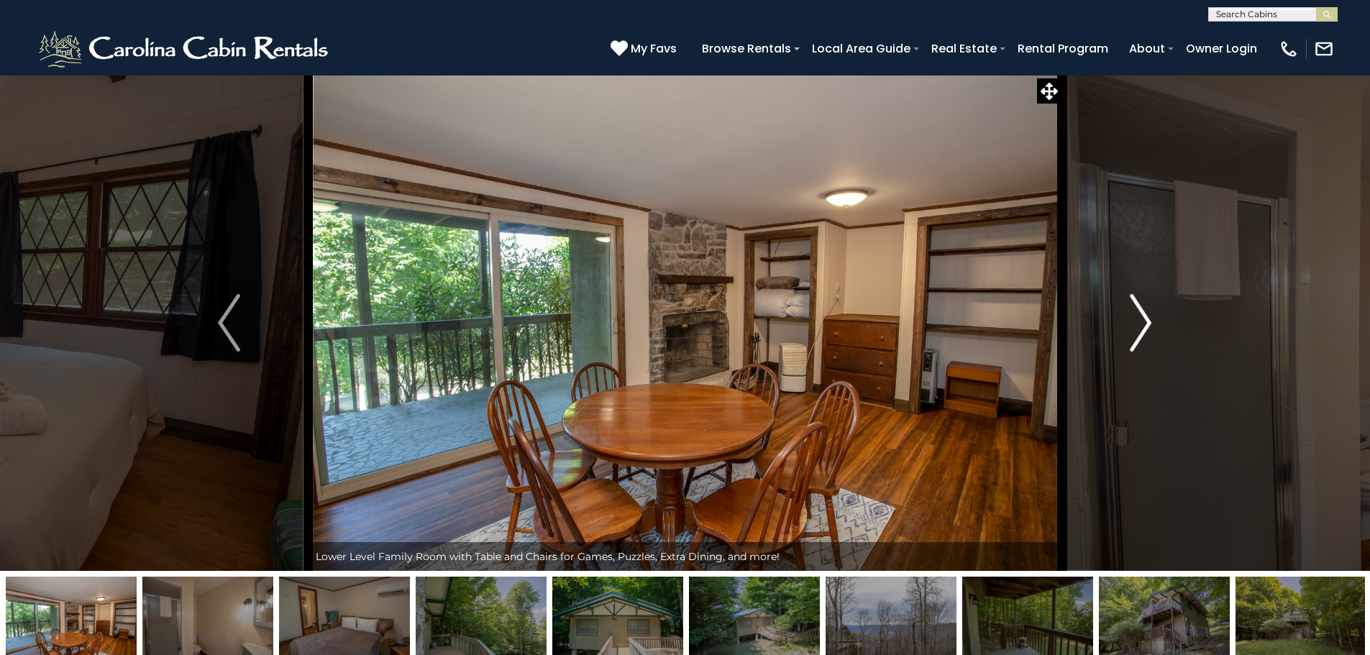
click at [1142, 326] on img "Next" at bounding box center [1140, 323] width 22 height 58
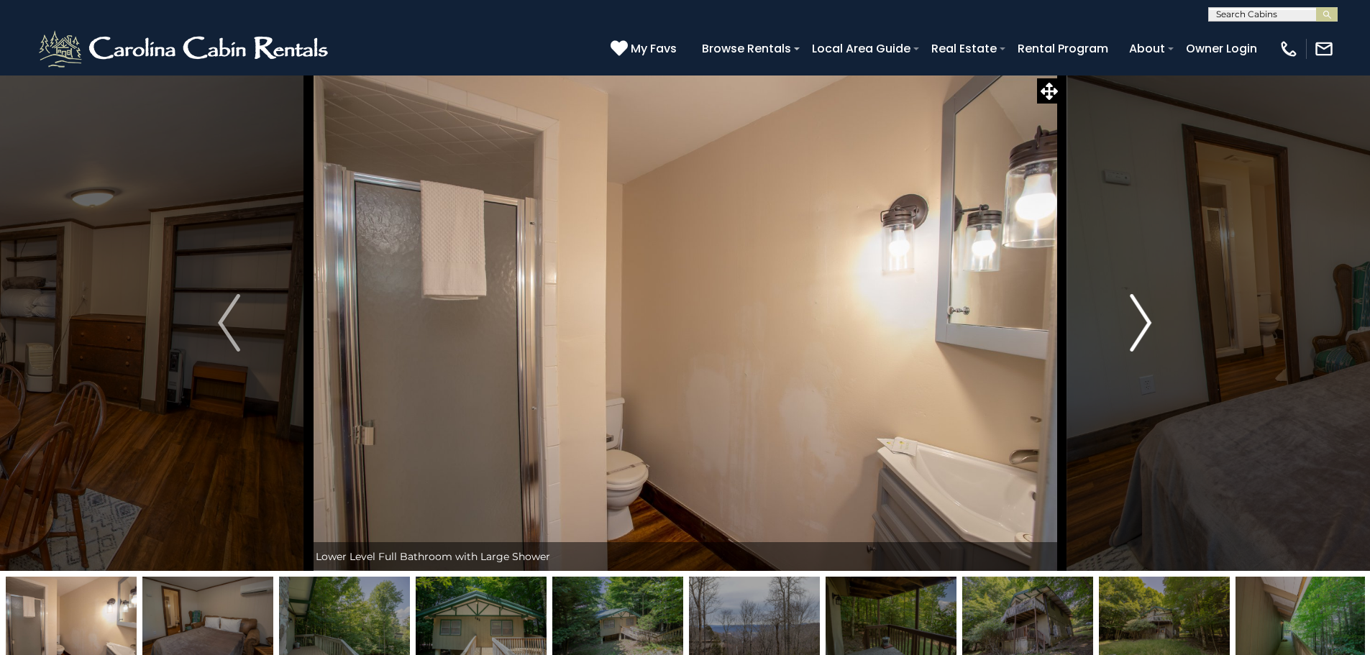
click at [1143, 326] on img "Next" at bounding box center [1140, 323] width 22 height 58
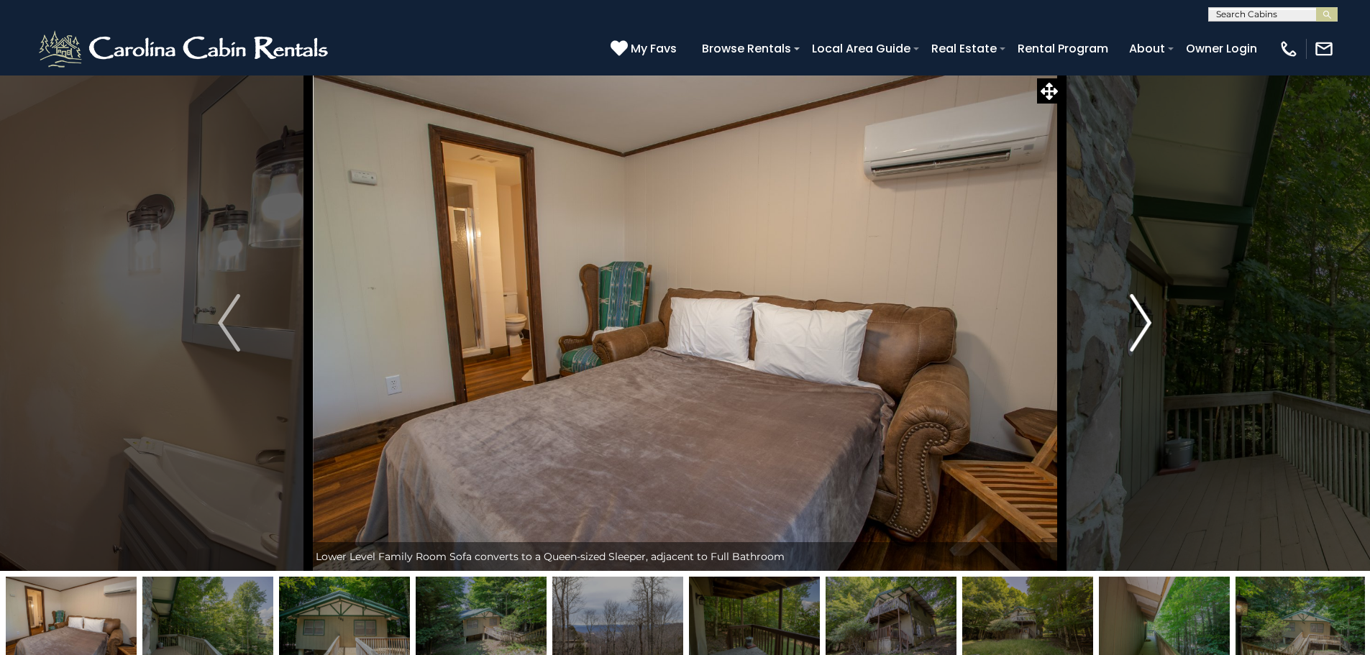
click at [1144, 324] on img "Next" at bounding box center [1140, 323] width 22 height 58
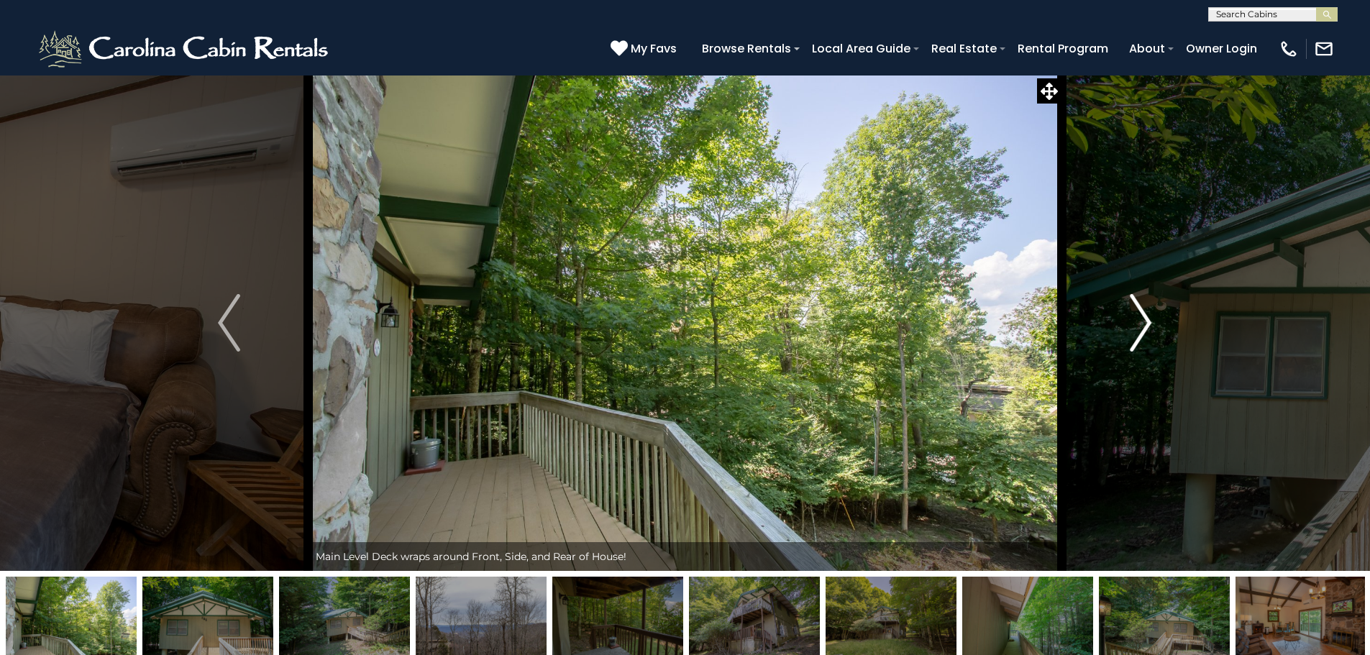
click at [1144, 324] on img "Next" at bounding box center [1140, 323] width 22 height 58
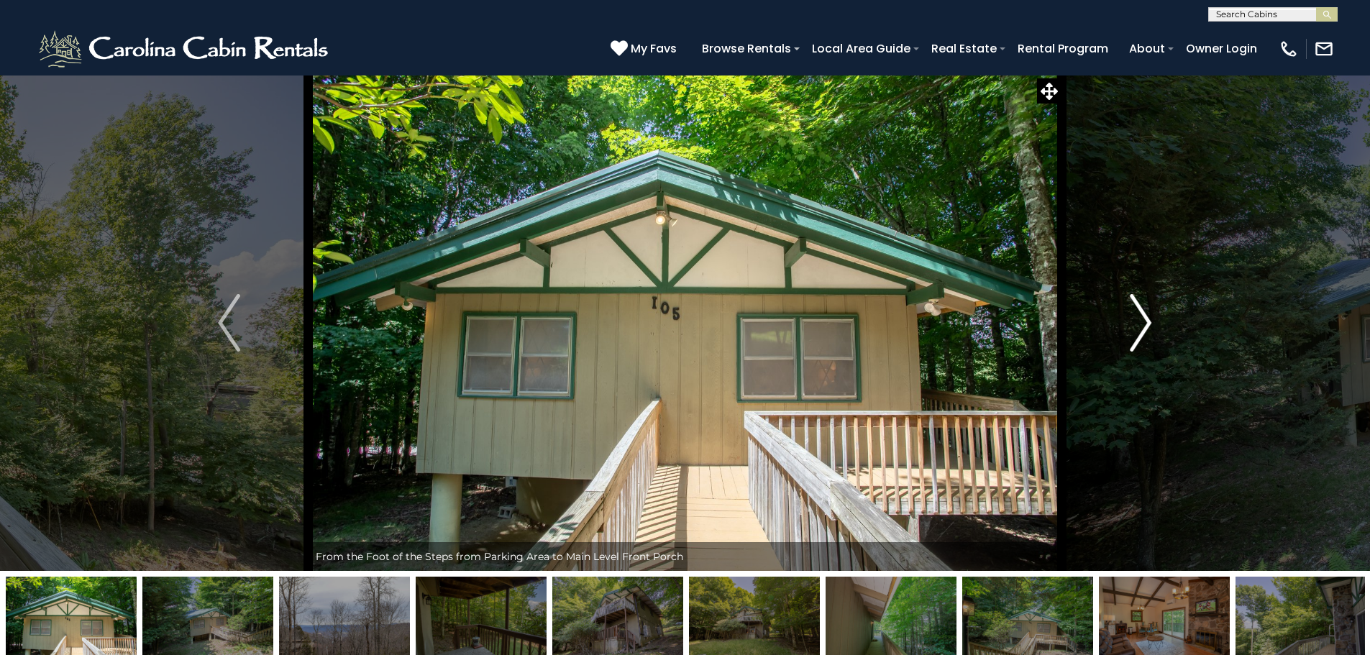
click at [1145, 324] on img "Next" at bounding box center [1140, 323] width 22 height 58
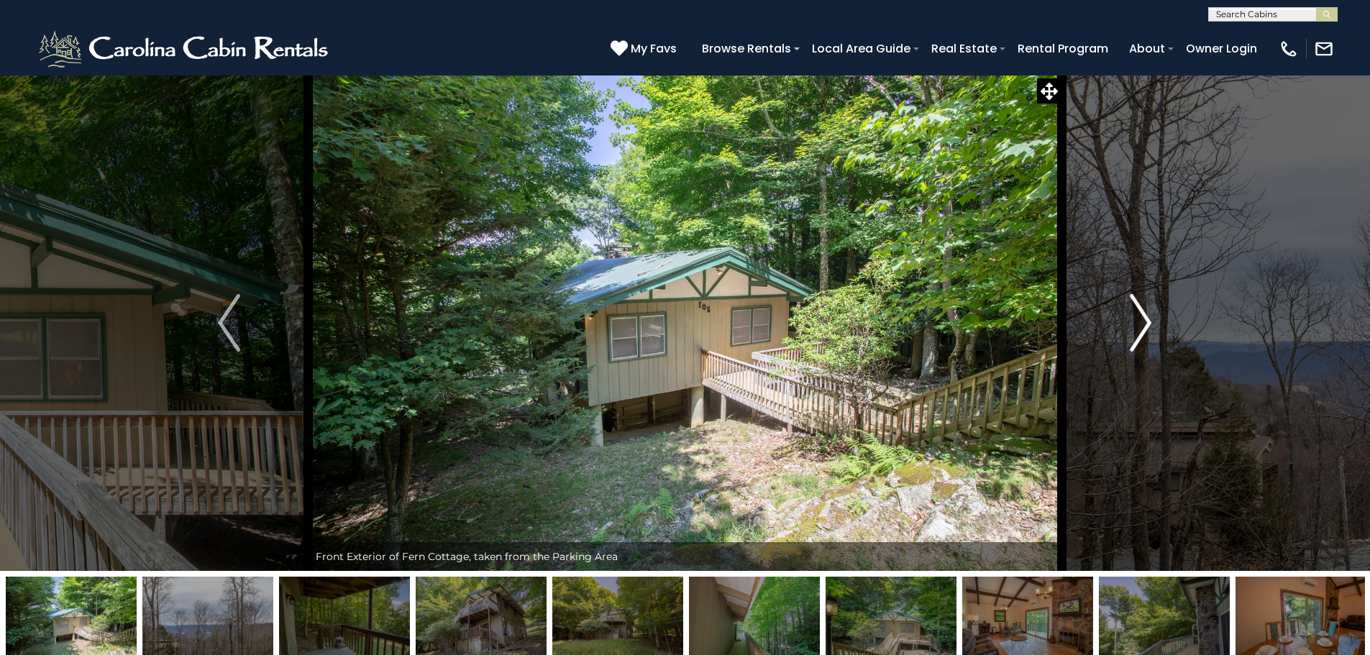
click at [1145, 324] on img "Next" at bounding box center [1140, 323] width 22 height 58
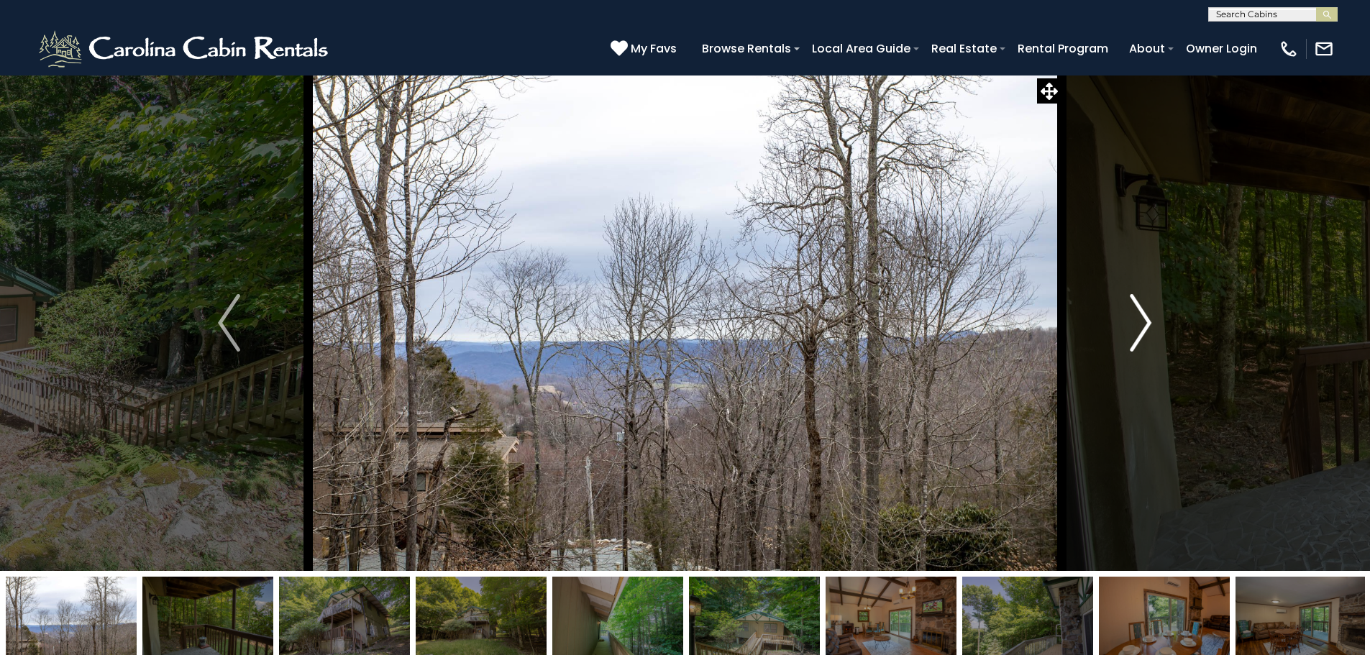
click at [1145, 324] on img "Next" at bounding box center [1140, 323] width 22 height 58
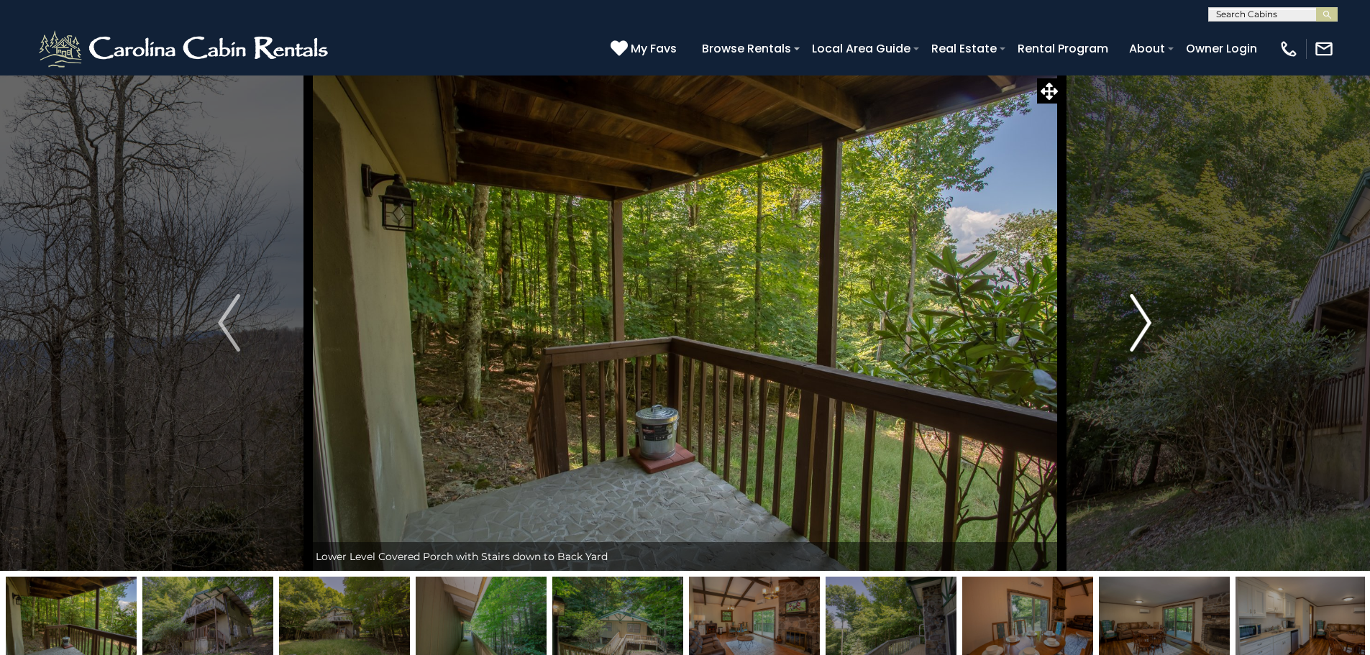
click at [1145, 324] on img "Next" at bounding box center [1140, 323] width 22 height 58
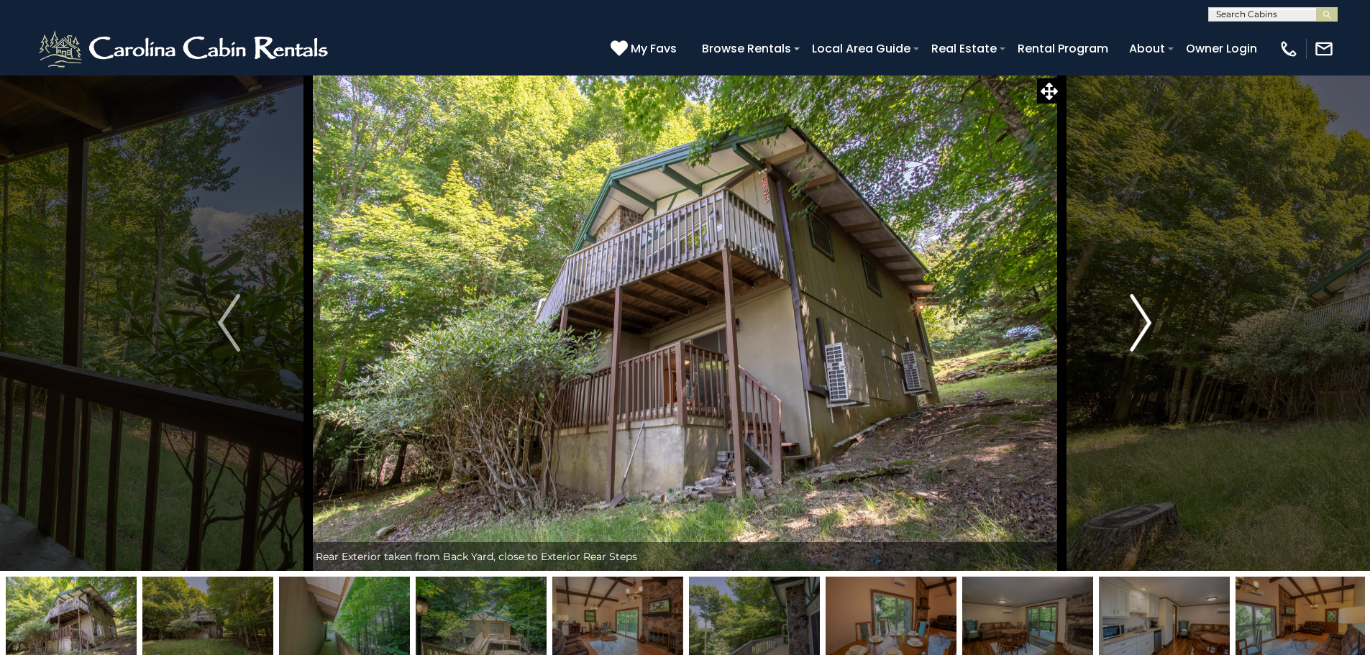
click at [1145, 324] on img "Next" at bounding box center [1140, 323] width 22 height 58
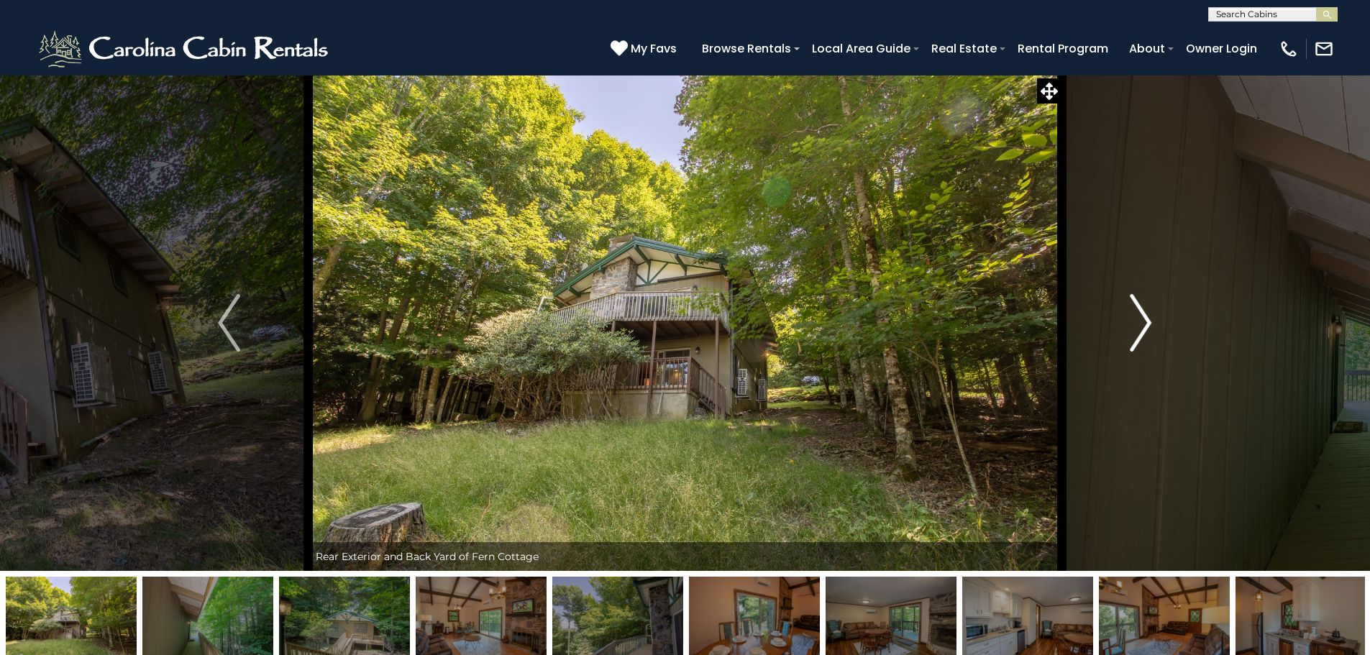
click at [1145, 324] on img "Next" at bounding box center [1140, 323] width 22 height 58
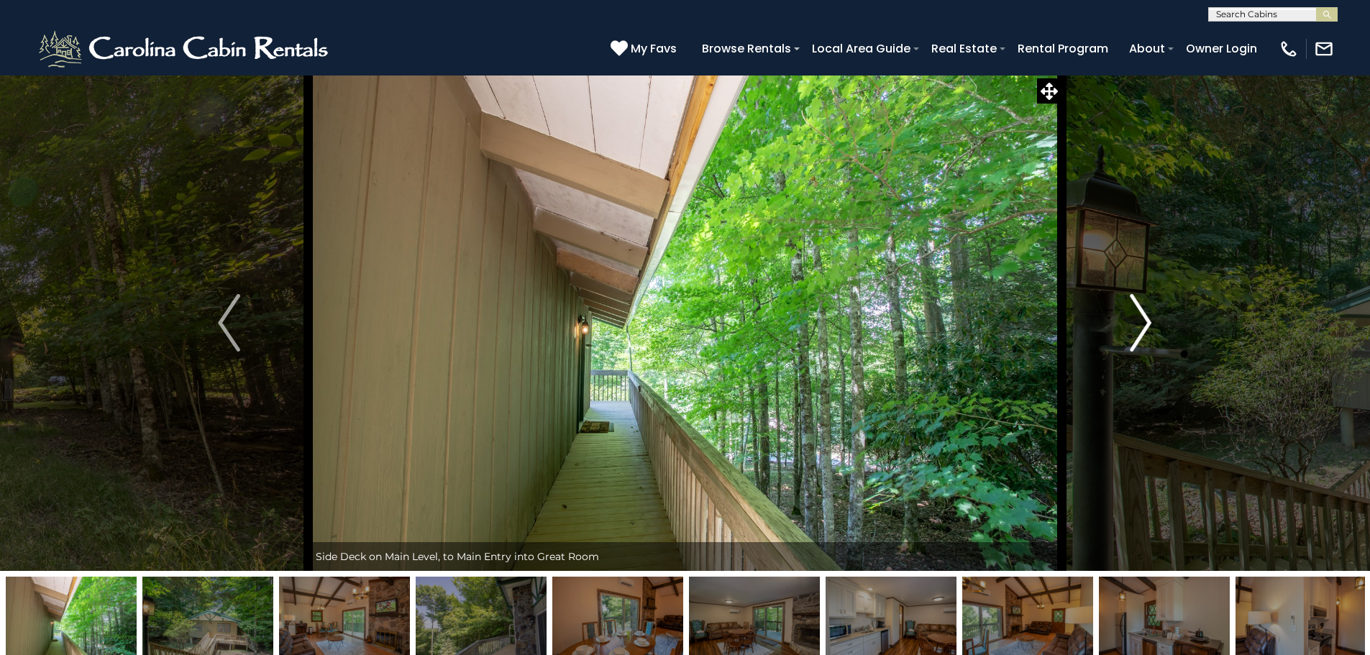
click at [1145, 324] on img "Next" at bounding box center [1140, 323] width 22 height 58
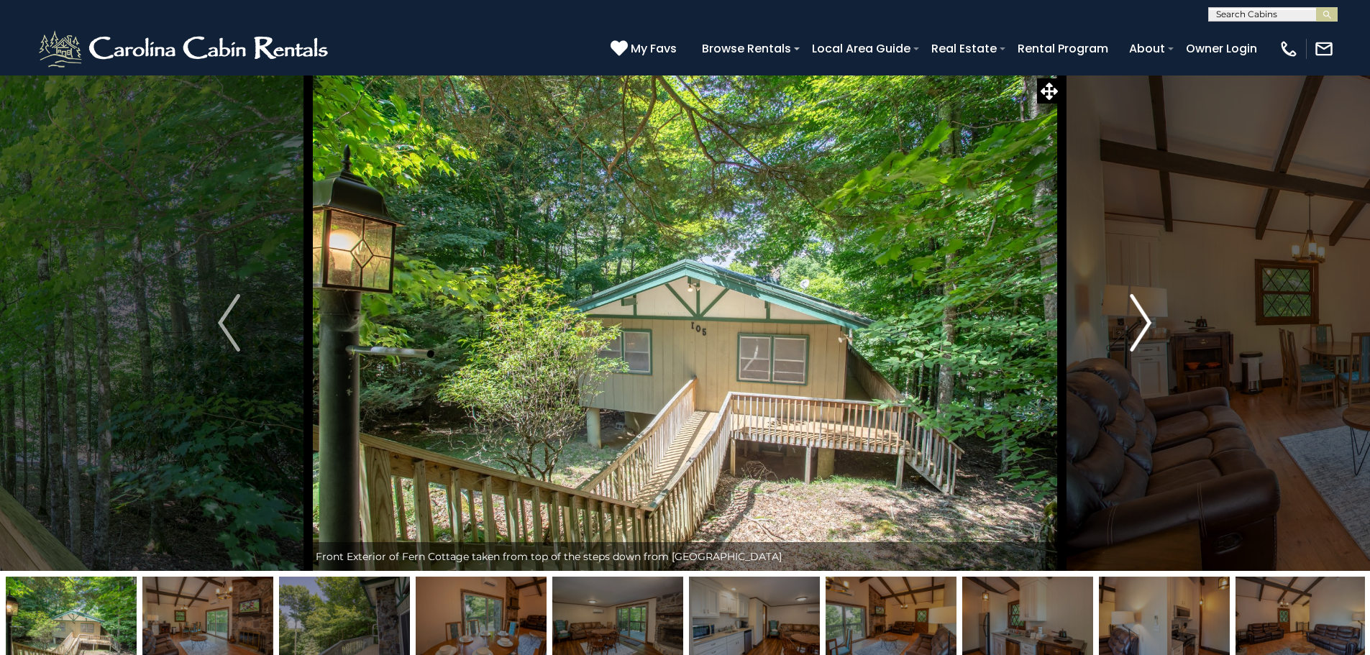
click at [1145, 324] on img "Next" at bounding box center [1140, 323] width 22 height 58
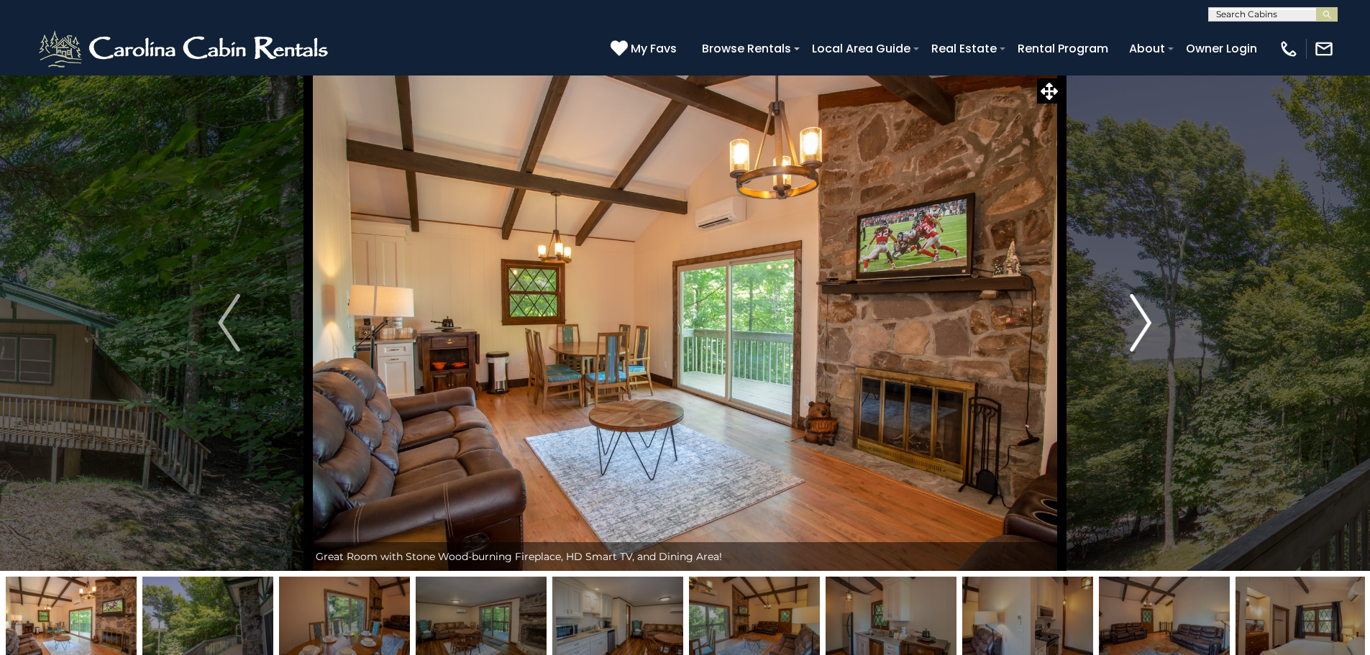
click at [1145, 324] on img "Next" at bounding box center [1140, 323] width 22 height 58
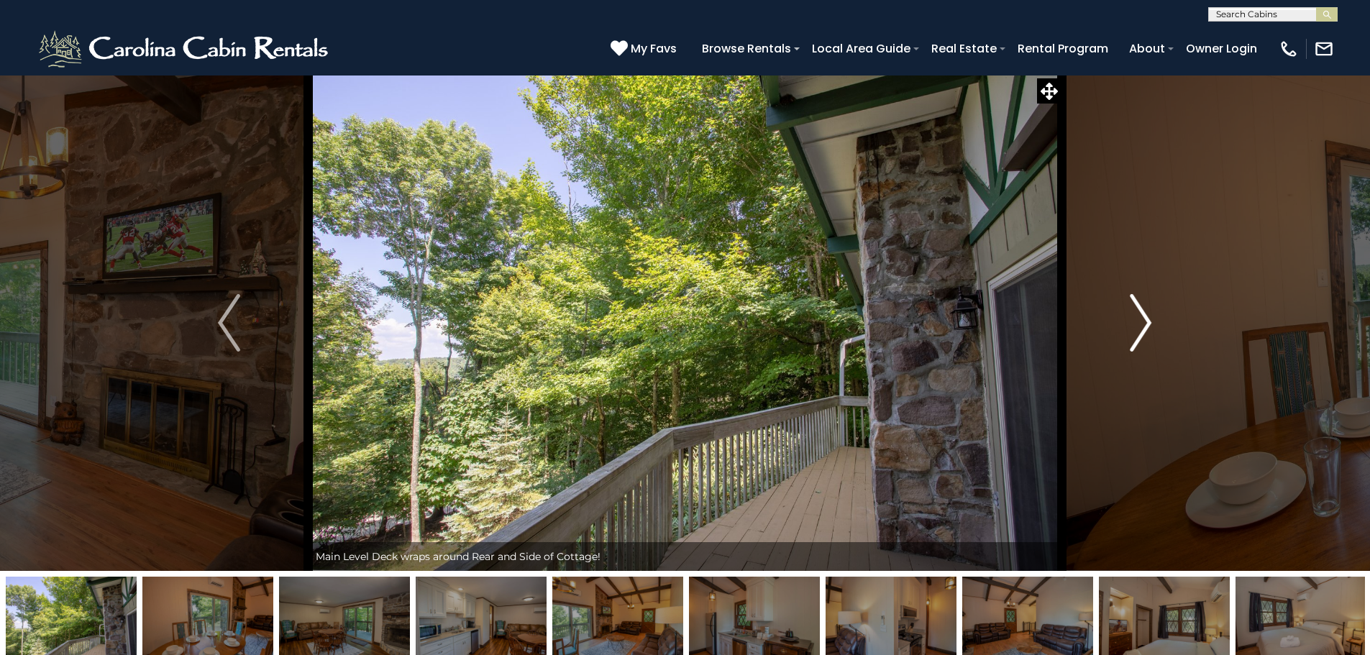
click at [1145, 324] on img "Next" at bounding box center [1140, 323] width 22 height 58
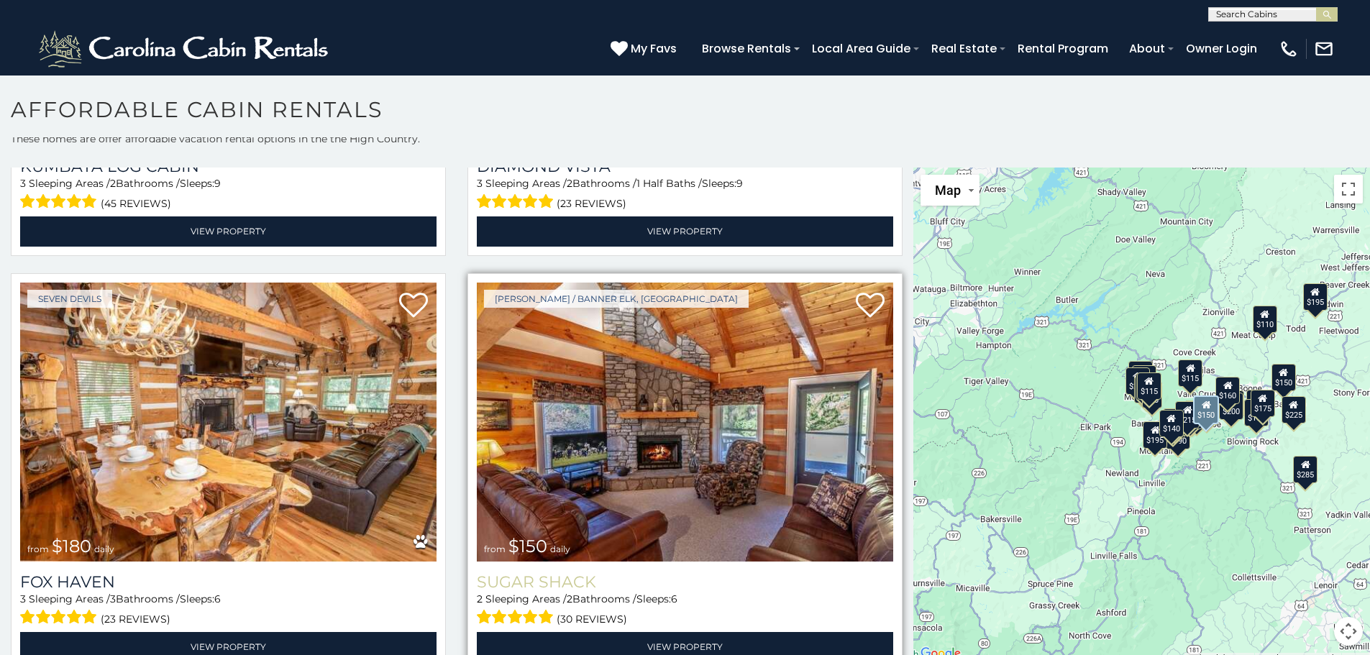
scroll to position [5392, 0]
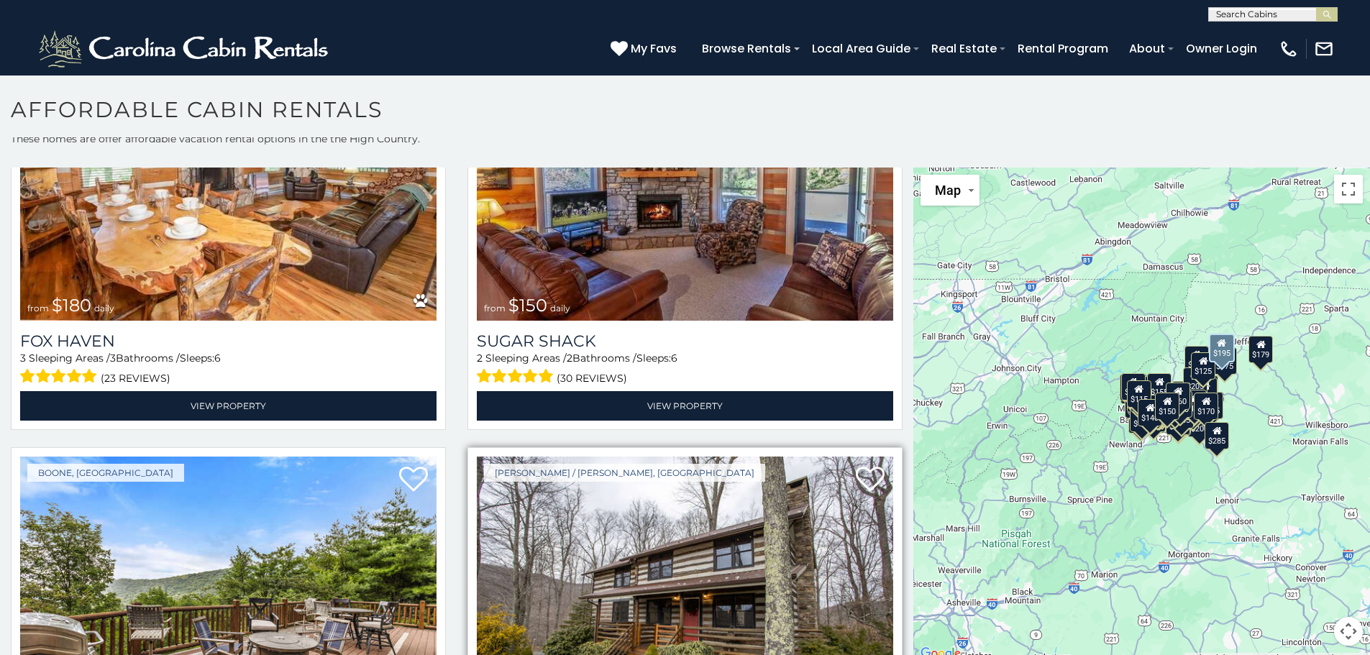
scroll to position [5536, 0]
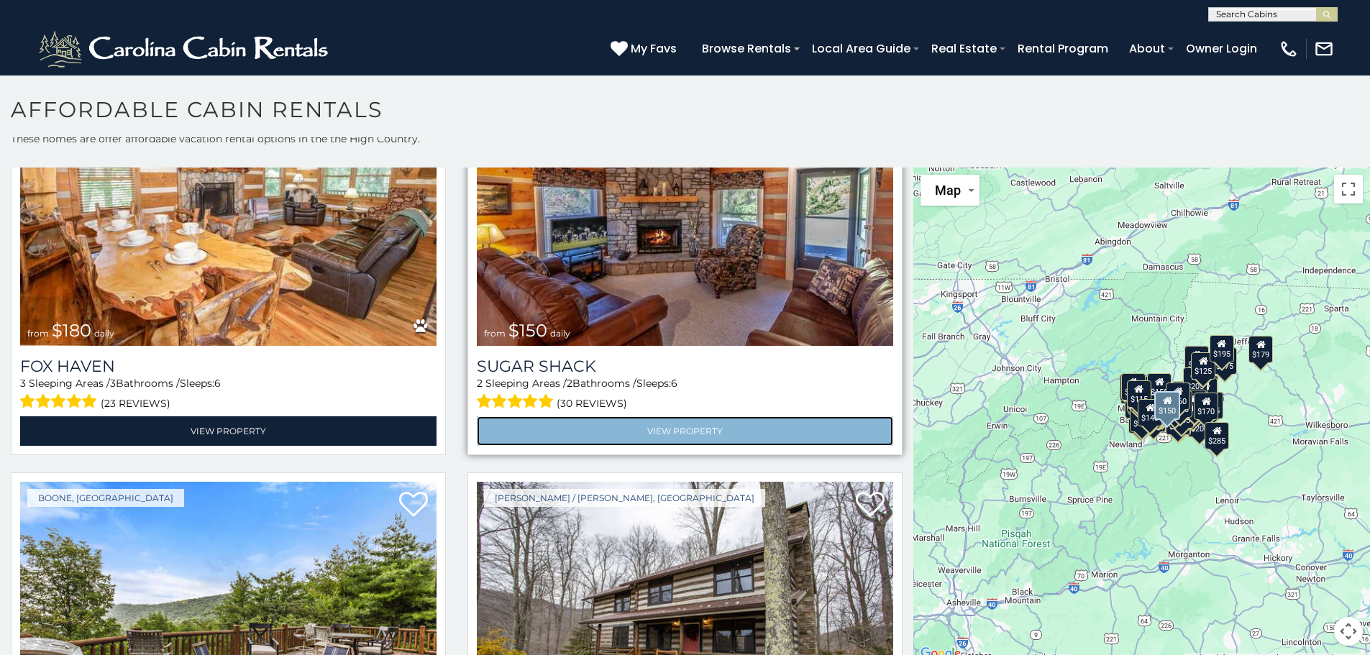
click at [680, 416] on link "View Property" at bounding box center [685, 430] width 416 height 29
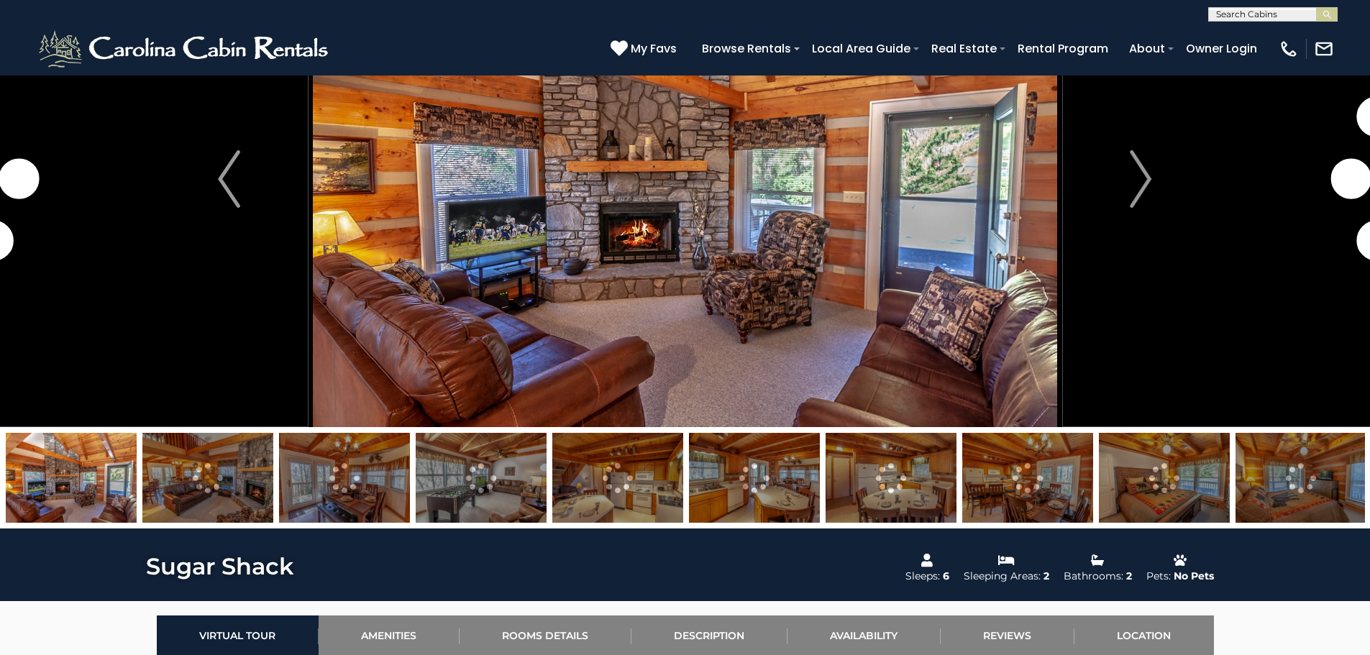
scroll to position [72, 0]
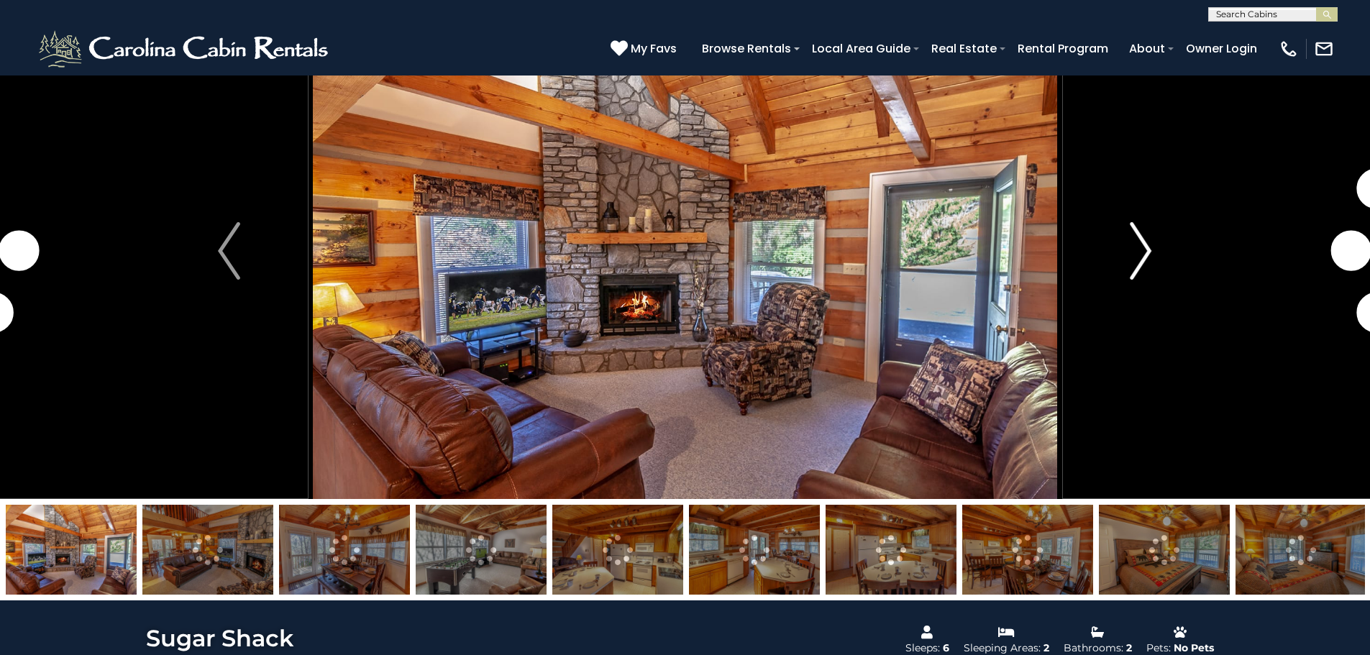
click at [1145, 256] on img "Next" at bounding box center [1140, 251] width 22 height 58
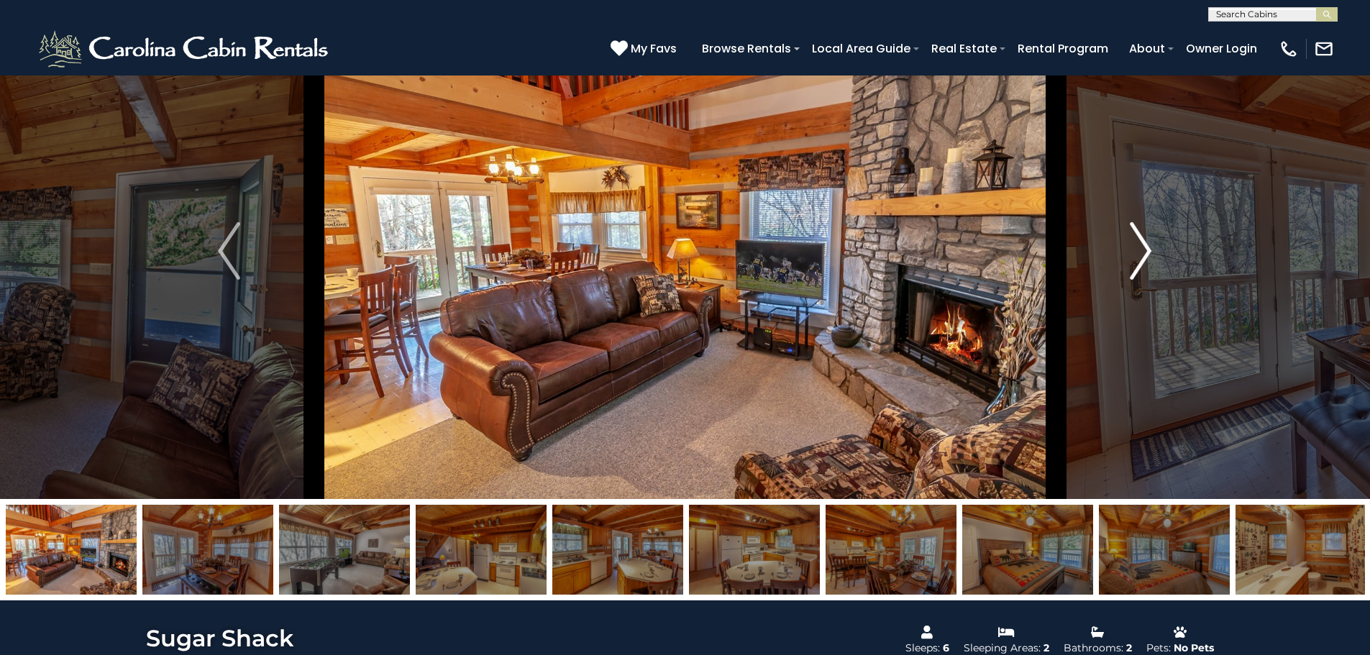
click at [1138, 260] on img "Next" at bounding box center [1140, 251] width 22 height 58
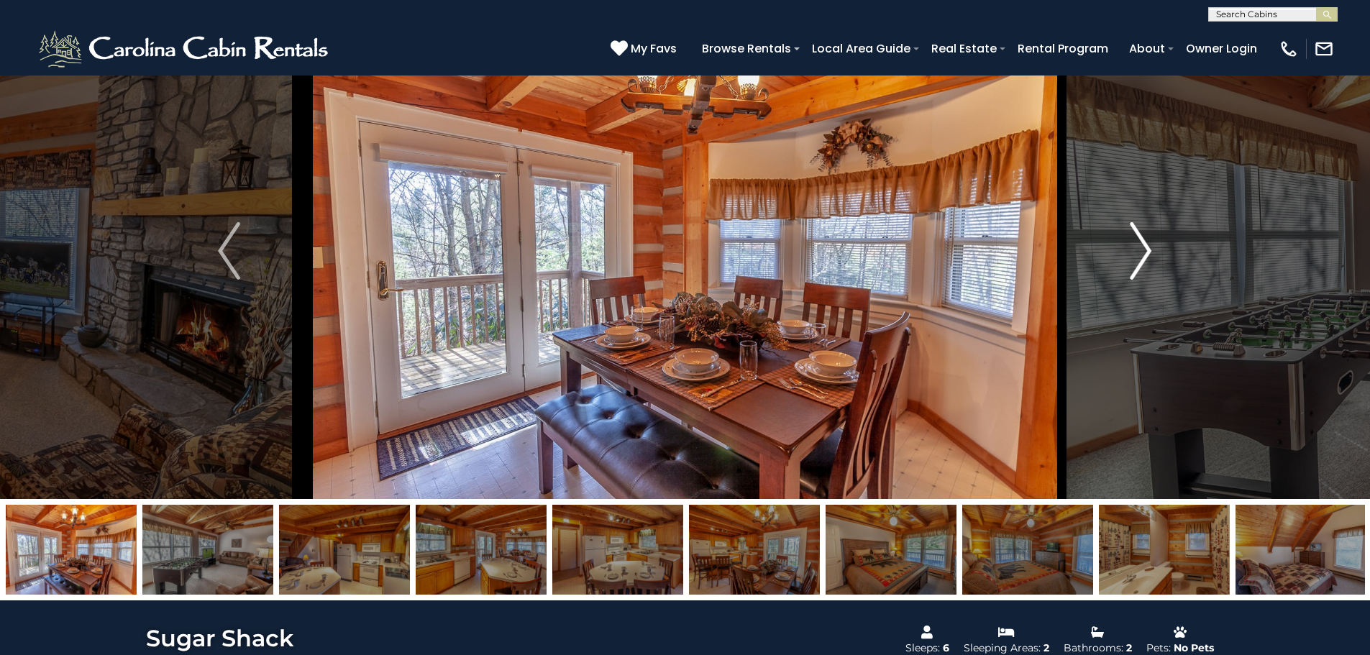
click at [1146, 260] on img "Next" at bounding box center [1140, 251] width 22 height 58
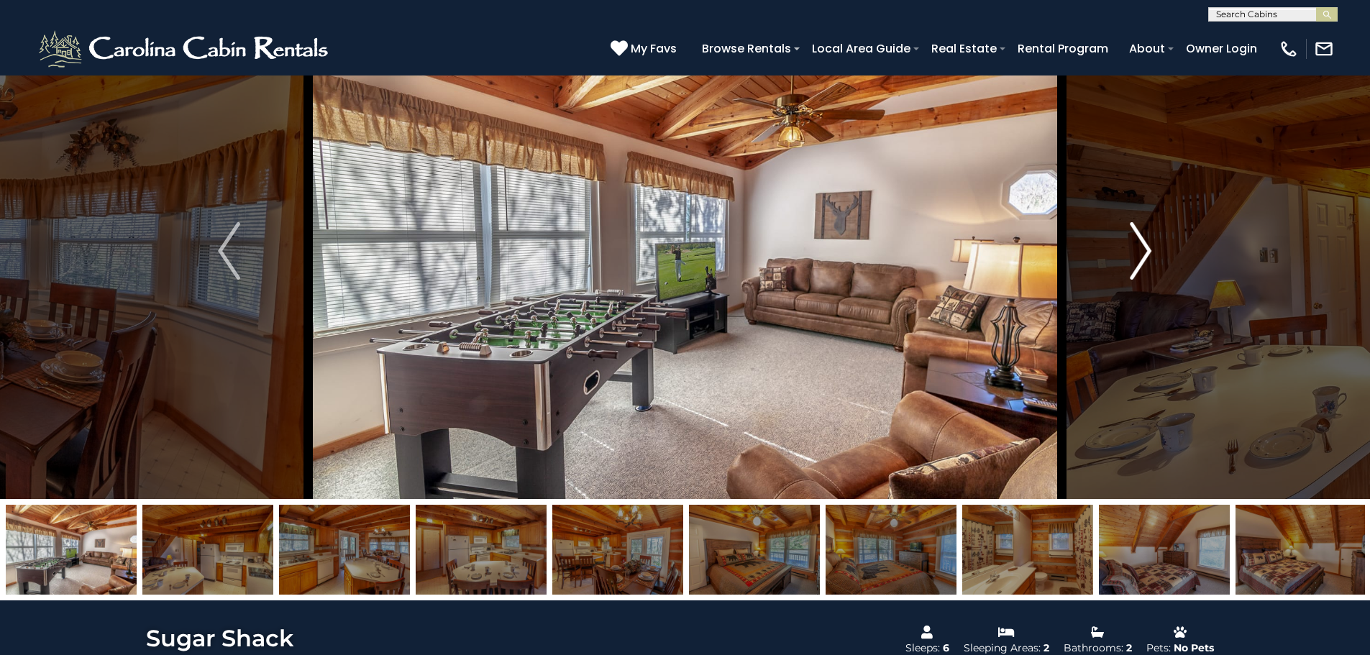
click at [1147, 260] on img "Next" at bounding box center [1140, 251] width 22 height 58
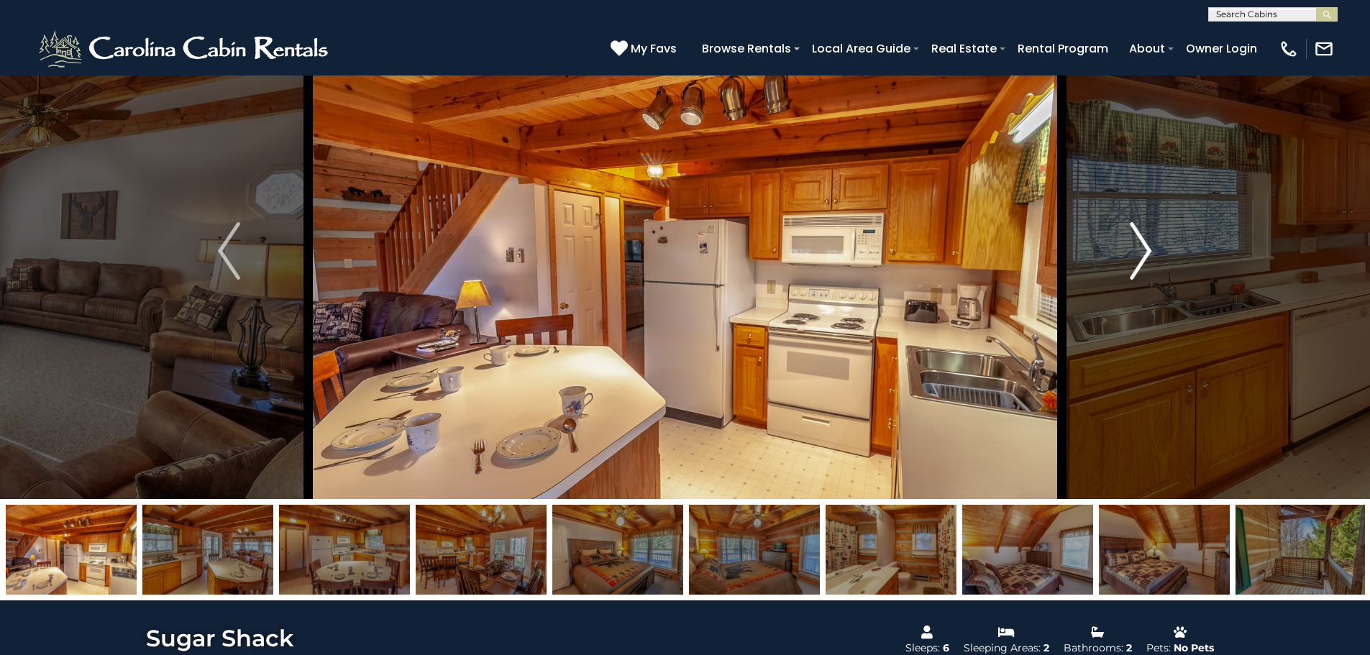
click at [1147, 260] on img "Next" at bounding box center [1140, 251] width 22 height 58
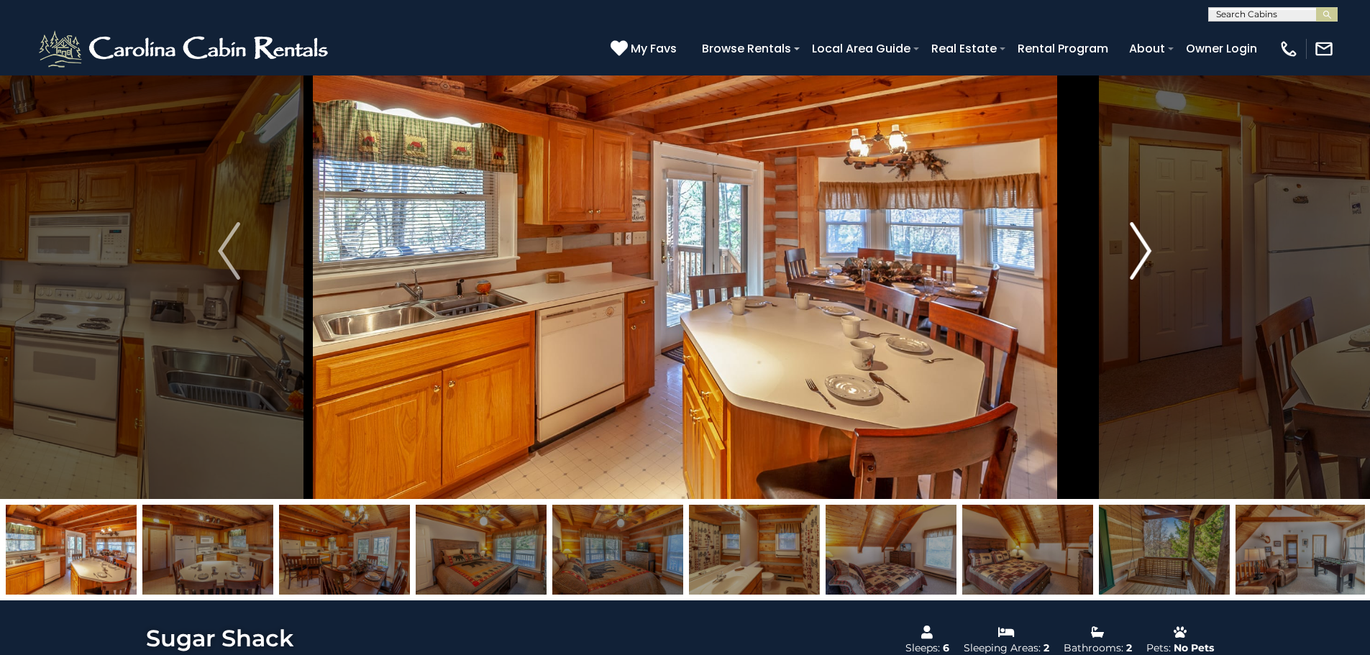
click at [1147, 260] on img "Next" at bounding box center [1140, 251] width 22 height 58
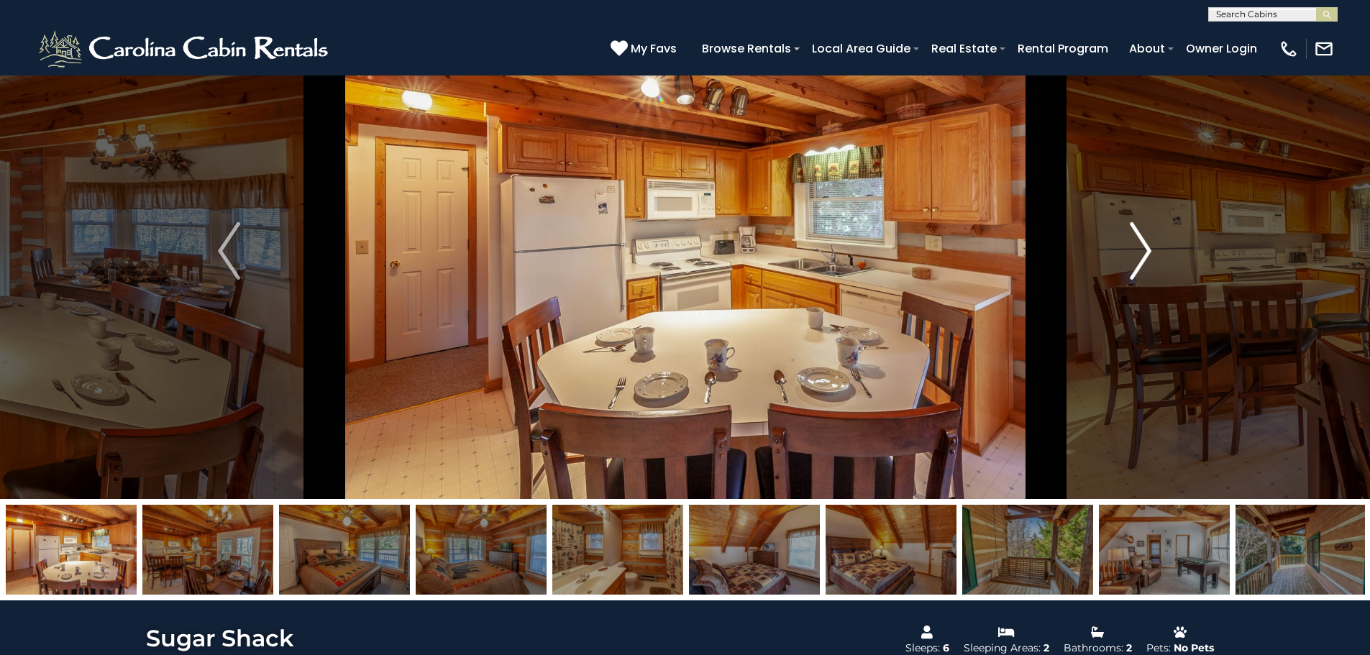
click at [1147, 262] on img "Next" at bounding box center [1140, 251] width 22 height 58
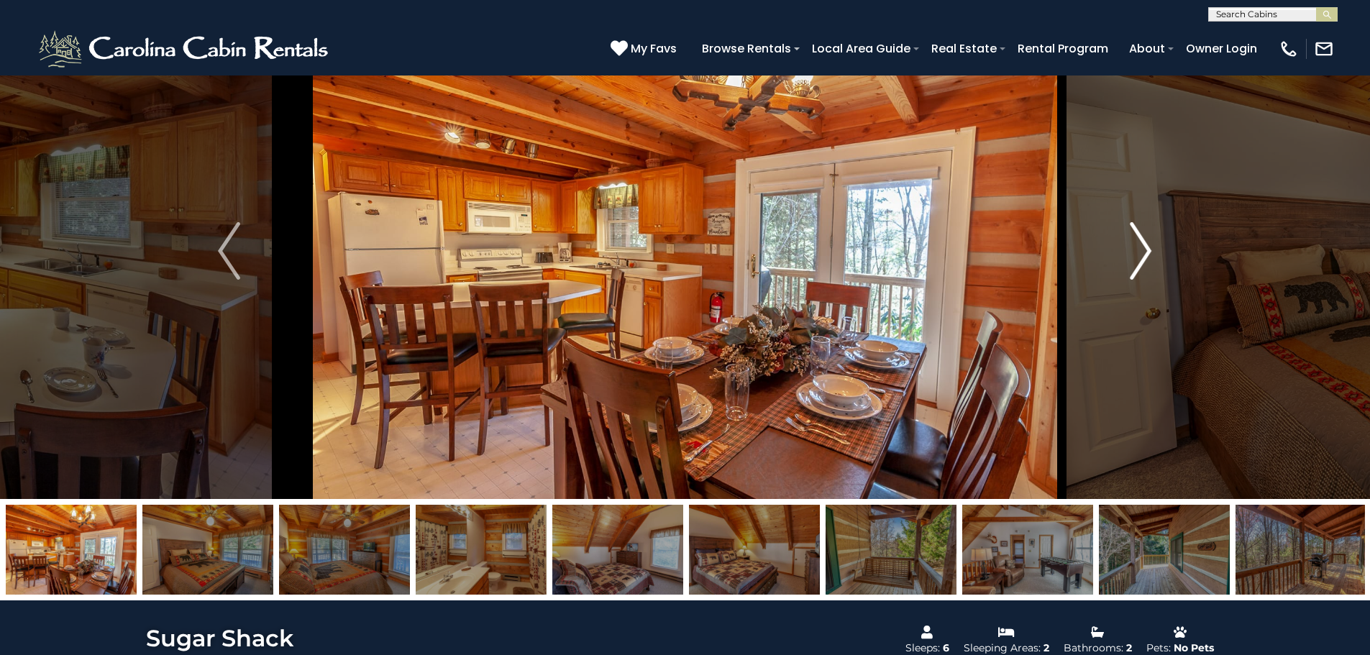
click at [1144, 259] on img "Next" at bounding box center [1140, 251] width 22 height 58
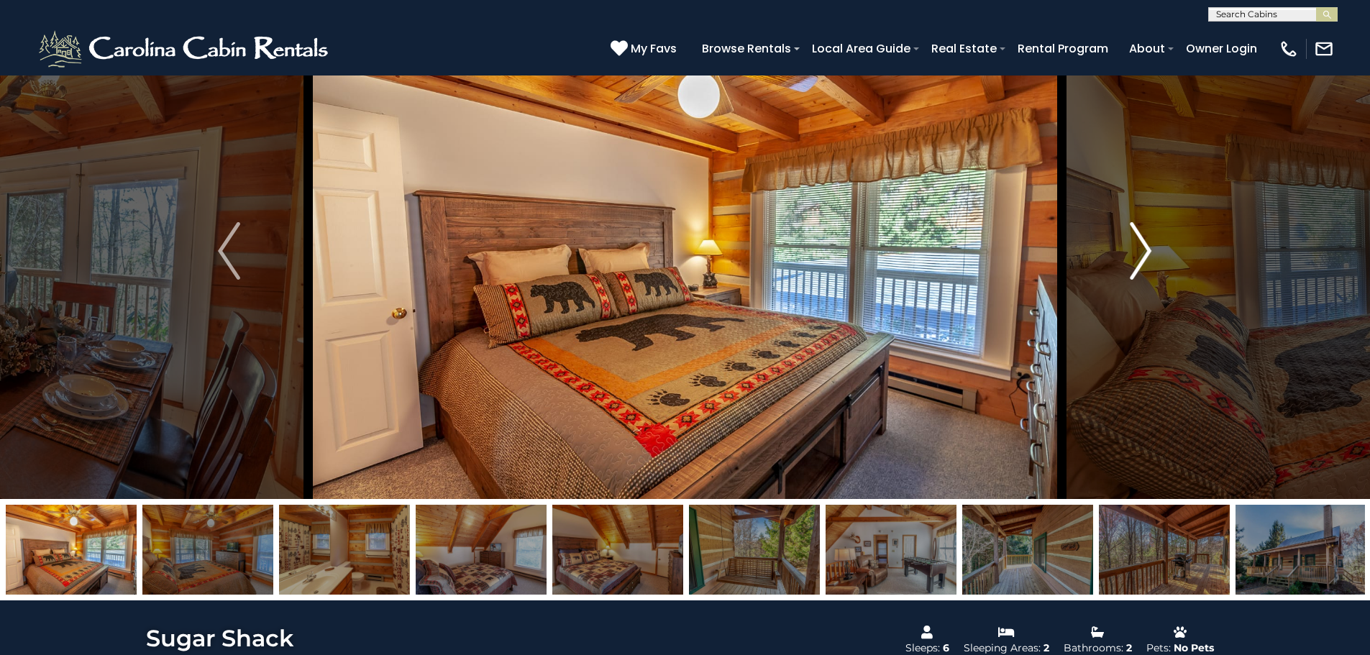
click at [1144, 259] on img "Next" at bounding box center [1140, 251] width 22 height 58
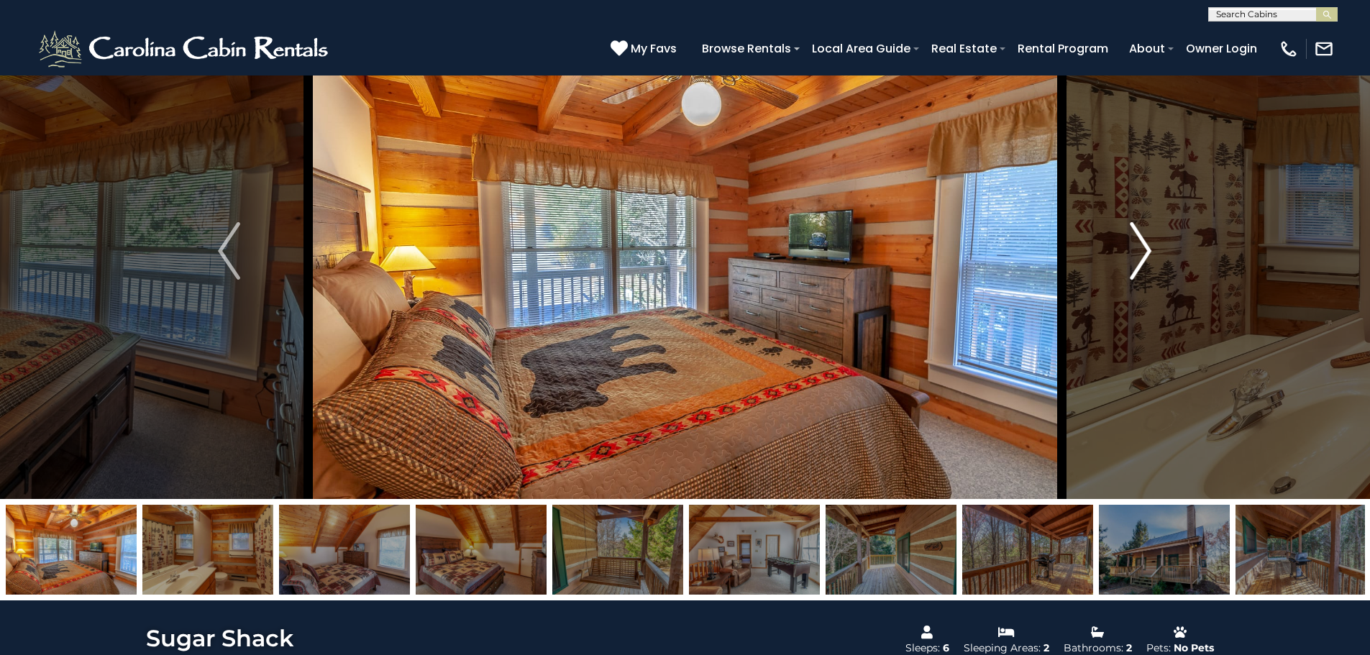
click at [1142, 255] on img "Next" at bounding box center [1140, 251] width 22 height 58
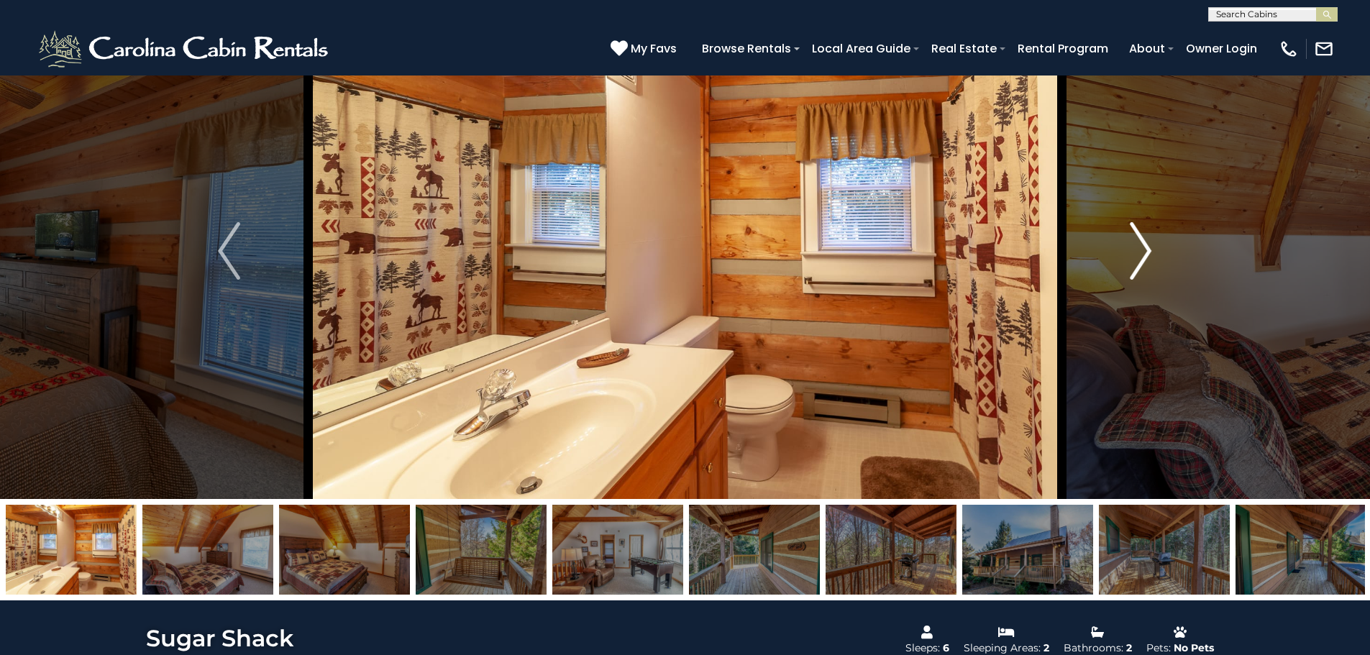
click at [1145, 254] on img "Next" at bounding box center [1140, 251] width 22 height 58
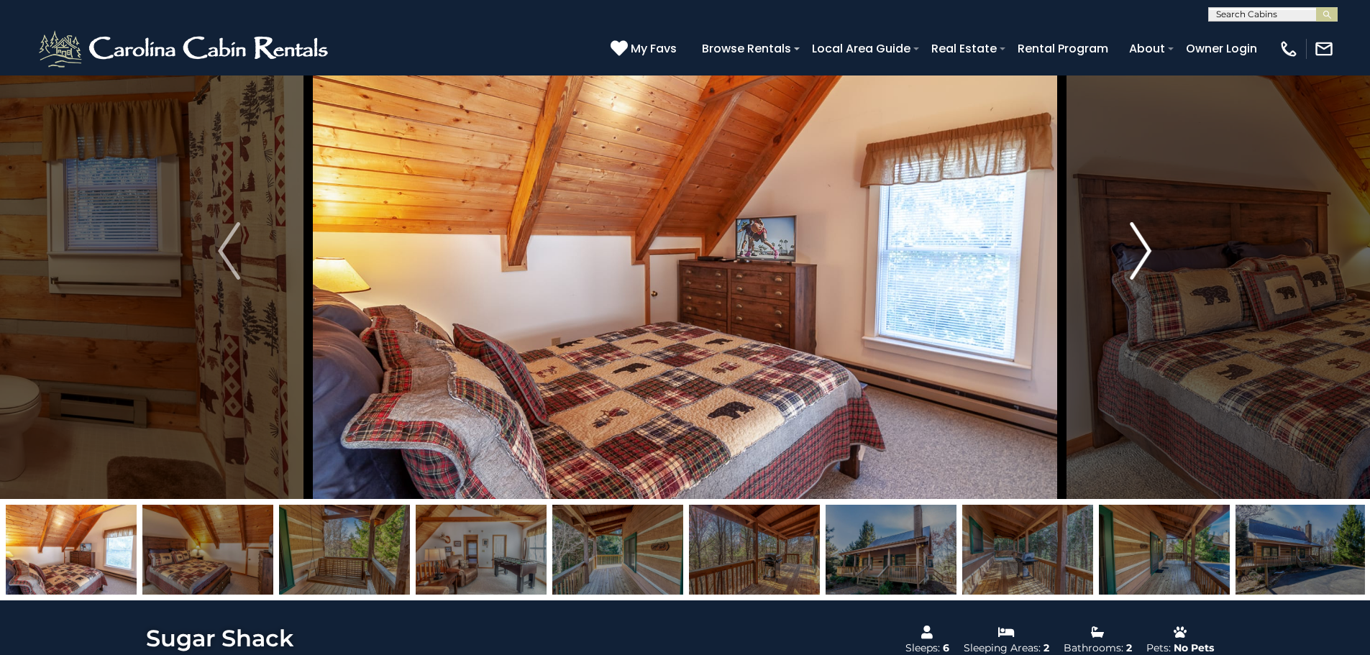
click at [1145, 254] on img "Next" at bounding box center [1140, 251] width 22 height 58
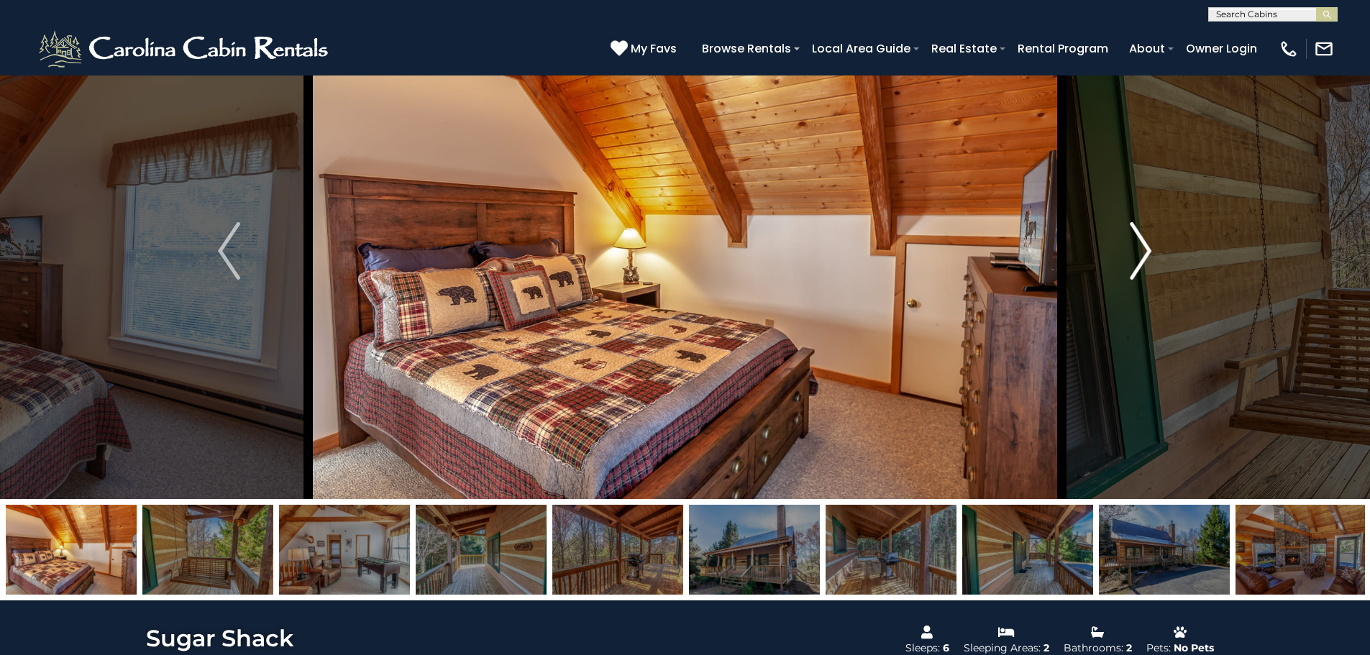
click at [1145, 254] on img "Next" at bounding box center [1140, 251] width 22 height 58
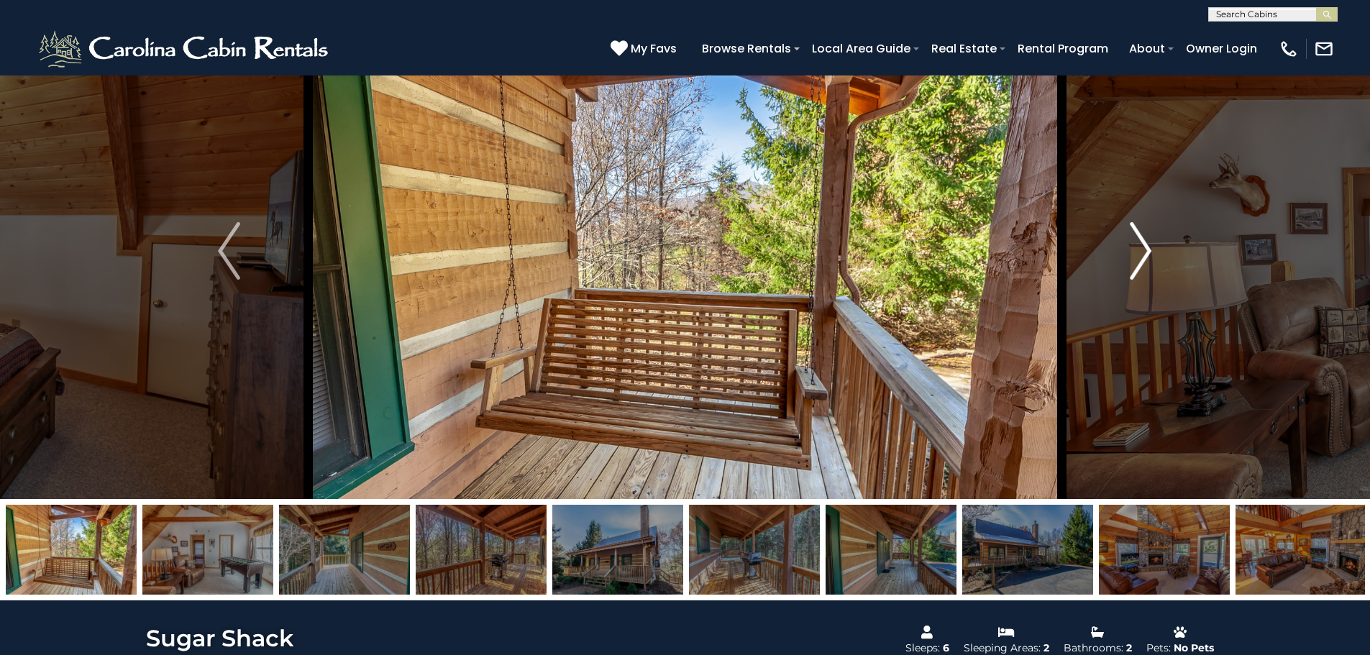
click at [1145, 254] on img "Next" at bounding box center [1140, 251] width 22 height 58
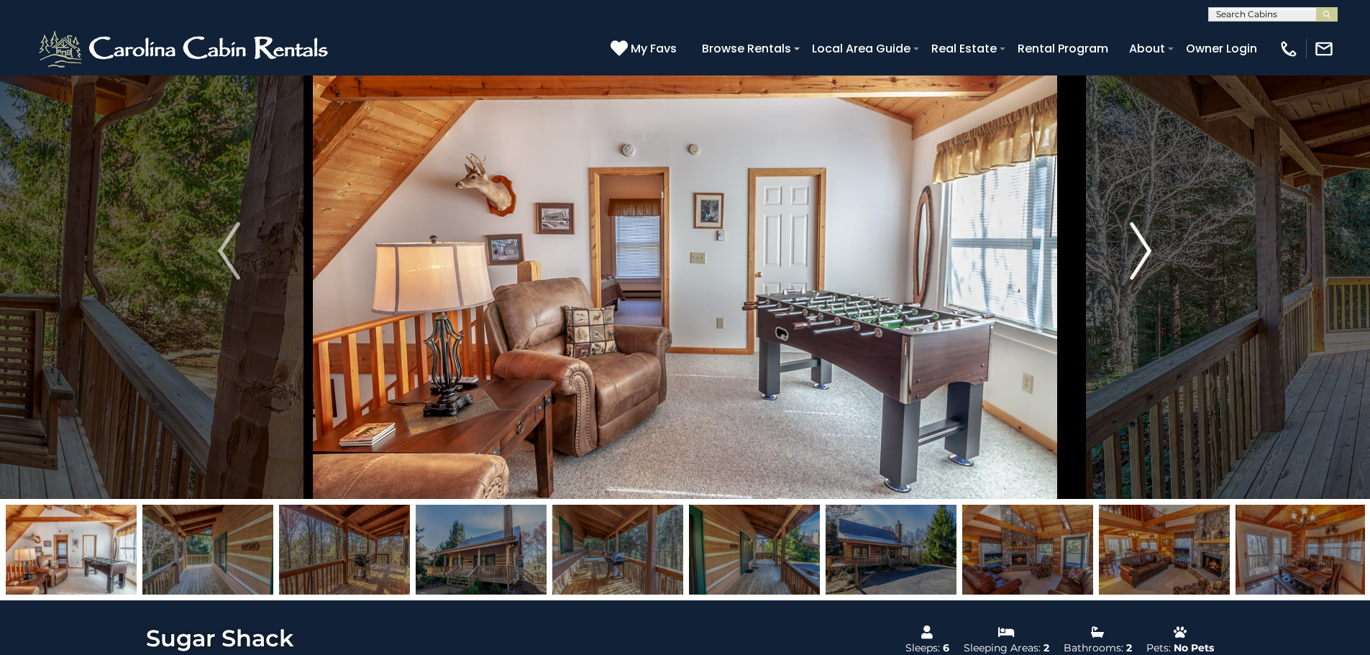
click at [1145, 254] on img "Next" at bounding box center [1140, 251] width 22 height 58
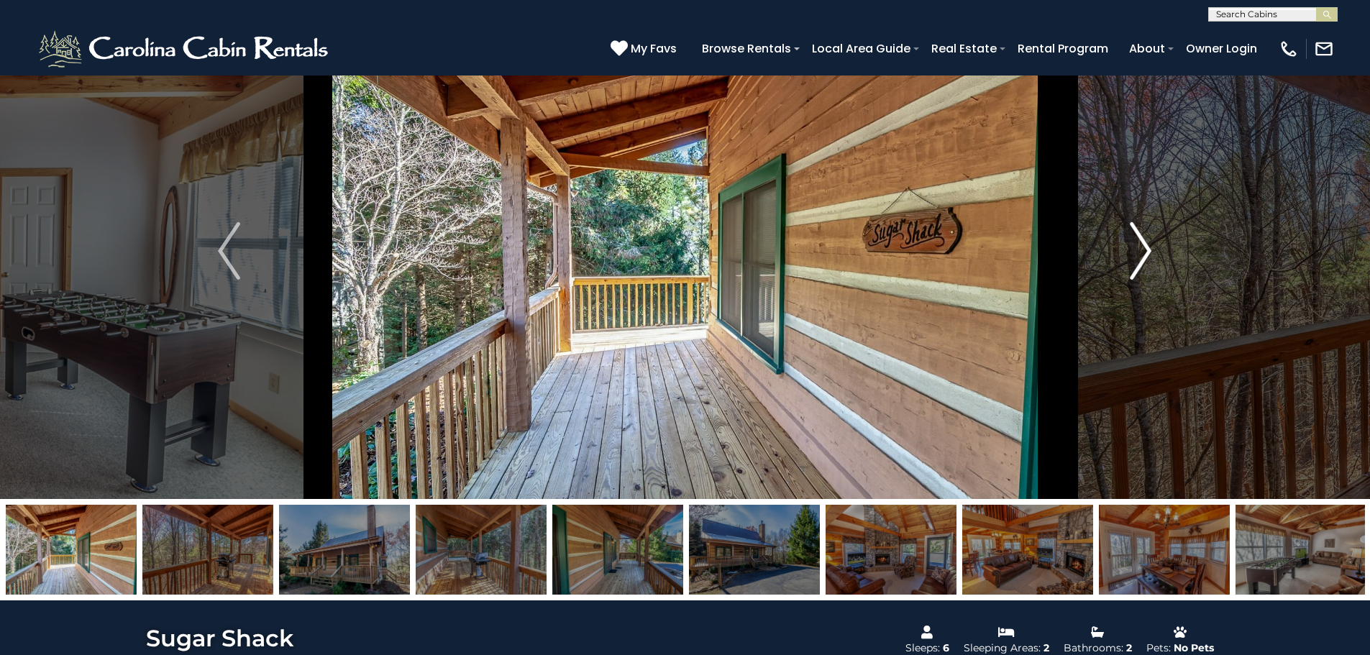
click at [1145, 254] on img "Next" at bounding box center [1140, 251] width 22 height 58
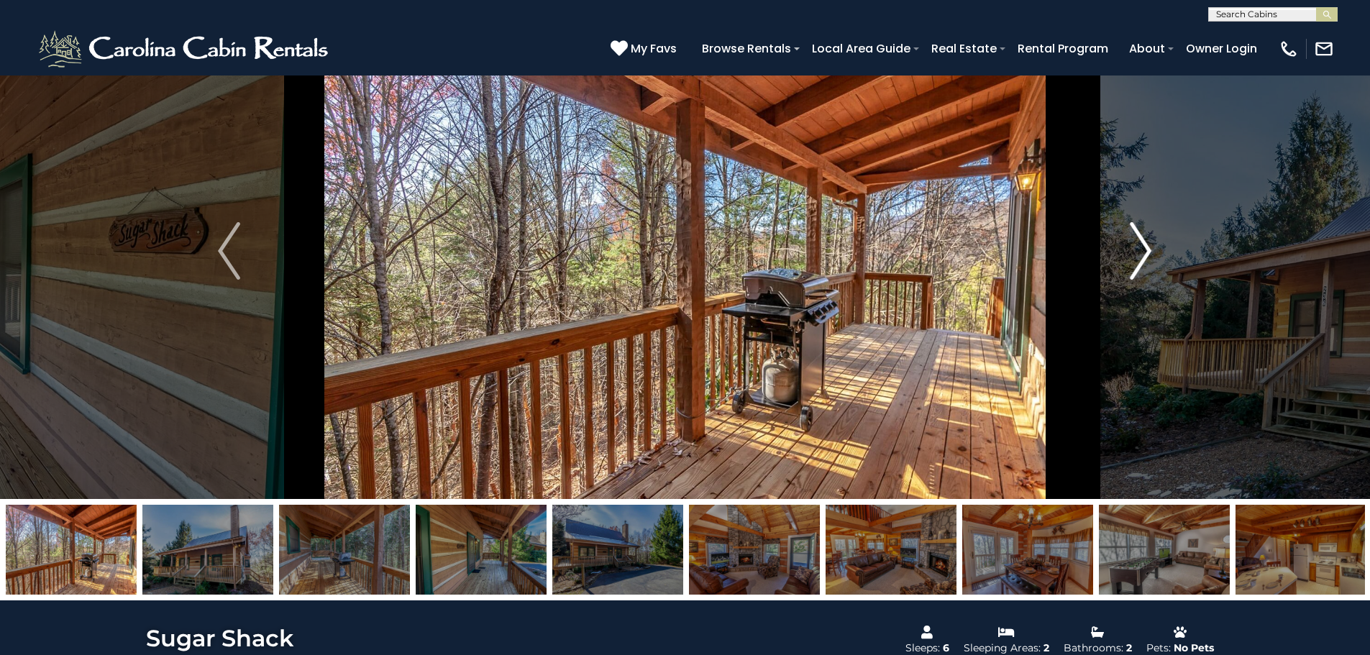
click at [1145, 254] on img "Next" at bounding box center [1140, 251] width 22 height 58
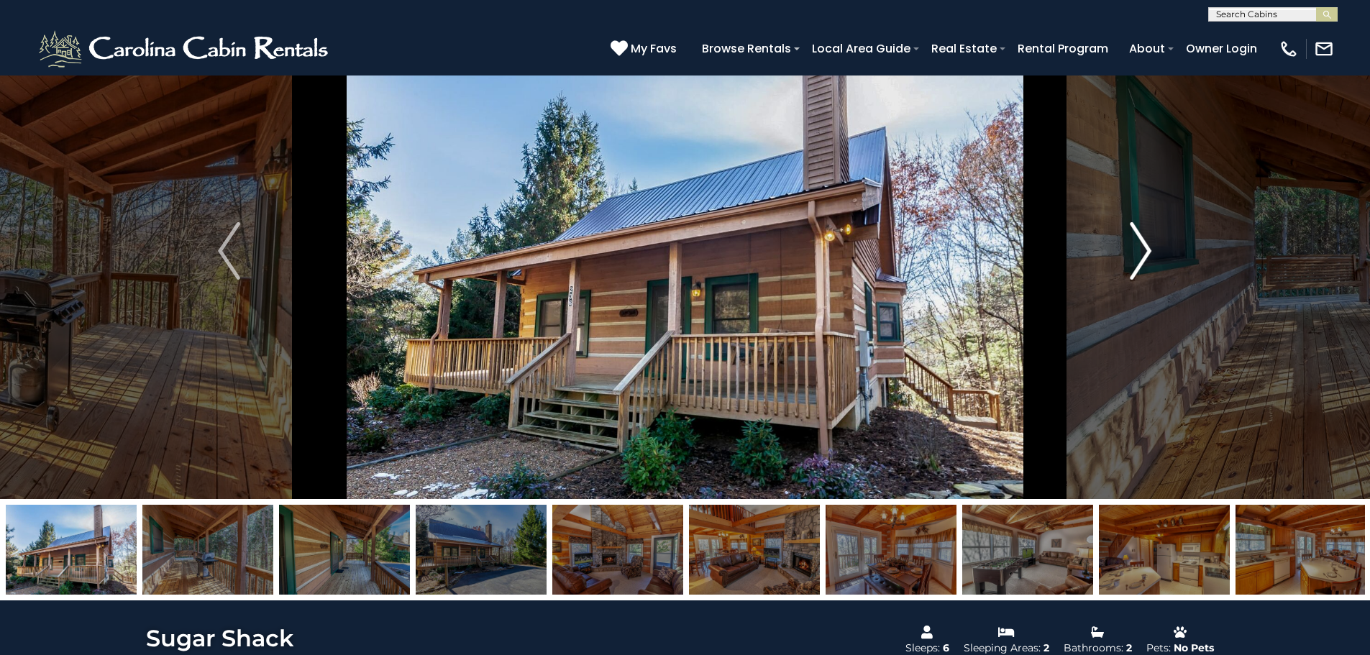
click at [1145, 254] on img "Next" at bounding box center [1140, 251] width 22 height 58
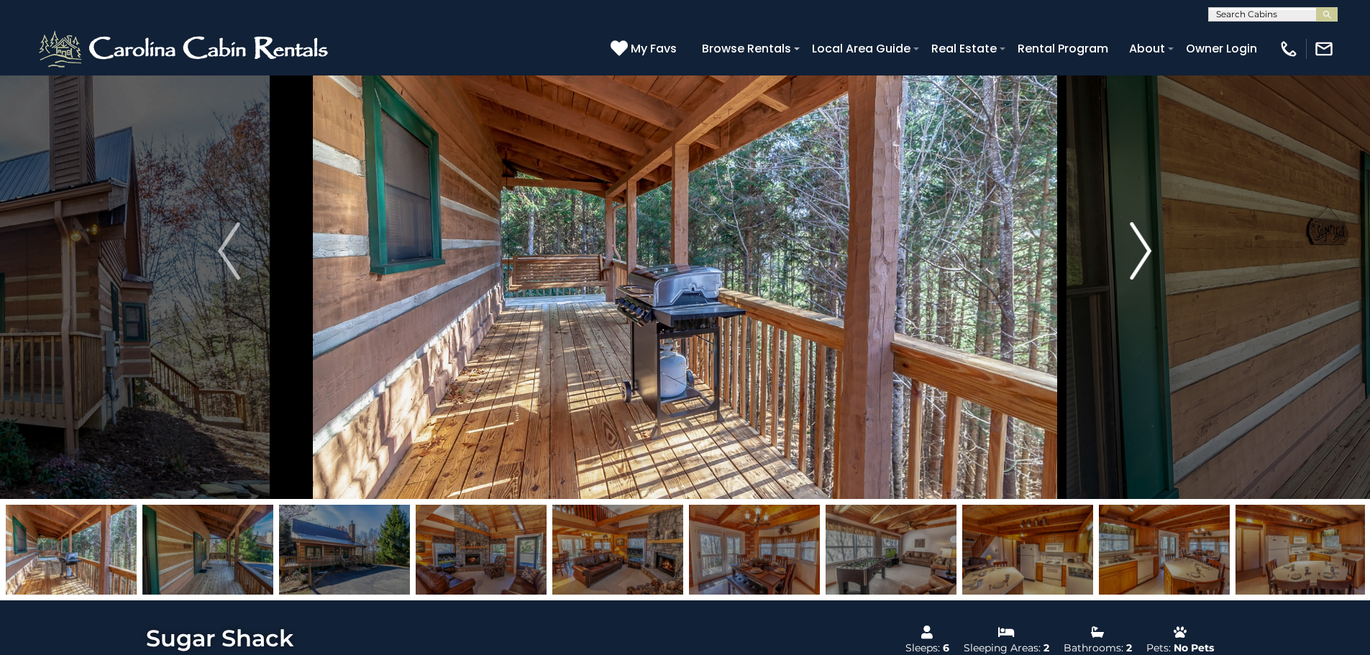
click at [1145, 254] on img "Next" at bounding box center [1140, 251] width 22 height 58
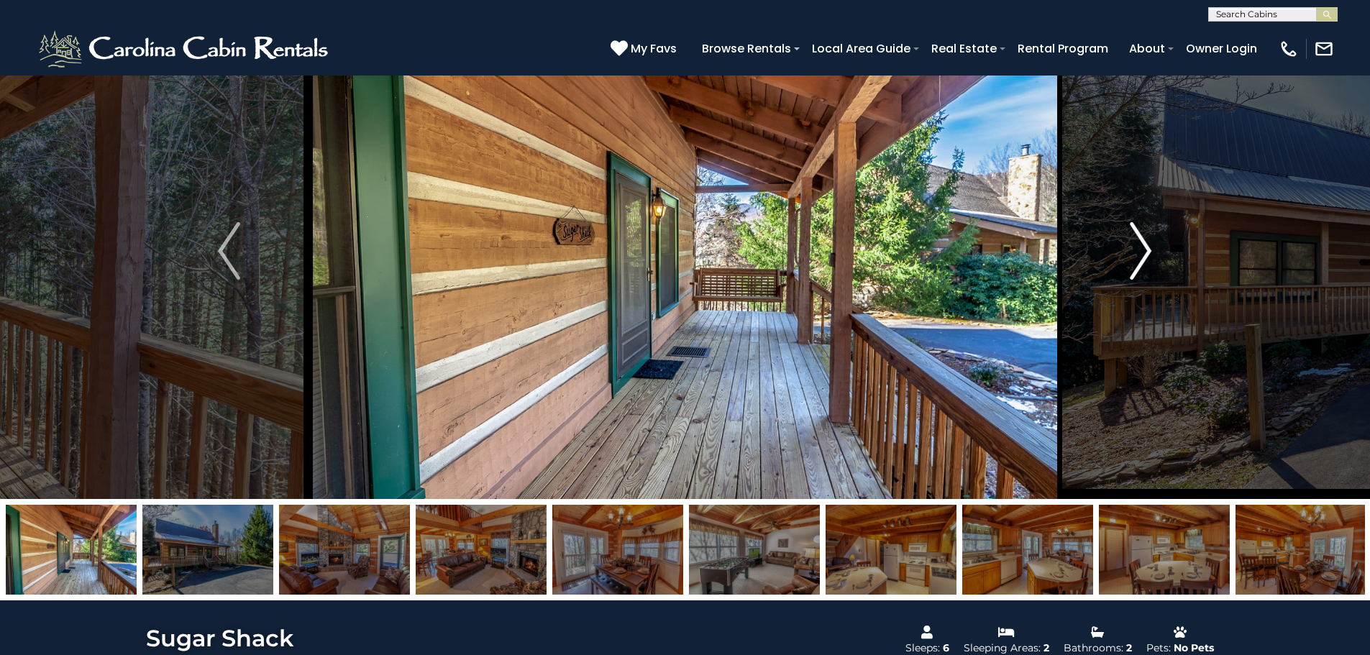
click at [1145, 252] on img "Next" at bounding box center [1140, 251] width 22 height 58
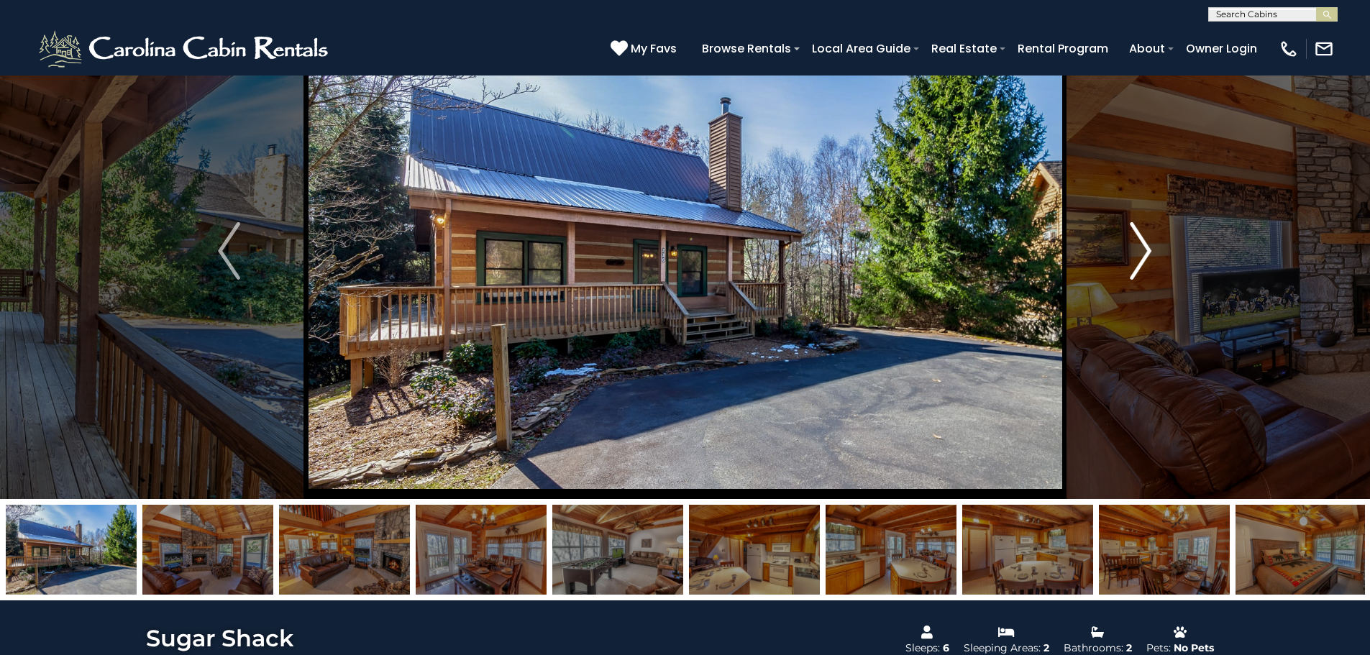
click at [1145, 252] on img "Next" at bounding box center [1140, 251] width 22 height 58
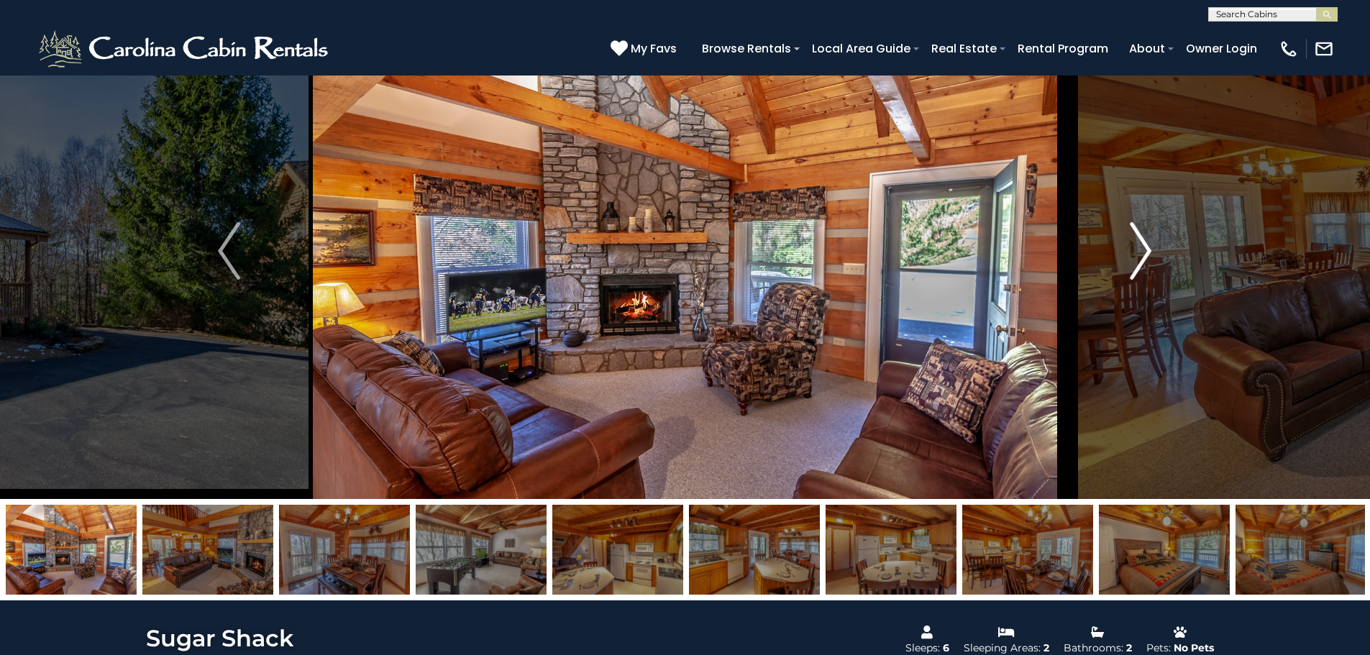
click at [1145, 252] on img "Next" at bounding box center [1140, 251] width 22 height 58
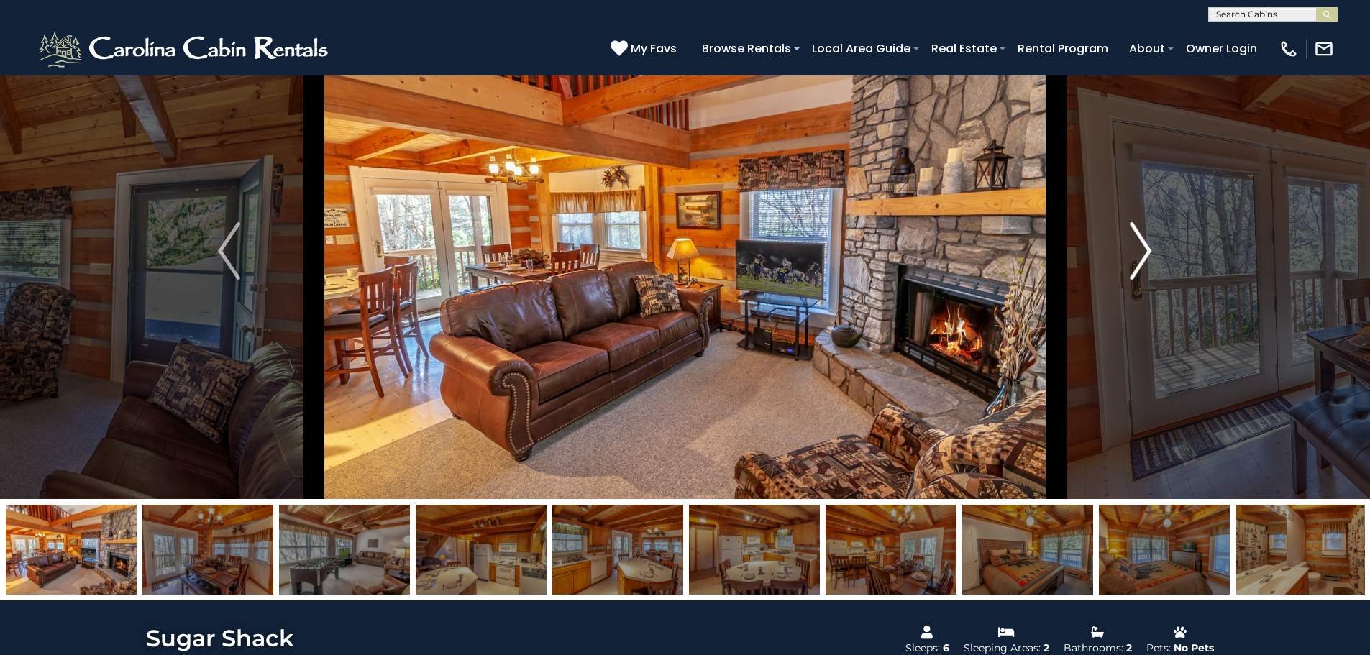
click at [1145, 252] on img "Next" at bounding box center [1140, 251] width 22 height 58
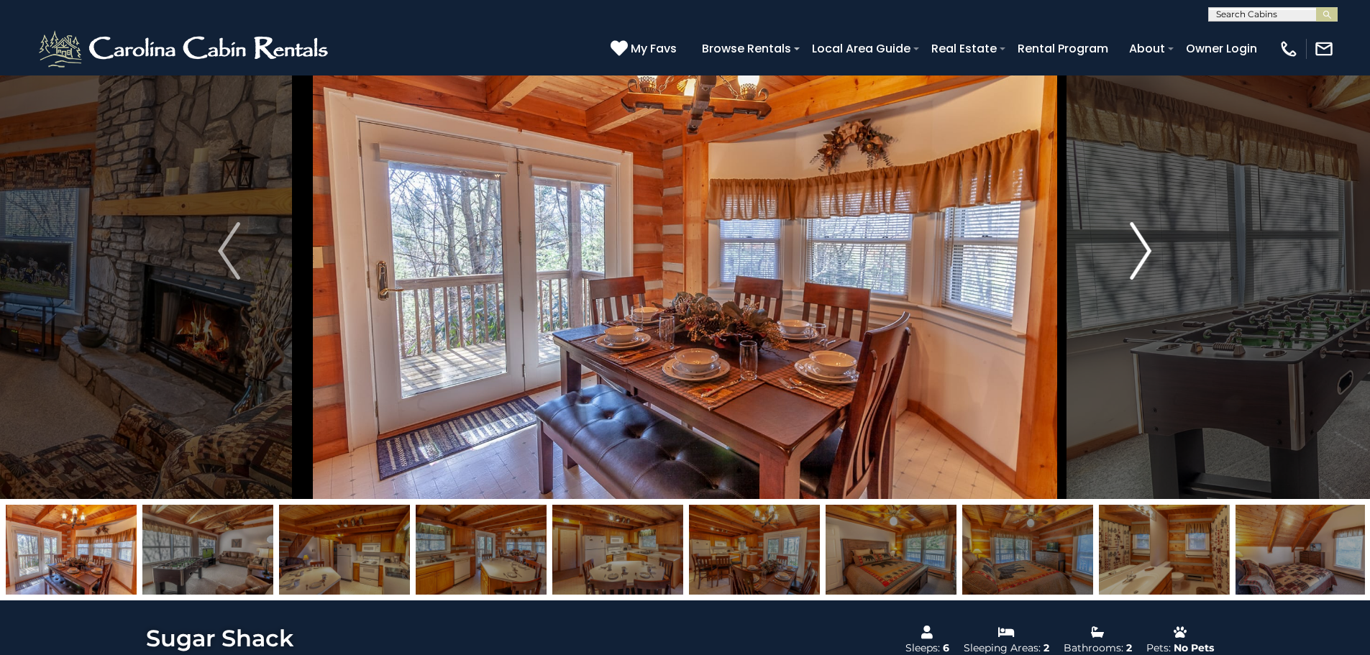
click at [1145, 252] on img "Next" at bounding box center [1140, 251] width 22 height 58
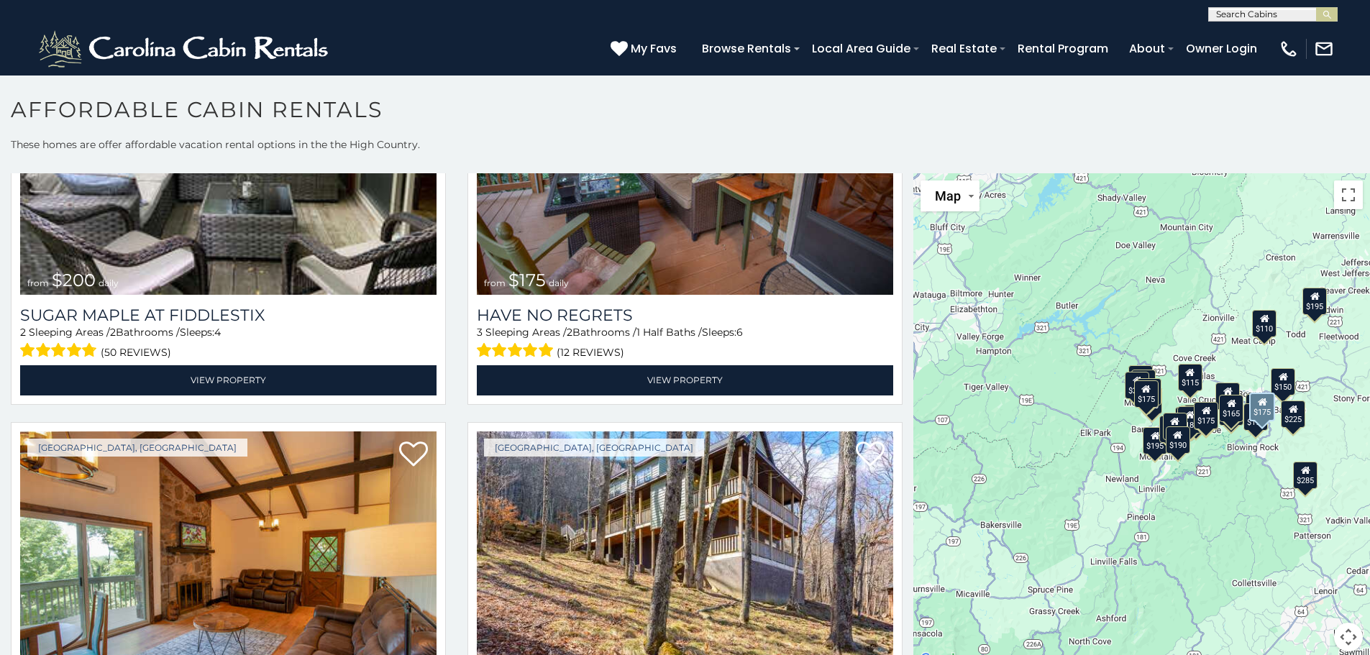
scroll to position [4386, 0]
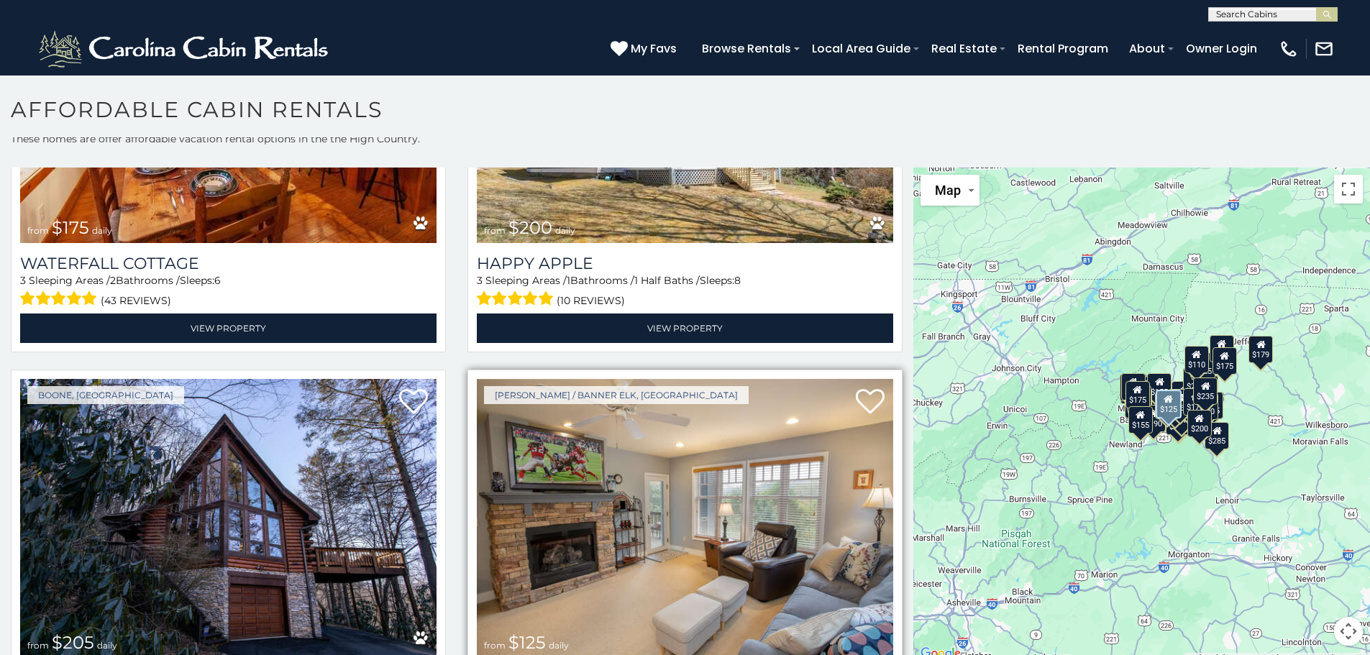
scroll to position [7785, 0]
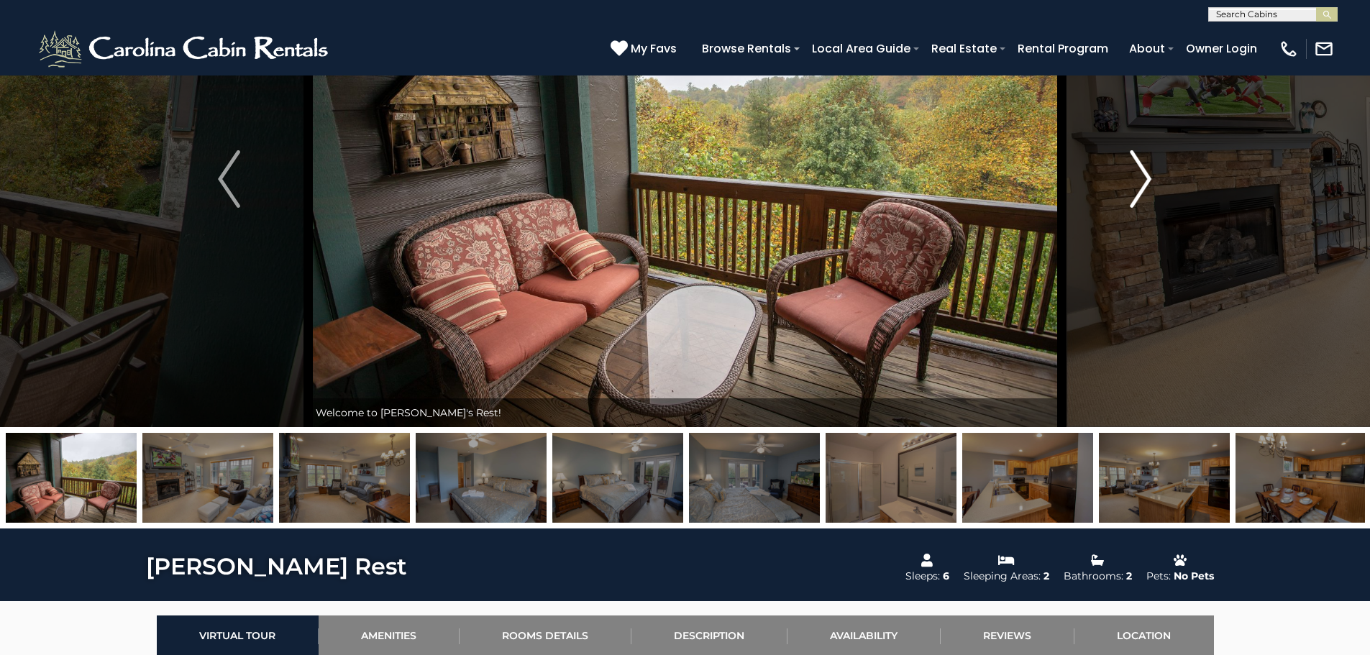
click at [1148, 183] on img "Next" at bounding box center [1140, 179] width 22 height 58
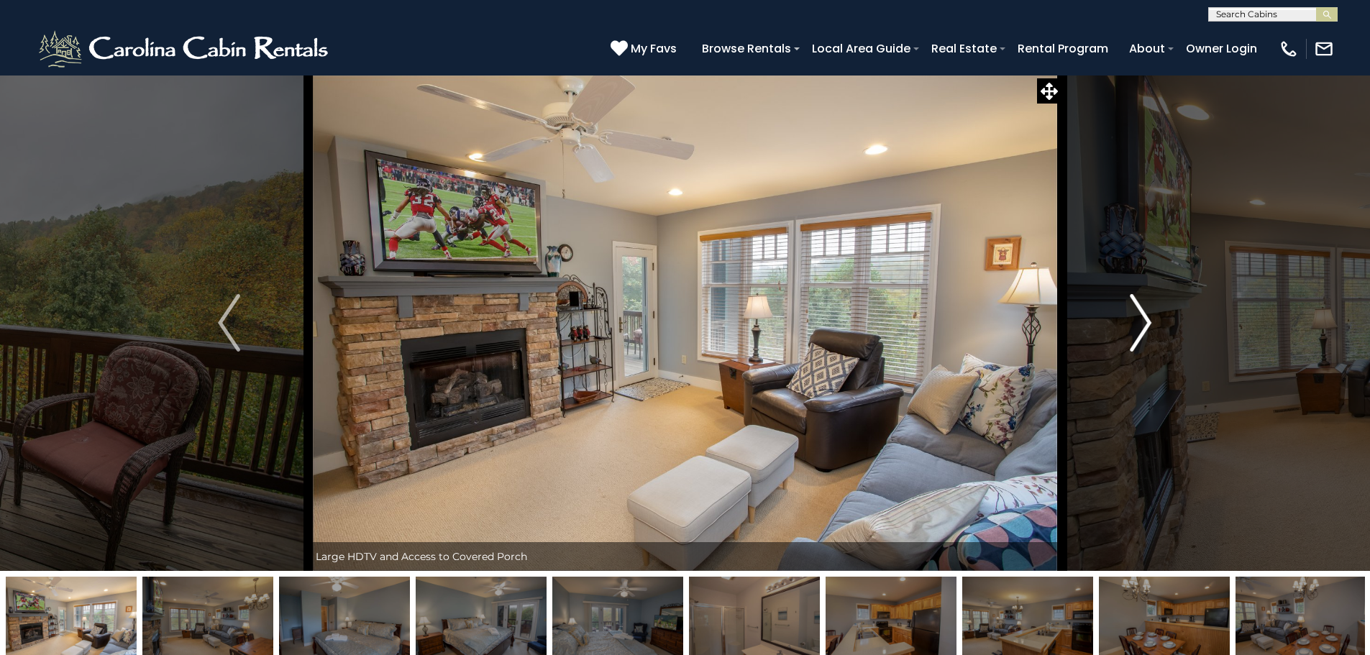
click at [1145, 323] on img "Next" at bounding box center [1140, 323] width 22 height 58
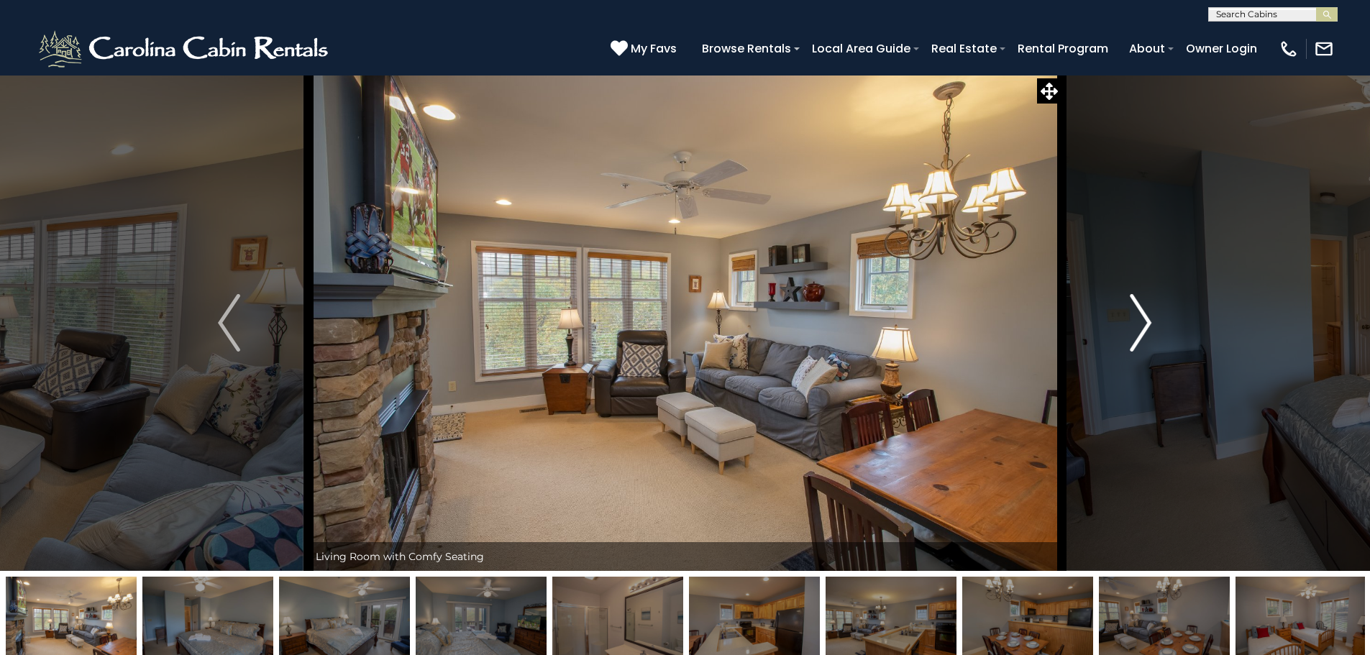
click at [1145, 323] on img "Next" at bounding box center [1140, 323] width 22 height 58
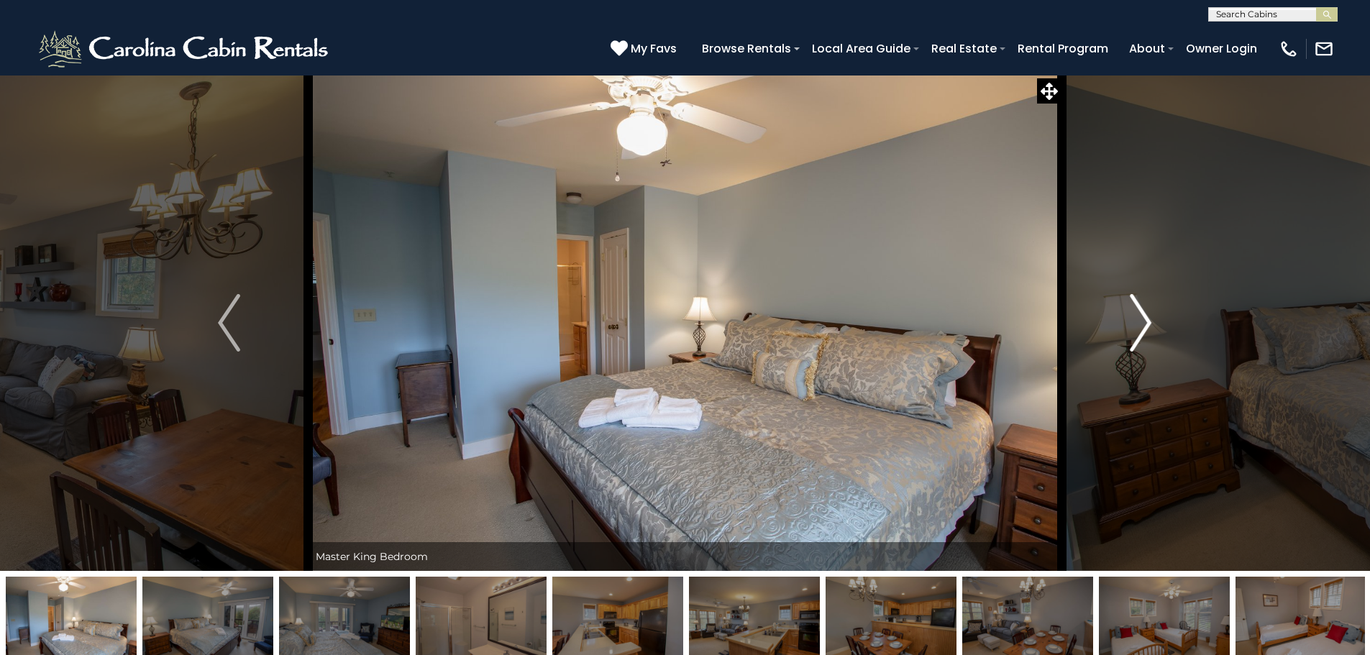
click at [1145, 323] on img "Next" at bounding box center [1140, 323] width 22 height 58
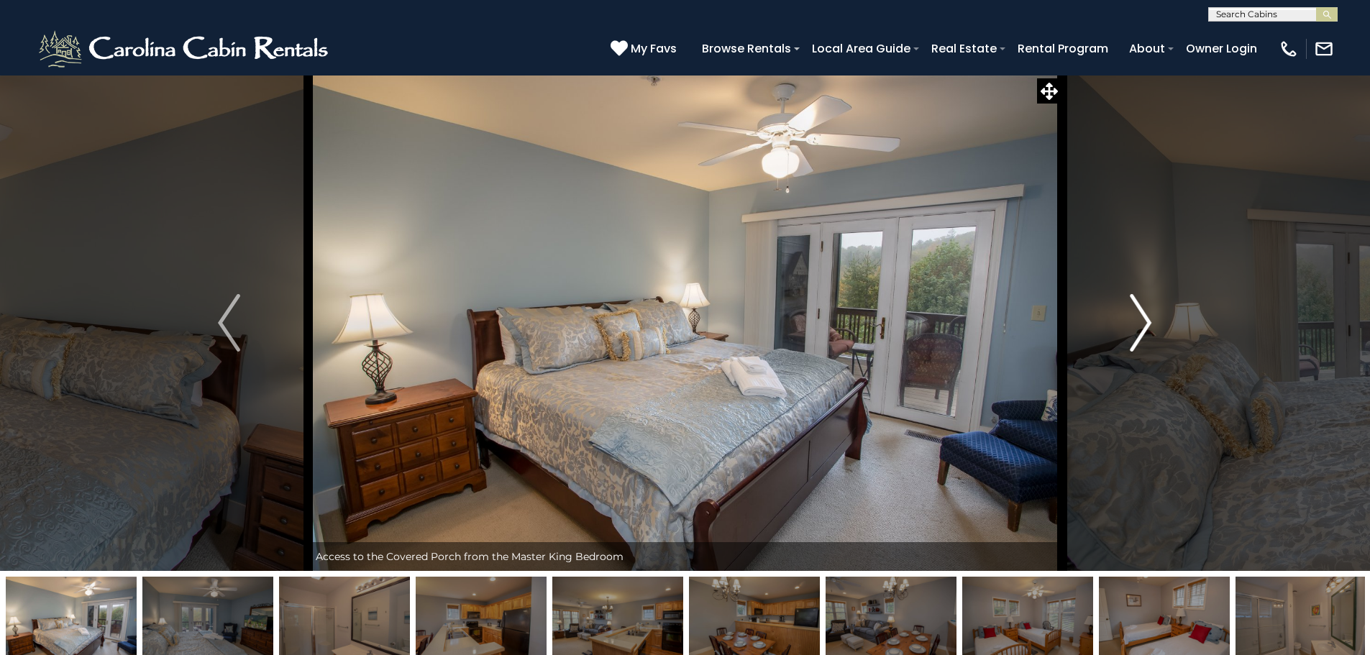
click at [1145, 323] on img "Next" at bounding box center [1140, 323] width 22 height 58
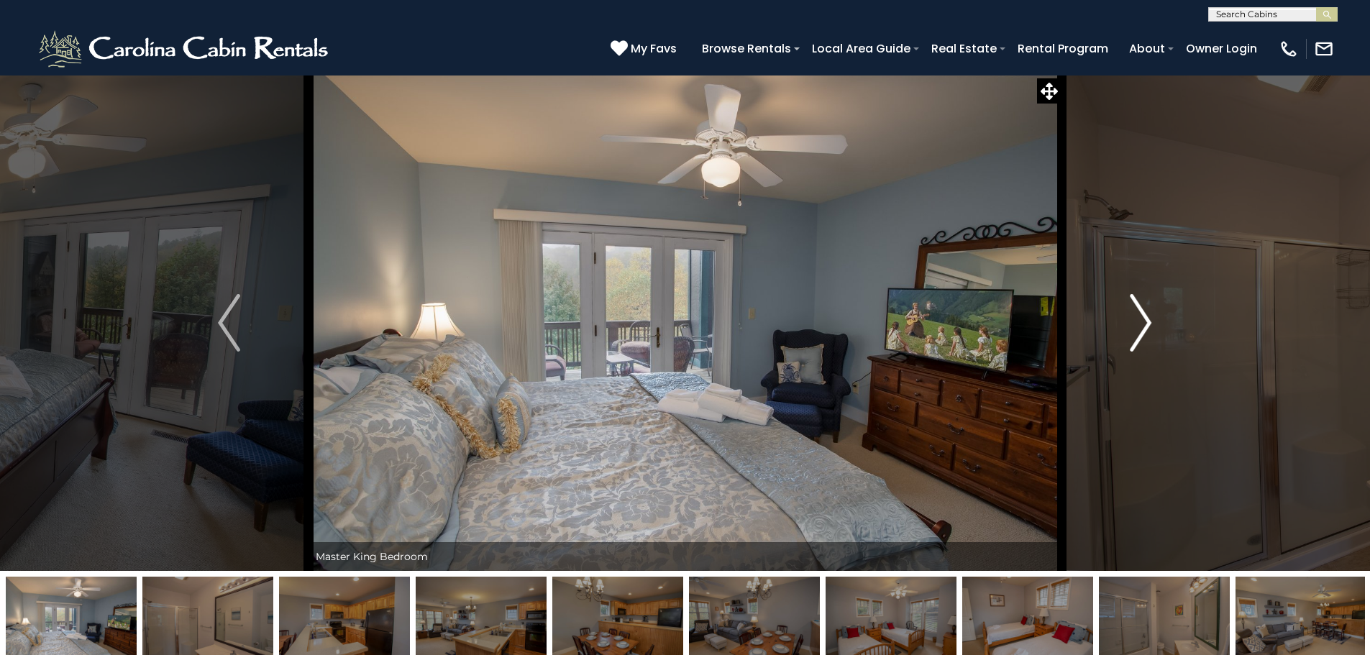
click at [1145, 323] on img "Next" at bounding box center [1140, 323] width 22 height 58
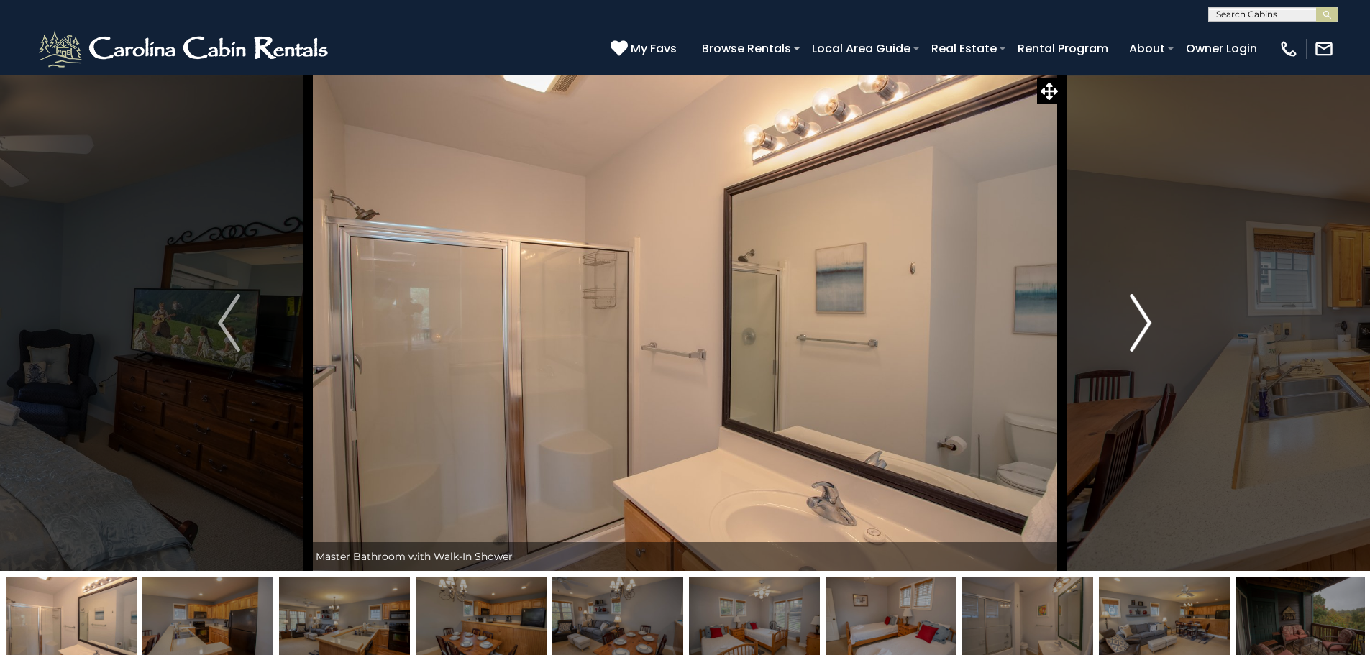
click at [1145, 323] on img "Next" at bounding box center [1140, 323] width 22 height 58
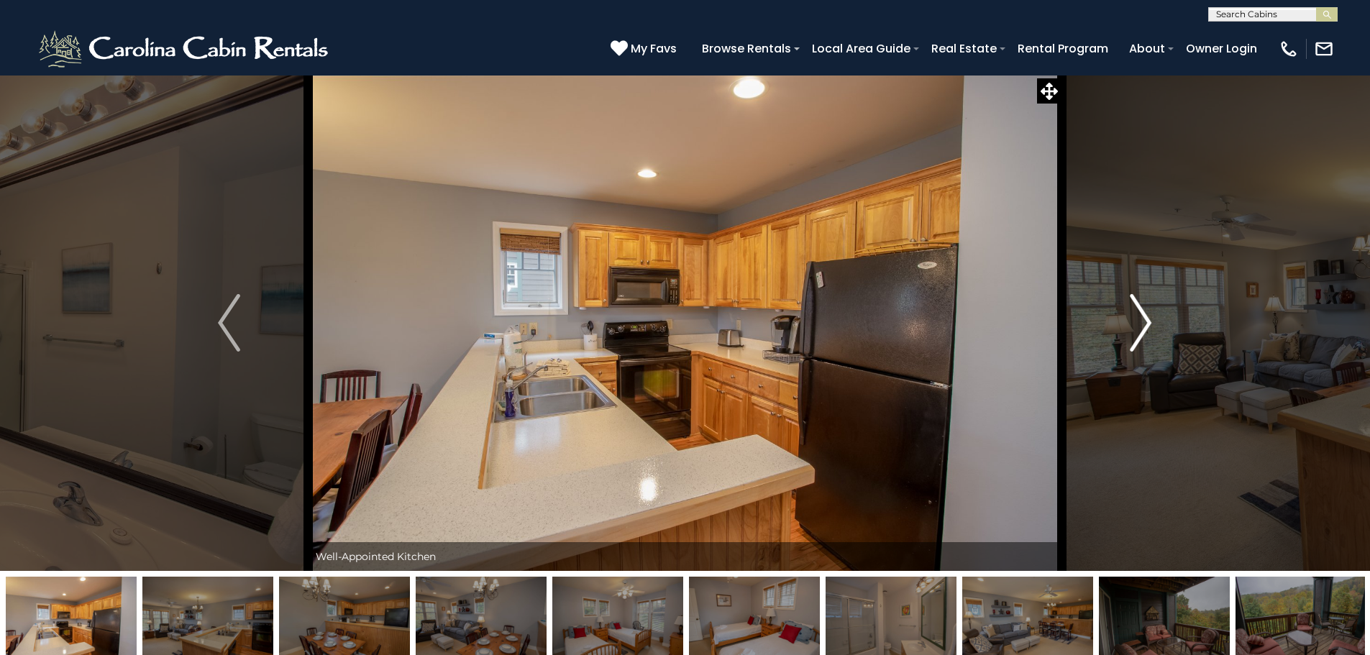
click at [1145, 323] on img "Next" at bounding box center [1140, 323] width 22 height 58
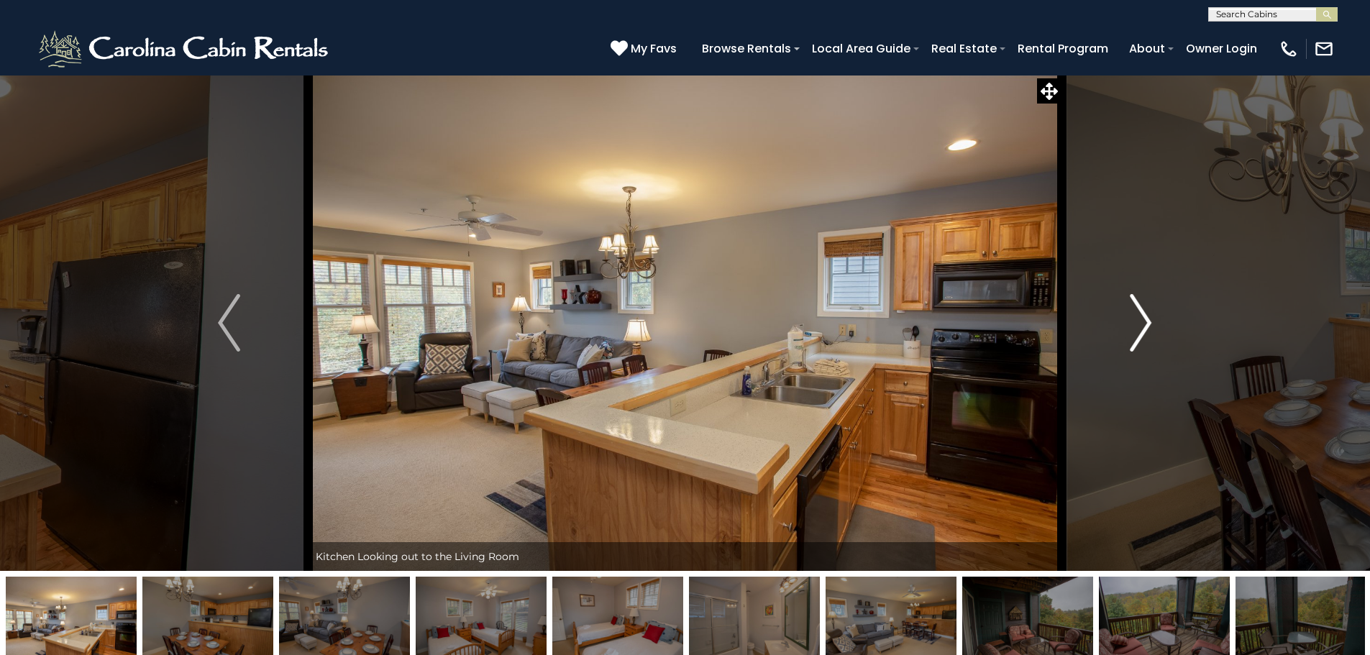
click at [1145, 323] on img "Next" at bounding box center [1140, 323] width 22 height 58
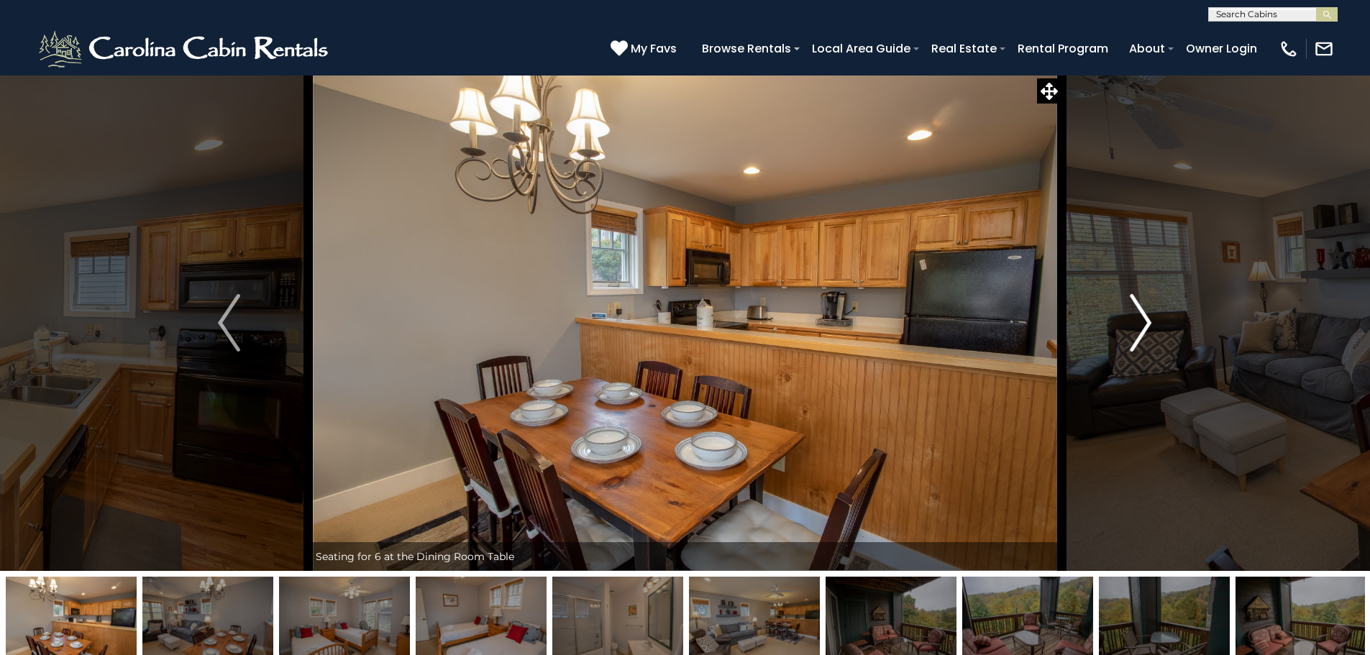
click at [1145, 323] on img "Next" at bounding box center [1140, 323] width 22 height 58
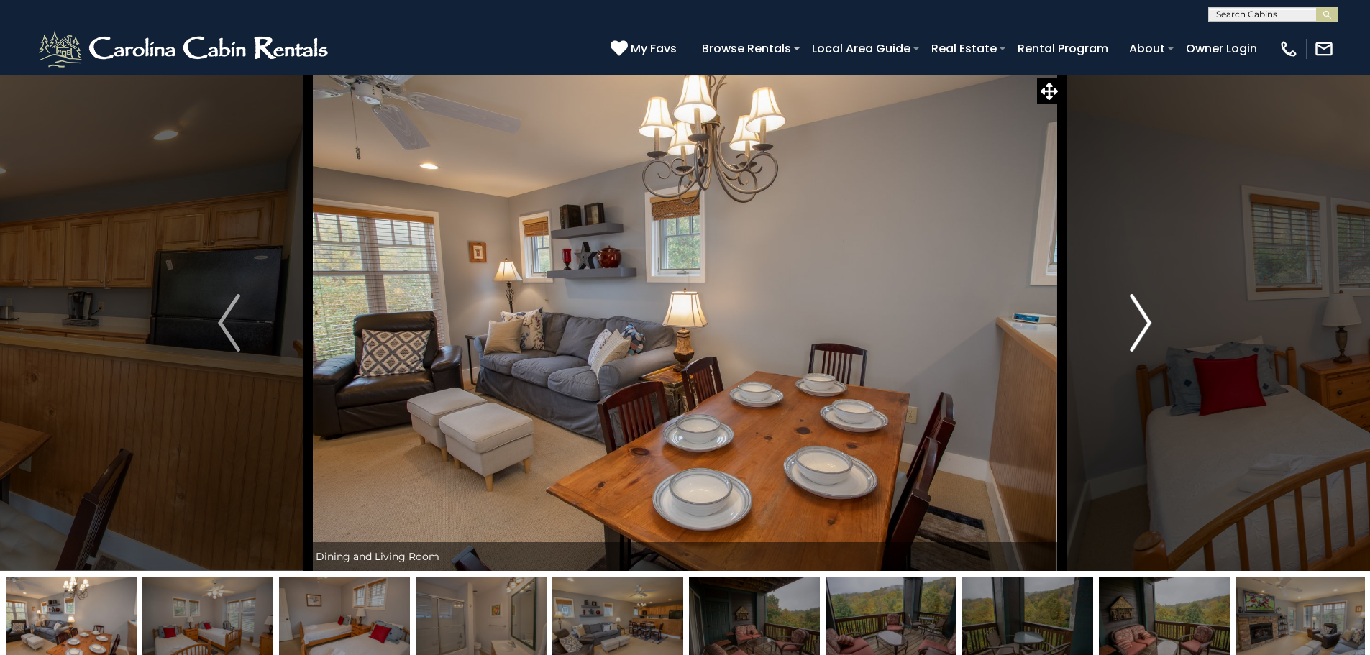
click at [1145, 323] on img "Next" at bounding box center [1140, 323] width 22 height 58
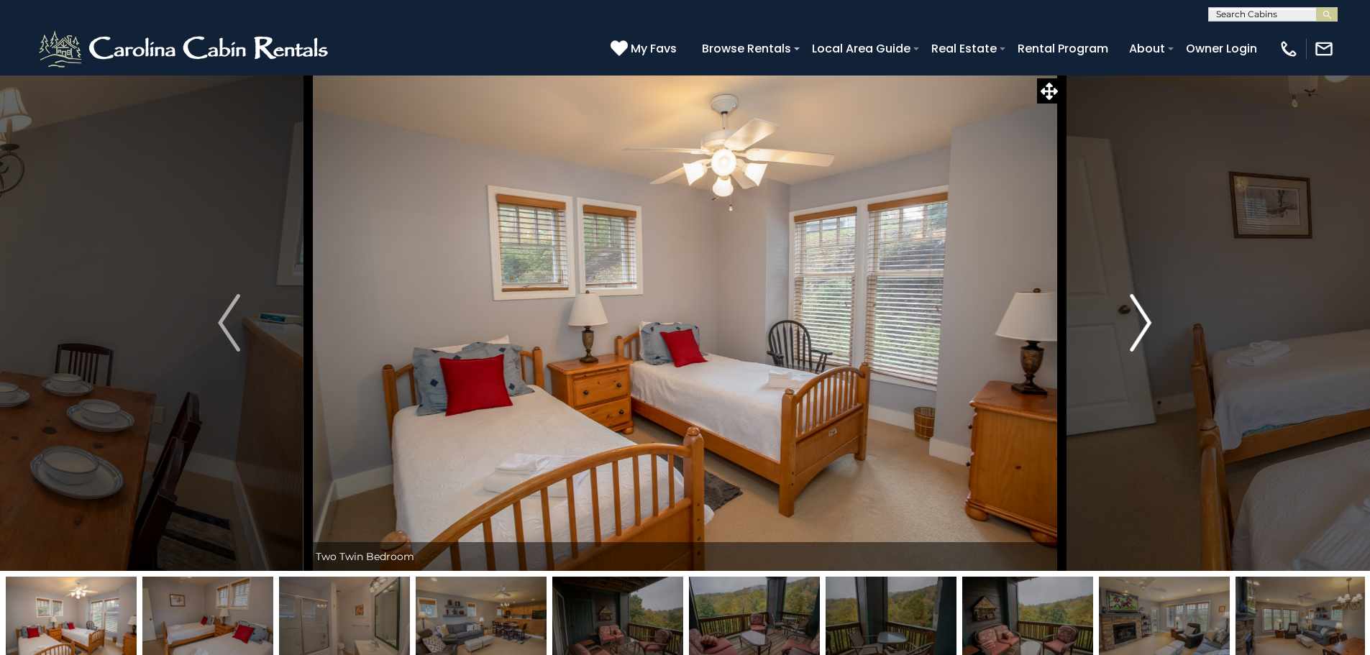
click at [1145, 323] on img "Next" at bounding box center [1140, 323] width 22 height 58
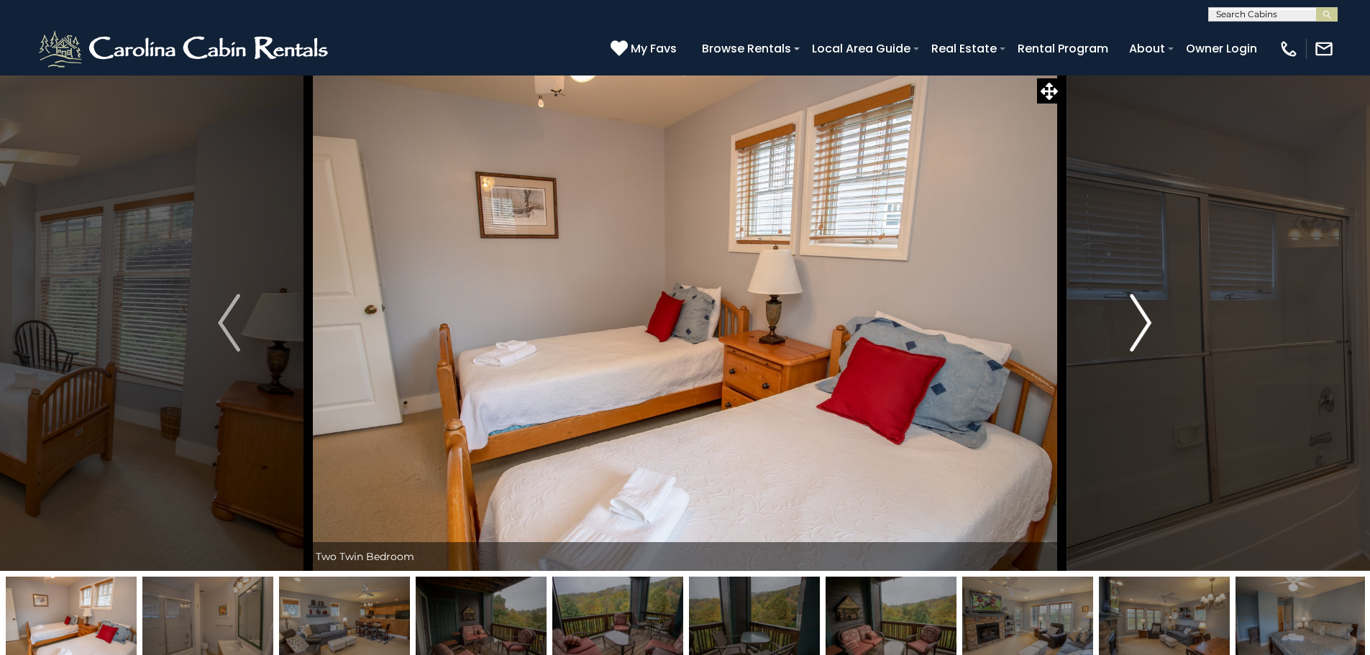
click at [1145, 323] on img "Next" at bounding box center [1140, 323] width 22 height 58
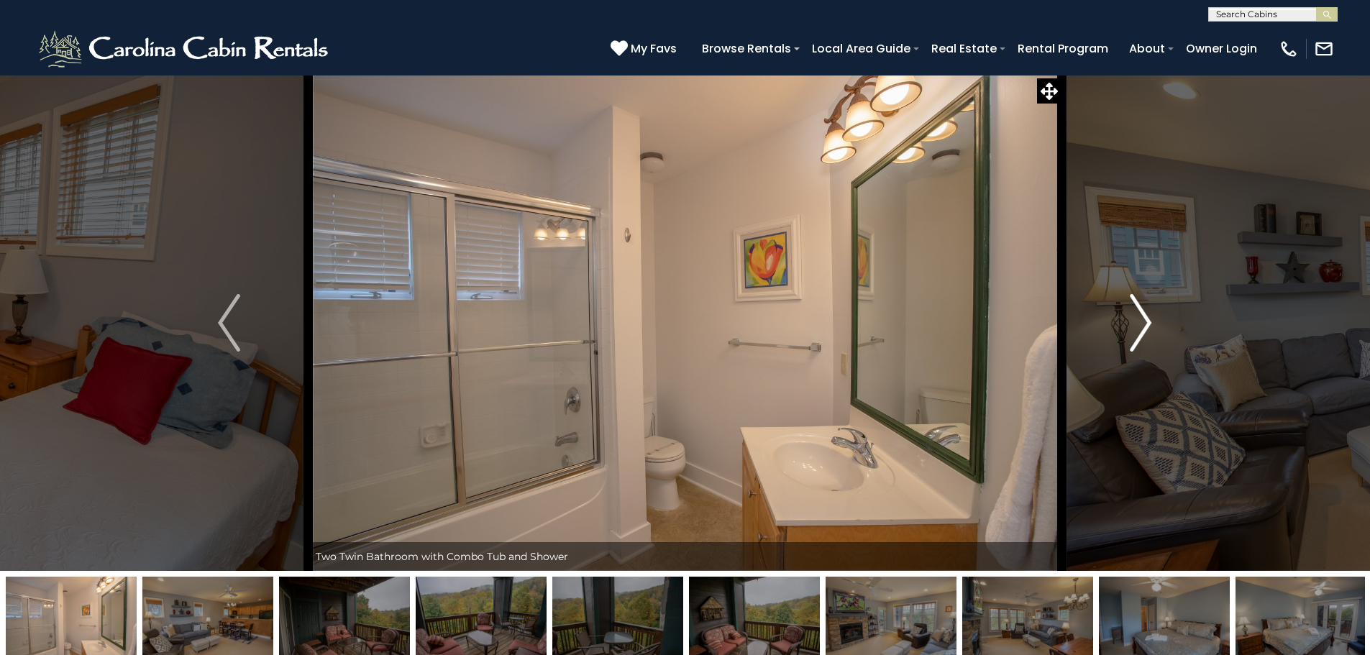
click at [1145, 323] on img "Next" at bounding box center [1140, 323] width 22 height 58
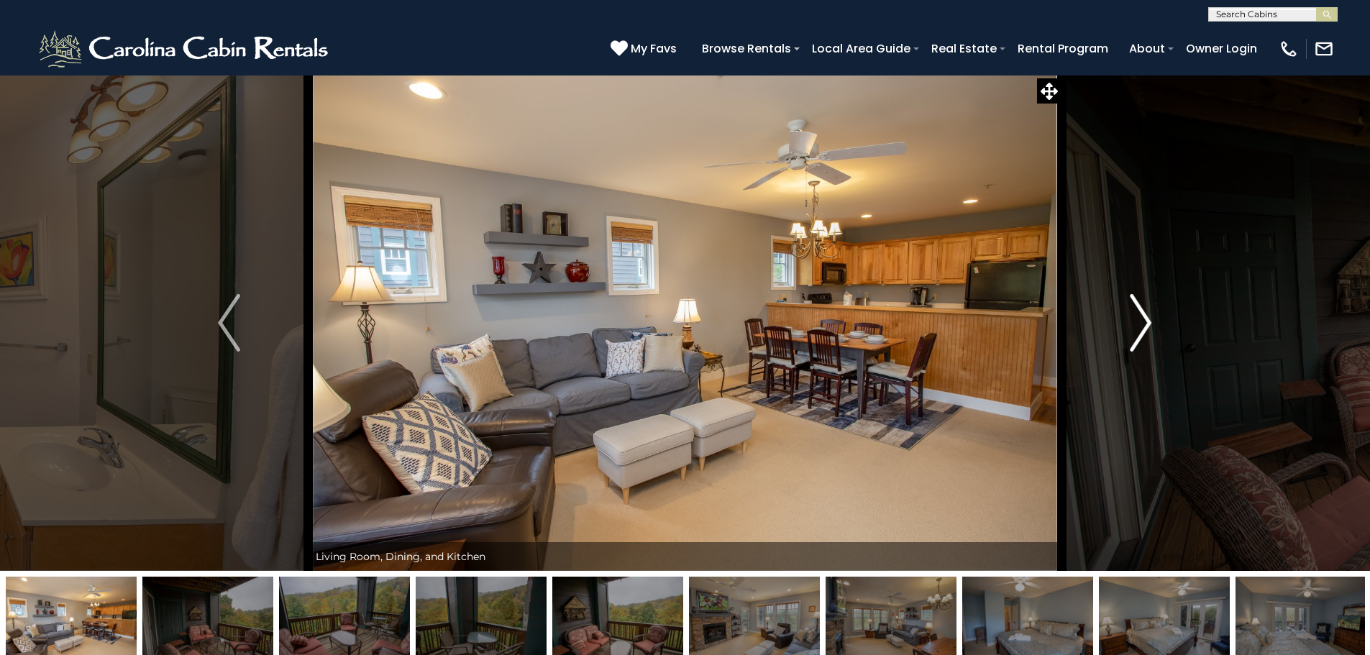
click at [1145, 323] on img "Next" at bounding box center [1140, 323] width 22 height 58
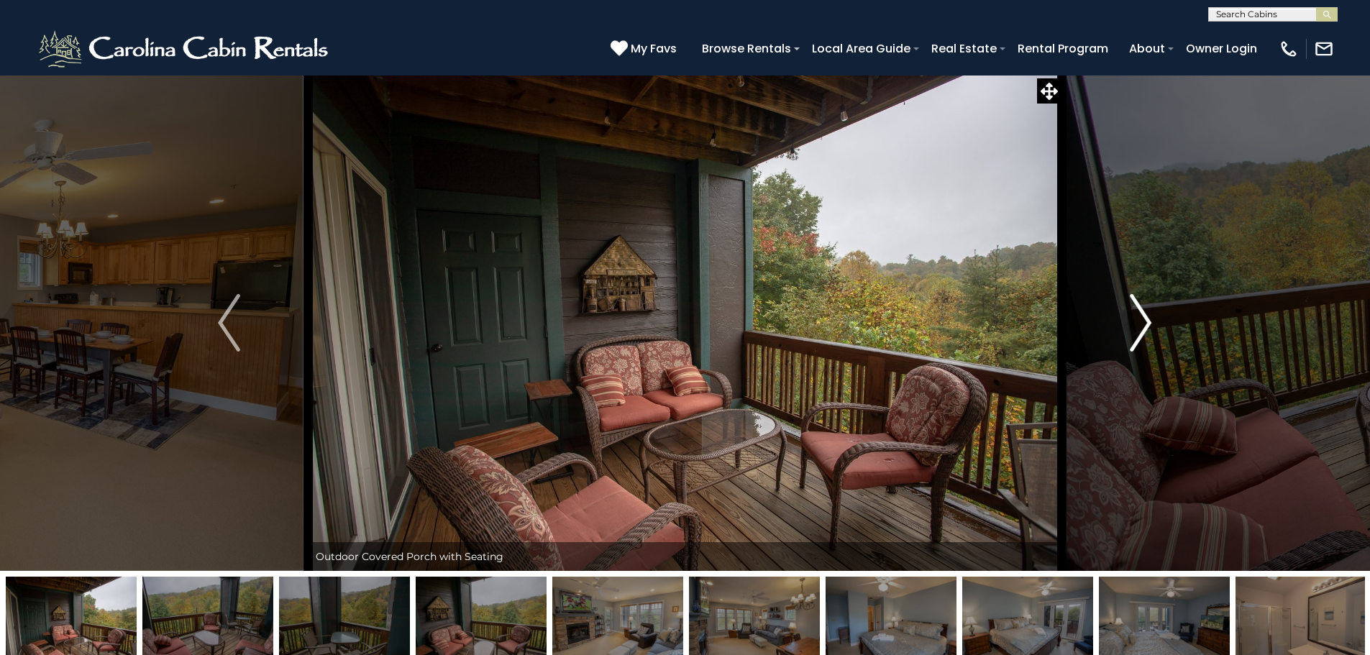
click at [1145, 323] on img "Next" at bounding box center [1140, 323] width 22 height 58
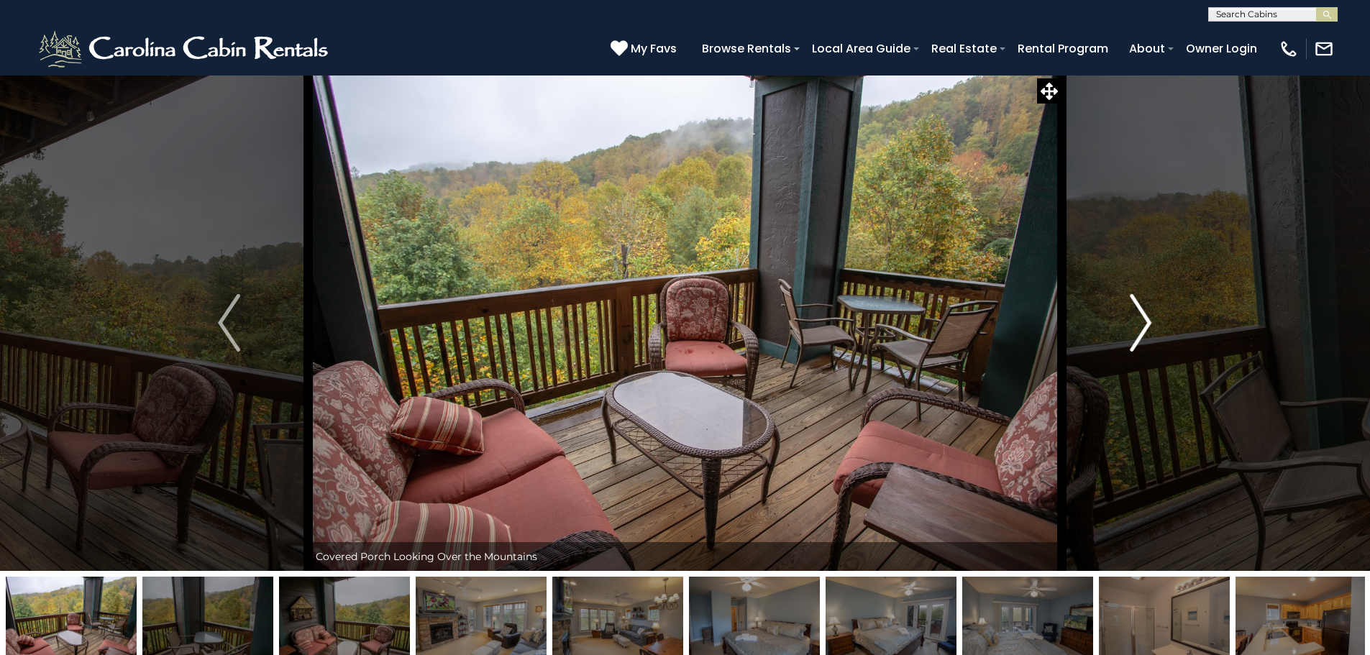
click at [1145, 323] on img "Next" at bounding box center [1140, 323] width 22 height 58
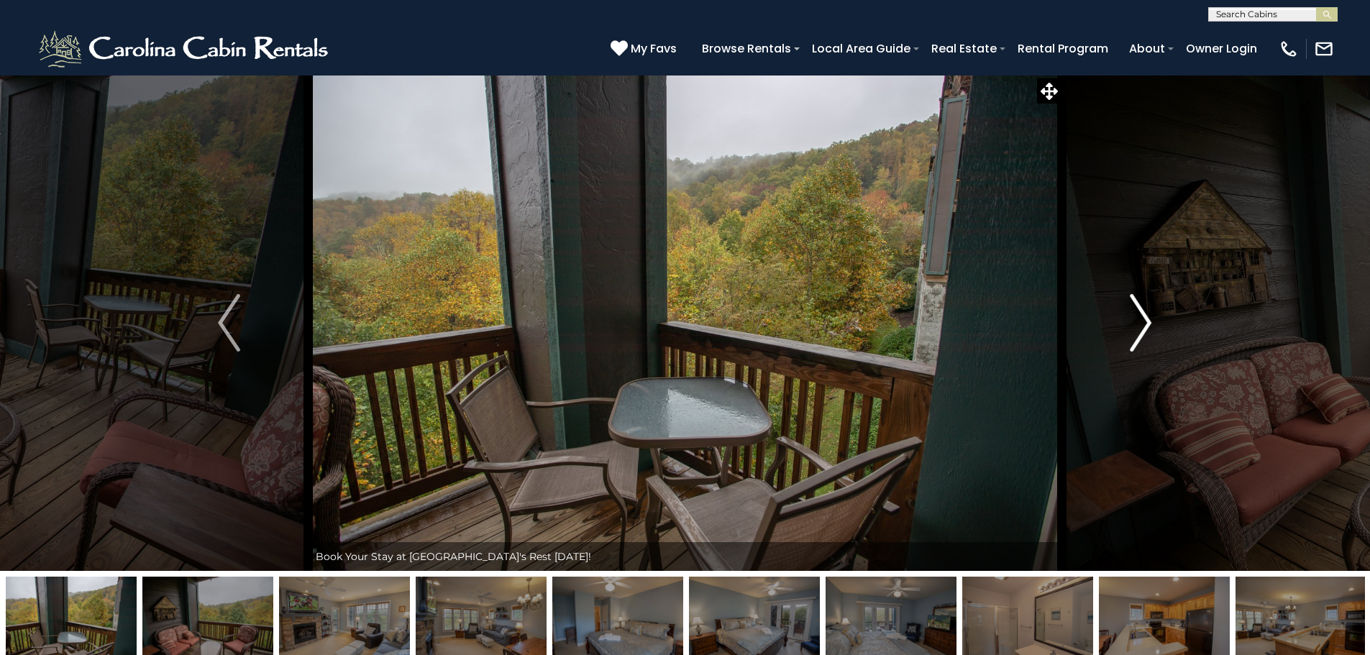
click at [1145, 323] on img "Next" at bounding box center [1140, 323] width 22 height 58
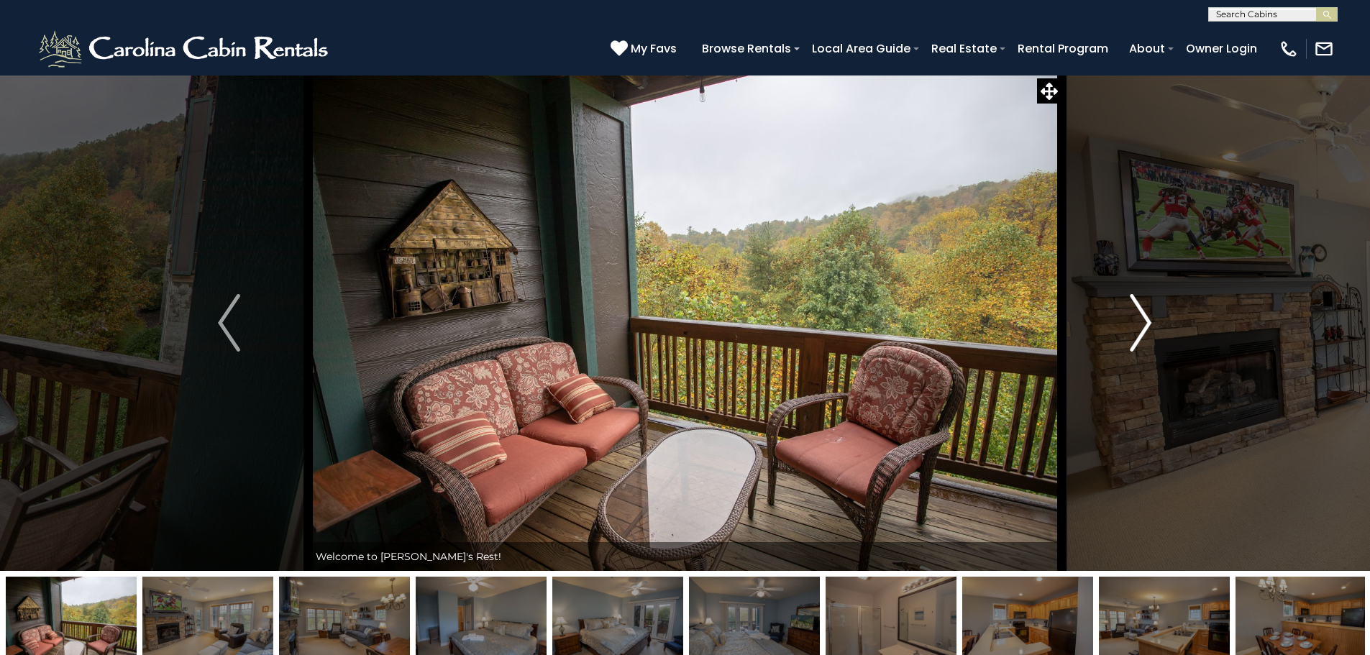
click at [1145, 323] on img "Next" at bounding box center [1140, 323] width 22 height 58
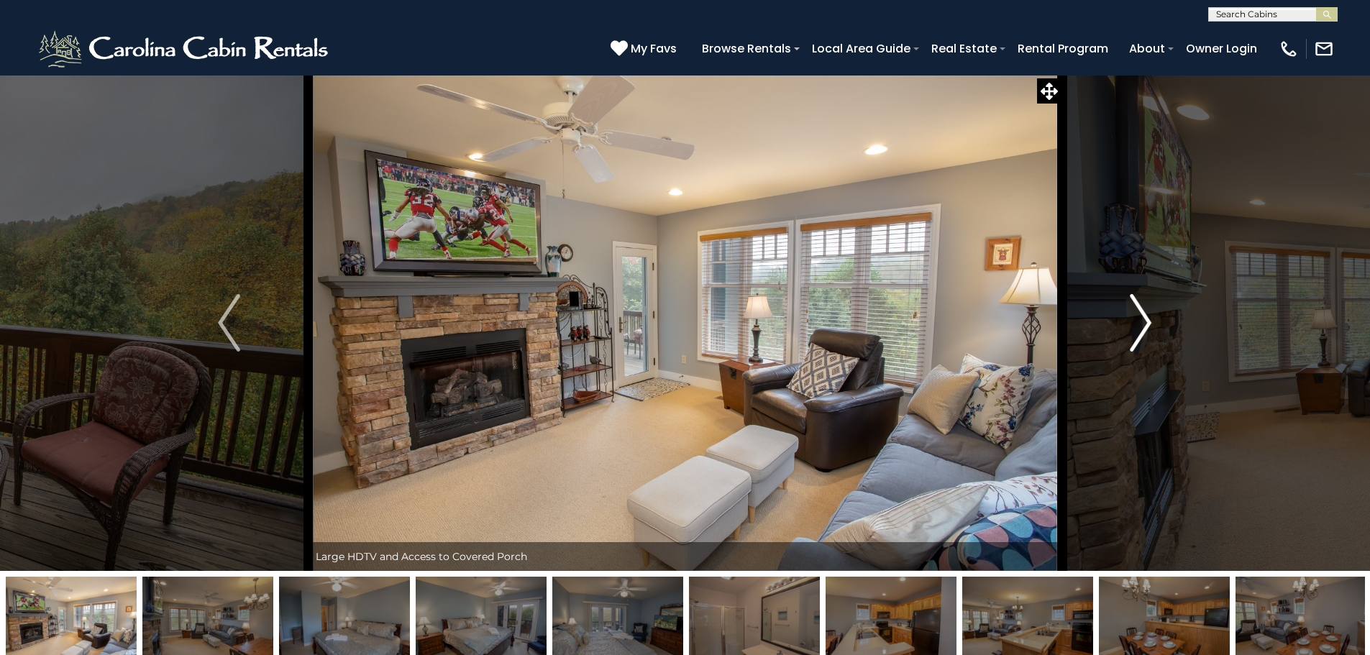
click at [1145, 323] on img "Next" at bounding box center [1140, 323] width 22 height 58
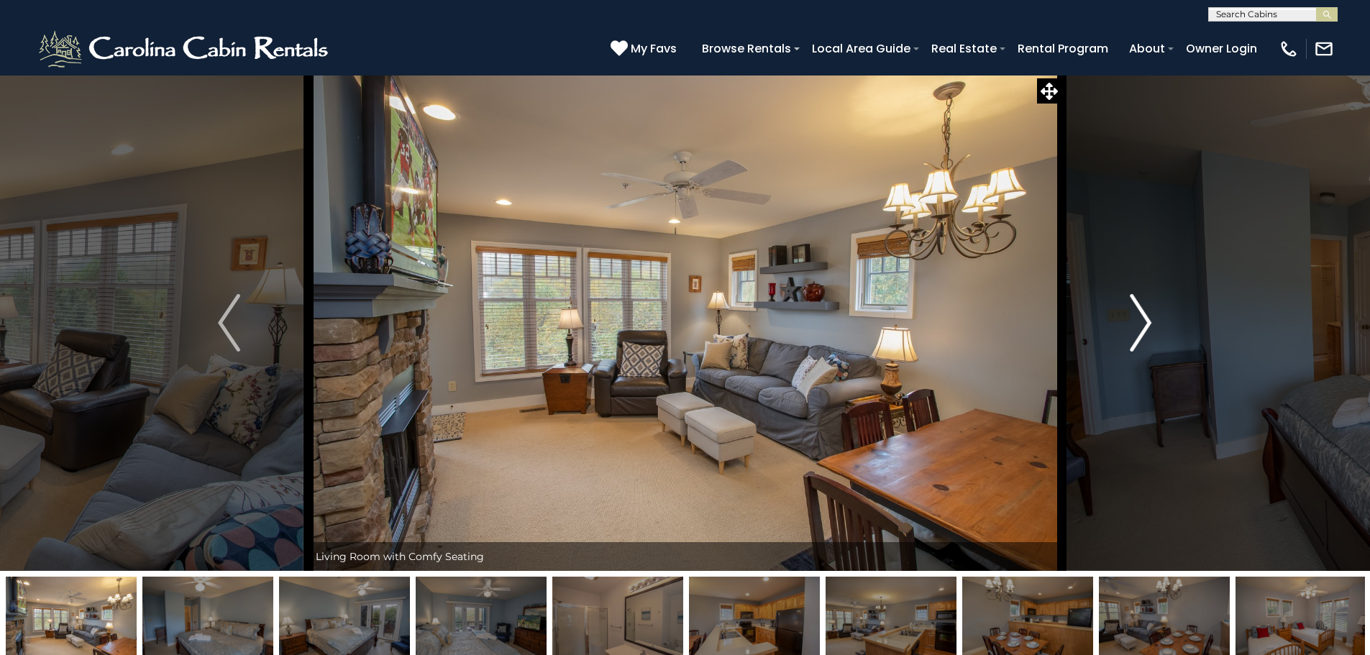
click at [1145, 323] on img "Next" at bounding box center [1140, 323] width 22 height 58
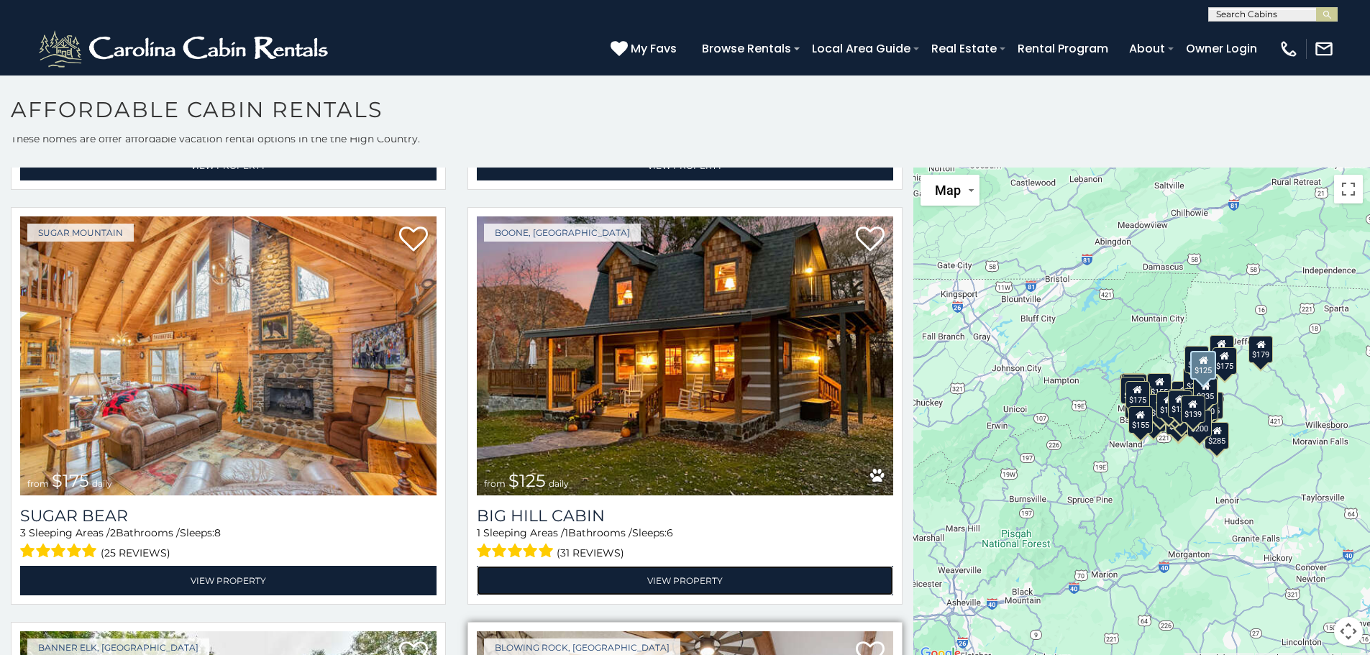
scroll to position [8720, 0]
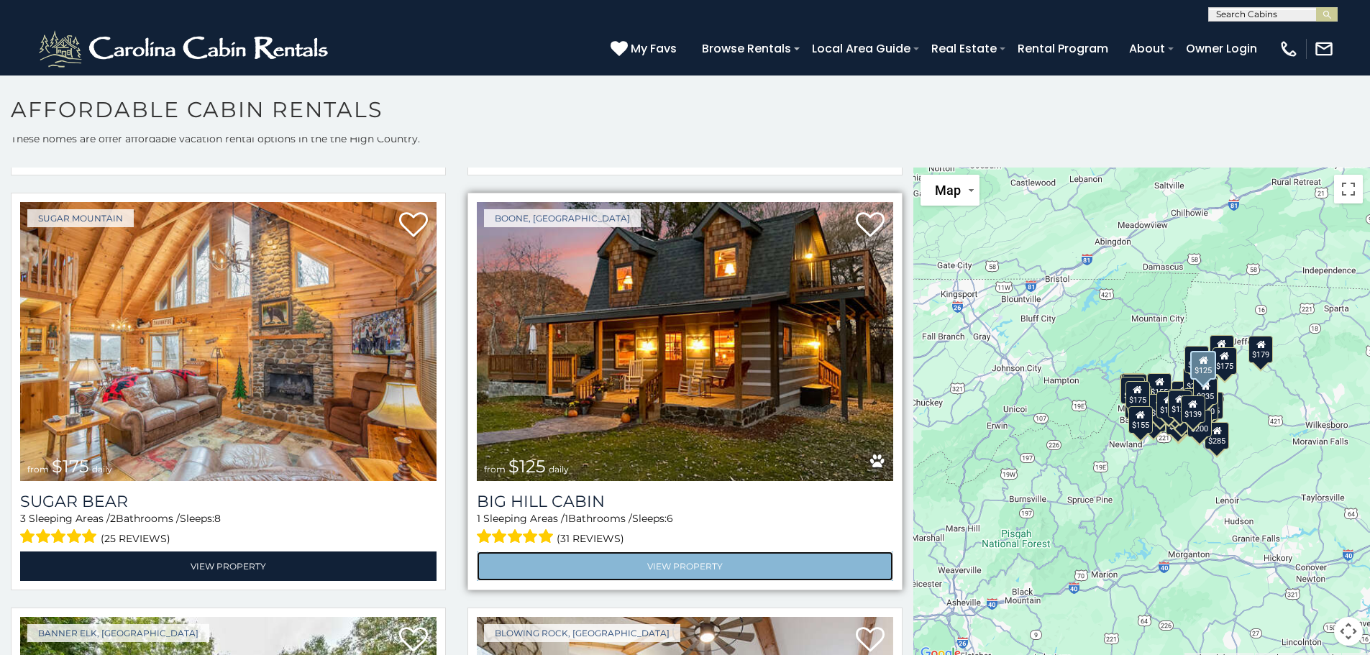
click at [677, 551] on link "View Property" at bounding box center [685, 565] width 416 height 29
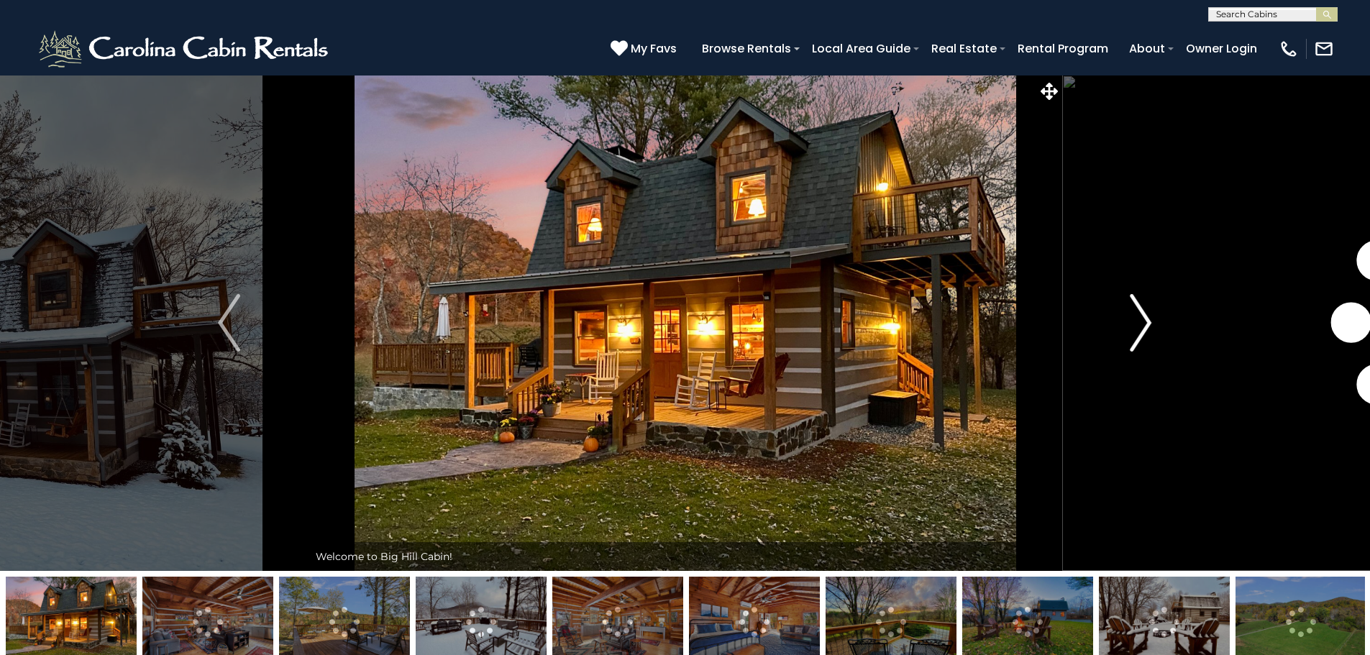
click at [1148, 324] on img "Next" at bounding box center [1140, 323] width 22 height 58
